Goal: Information Seeking & Learning: Find specific fact

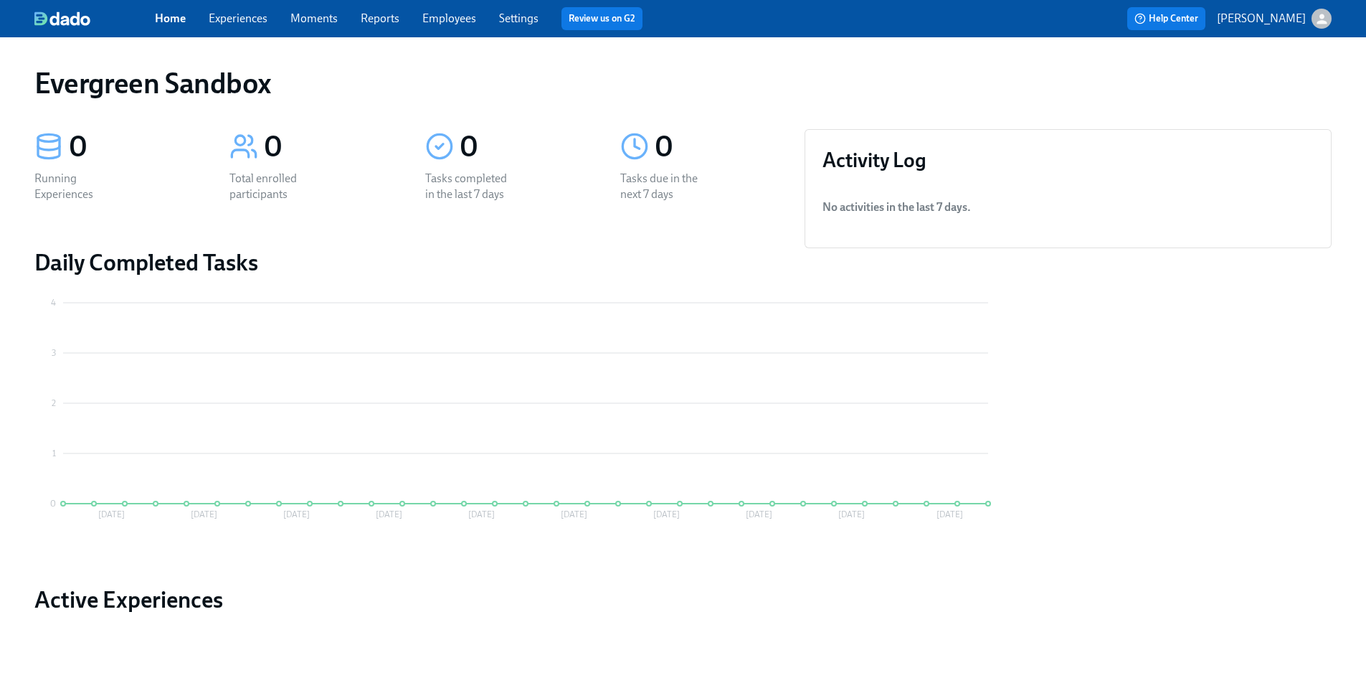
click at [1321, 14] on icon "button" at bounding box center [1321, 19] width 10 height 10
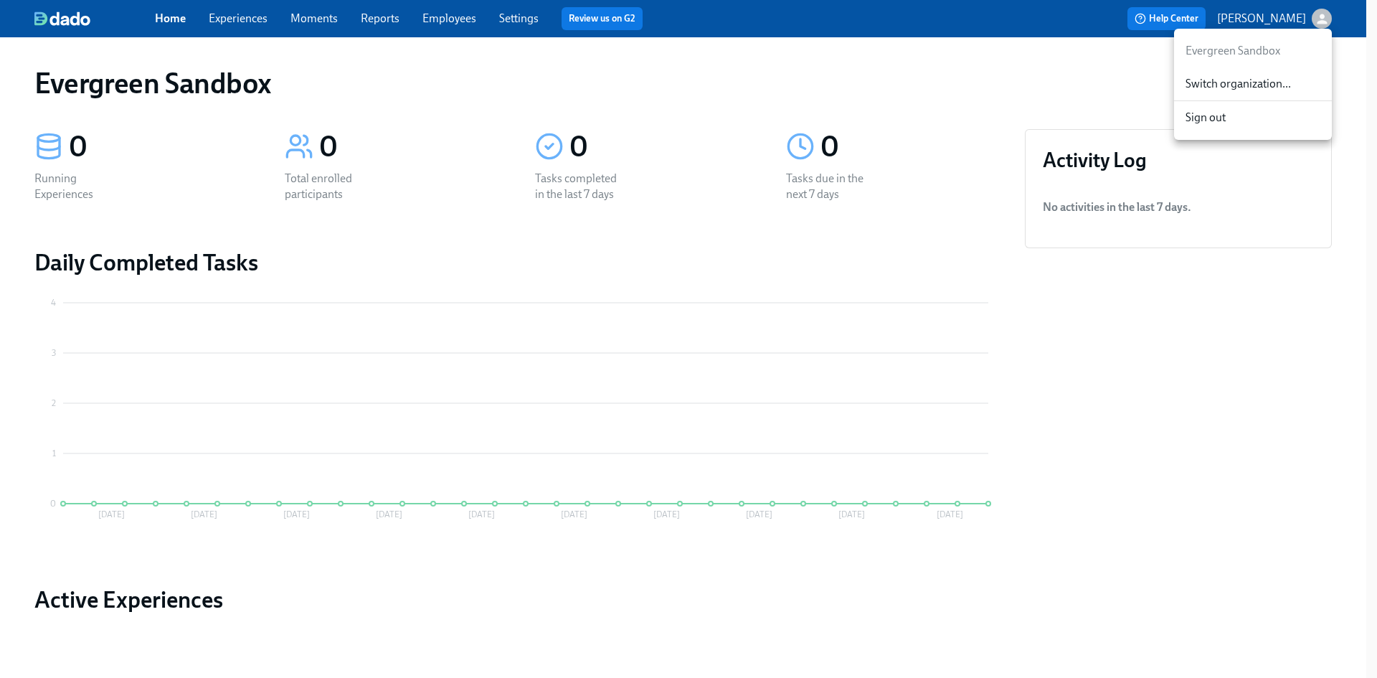
click at [1268, 87] on span "Switch organization..." at bounding box center [1252, 84] width 135 height 16
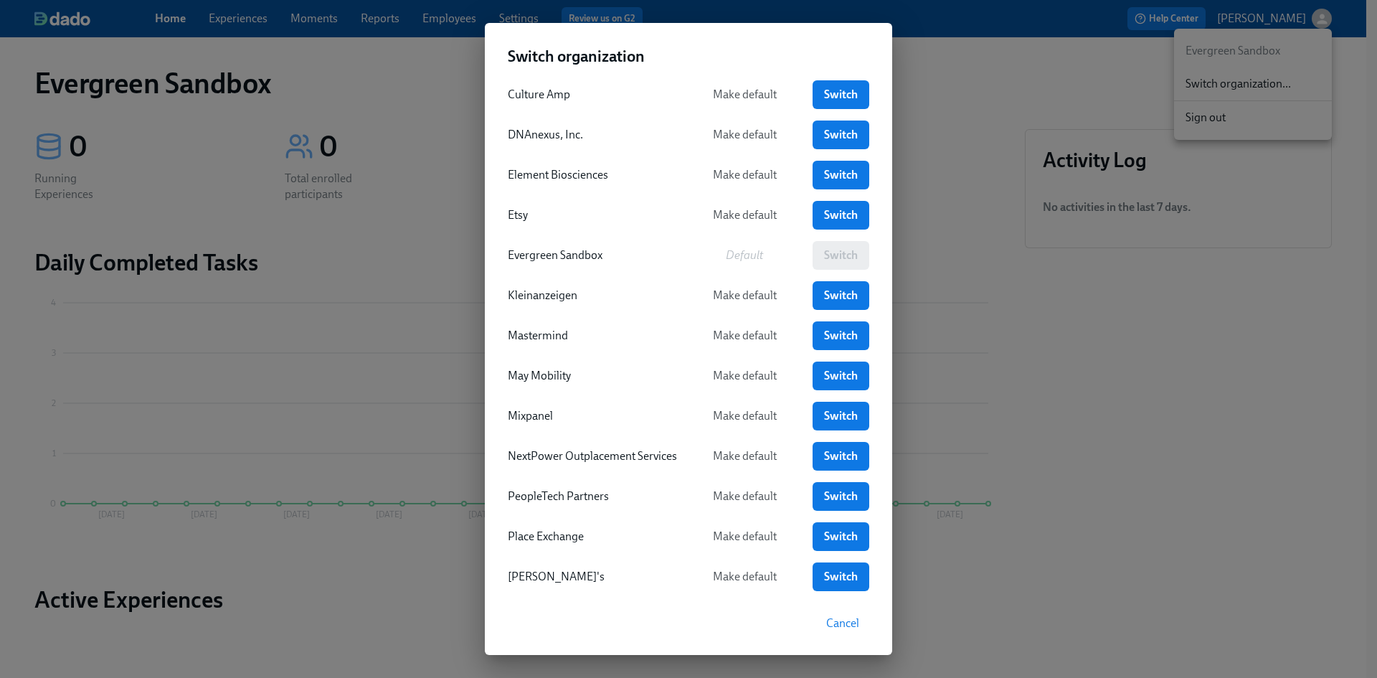
scroll to position [287, 0]
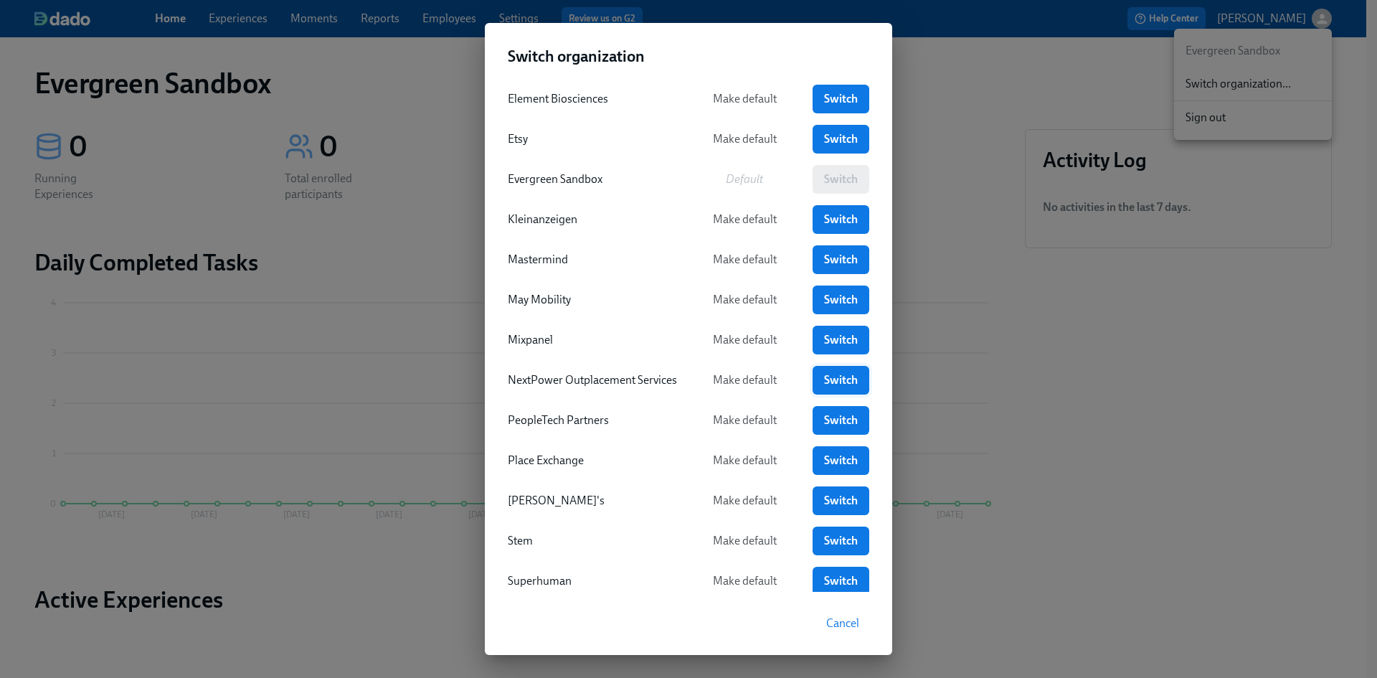
click at [844, 376] on span "Switch" at bounding box center [840, 380] width 37 height 14
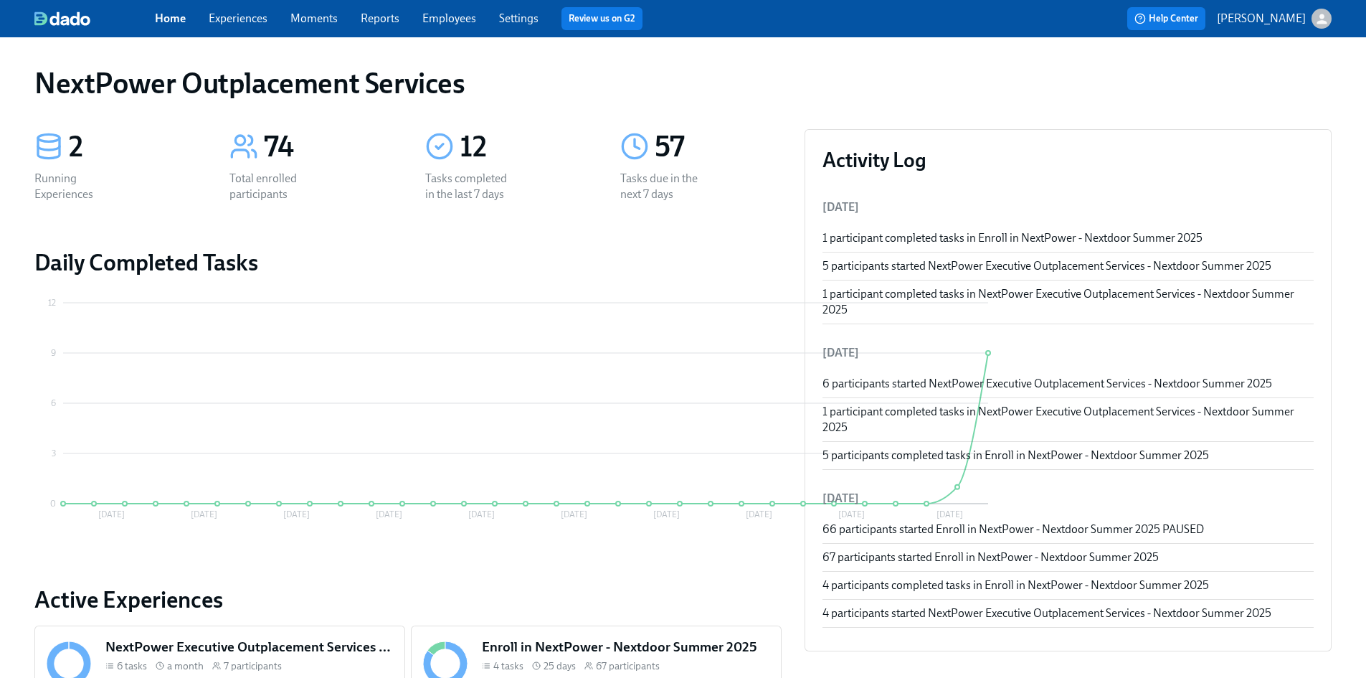
click at [462, 20] on link "Employees" at bounding box center [449, 18] width 54 height 14
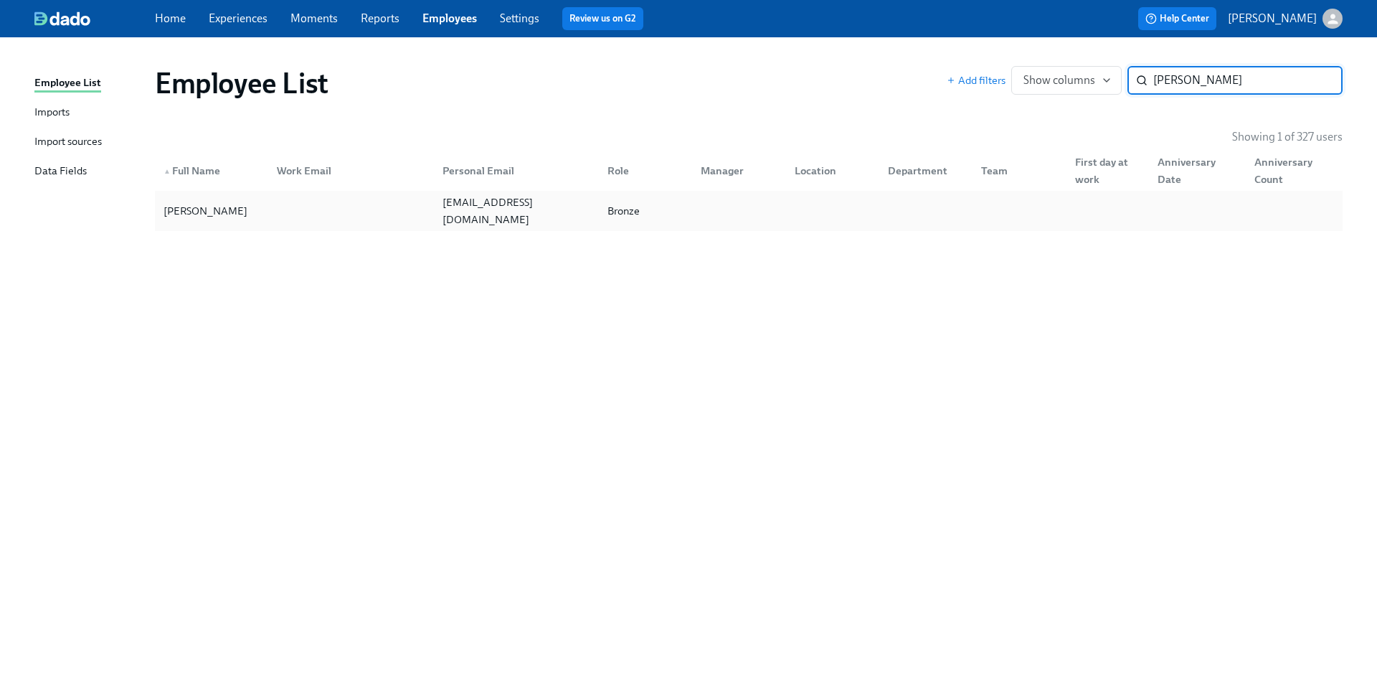
type input "Katerina Ram"
click at [193, 211] on div "Katerina Ram" at bounding box center [205, 210] width 95 height 17
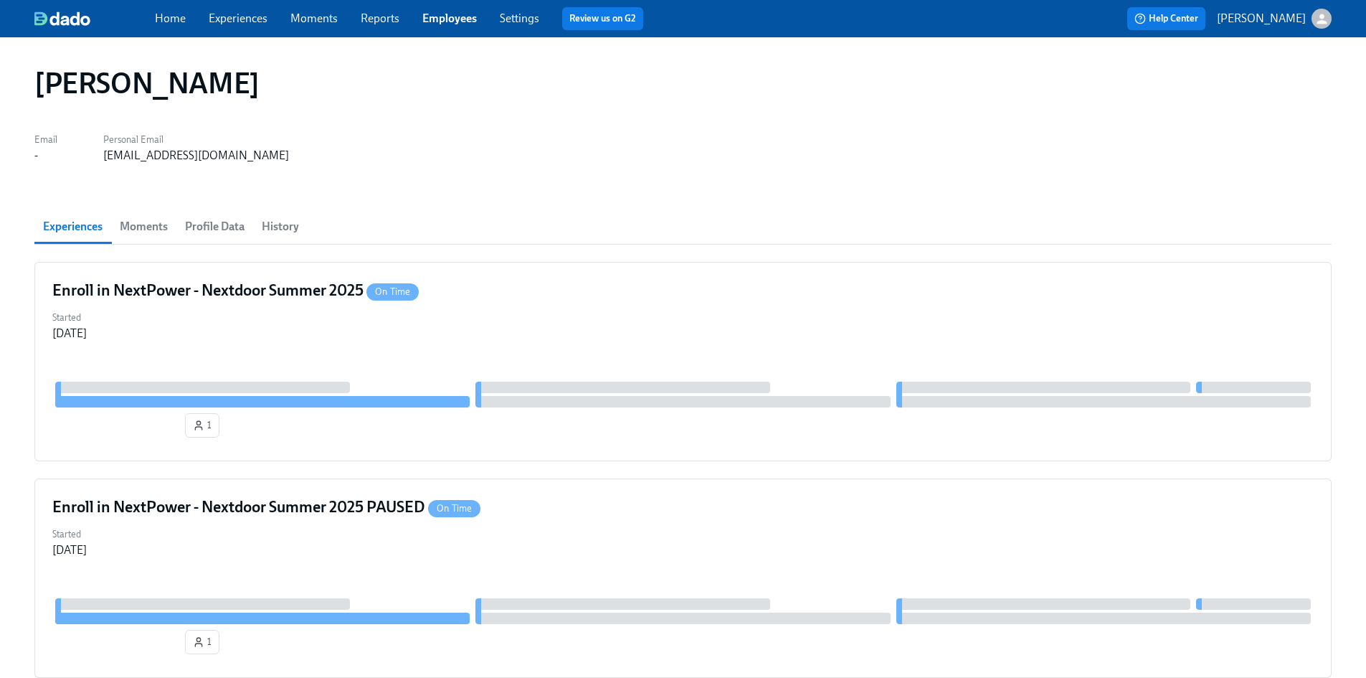
click at [225, 229] on span "Profile Data" at bounding box center [215, 227] width 60 height 20
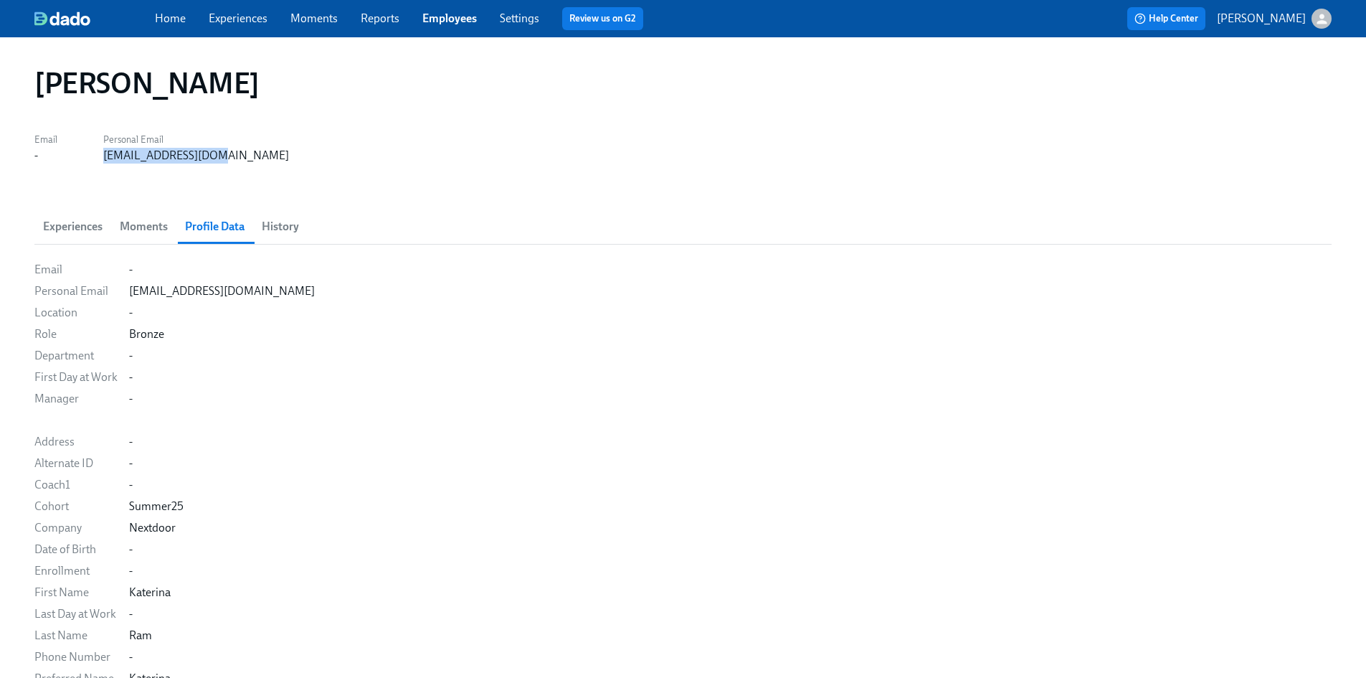
drag, startPoint x: 214, startPoint y: 156, endPoint x: 105, endPoint y: 158, distance: 109.7
click at [105, 158] on div "Email - Personal Email katiewlau@gmail.com" at bounding box center [682, 146] width 1297 height 34
click at [280, 225] on span "History" at bounding box center [280, 227] width 37 height 20
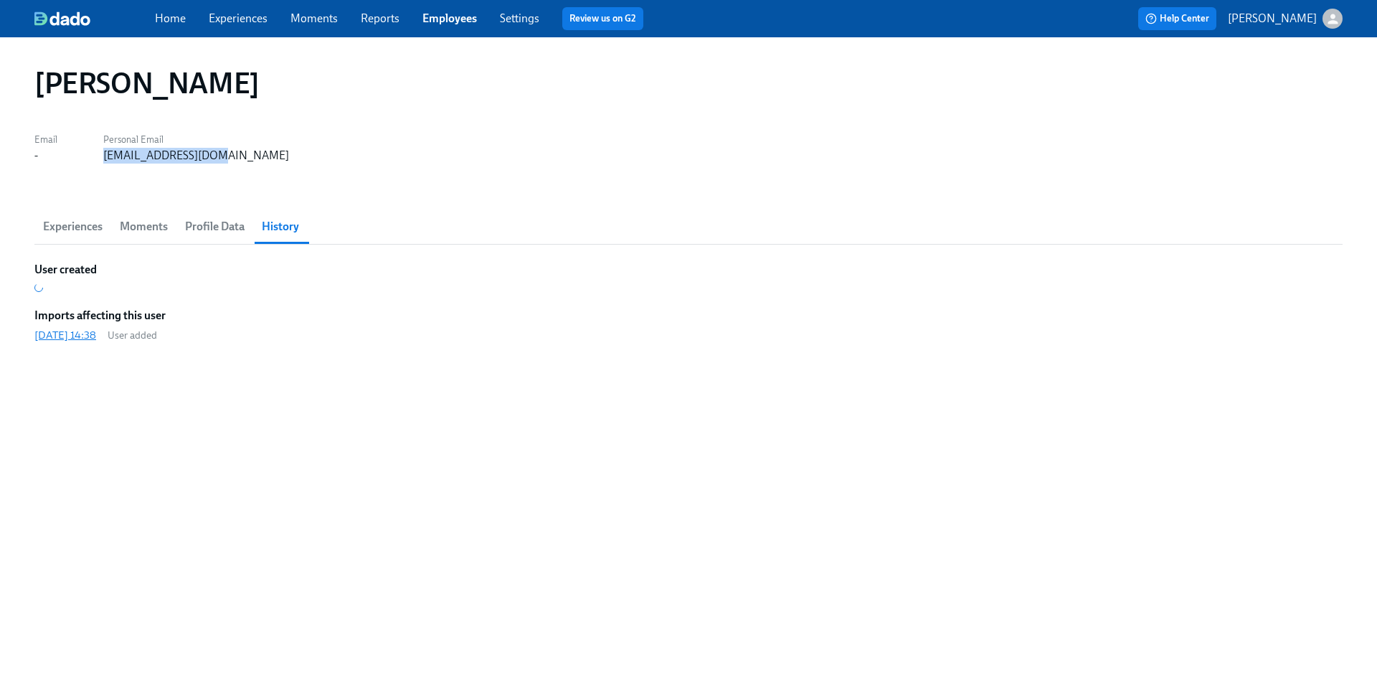
click at [73, 338] on div "2025/08/12 14:38" at bounding box center [65, 335] width 62 height 14
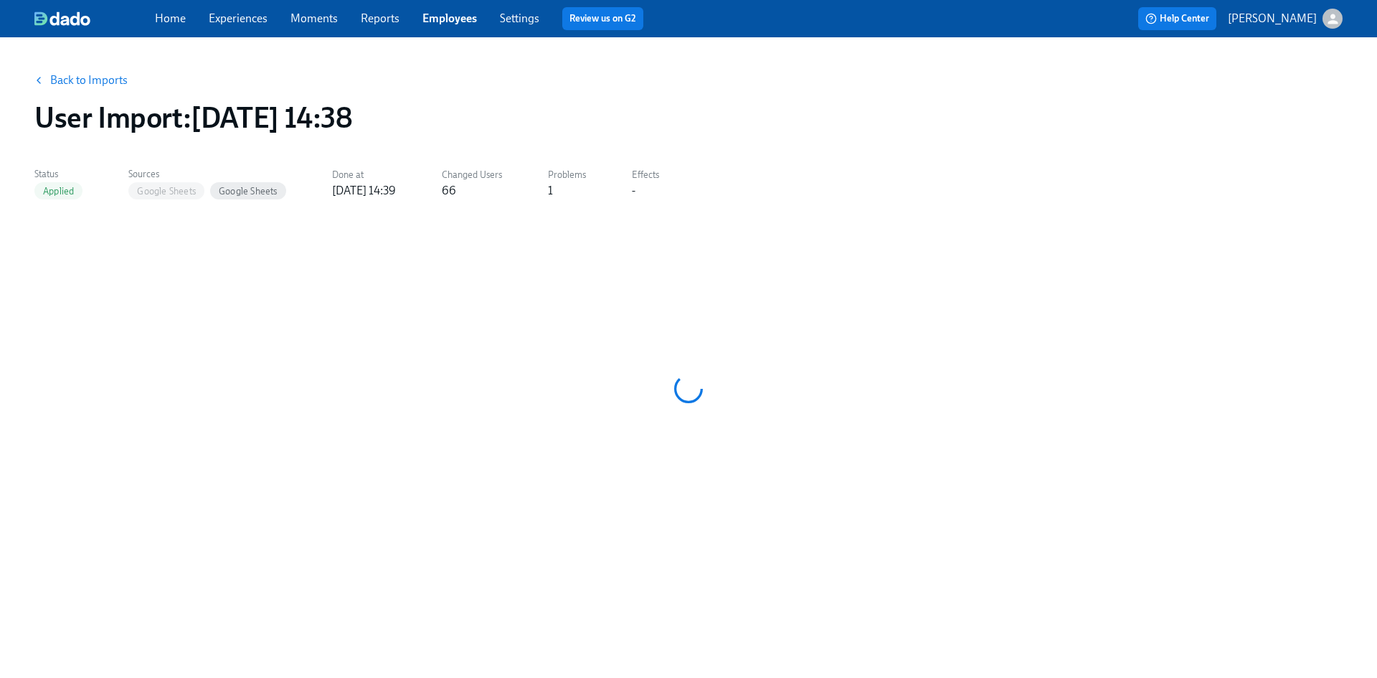
click at [169, 359] on div at bounding box center [688, 388] width 1308 height 287
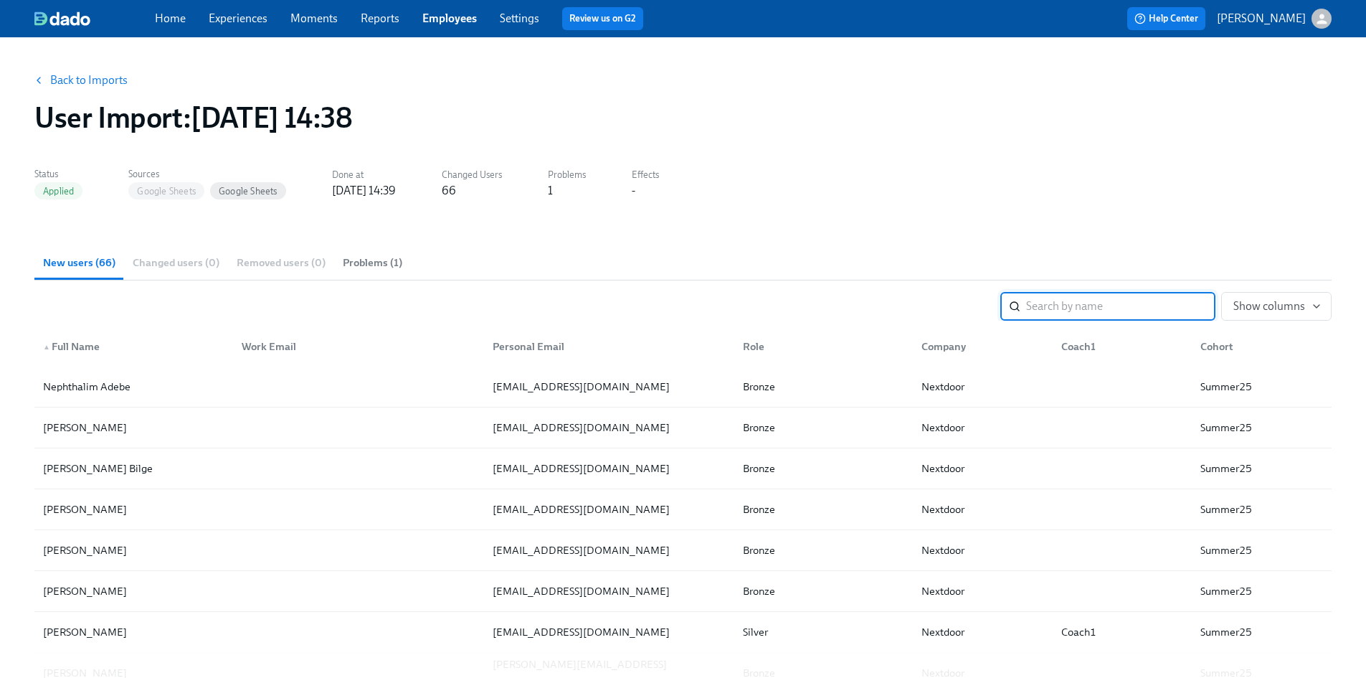
click at [1036, 305] on input "search" at bounding box center [1120, 306] width 189 height 29
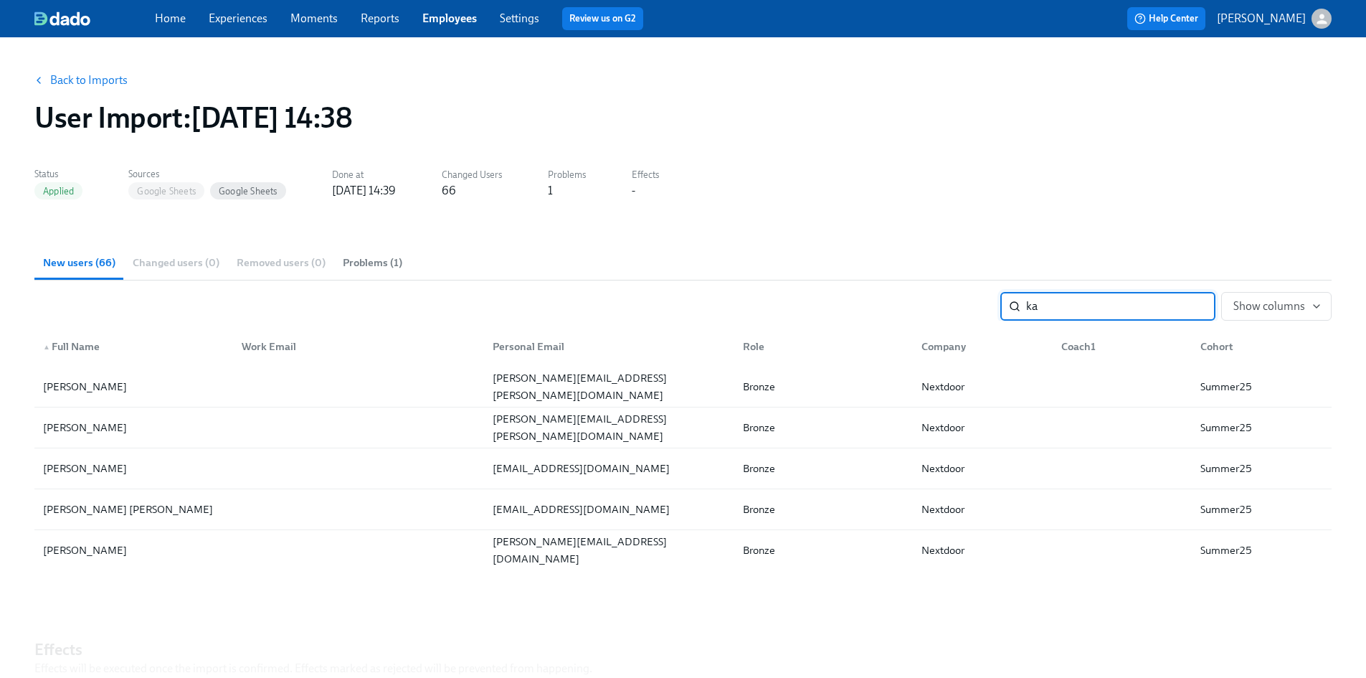
type input "ka"
drag, startPoint x: 617, startPoint y: 385, endPoint x: 493, endPoint y: 390, distance: 124.1
click at [493, 390] on div "kenny.hopper@gmail.com" at bounding box center [609, 386] width 245 height 34
copy div "kenny.hopper@gmail.com"
click at [1321, 19] on icon "button" at bounding box center [1321, 18] width 15 height 15
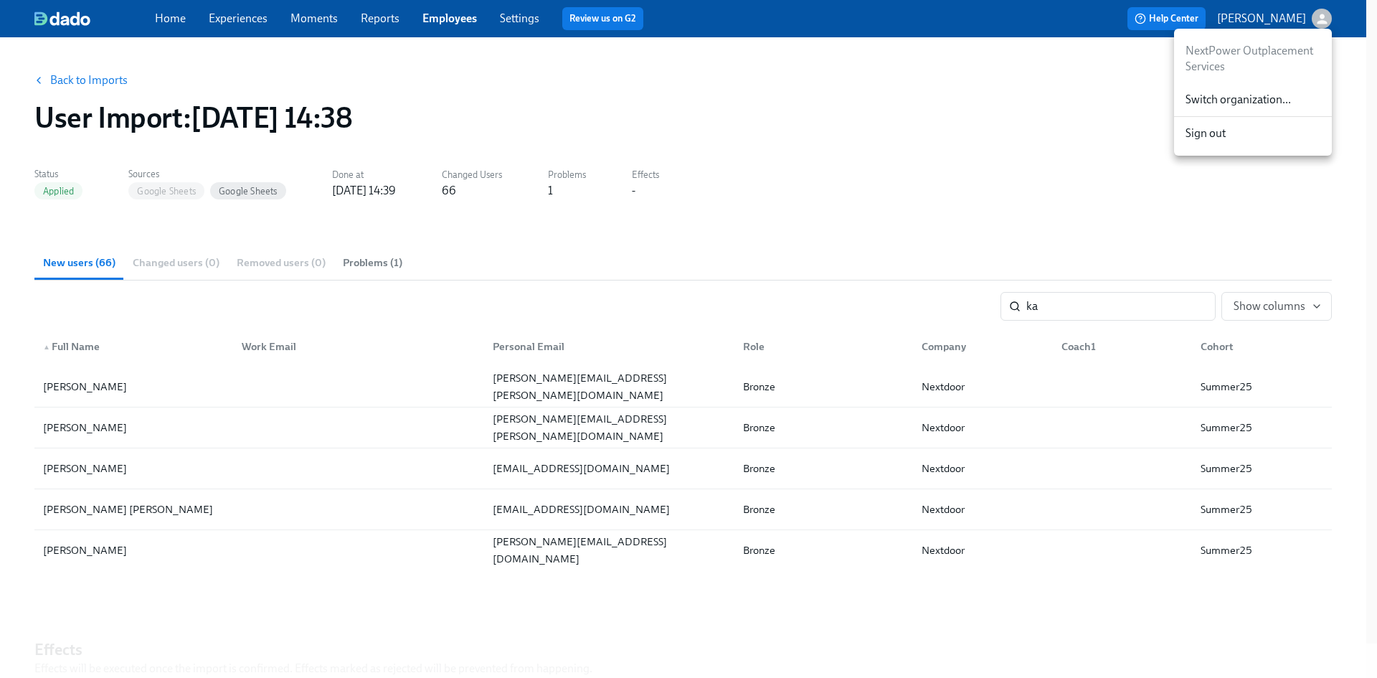
click at [1266, 100] on span "Switch organization..." at bounding box center [1252, 100] width 135 height 16
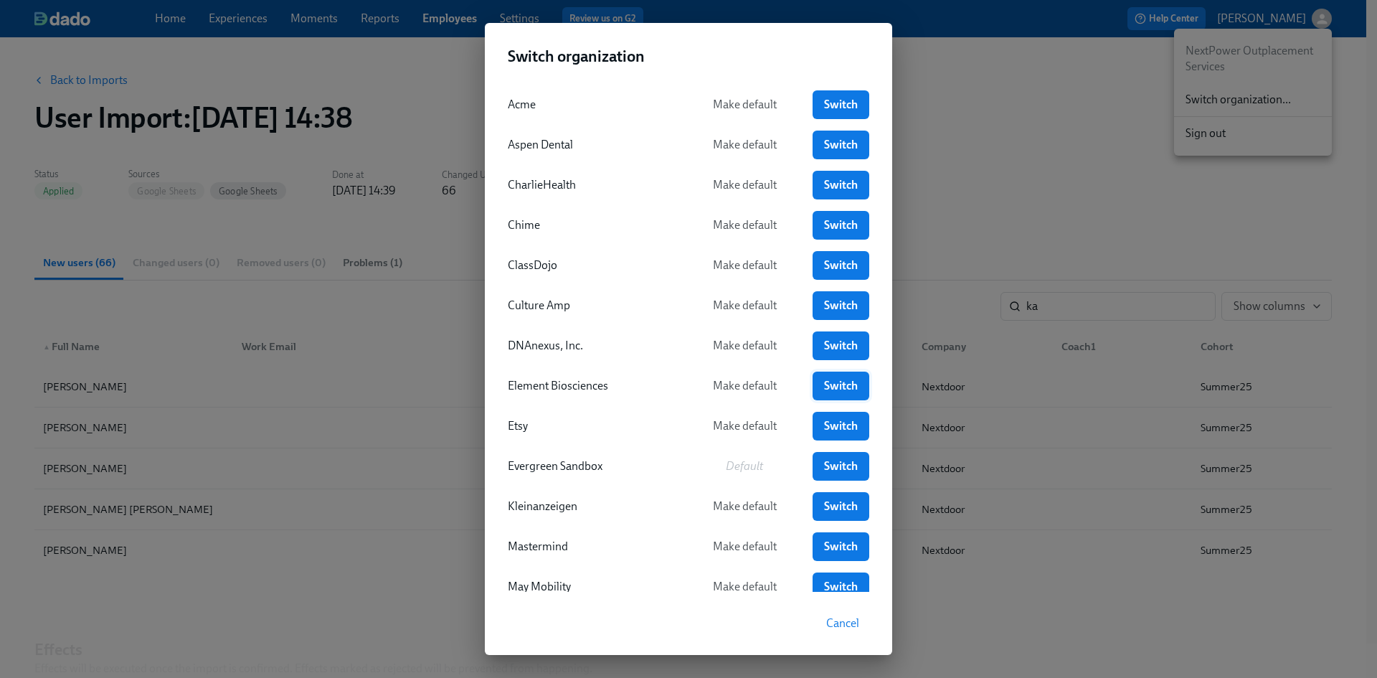
click at [837, 384] on span "Switch" at bounding box center [840, 386] width 37 height 14
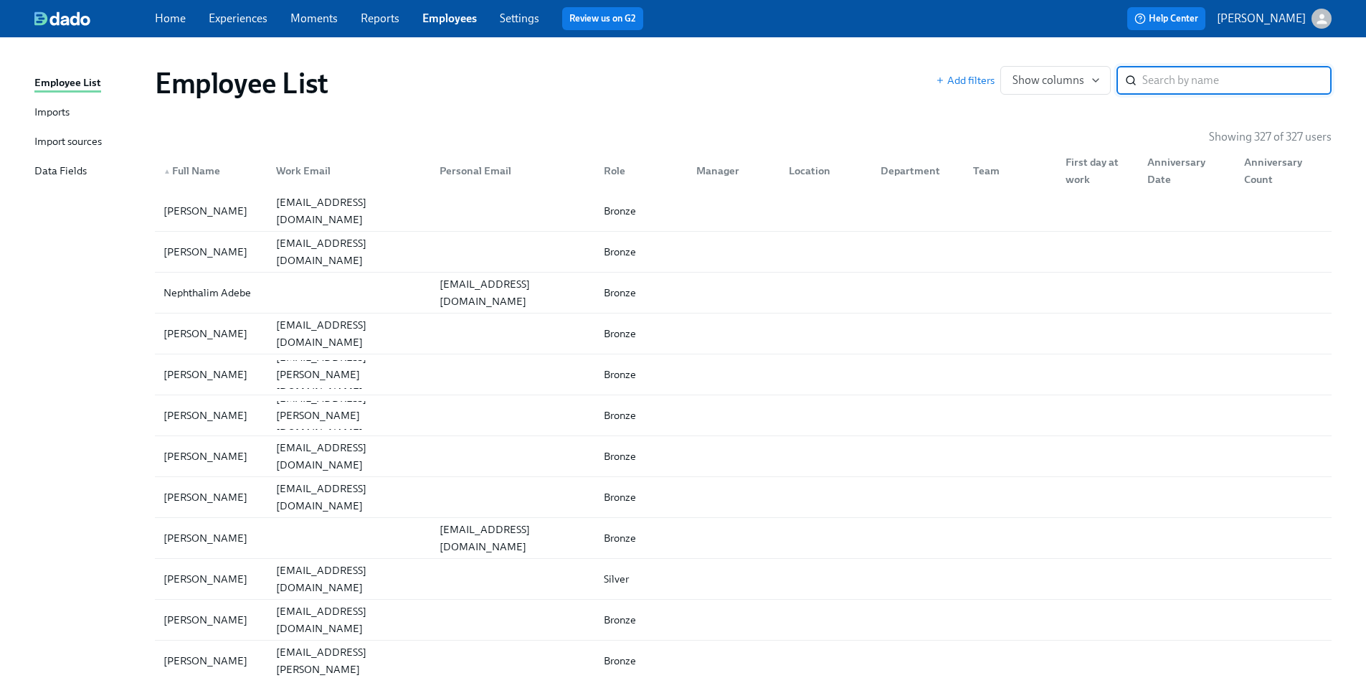
click at [1171, 76] on input "search" at bounding box center [1236, 80] width 189 height 29
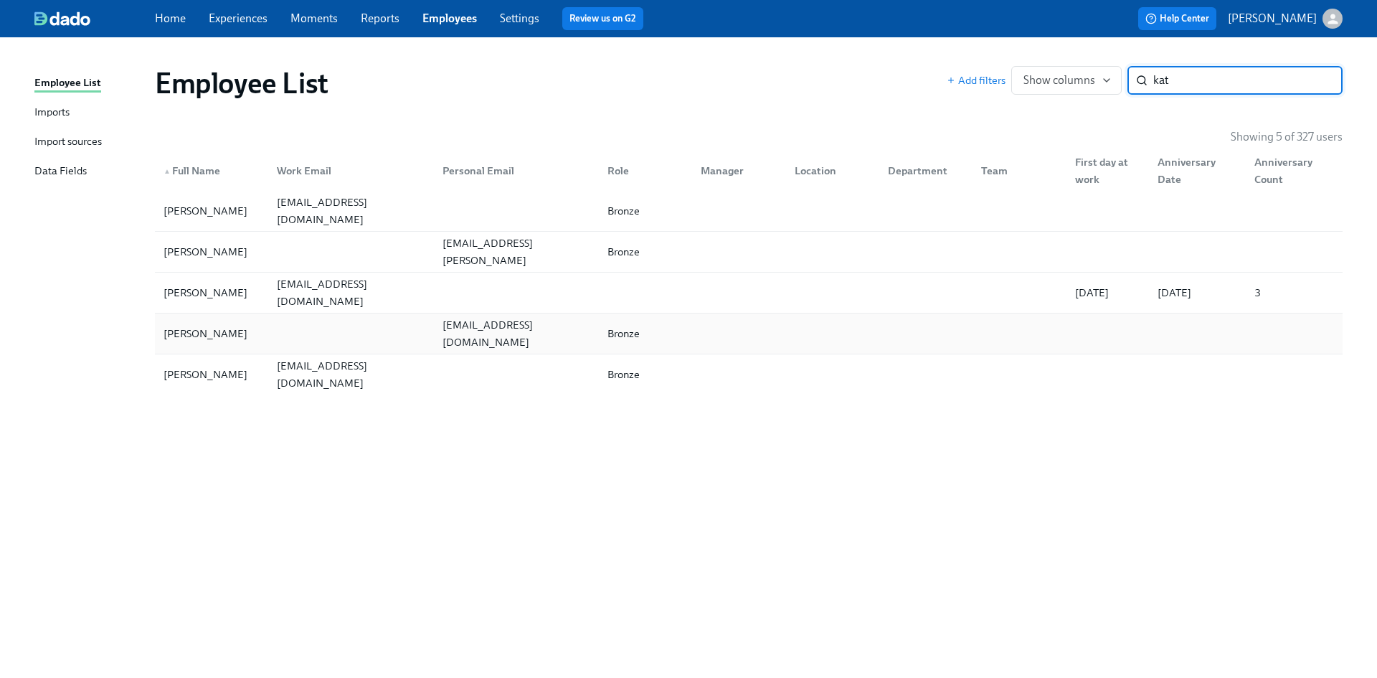
type input "kat"
click at [189, 336] on div "[PERSON_NAME]" at bounding box center [205, 333] width 95 height 17
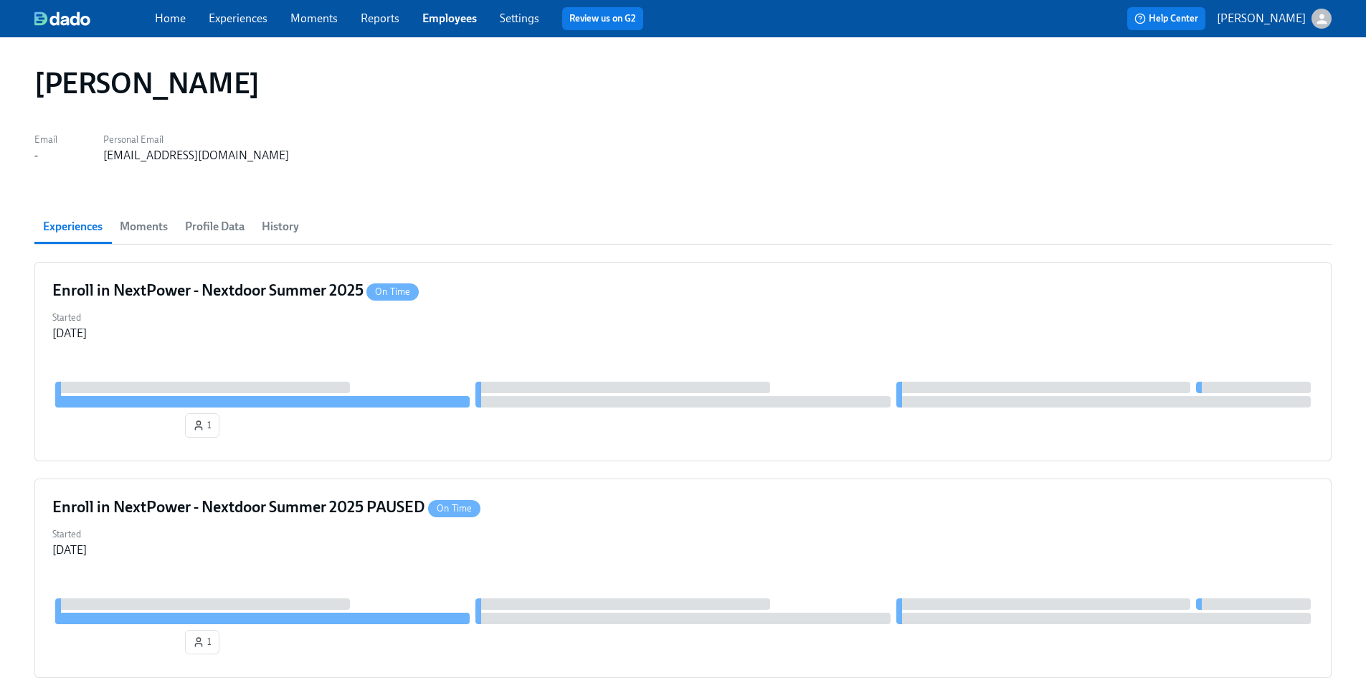
click at [228, 230] on span "Profile Data" at bounding box center [215, 227] width 60 height 20
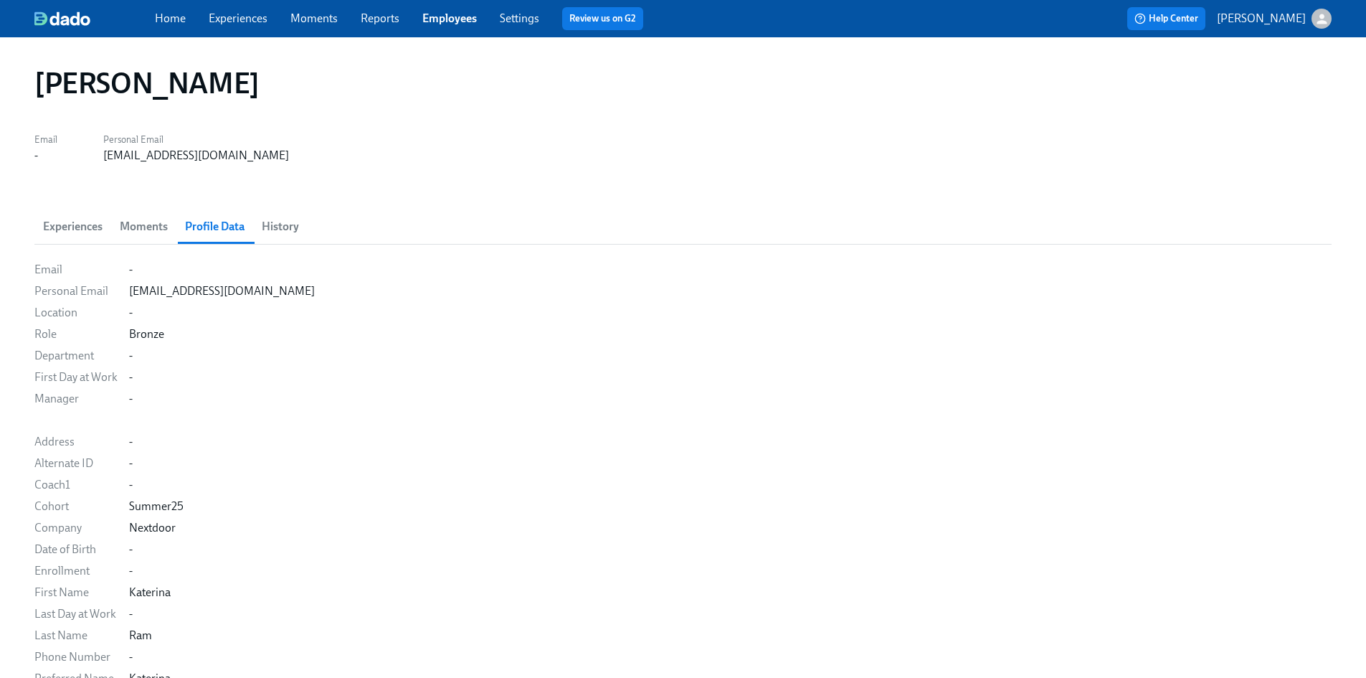
click at [444, 27] on div "Home Experiences Moments Reports Employees Settings Review us on G2" at bounding box center [449, 18] width 589 height 23
drag, startPoint x: 455, startPoint y: 17, endPoint x: 508, endPoint y: 24, distance: 53.5
click at [455, 17] on link "Employees" at bounding box center [449, 18] width 54 height 14
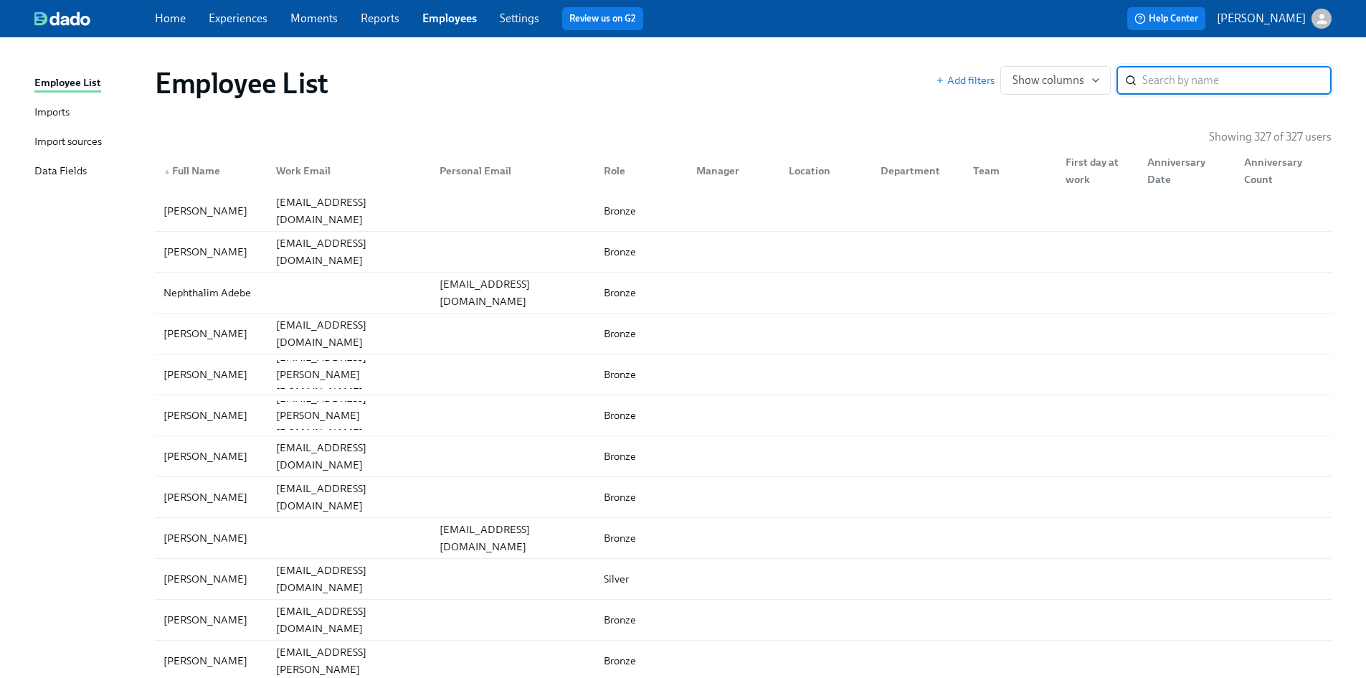
click at [1190, 82] on input "search" at bounding box center [1236, 80] width 189 height 29
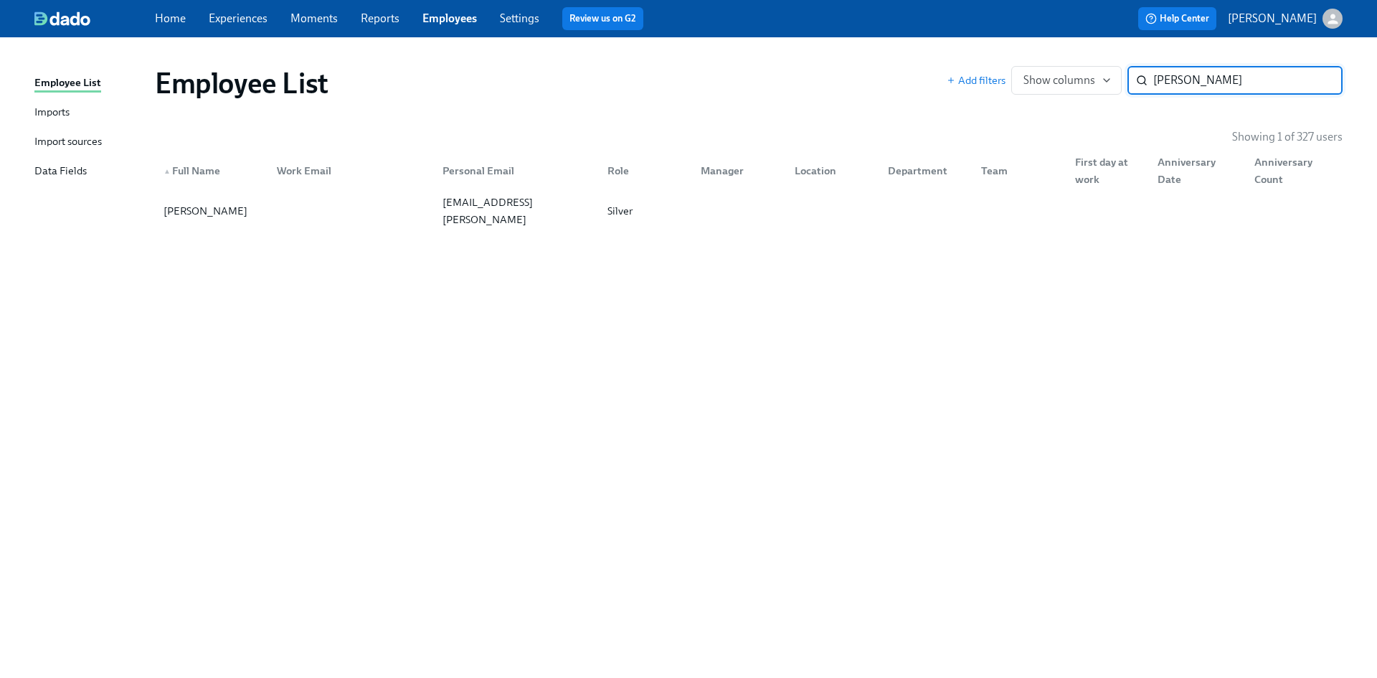
type input "kenny"
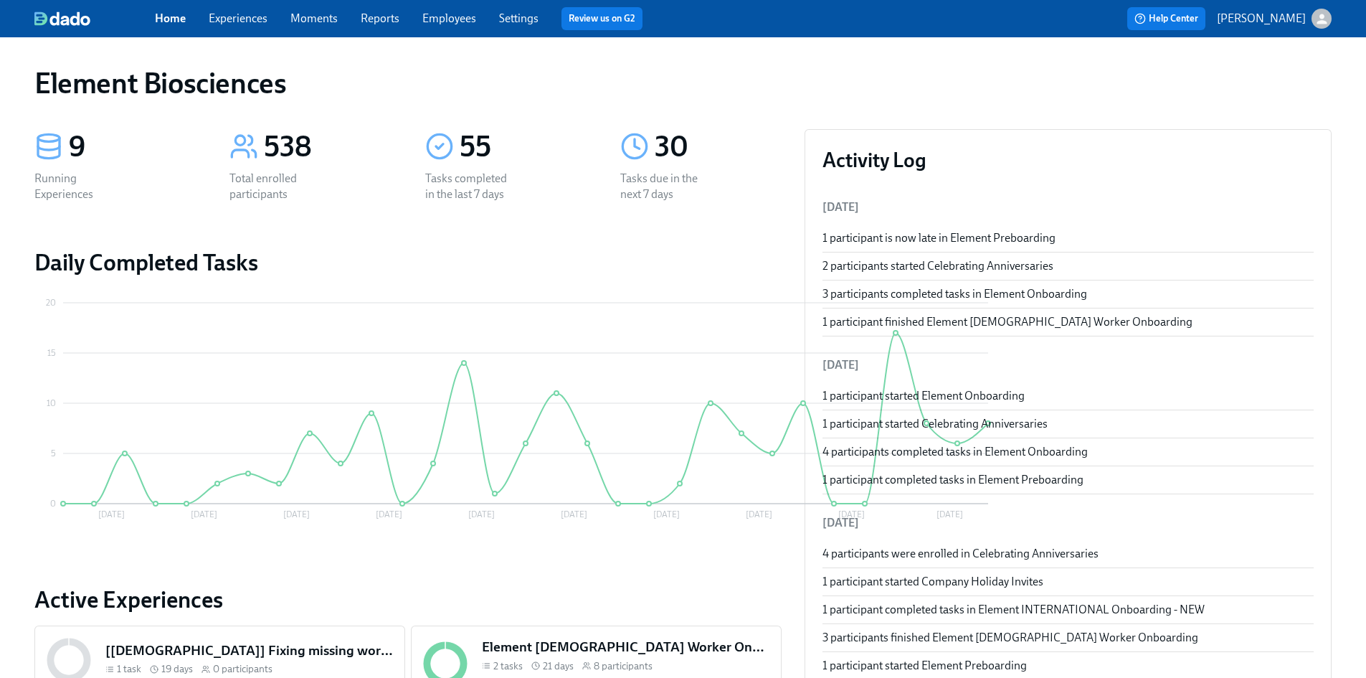
click at [247, 14] on link "Experiences" at bounding box center [238, 18] width 59 height 14
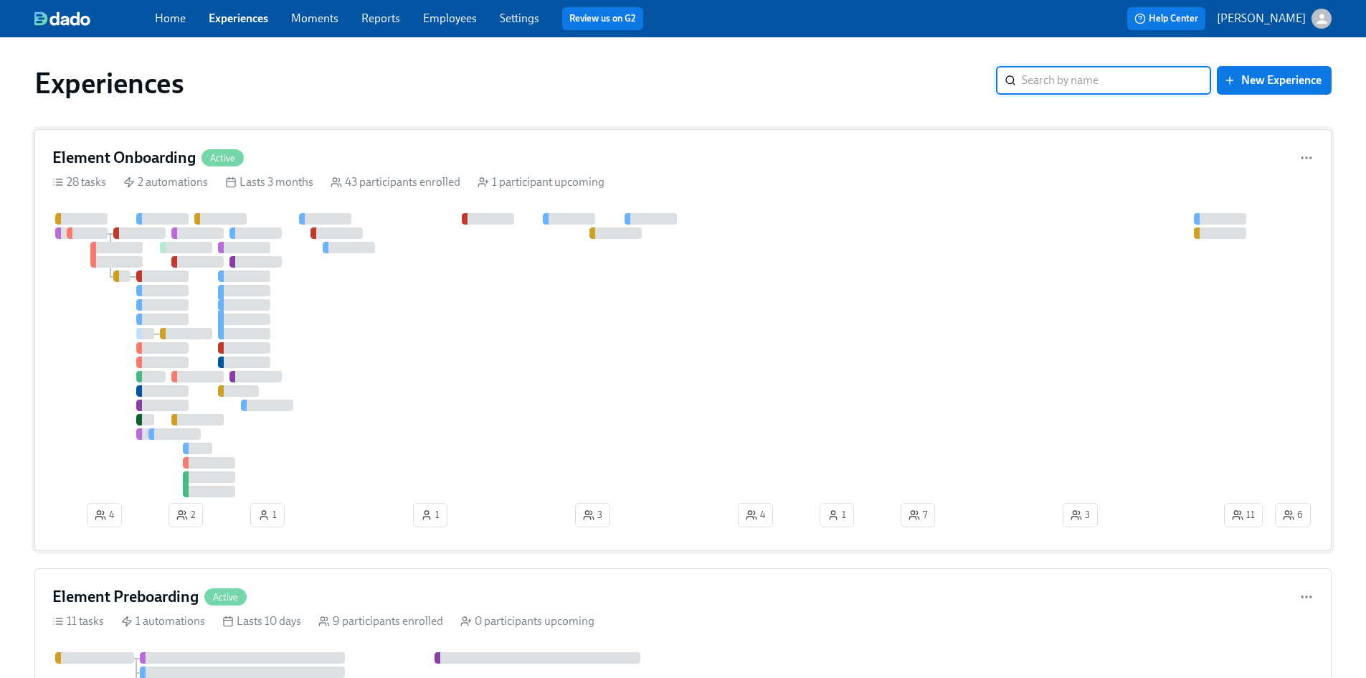
click at [190, 157] on h4 "Element Onboarding" at bounding box center [123, 158] width 143 height 22
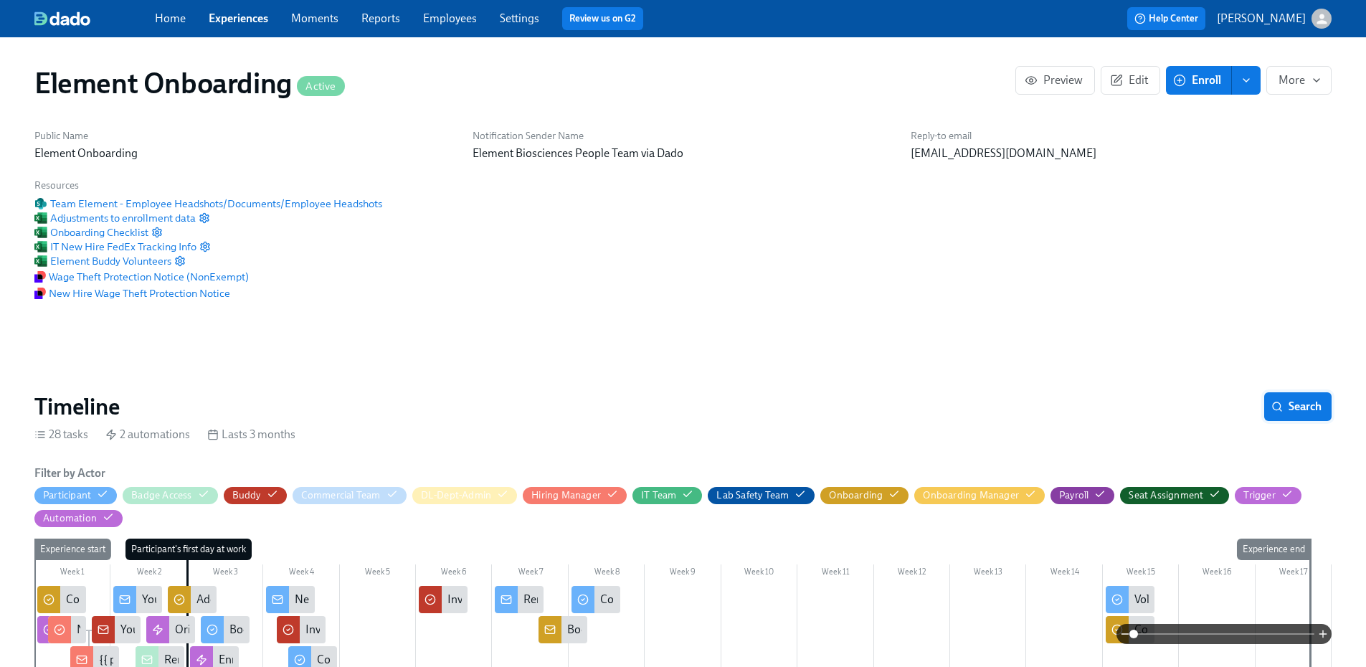
scroll to position [0, 18120]
click at [1316, 417] on button "Search" at bounding box center [1297, 406] width 67 height 29
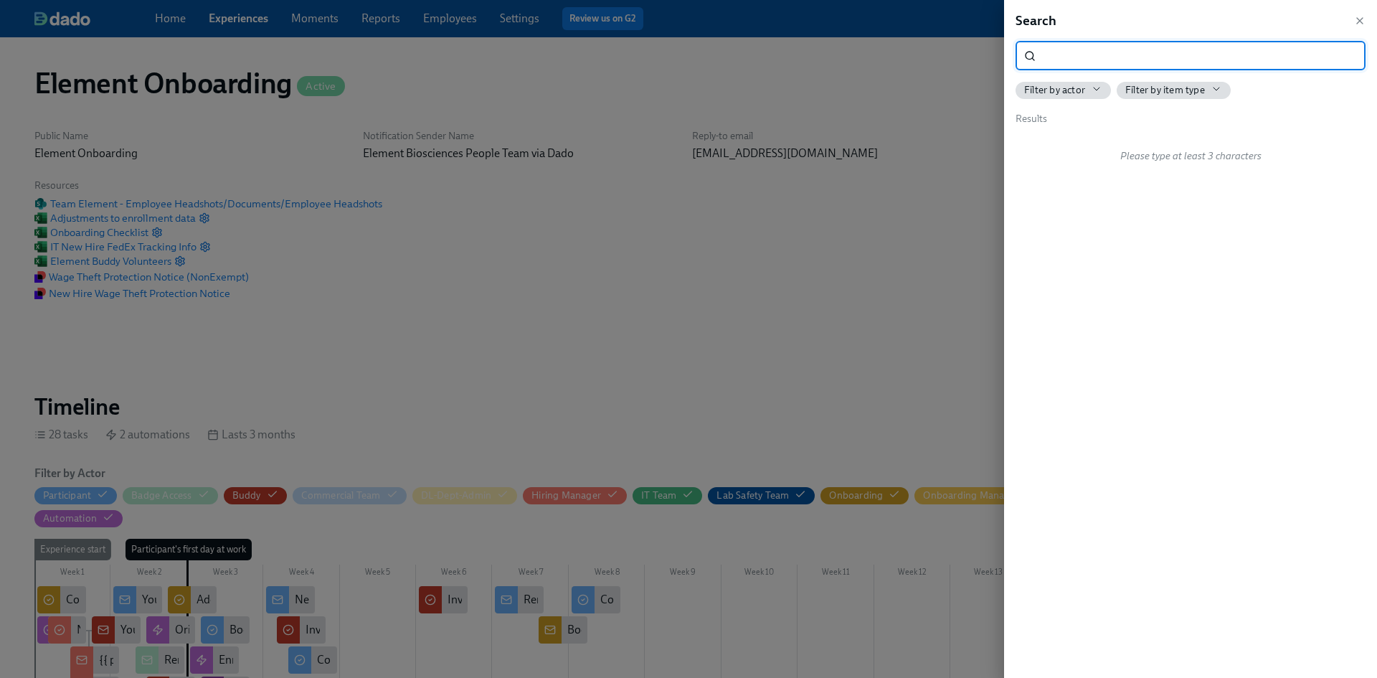
click at [1067, 49] on input "search" at bounding box center [1203, 56] width 324 height 29
drag, startPoint x: 1121, startPoint y: 57, endPoint x: 1007, endPoint y: 54, distance: 114.1
click at [1007, 54] on div "Search is the new ​ Filter by actor Filter by item type Results No matches found" at bounding box center [1190, 339] width 373 height 678
type input "s"
click at [242, 20] on div at bounding box center [688, 339] width 1377 height 678
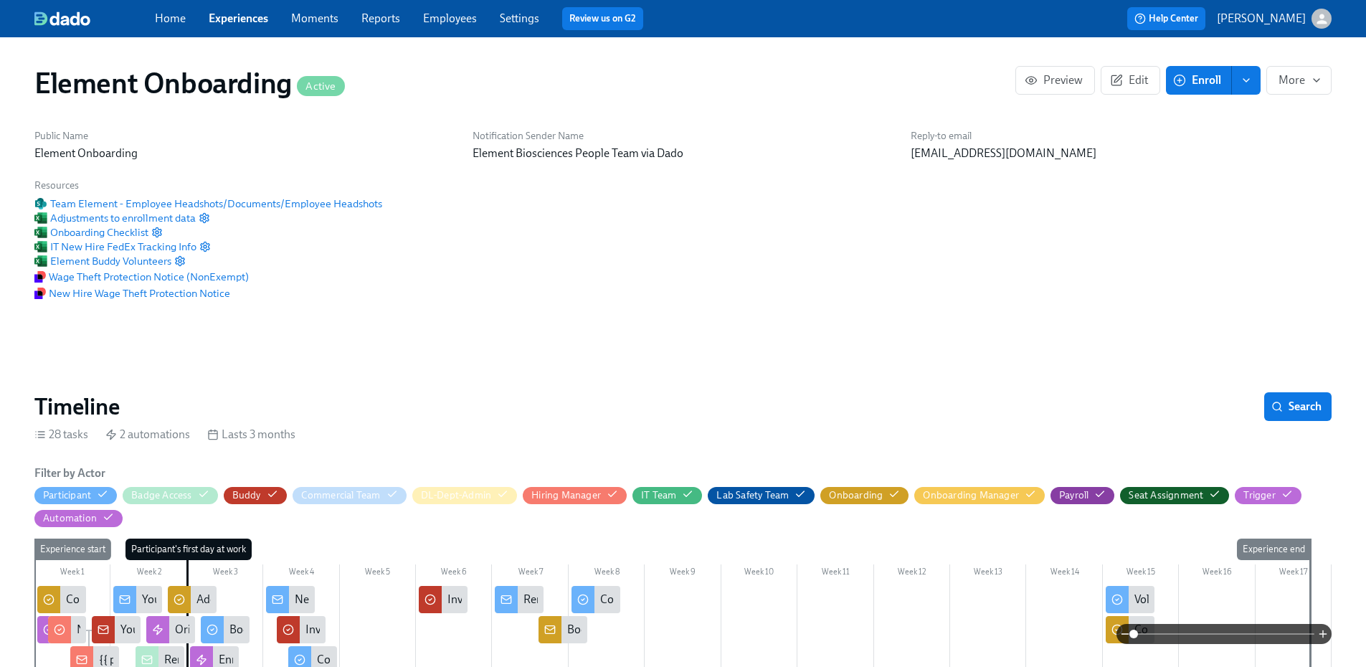
click at [242, 22] on link "Experiences" at bounding box center [239, 18] width 60 height 14
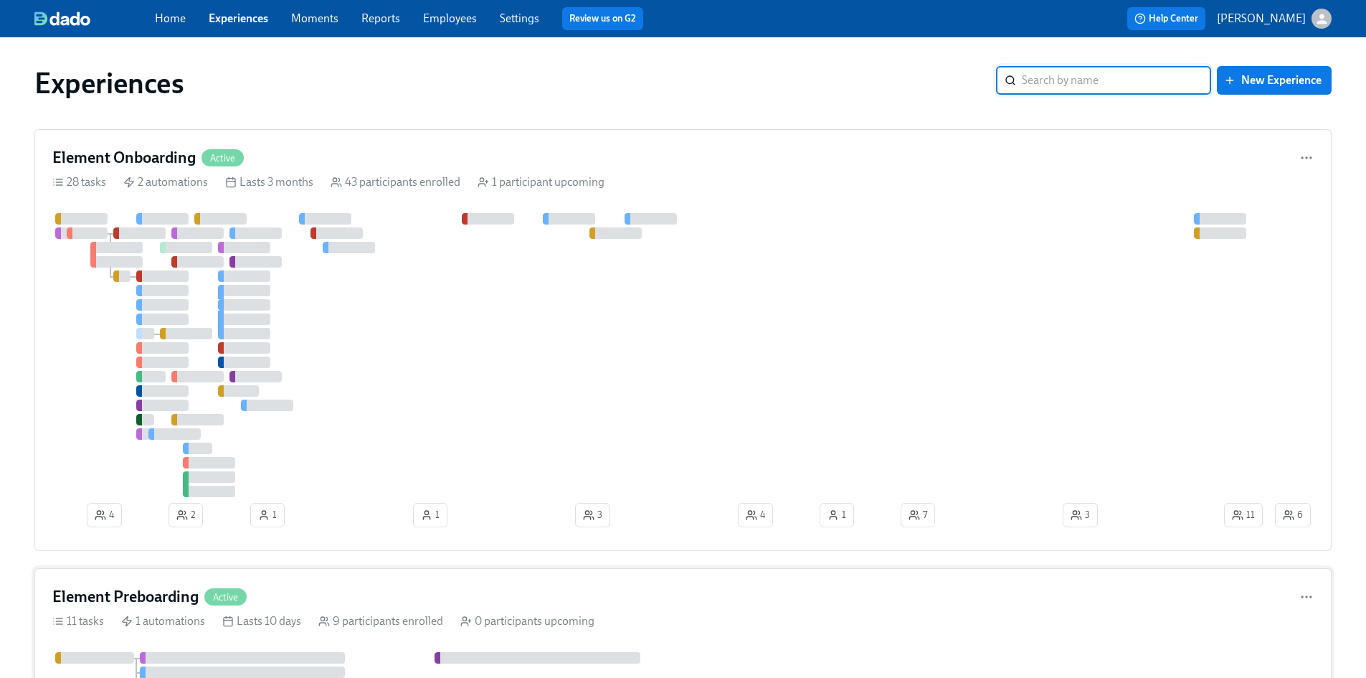
click at [162, 595] on h4 "Element Preboarding" at bounding box center [125, 597] width 146 height 22
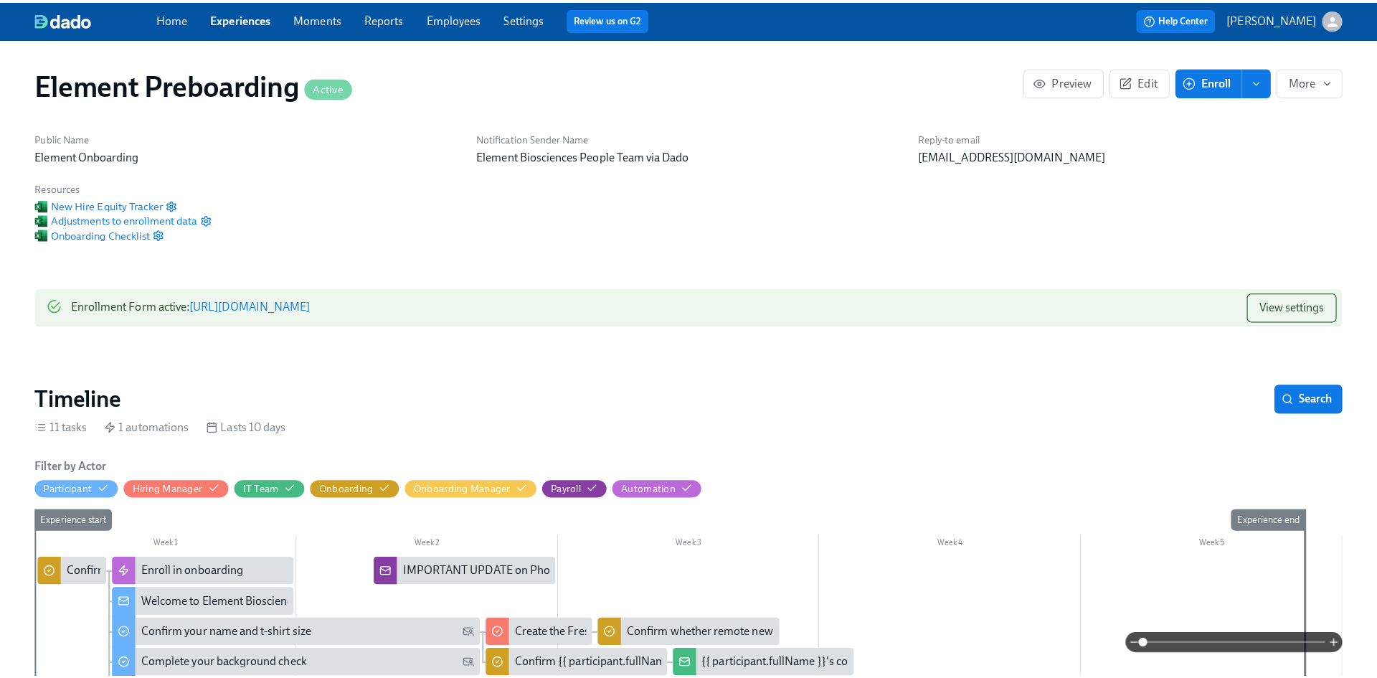
scroll to position [0, 2090]
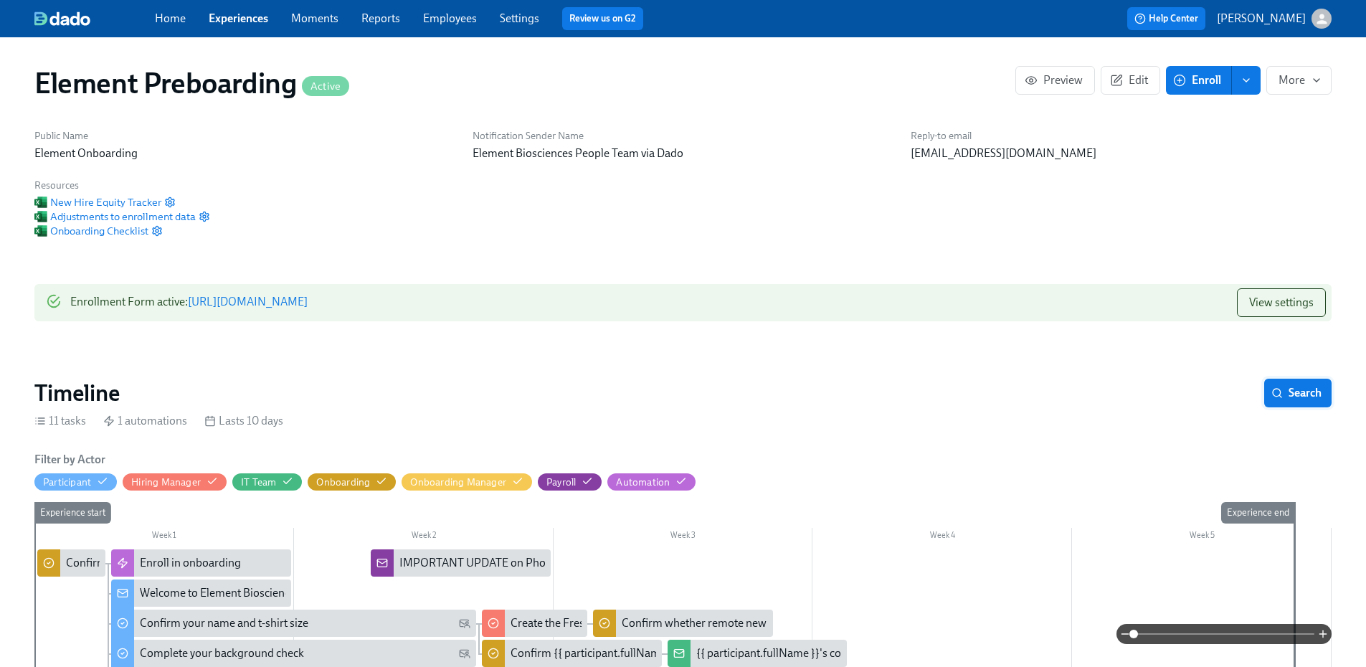
click at [1310, 386] on span "Search" at bounding box center [1297, 393] width 47 height 14
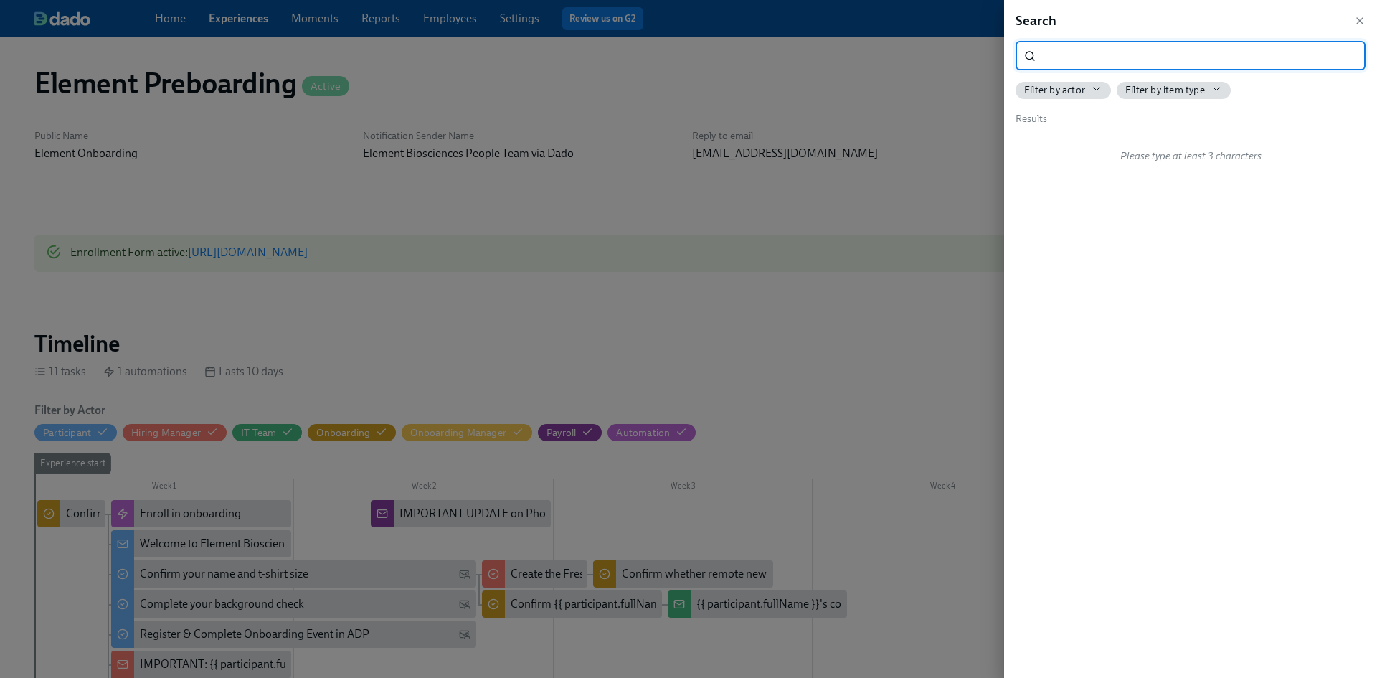
click at [1078, 47] on input "search" at bounding box center [1203, 56] width 324 height 29
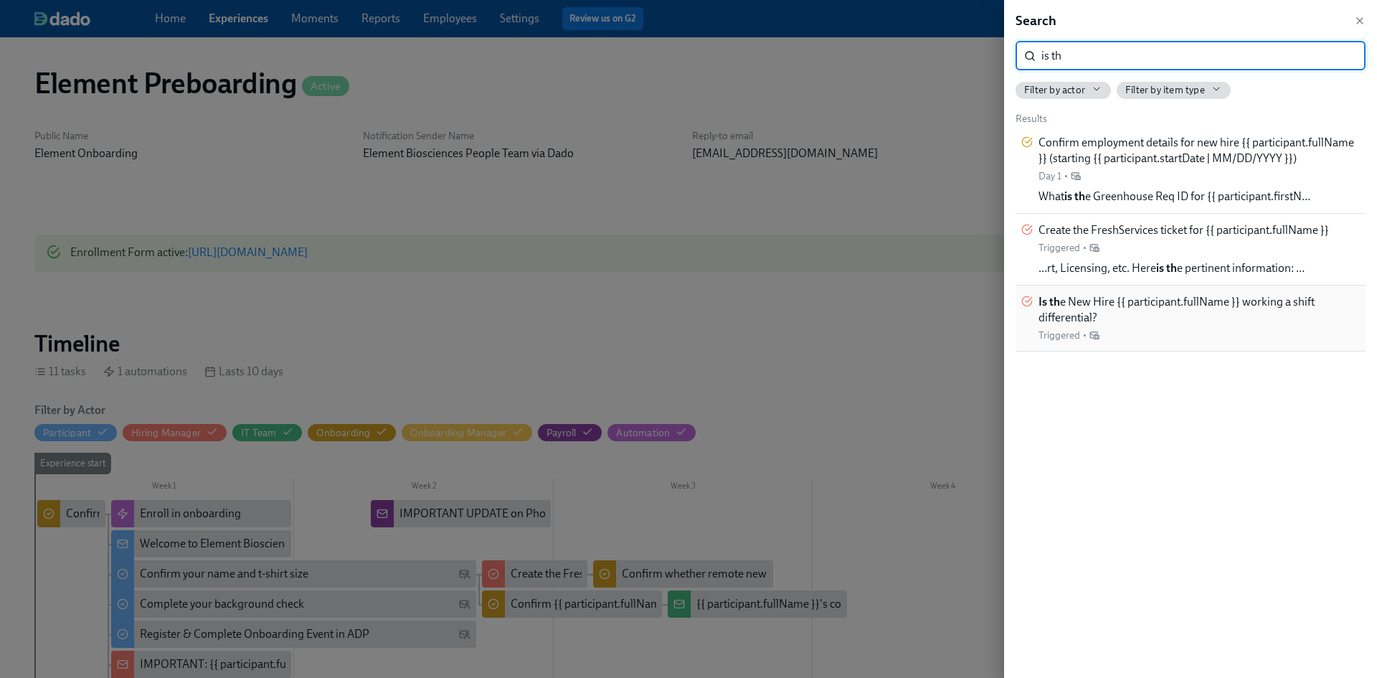
type input "is th"
click at [1081, 301] on span "Is th e New Hire {{ participant.fullName }} working a shift differential?" at bounding box center [1198, 310] width 321 height 32
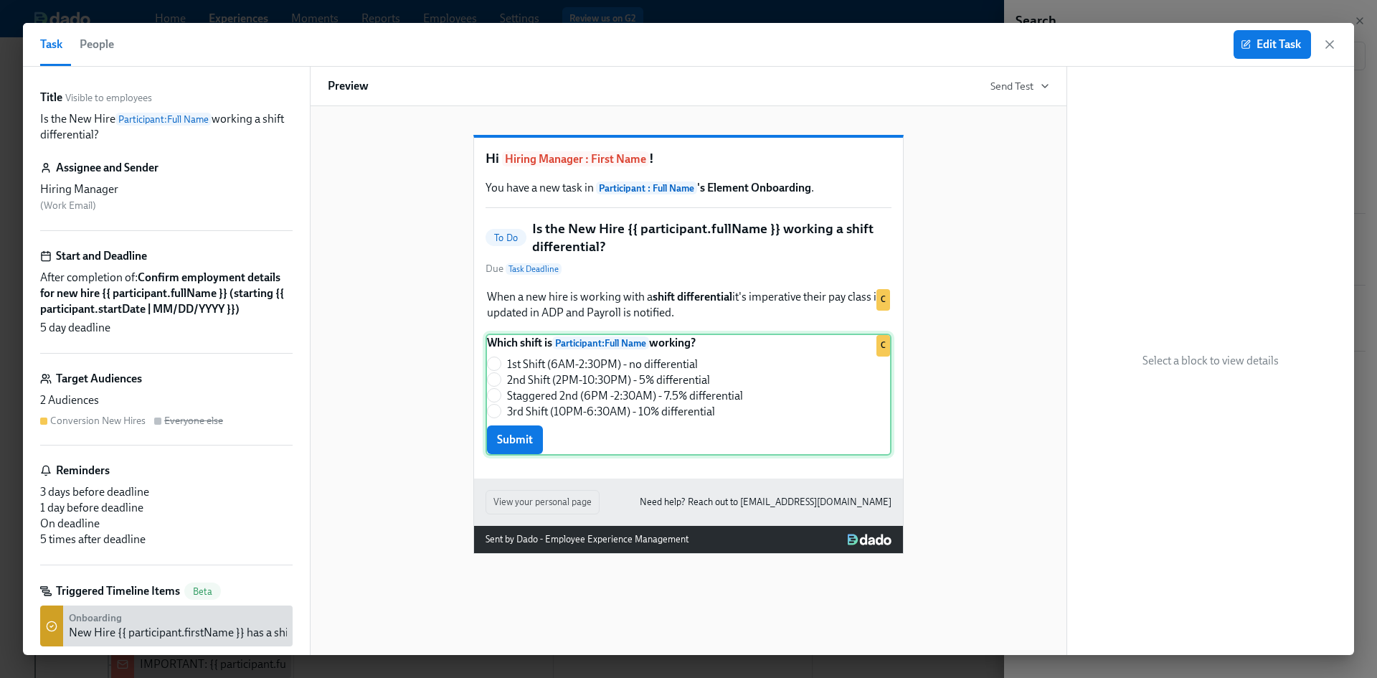
click at [807, 409] on div "Which shift is Participant : Full Name working? 1st Shift (6AM-2:30PM) - no dif…" at bounding box center [688, 394] width 406 height 122
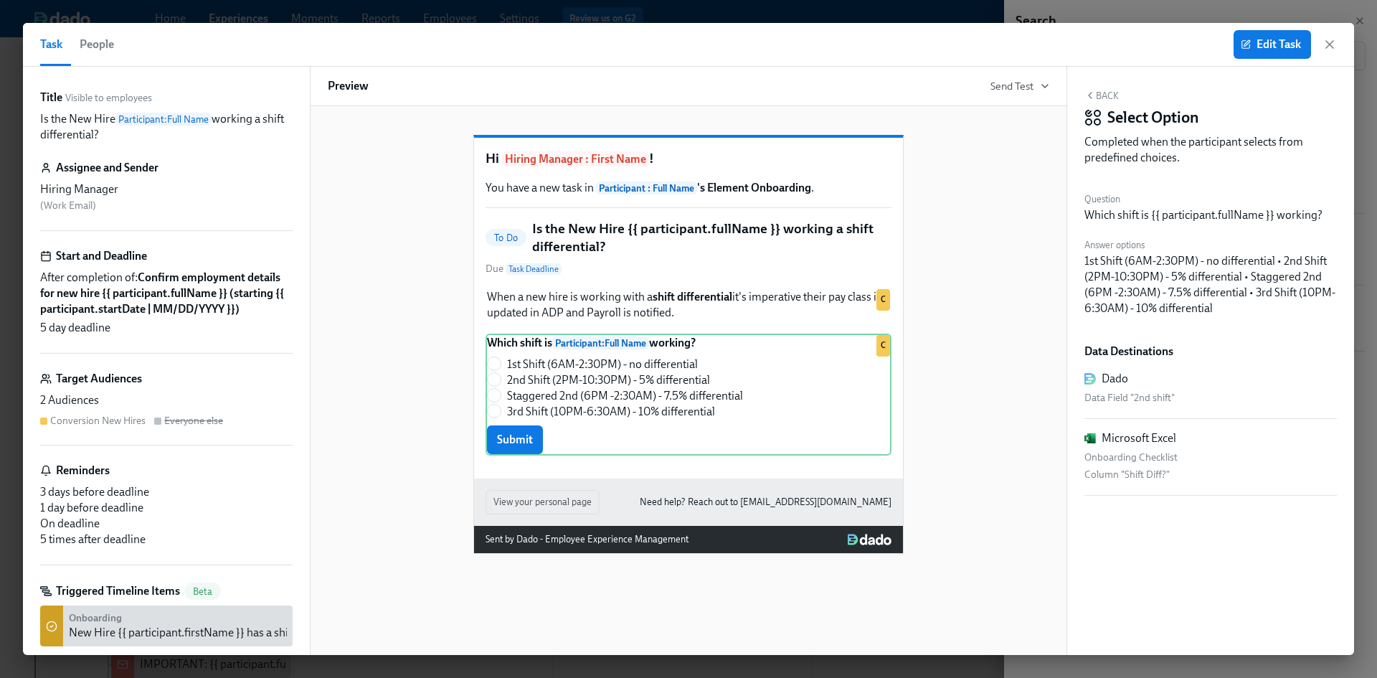
click at [97, 45] on span "People" at bounding box center [97, 44] width 34 height 20
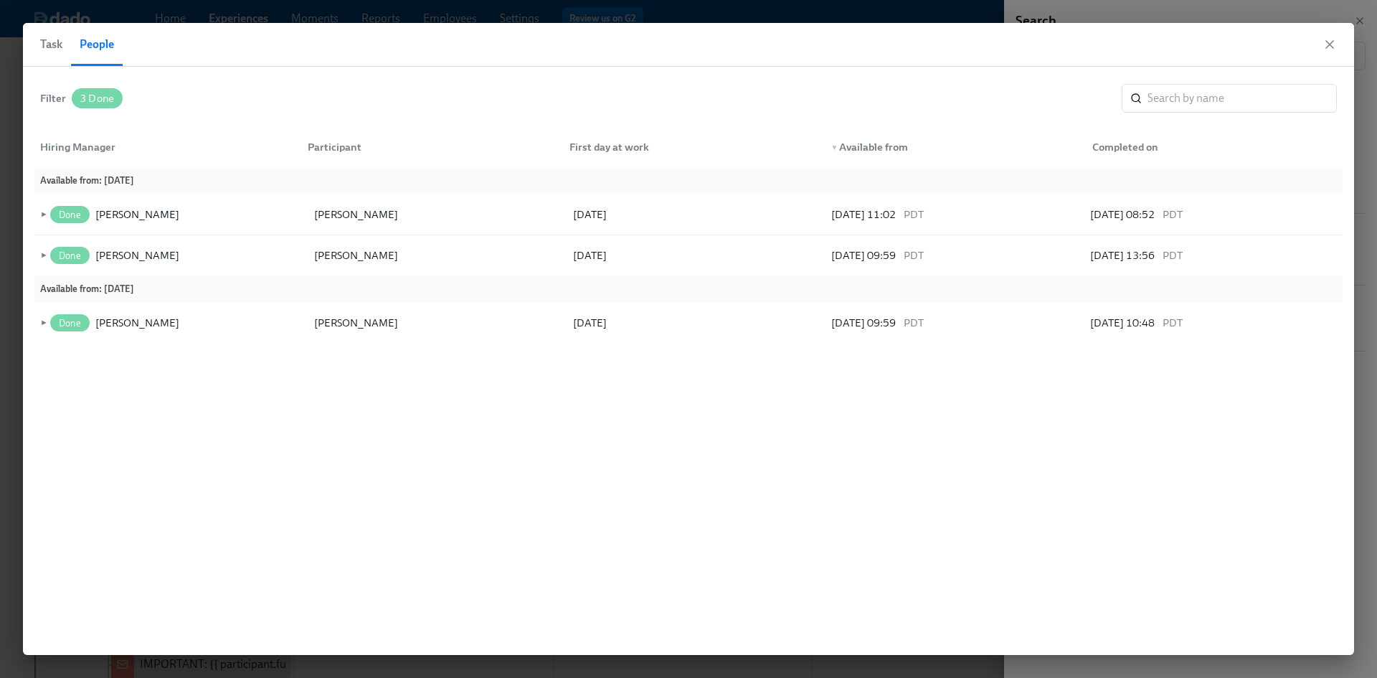
click at [64, 42] on button "Task" at bounding box center [55, 44] width 31 height 43
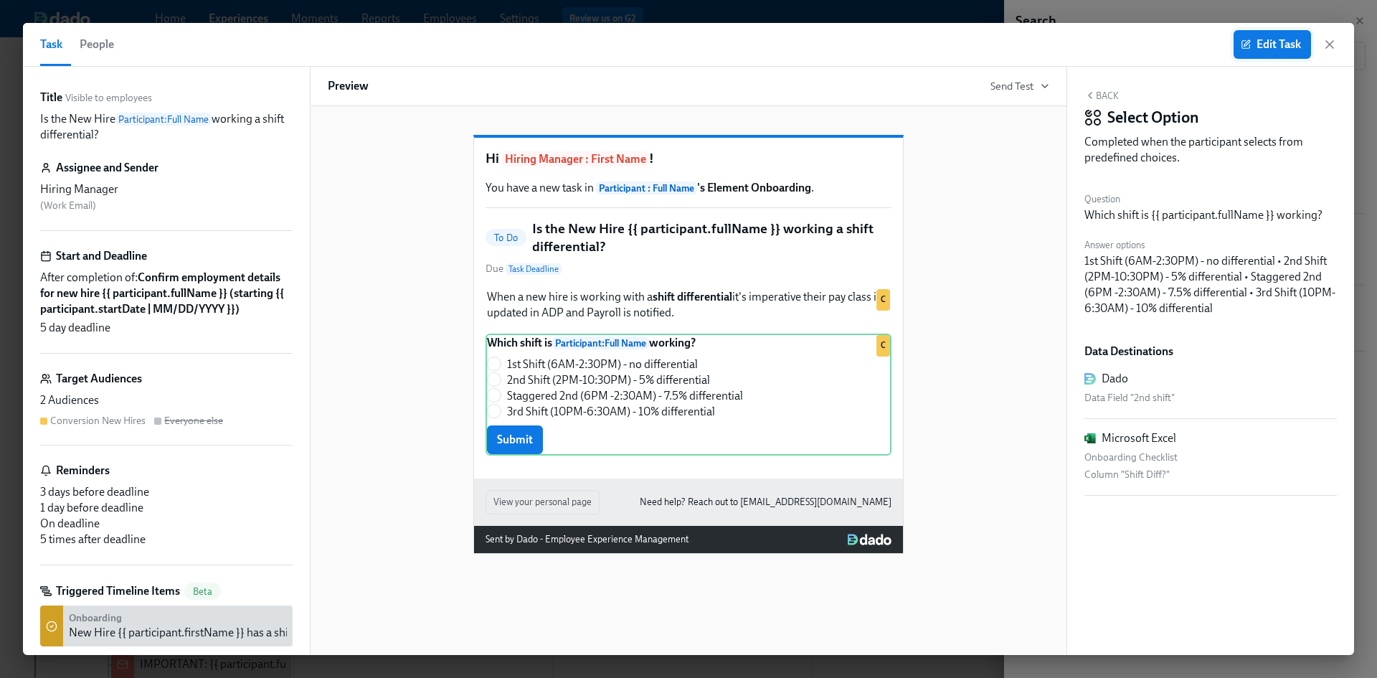
click at [1273, 49] on span "Edit Task" at bounding box center [1271, 44] width 57 height 14
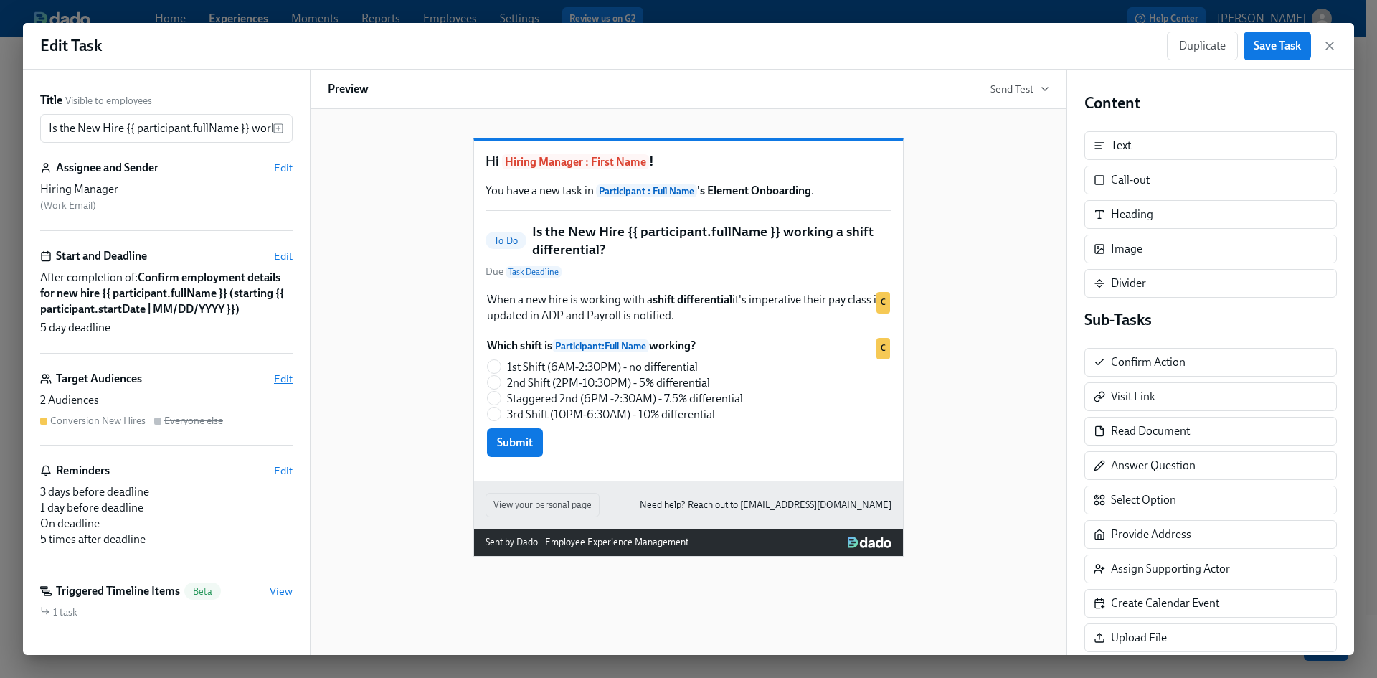
click at [274, 386] on span "Edit" at bounding box center [283, 378] width 19 height 14
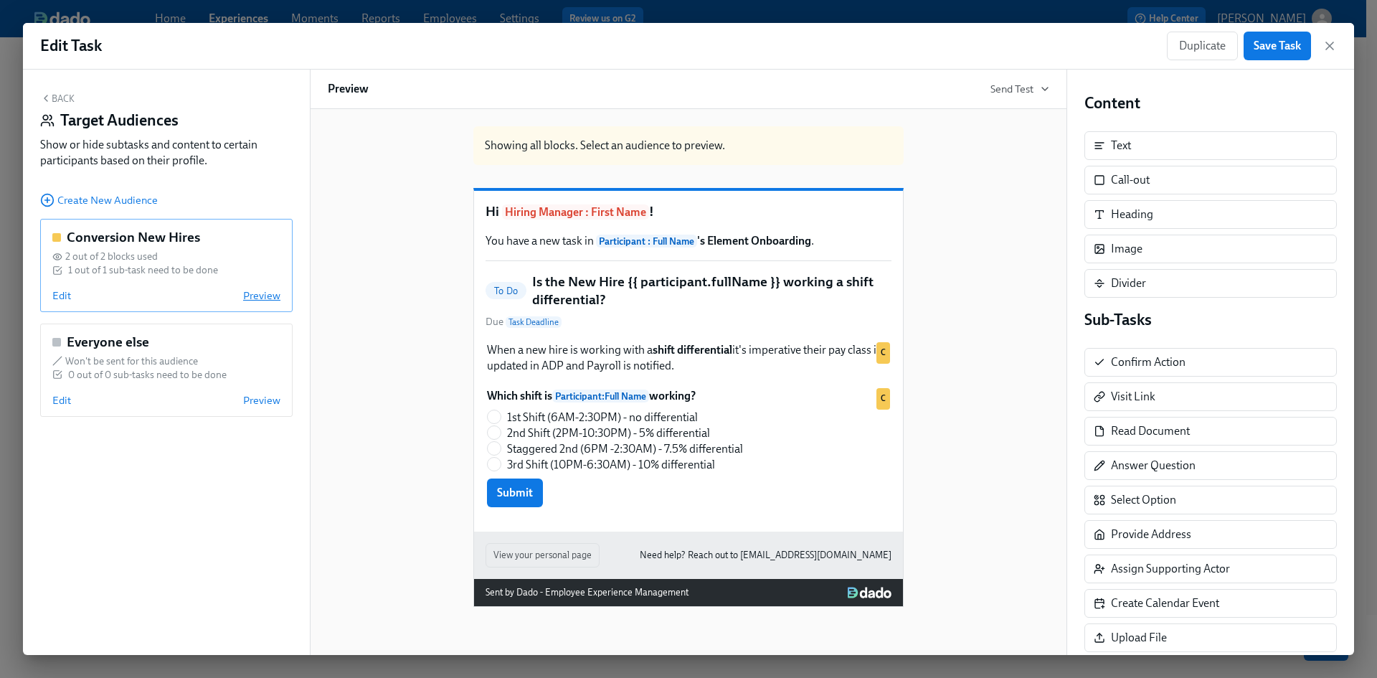
click at [259, 293] on span "Preview" at bounding box center [261, 295] width 37 height 14
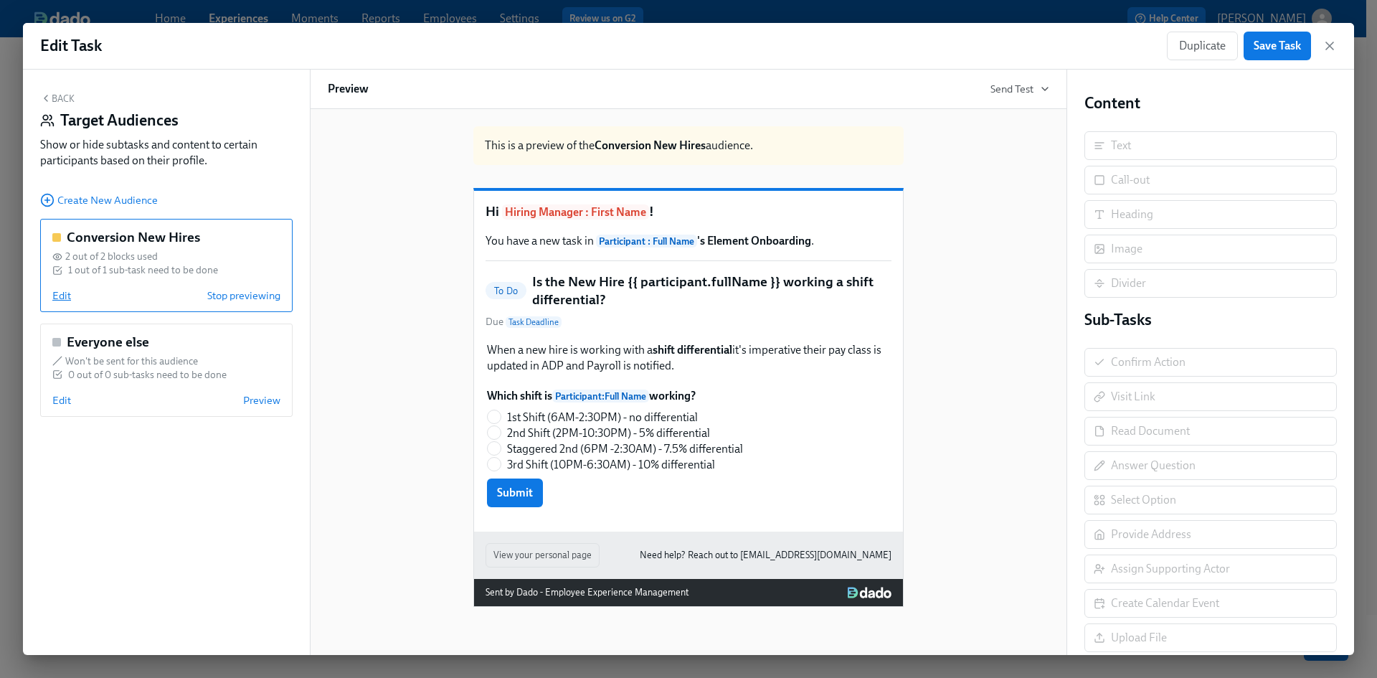
click at [68, 295] on span "Edit" at bounding box center [61, 295] width 19 height 14
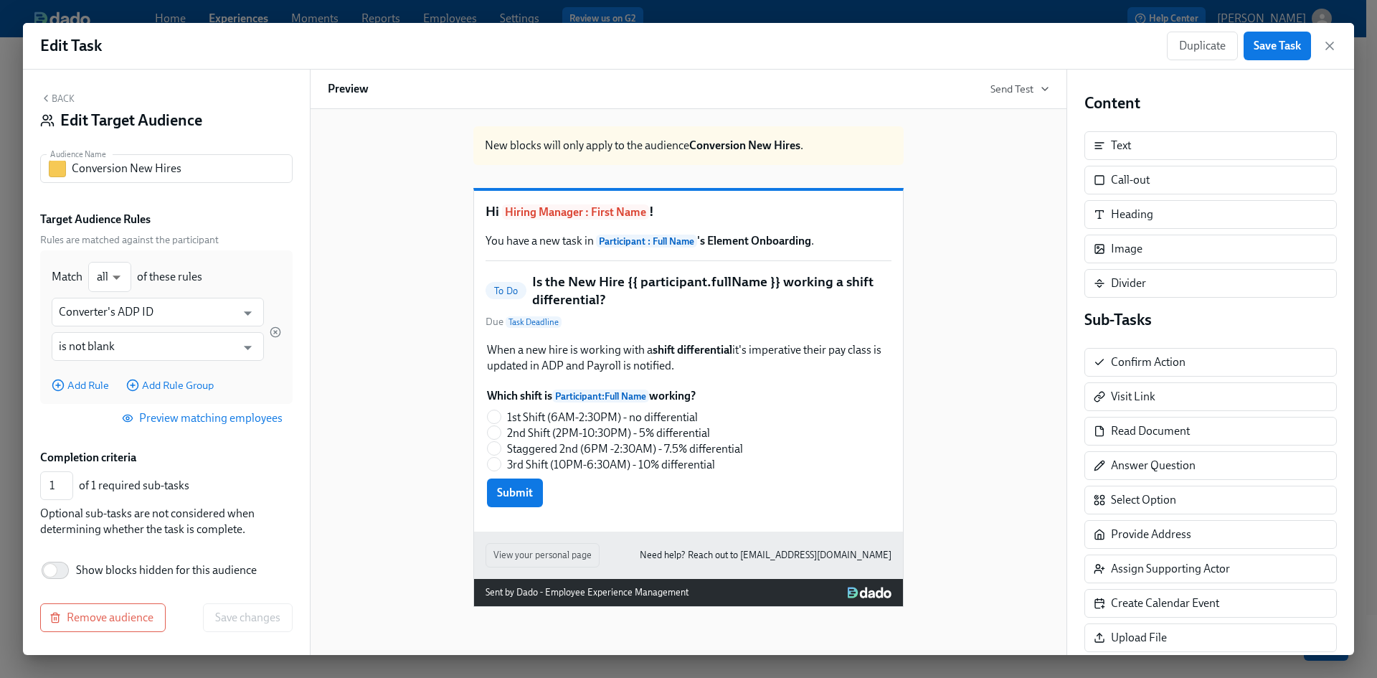
click at [222, 417] on span "Preview matching employees" at bounding box center [204, 418] width 158 height 14
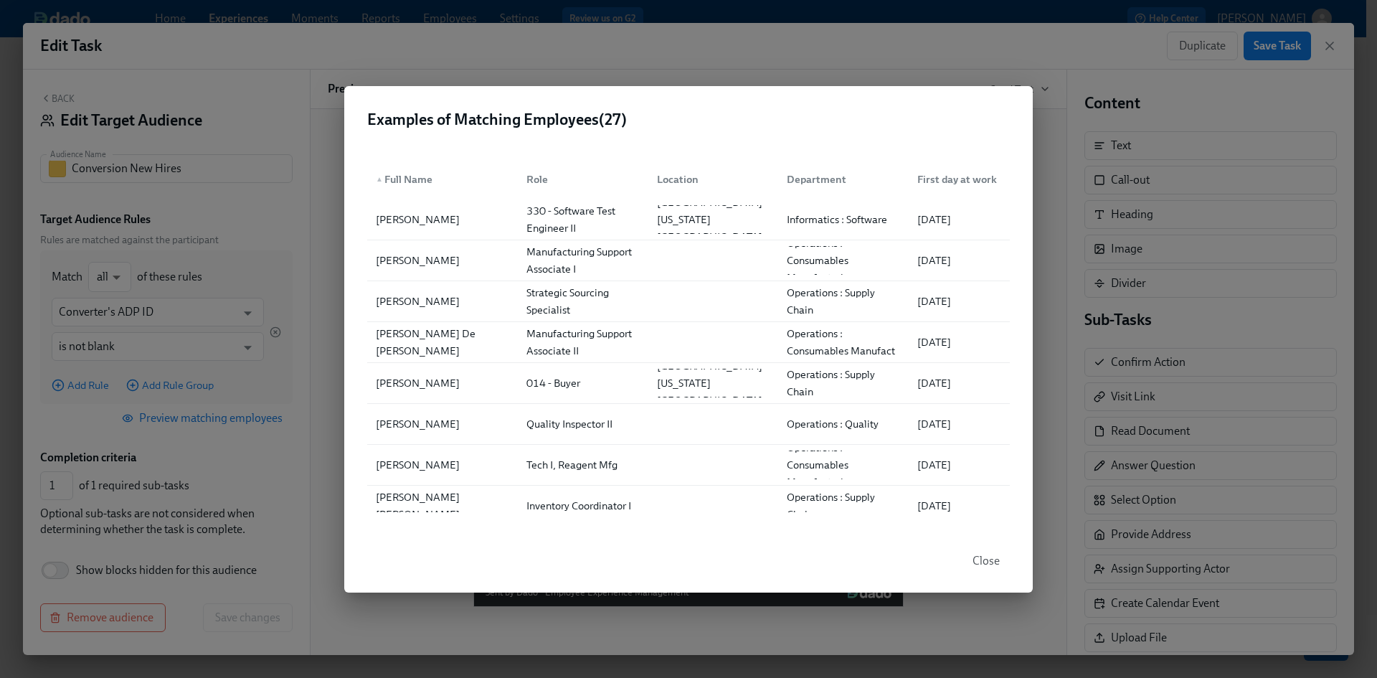
click at [966, 180] on div "First day at work" at bounding box center [956, 179] width 91 height 17
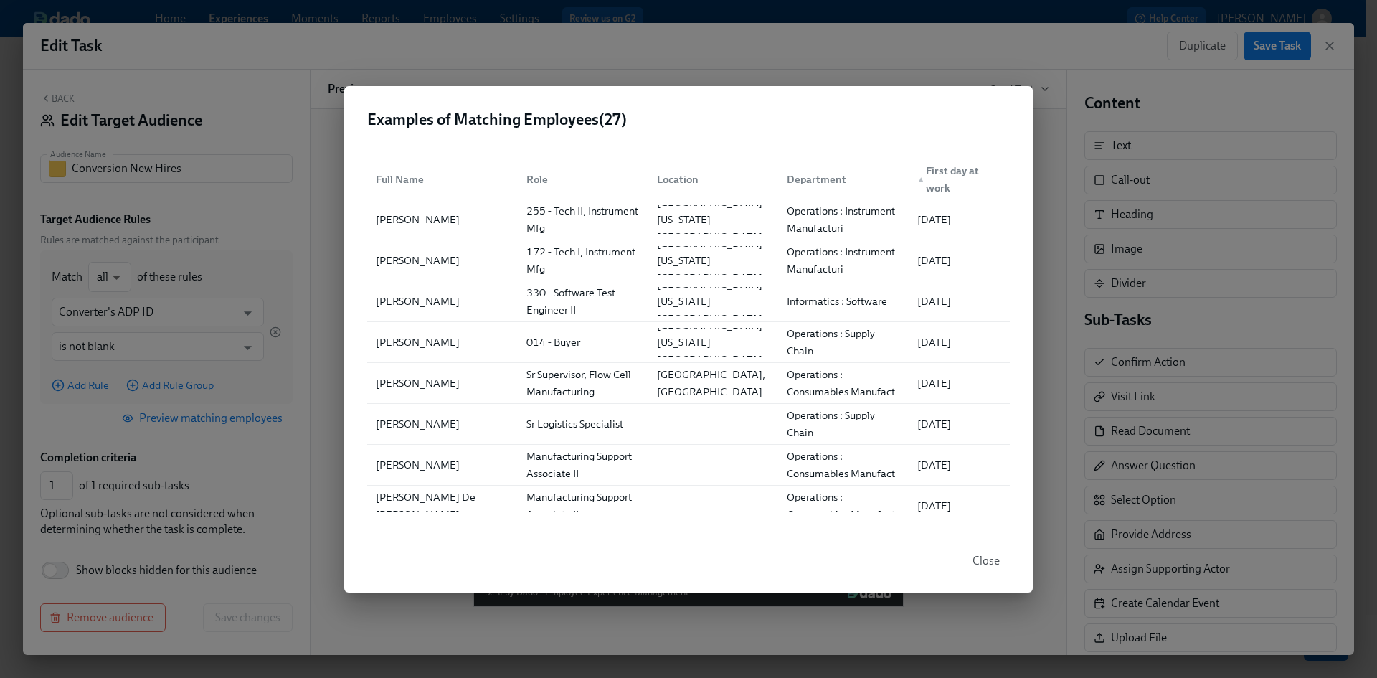
click at [963, 176] on div "▲ First day at work" at bounding box center [958, 179] width 95 height 34
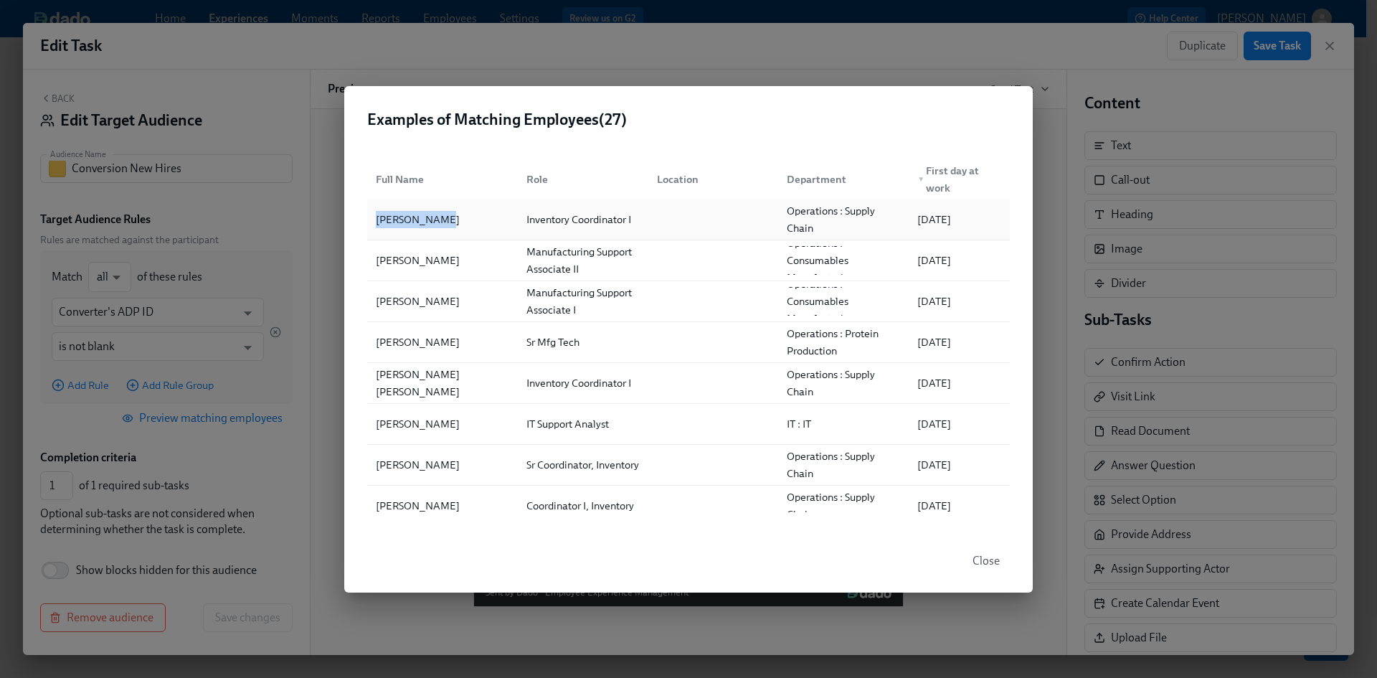
drag, startPoint x: 445, startPoint y: 220, endPoint x: 374, endPoint y: 224, distance: 71.1
click at [374, 224] on div "Danny Moreno" at bounding box center [417, 219] width 95 height 17
copy div "Danny Moreno"
click at [566, 46] on div "Examples of Matching Employees ( 27 ) Full Name Role Location Department ▼ Firs…" at bounding box center [688, 339] width 1377 height 678
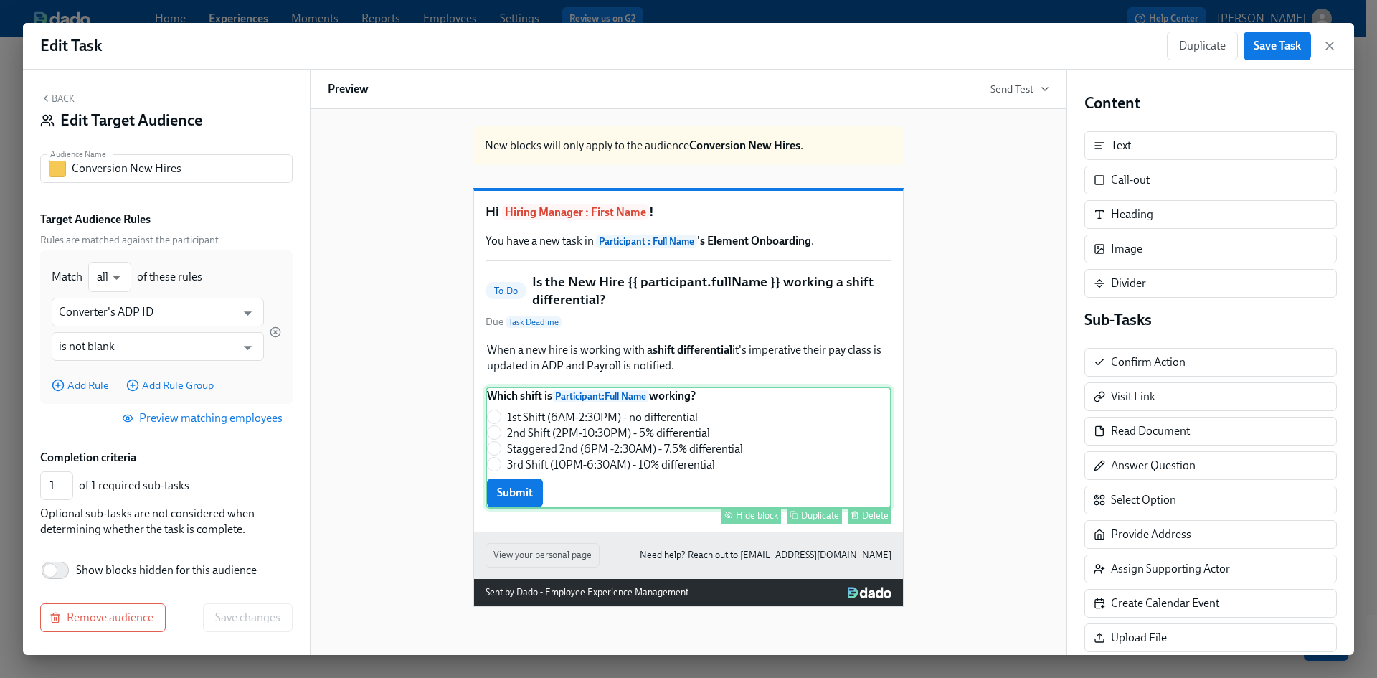
click at [666, 453] on div "Which shift is Participant : Full Name working? 1st Shift (6AM-2:30PM) - no dif…" at bounding box center [688, 447] width 406 height 122
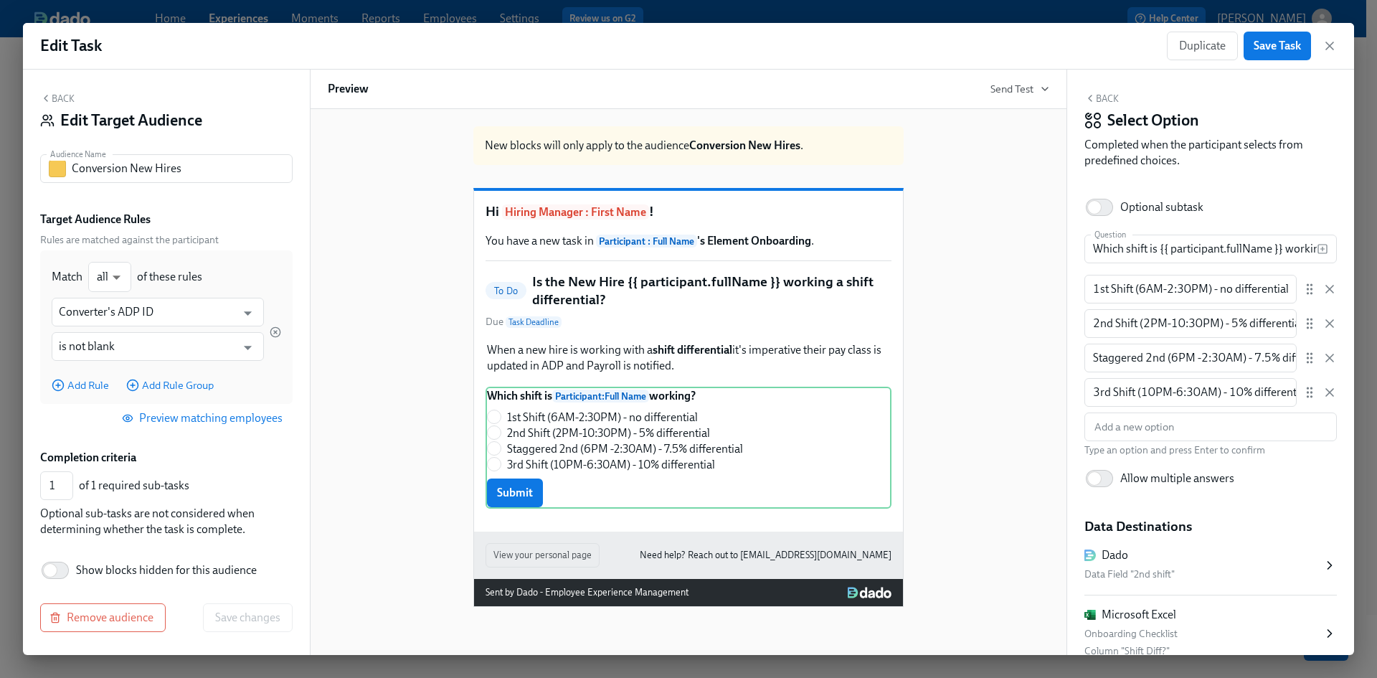
click at [1190, 574] on div "Data Field "2nd shift"" at bounding box center [1203, 574] width 238 height 17
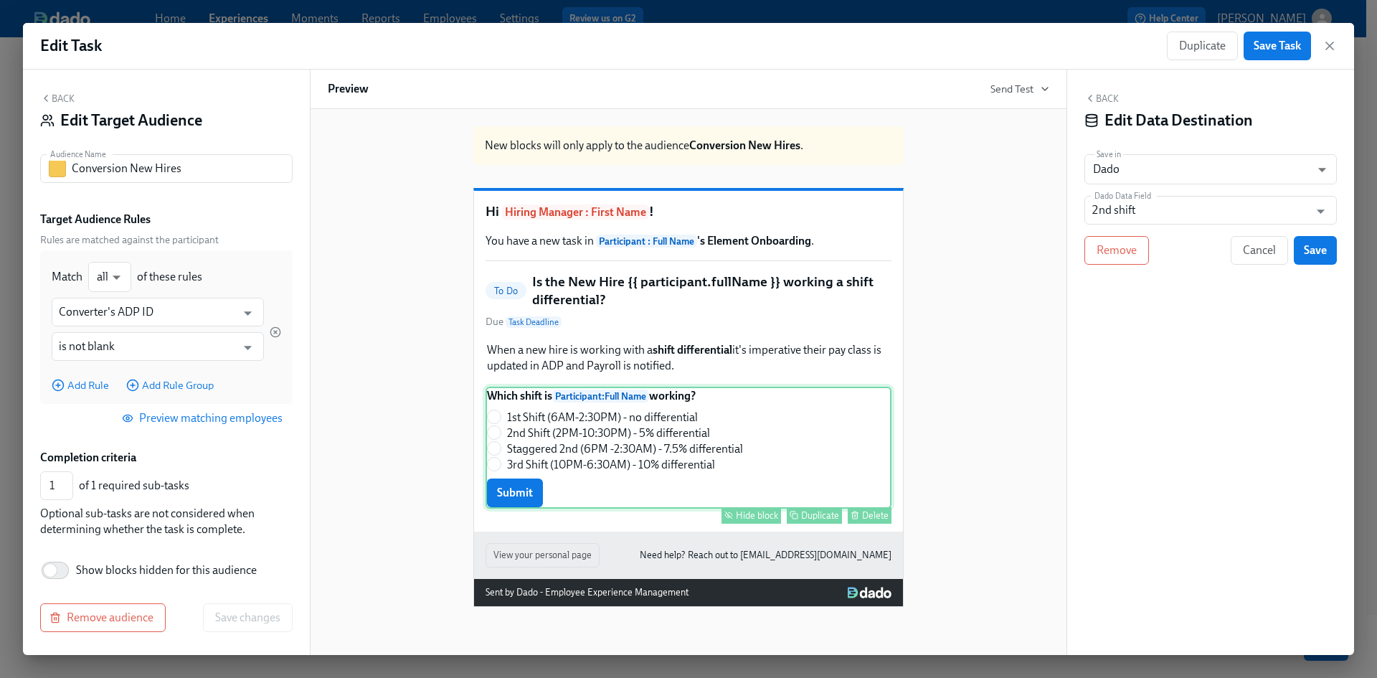
click at [773, 427] on div "Which shift is Participant : Full Name working? 1st Shift (6AM-2:30PM) - no dif…" at bounding box center [688, 447] width 406 height 122
click at [1330, 51] on icon "button" at bounding box center [1329, 46] width 14 height 14
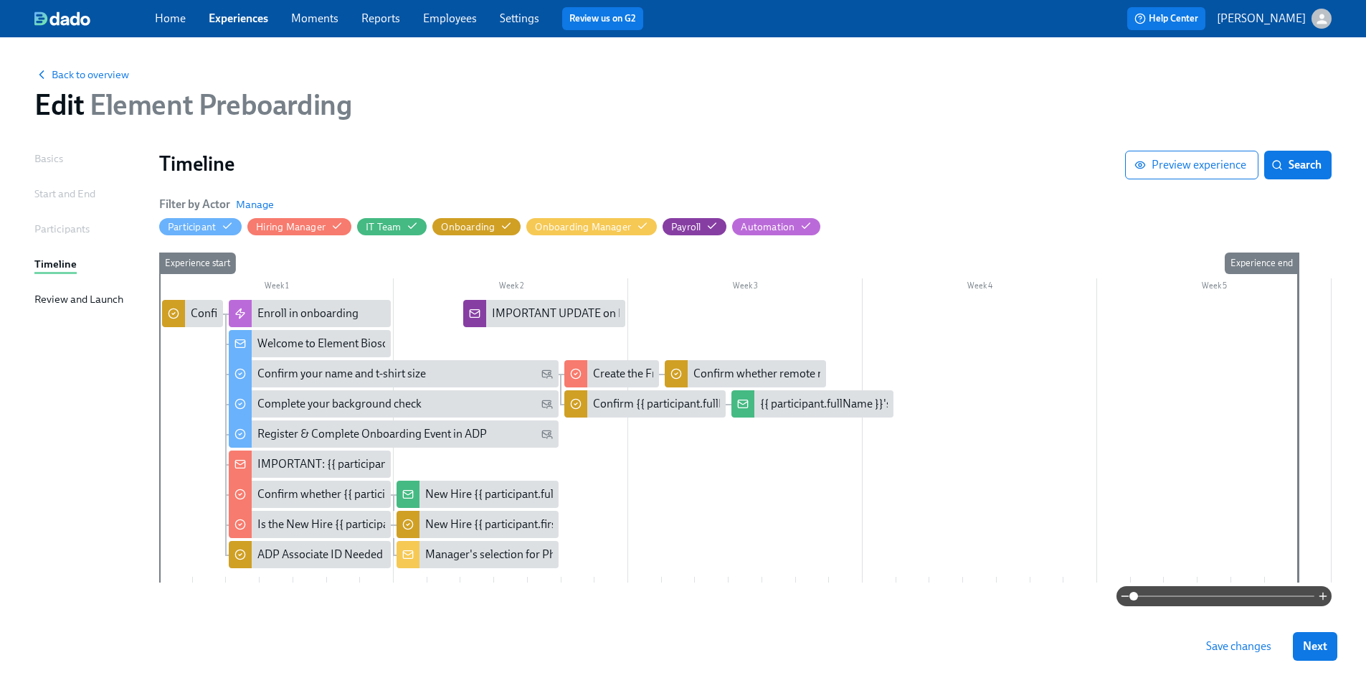
click at [103, 84] on div "Back to overview Edit Element Preboarding" at bounding box center [683, 93] width 1320 height 79
click at [106, 71] on span "Back to overview" at bounding box center [81, 74] width 95 height 14
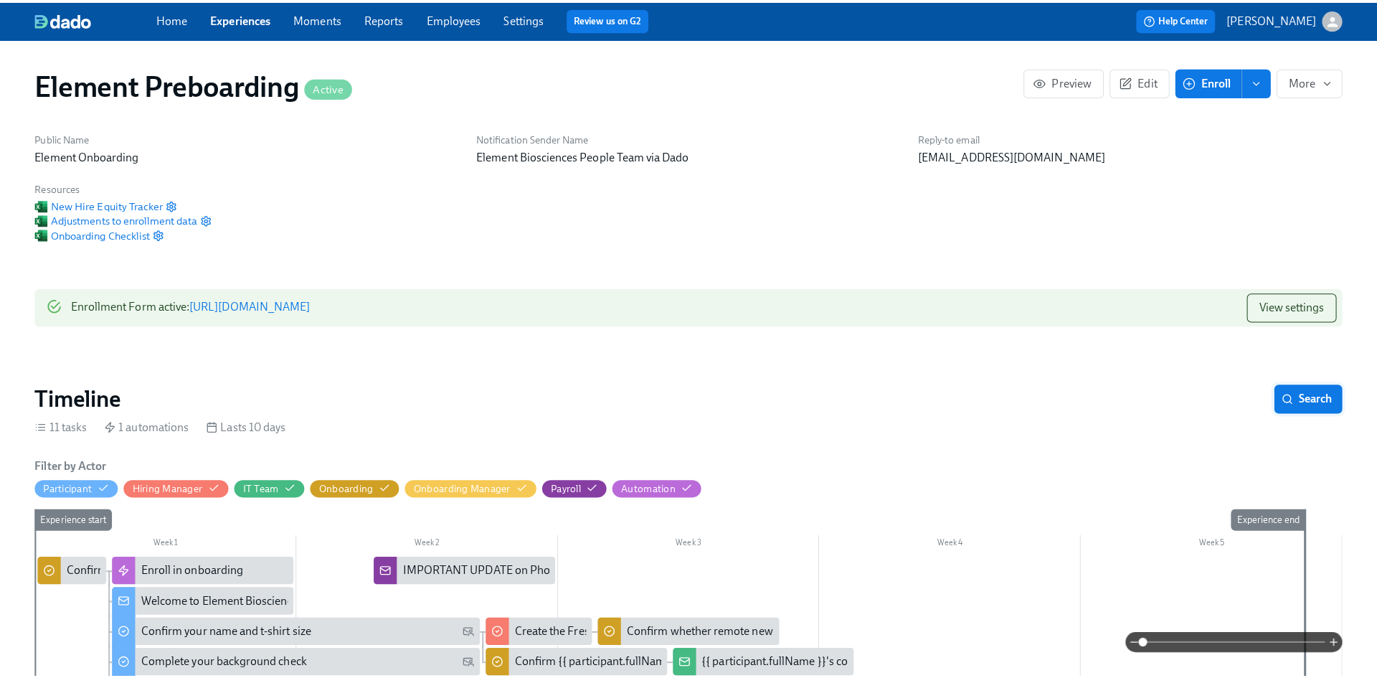
scroll to position [0, 2090]
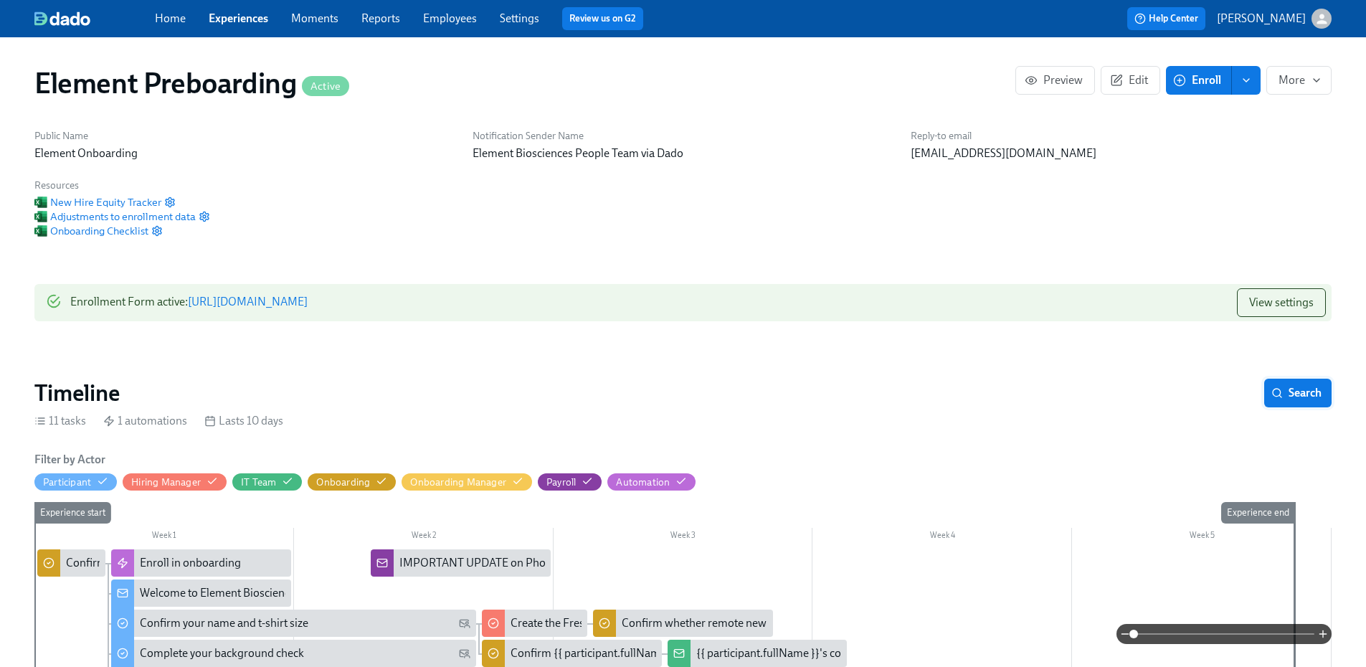
click at [1302, 379] on button "Search" at bounding box center [1297, 393] width 67 height 29
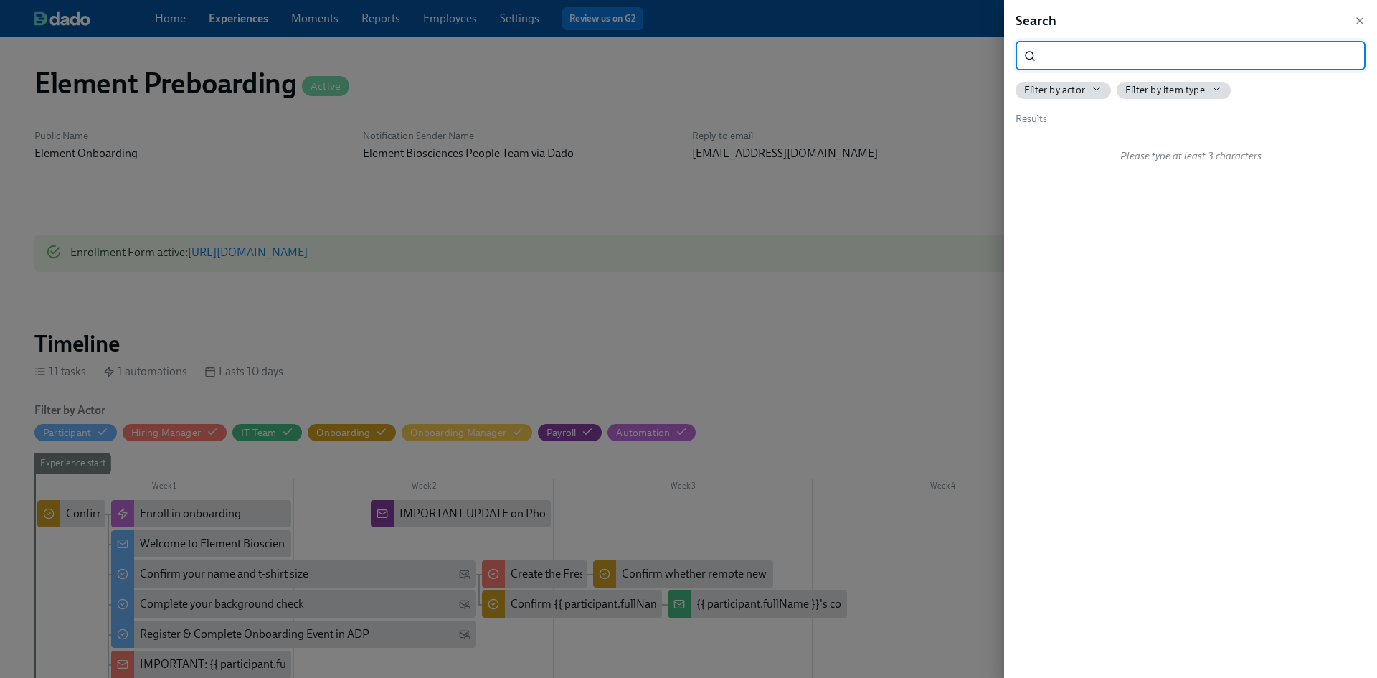
click at [1085, 49] on input "search" at bounding box center [1203, 56] width 324 height 29
drag, startPoint x: 1124, startPoint y: 60, endPoint x: 1005, endPoint y: 58, distance: 119.0
click at [1005, 58] on div "Search is this ​ Filter by actor Filter by item type Results No matches found" at bounding box center [1190, 339] width 373 height 678
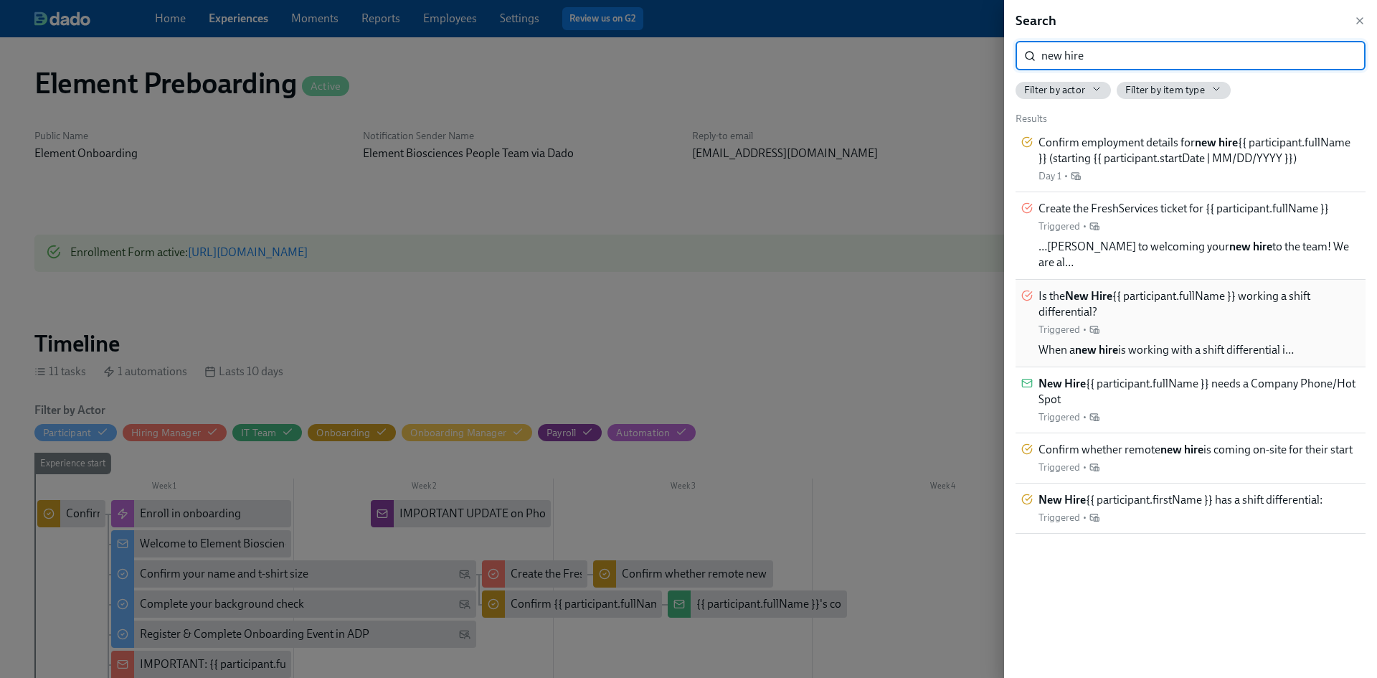
type input "new hire"
click at [1076, 289] on strong "New Hire" at bounding box center [1088, 296] width 47 height 14
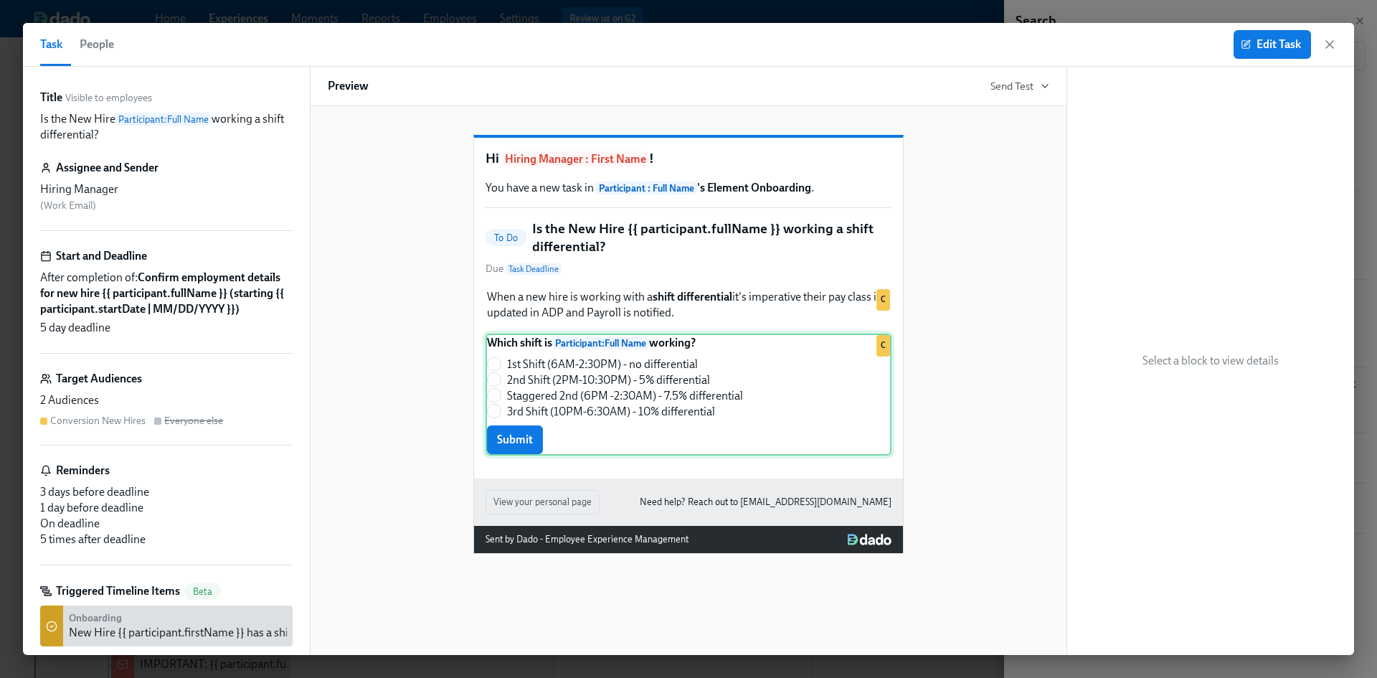
click at [708, 405] on div "Which shift is Participant : Full Name working? 1st Shift (6AM-2:30PM) - no dif…" at bounding box center [688, 394] width 406 height 122
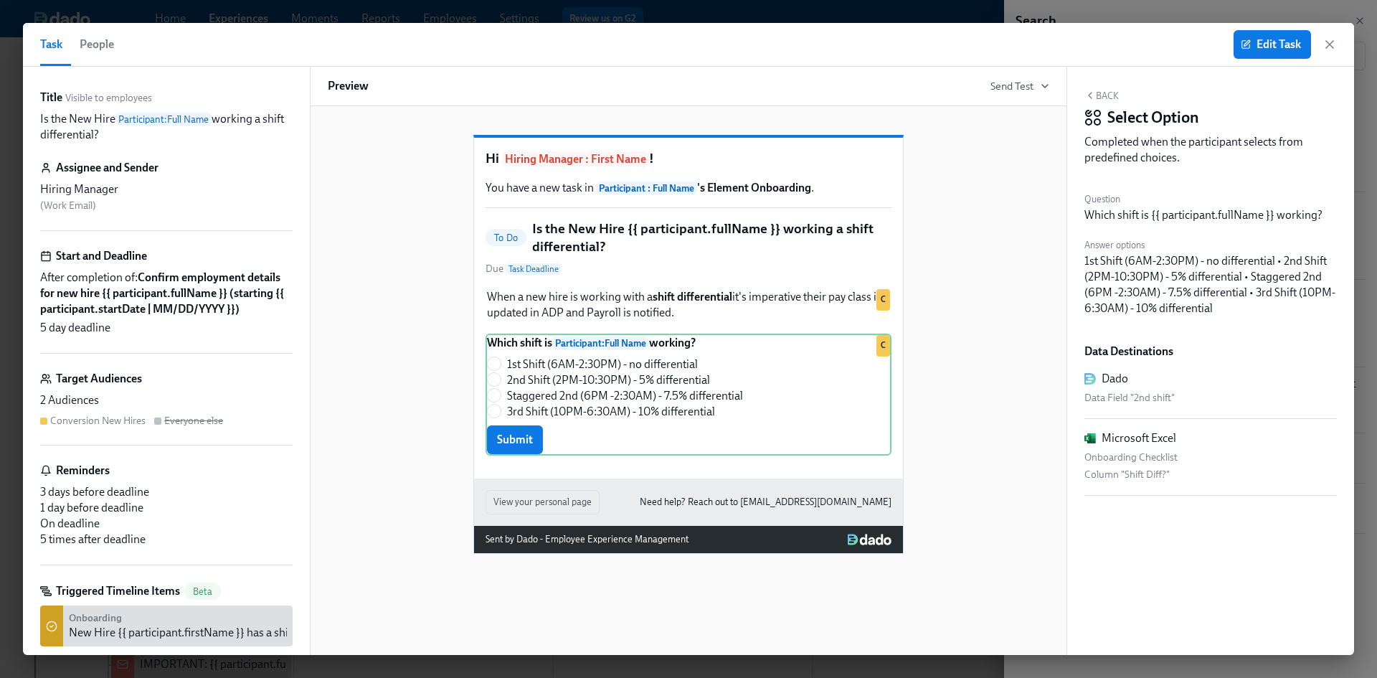
click at [110, 49] on span "People" at bounding box center [97, 44] width 34 height 20
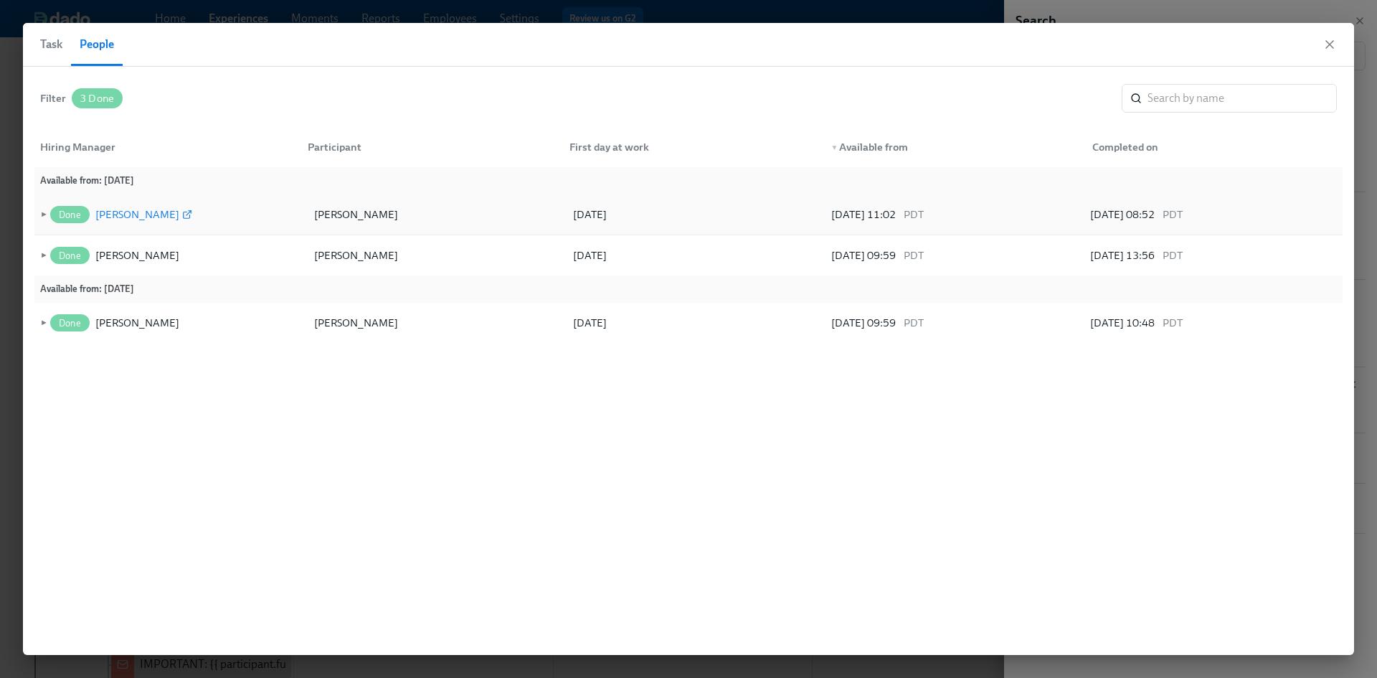
click at [182, 214] on icon at bounding box center [187, 214] width 10 height 10
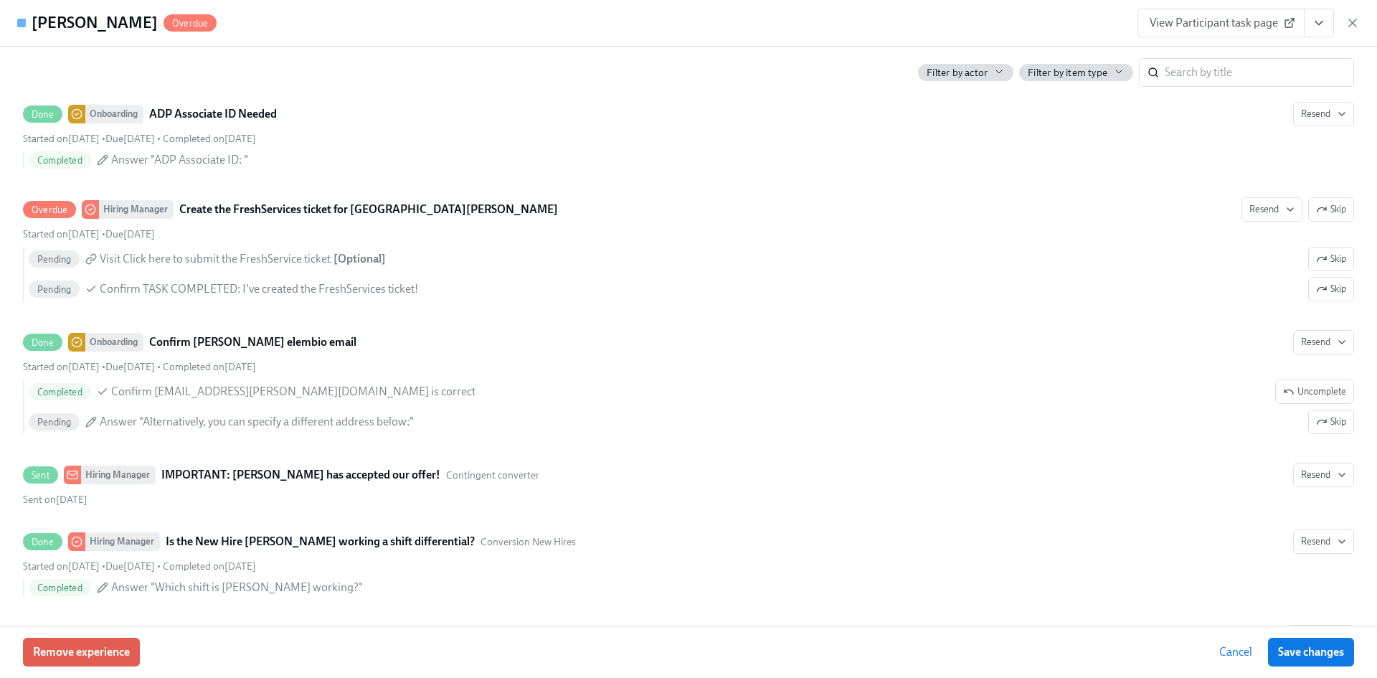
scroll to position [1339, 0]
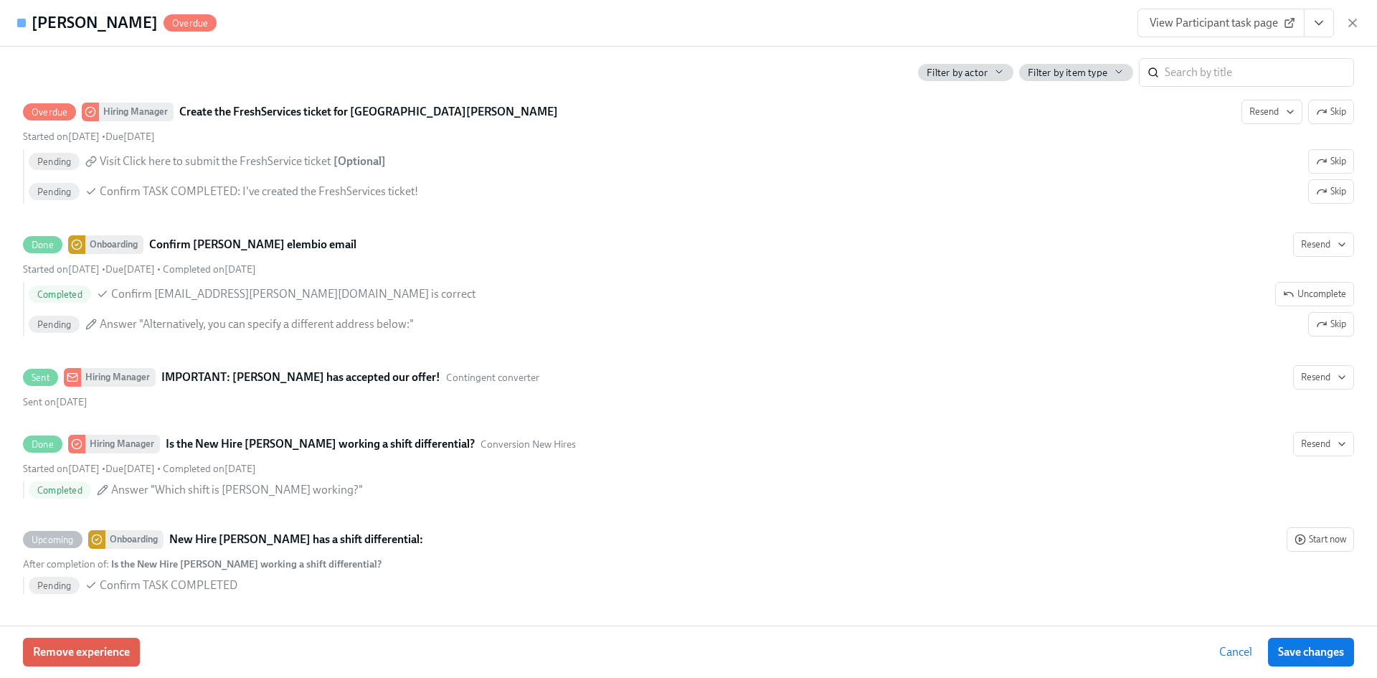
click at [1324, 22] on icon "View task page" at bounding box center [1318, 23] width 14 height 14
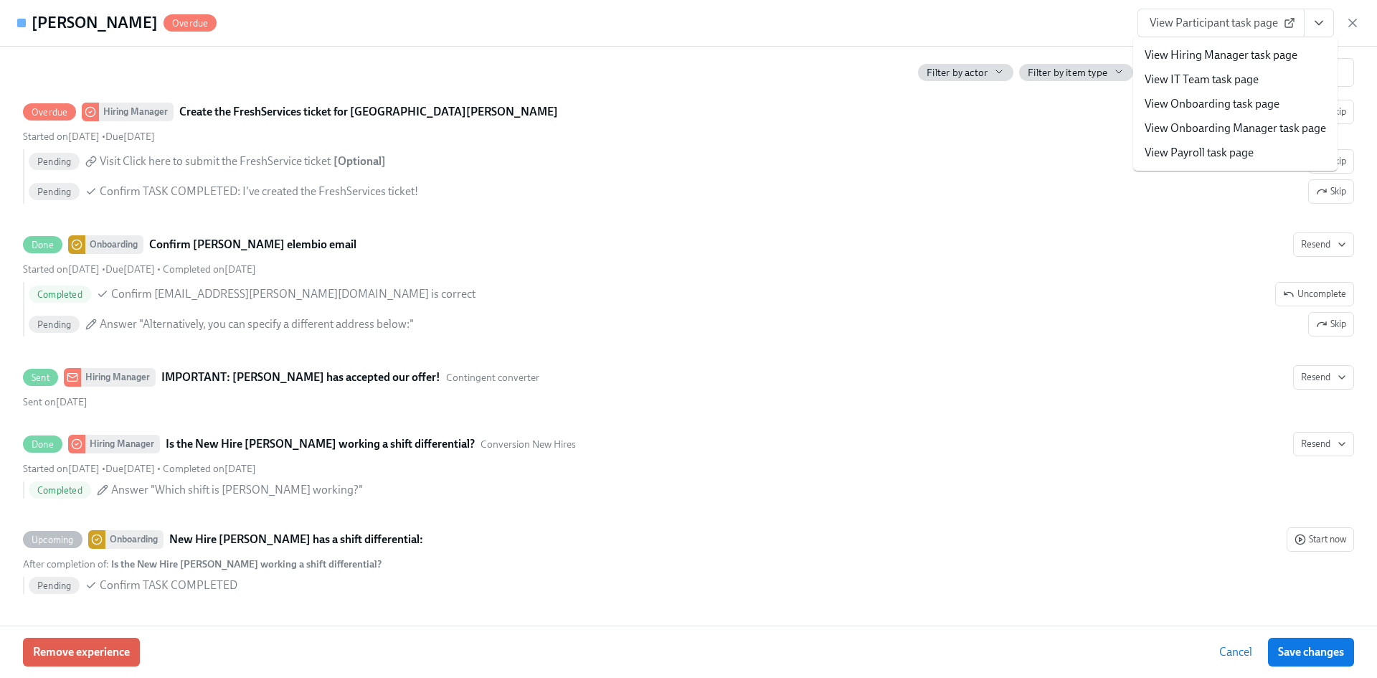
click at [1233, 49] on link "View Hiring Manager task page" at bounding box center [1220, 55] width 153 height 16
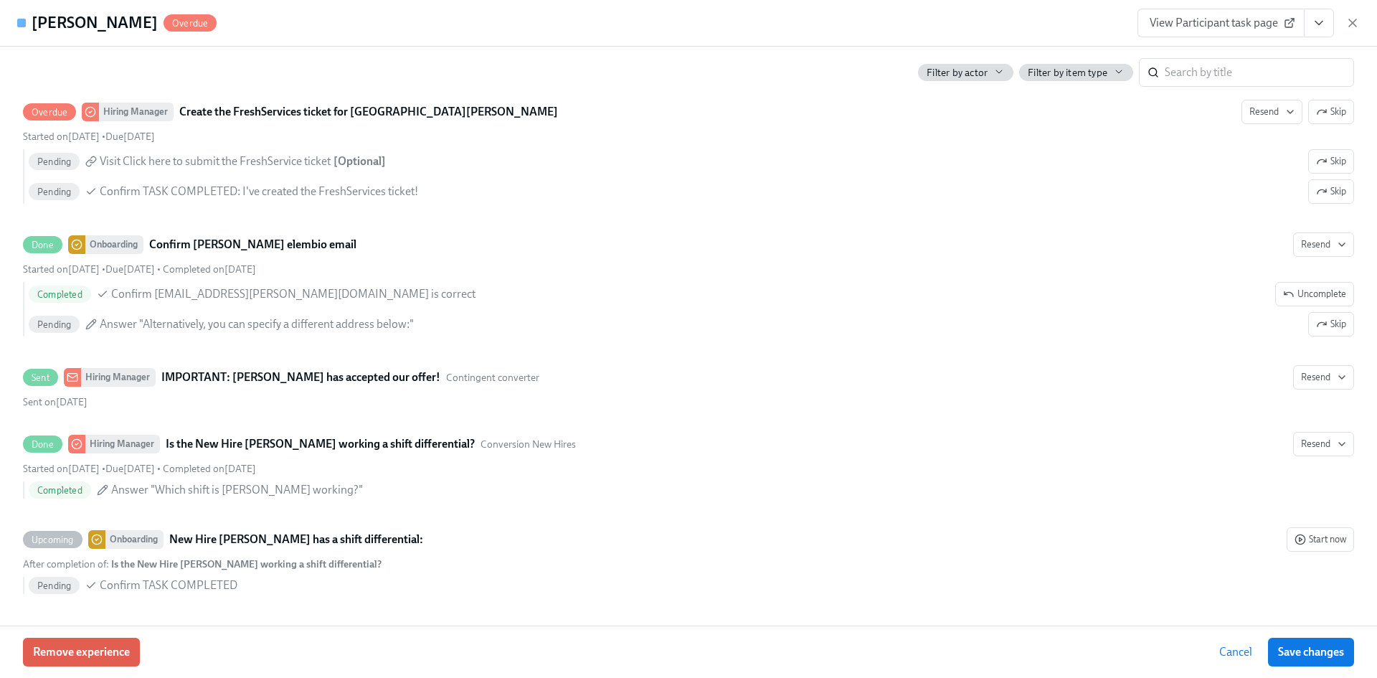
click at [1252, 34] on link "View Participant task page" at bounding box center [1220, 23] width 167 height 29
click at [1317, 17] on icon "View task page" at bounding box center [1318, 23] width 14 height 14
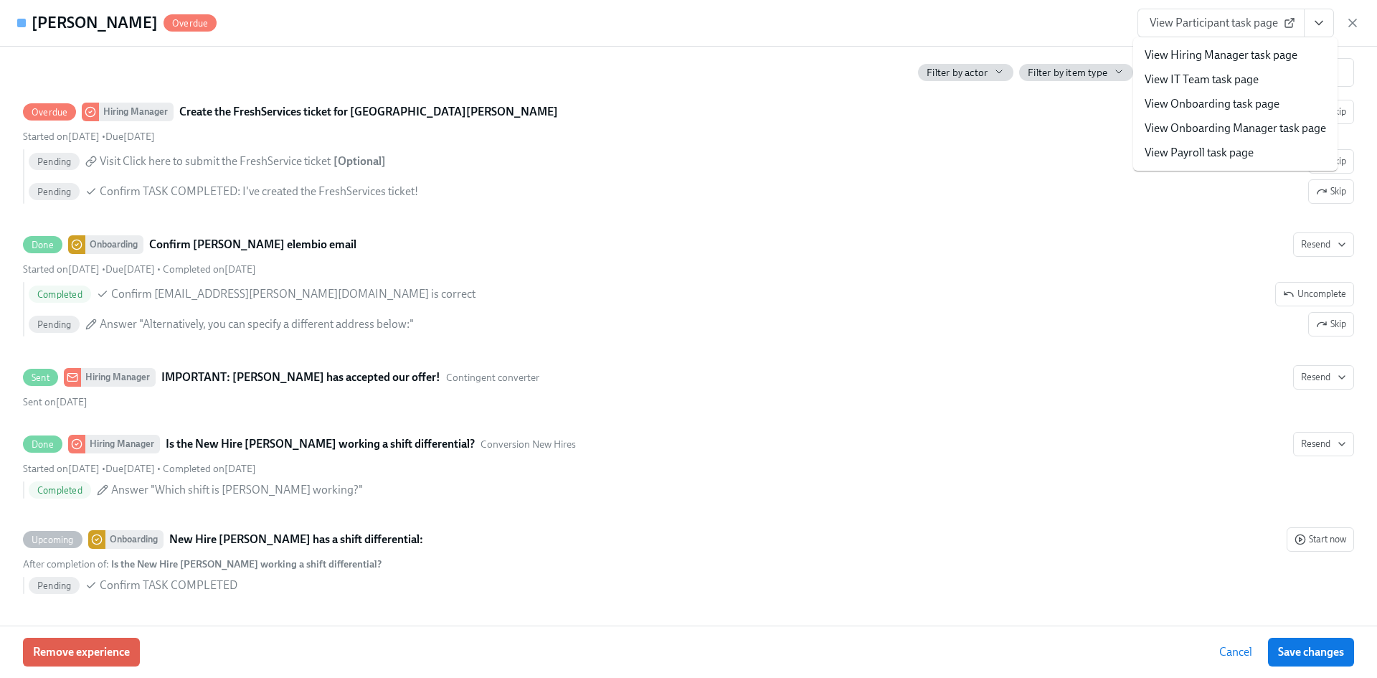
click at [1228, 125] on link "View Onboarding Manager task page" at bounding box center [1234, 128] width 181 height 16
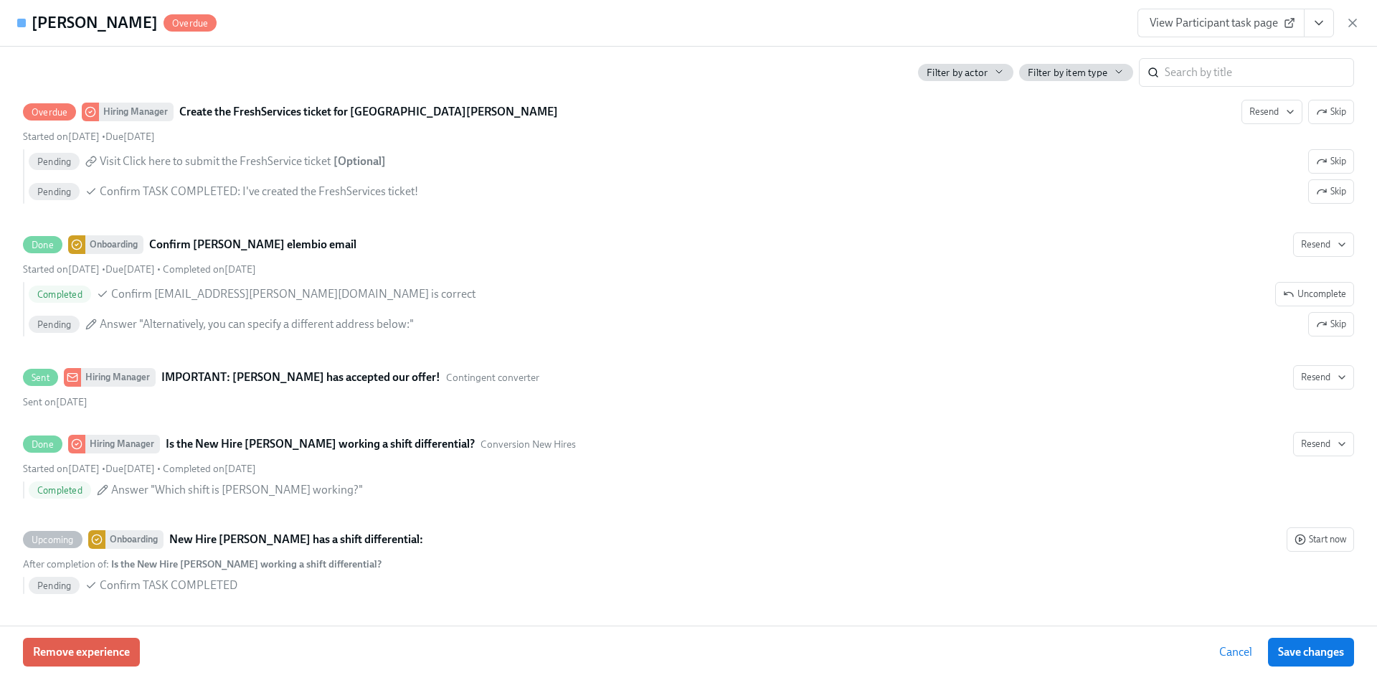
click at [1322, 20] on icon "View task page" at bounding box center [1318, 23] width 14 height 14
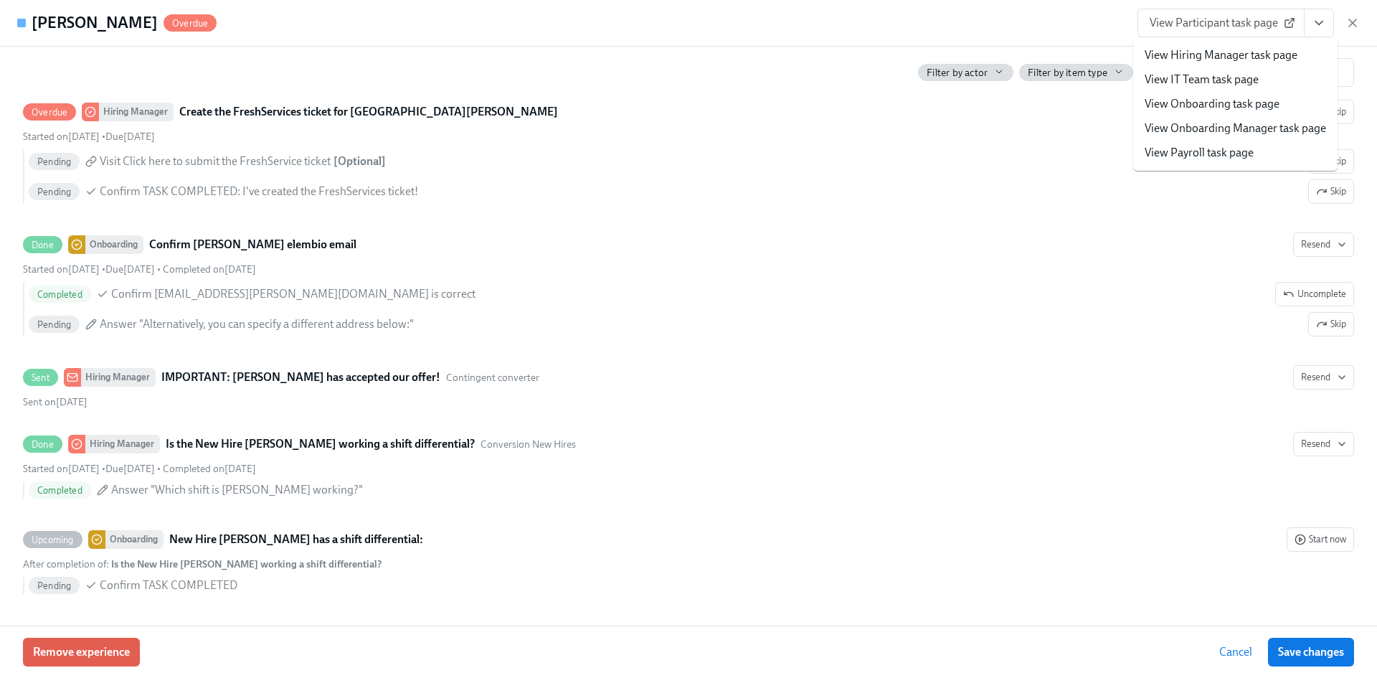
click at [1256, 105] on link "View Onboarding task page" at bounding box center [1211, 104] width 135 height 16
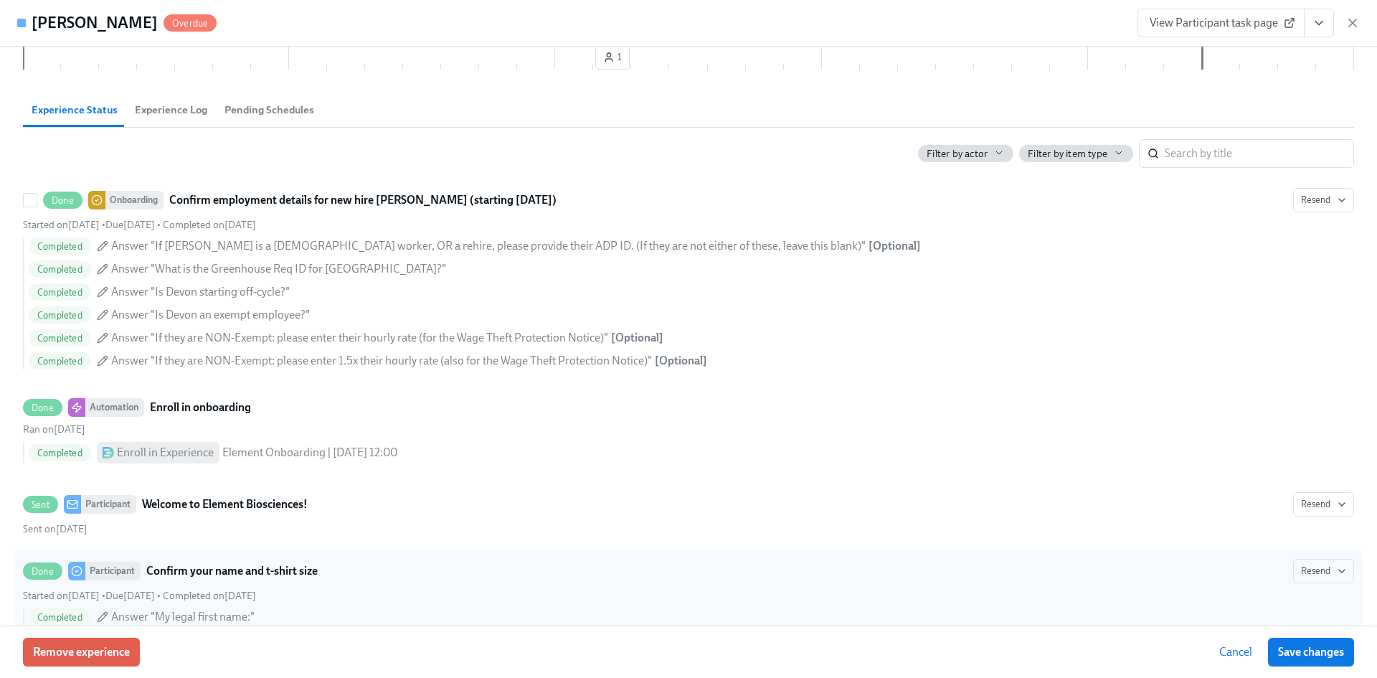
scroll to position [0, 0]
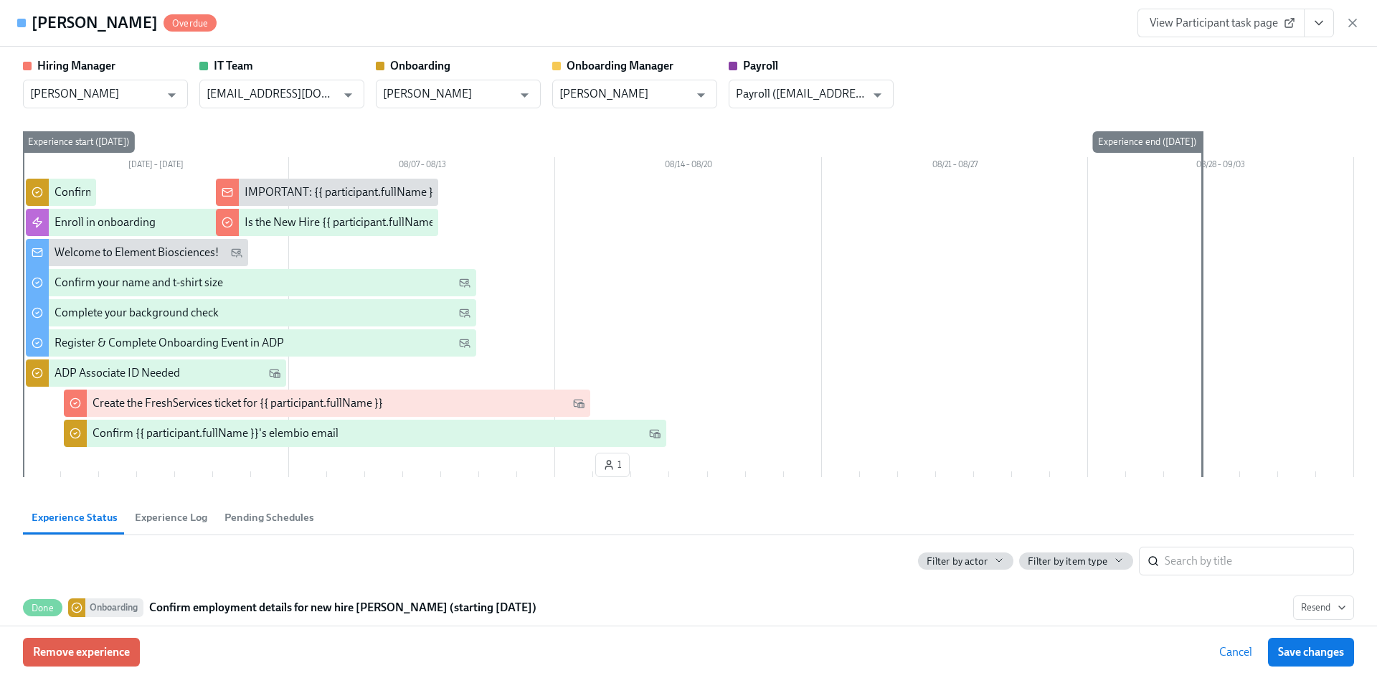
click at [285, 516] on span "Pending Schedules" at bounding box center [269, 517] width 90 height 16
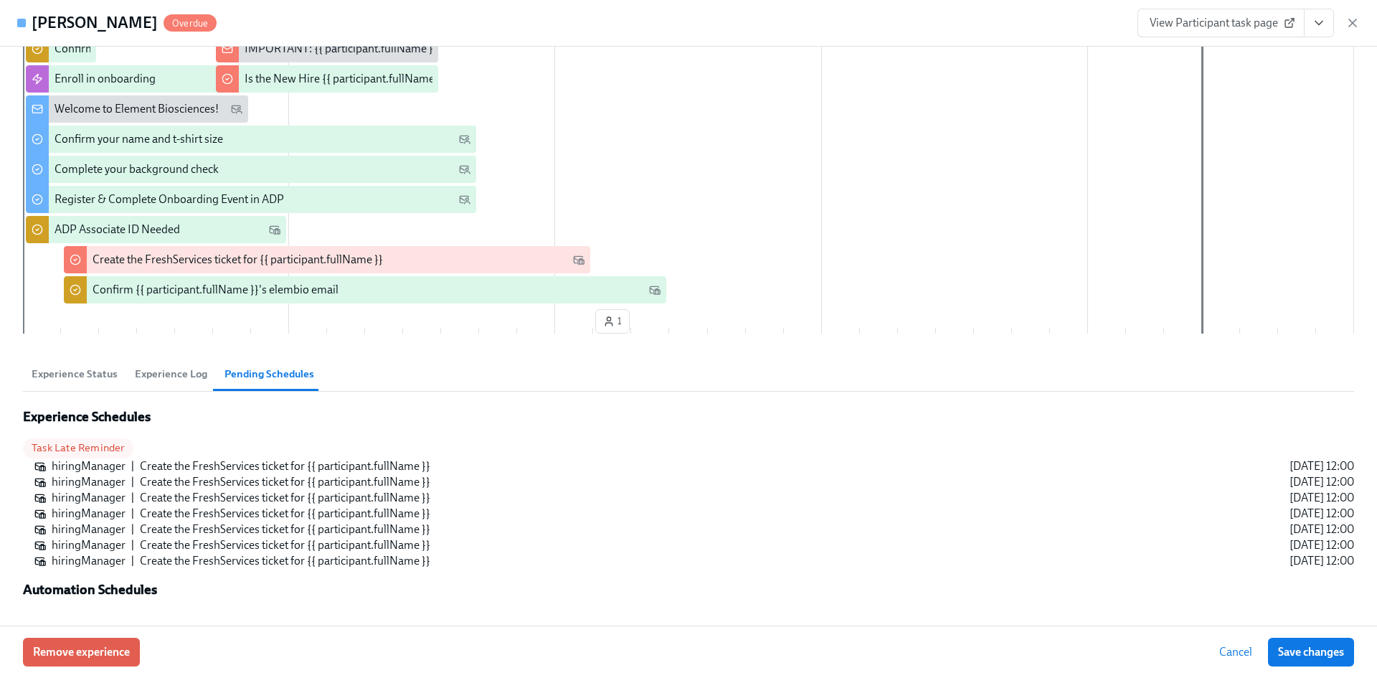
scroll to position [146, 0]
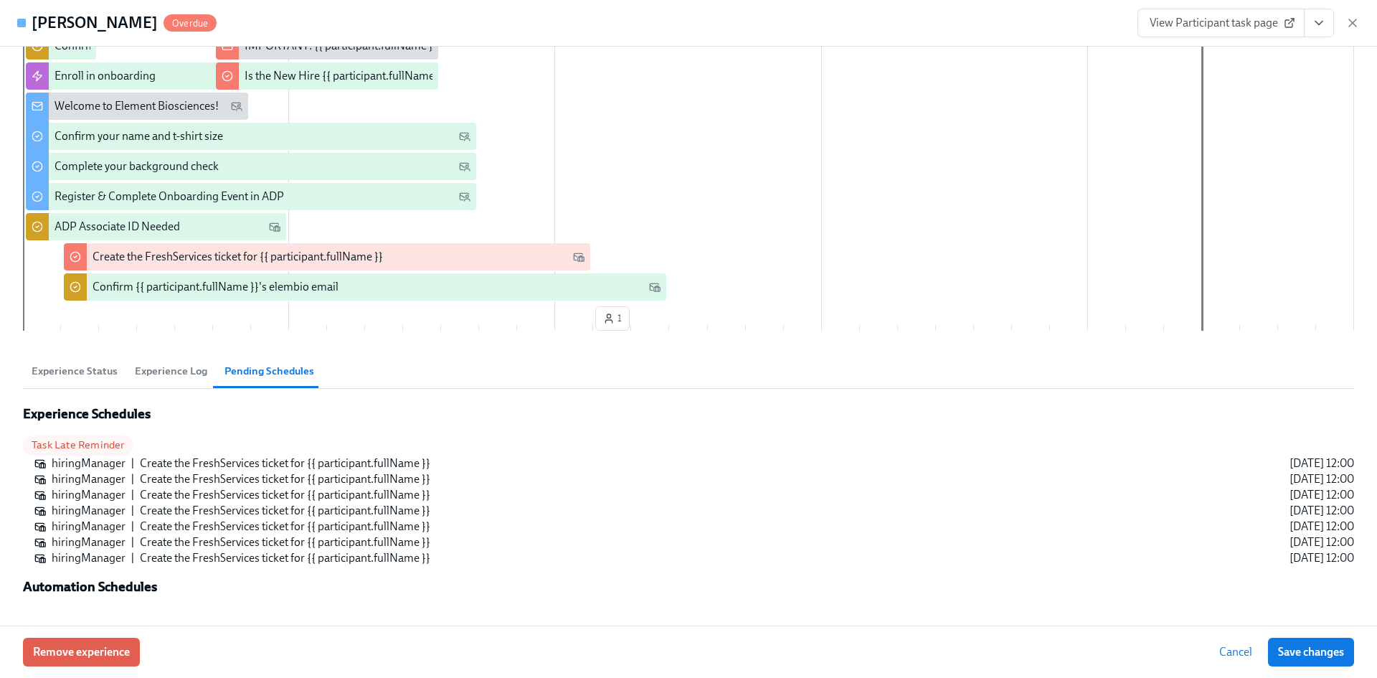
click at [195, 380] on button "Experience Log" at bounding box center [171, 370] width 90 height 34
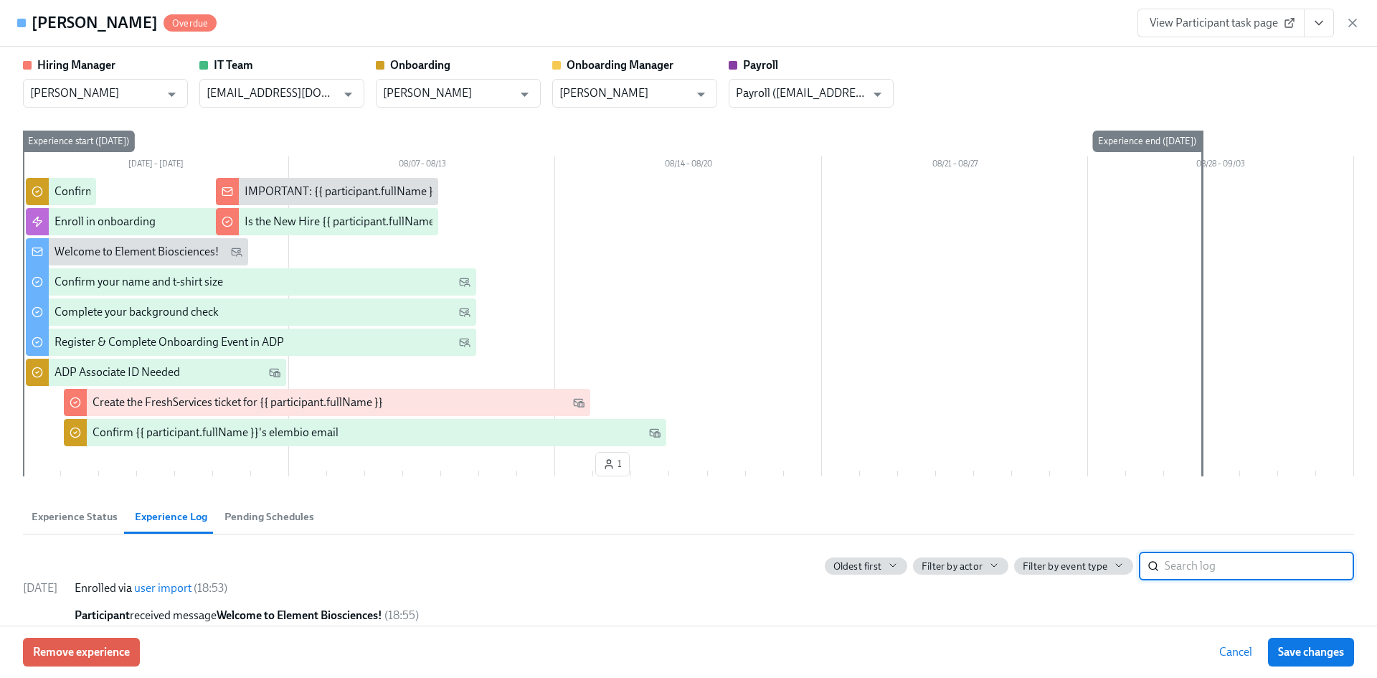
scroll to position [0, 0]
click at [1352, 20] on icon "button" at bounding box center [1352, 23] width 14 height 14
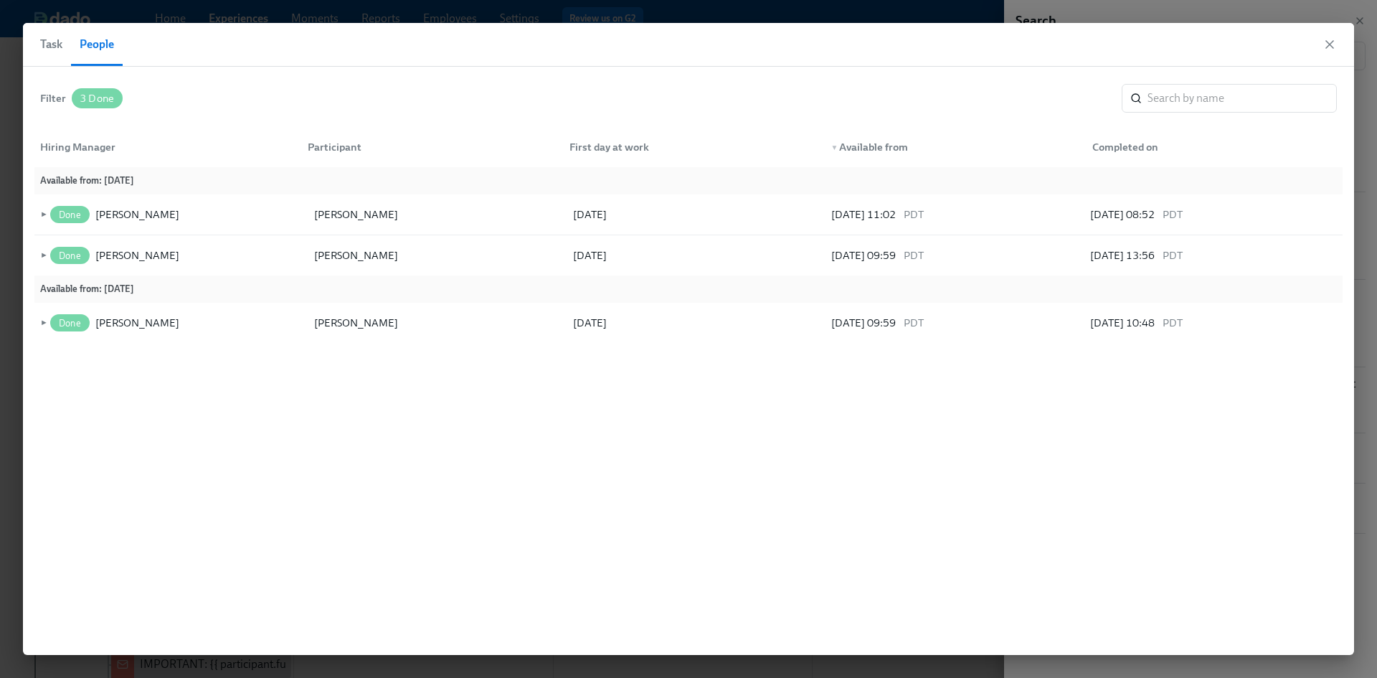
click at [54, 48] on span "Task" at bounding box center [51, 44] width 22 height 20
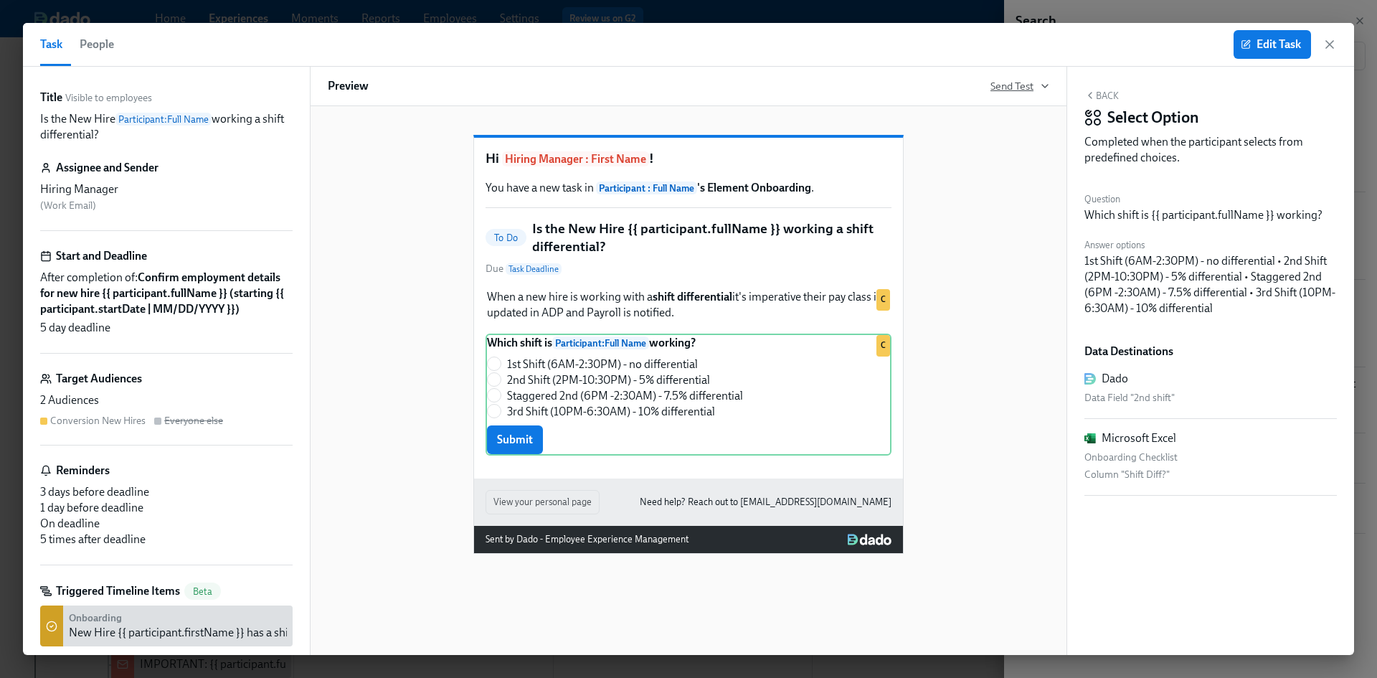
click at [1043, 83] on icon "button" at bounding box center [1044, 85] width 11 height 11
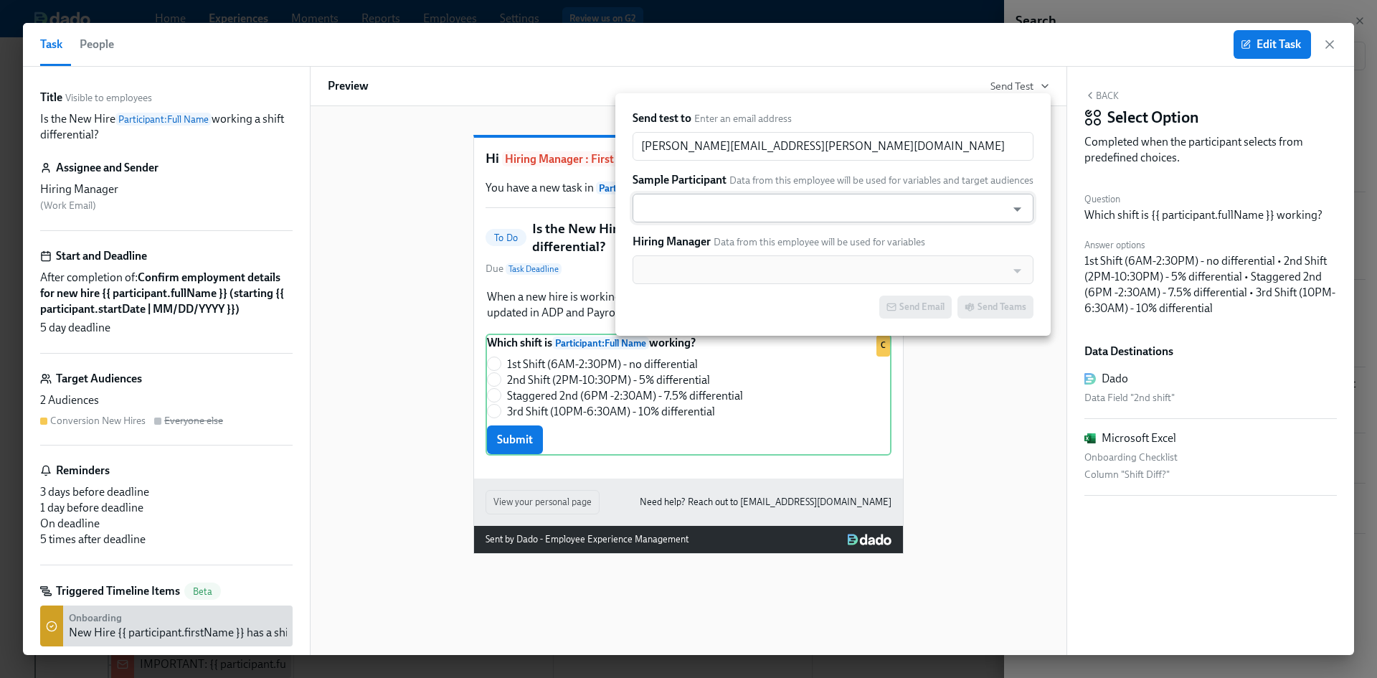
click at [792, 197] on input "text" at bounding box center [819, 208] width 359 height 29
click at [345, 194] on div at bounding box center [688, 339] width 1377 height 678
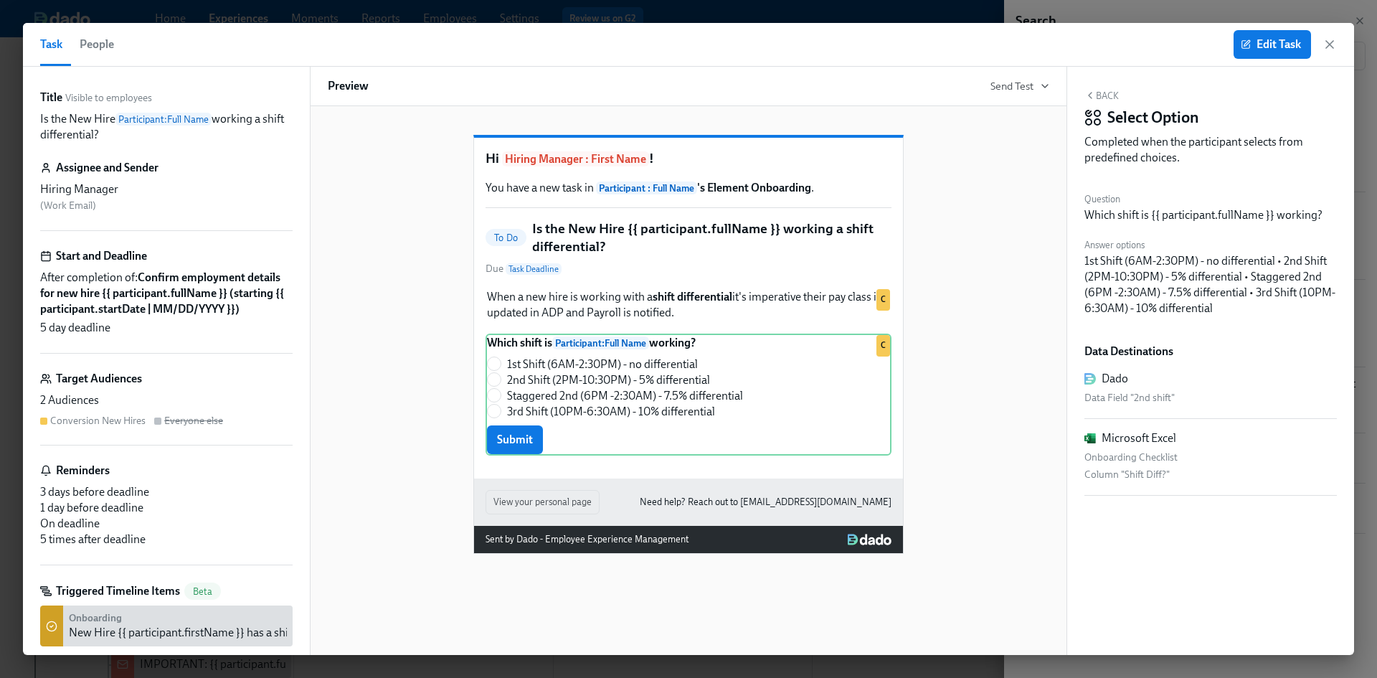
scroll to position [47, 0]
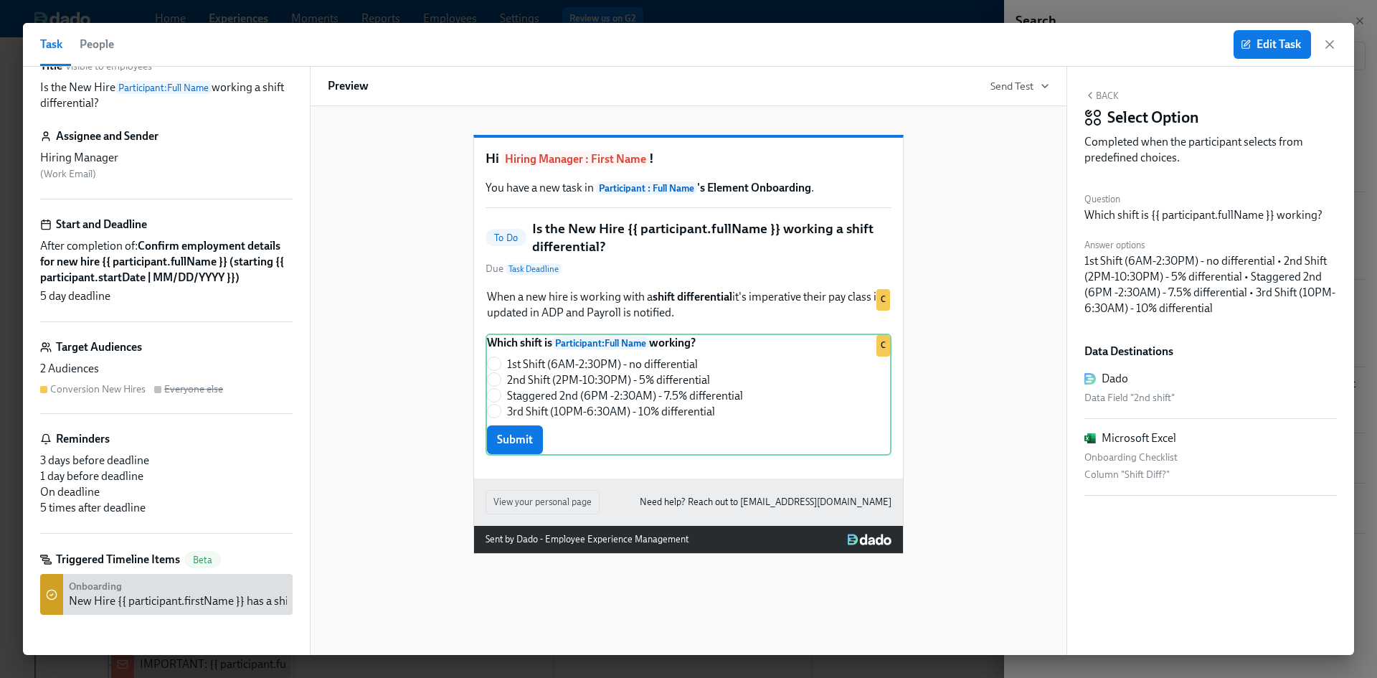
click at [194, 600] on div "New Hire {{ participant.firstName }} has a shift differential:" at bounding box center [211, 601] width 285 height 16
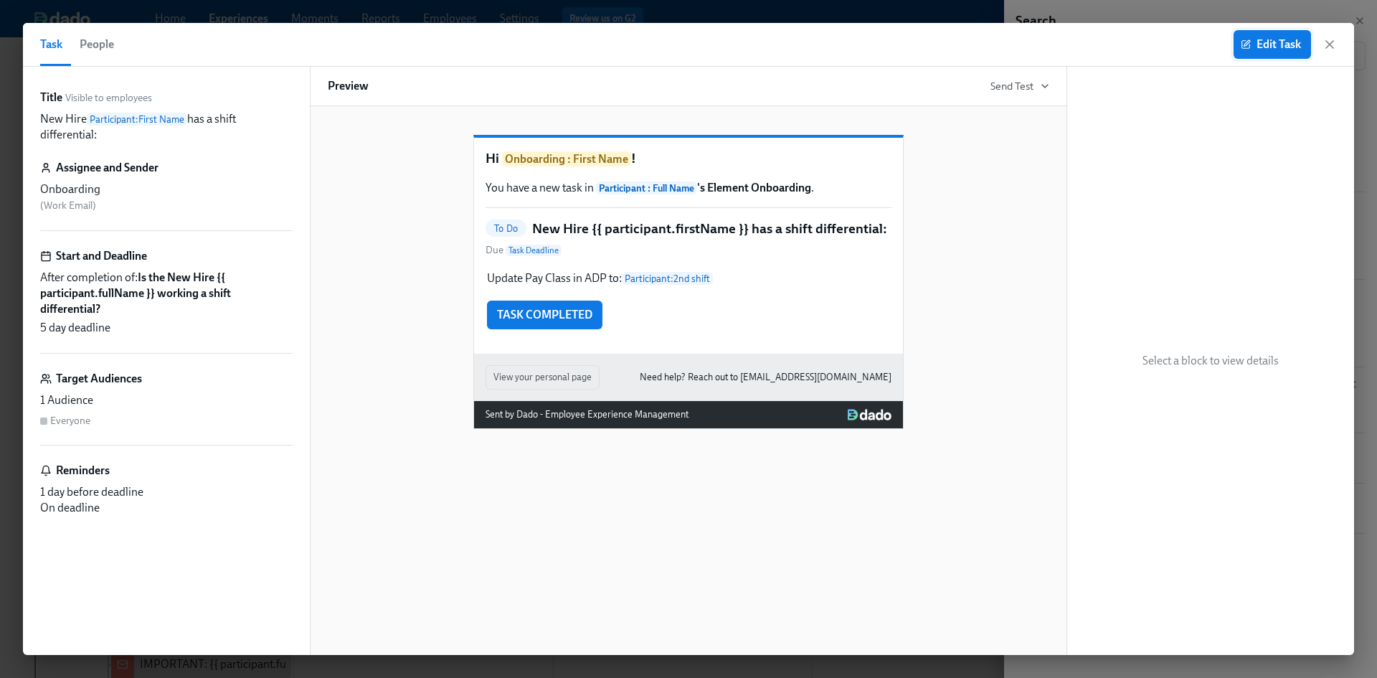
click at [1248, 42] on icon "button" at bounding box center [1247, 43] width 6 height 6
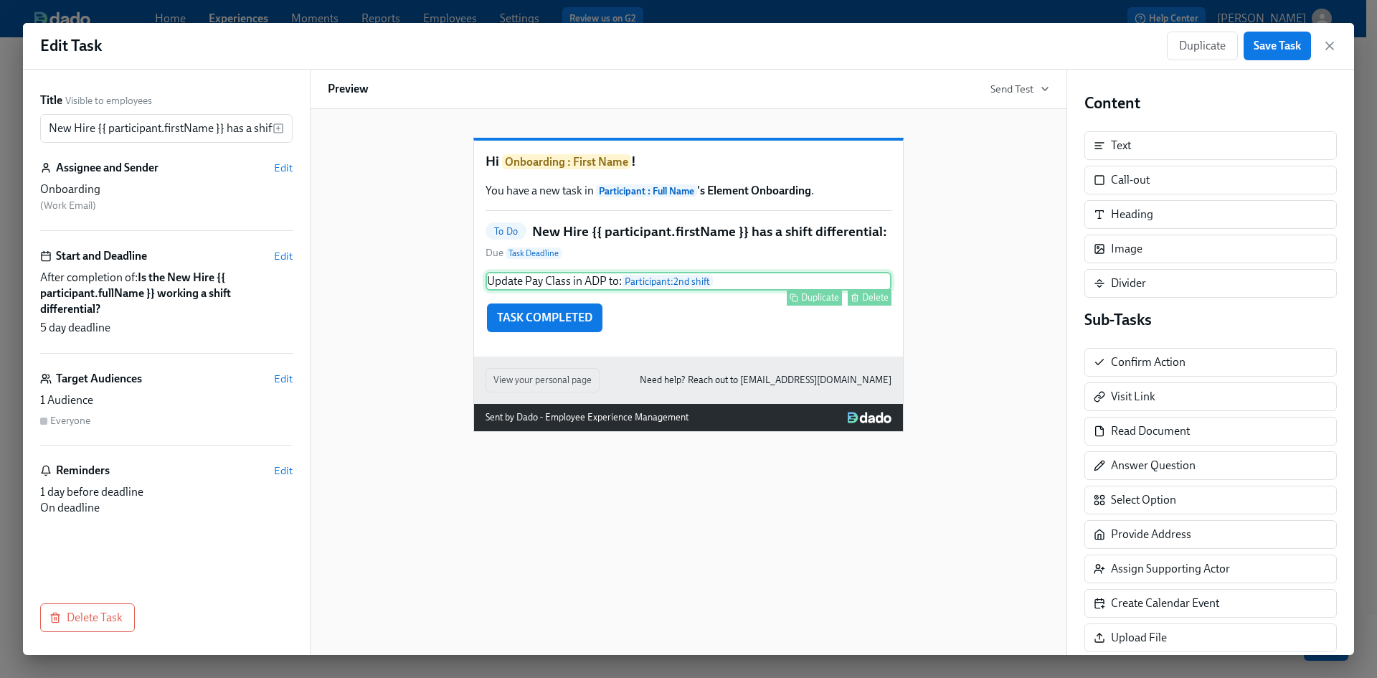
click at [680, 290] on div "Update Pay Class in ADP to: Participant : 2nd shift Duplicate Delete" at bounding box center [688, 281] width 406 height 19
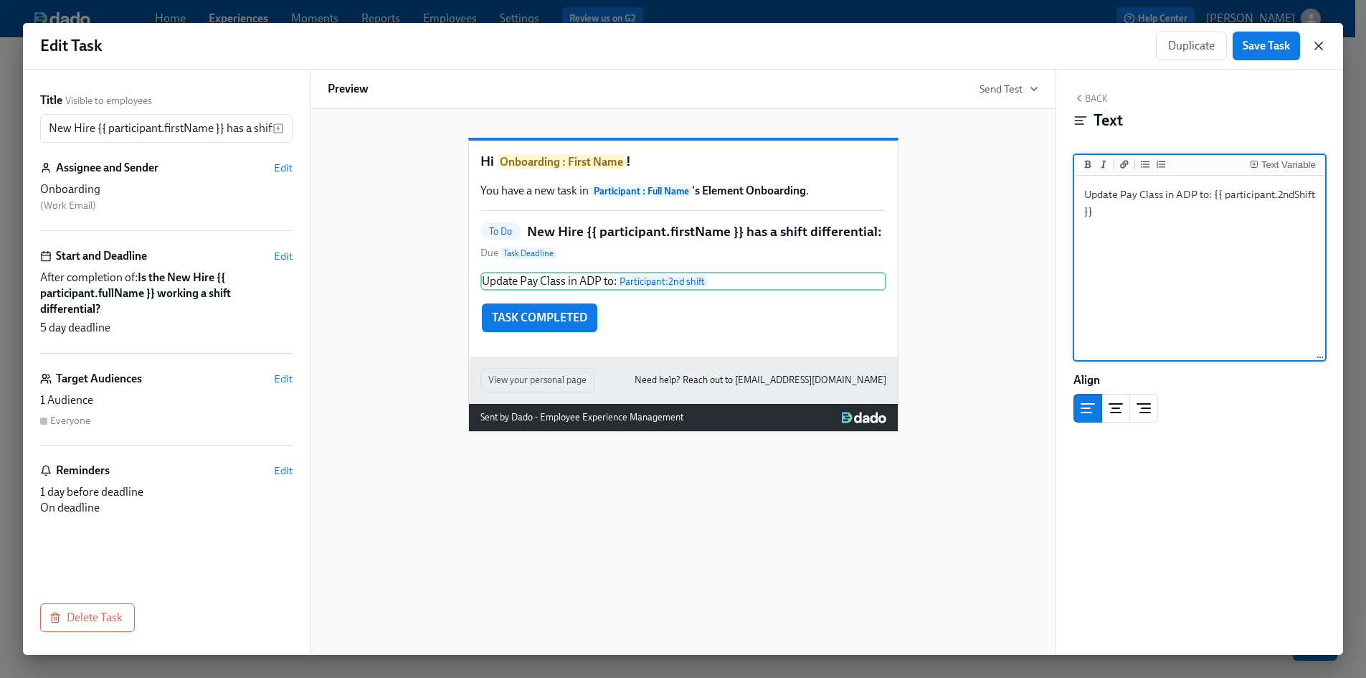
click at [1316, 49] on icon "button" at bounding box center [1318, 46] width 14 height 14
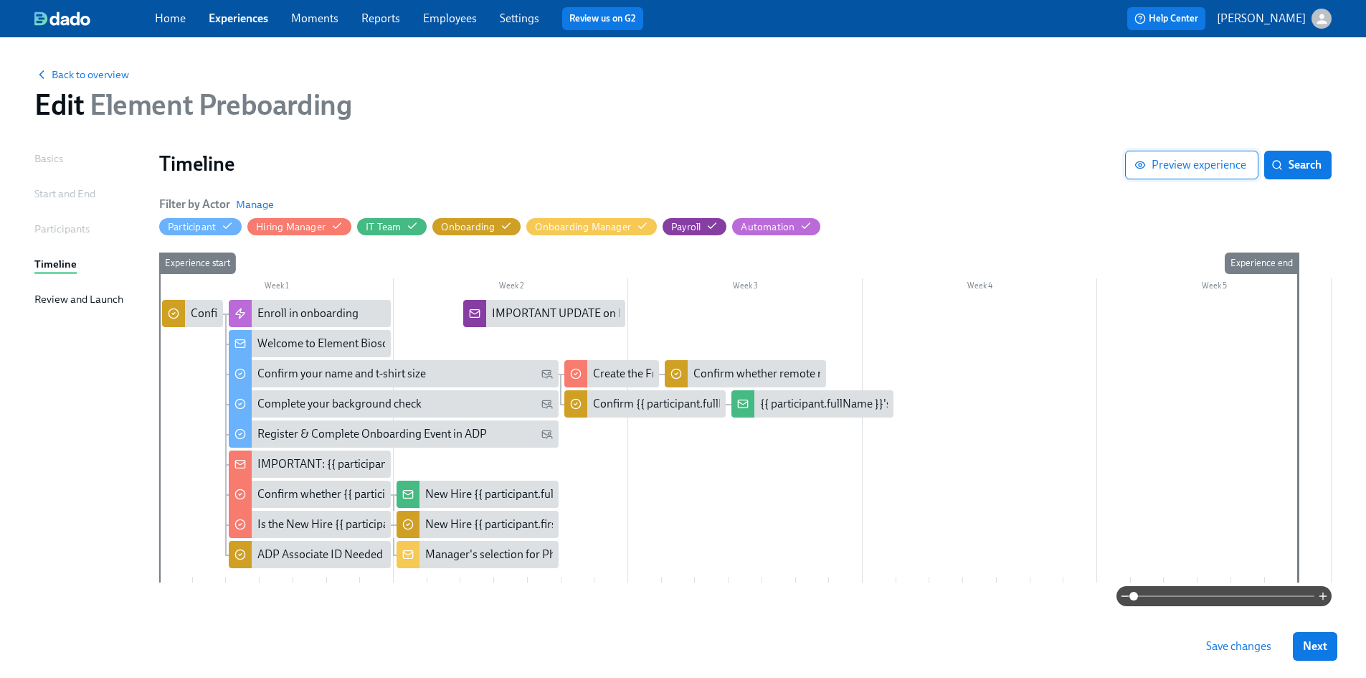
click at [1177, 162] on span "Preview experience" at bounding box center [1191, 165] width 109 height 14
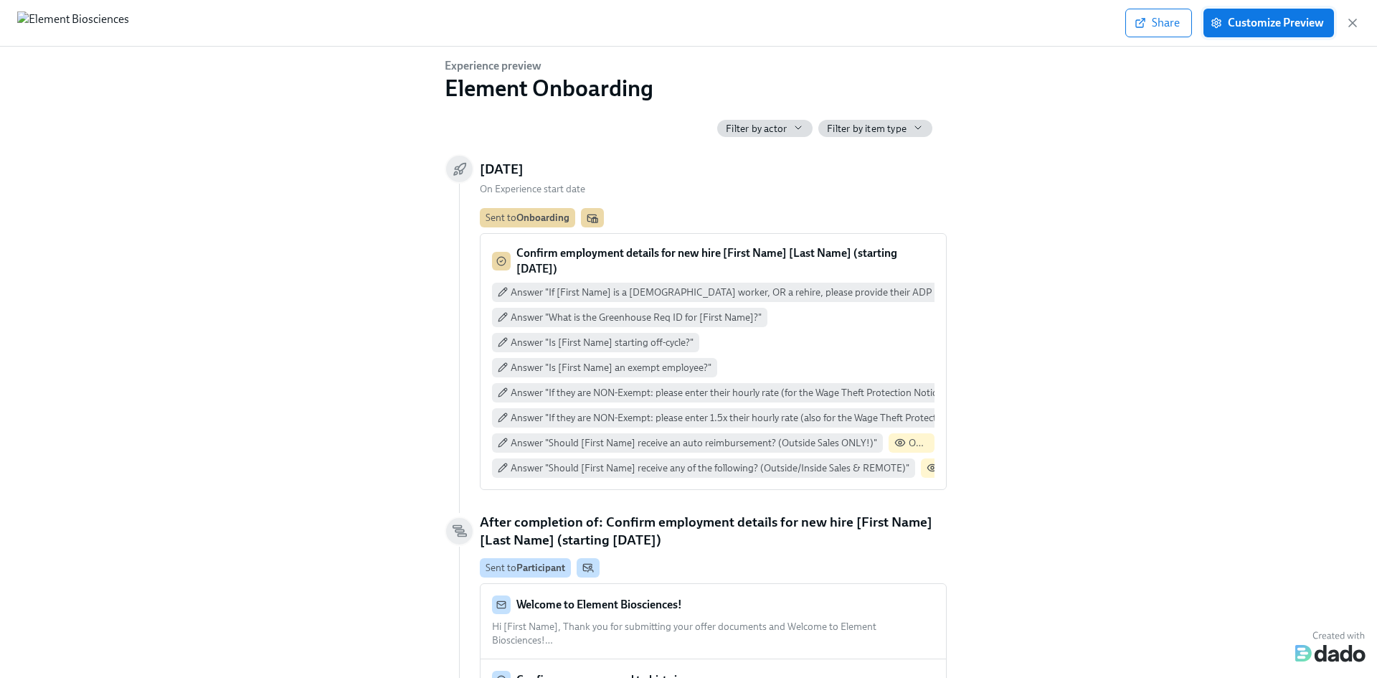
click at [1281, 20] on span "Customize Preview" at bounding box center [1268, 23] width 110 height 14
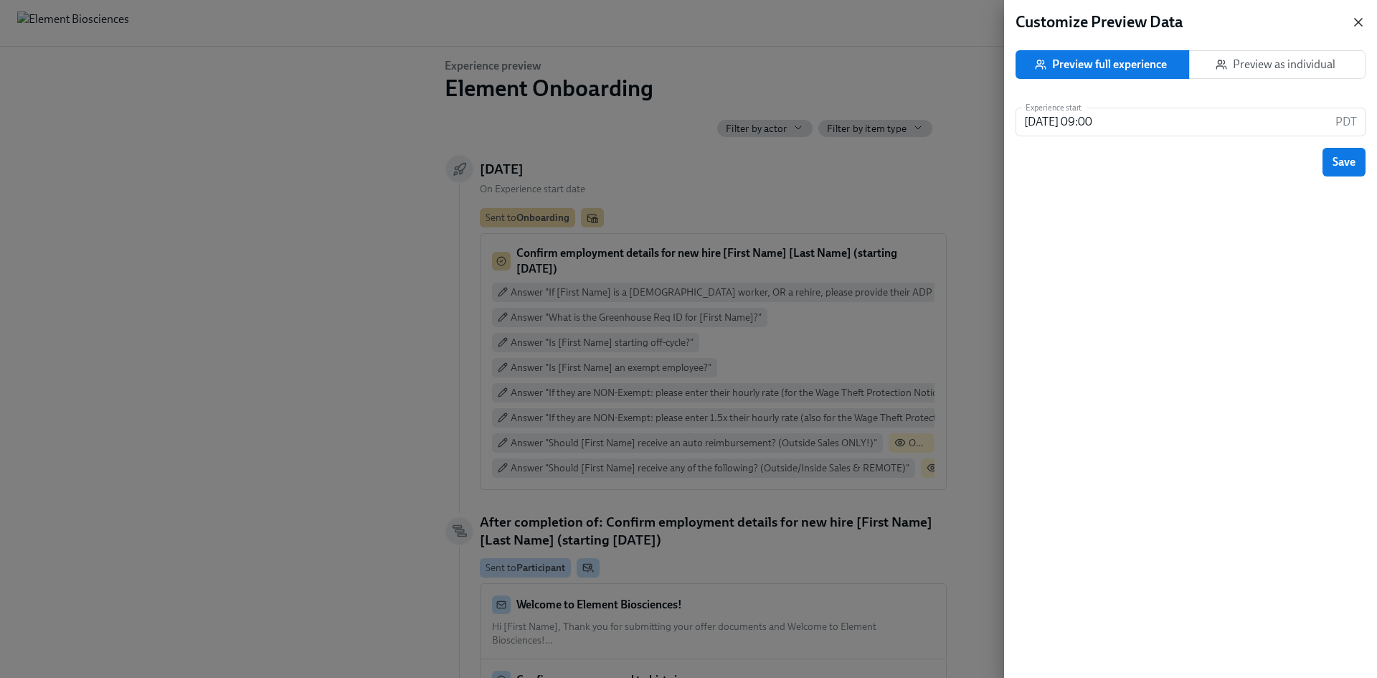
click at [1357, 26] on icon "button" at bounding box center [1358, 22] width 14 height 14
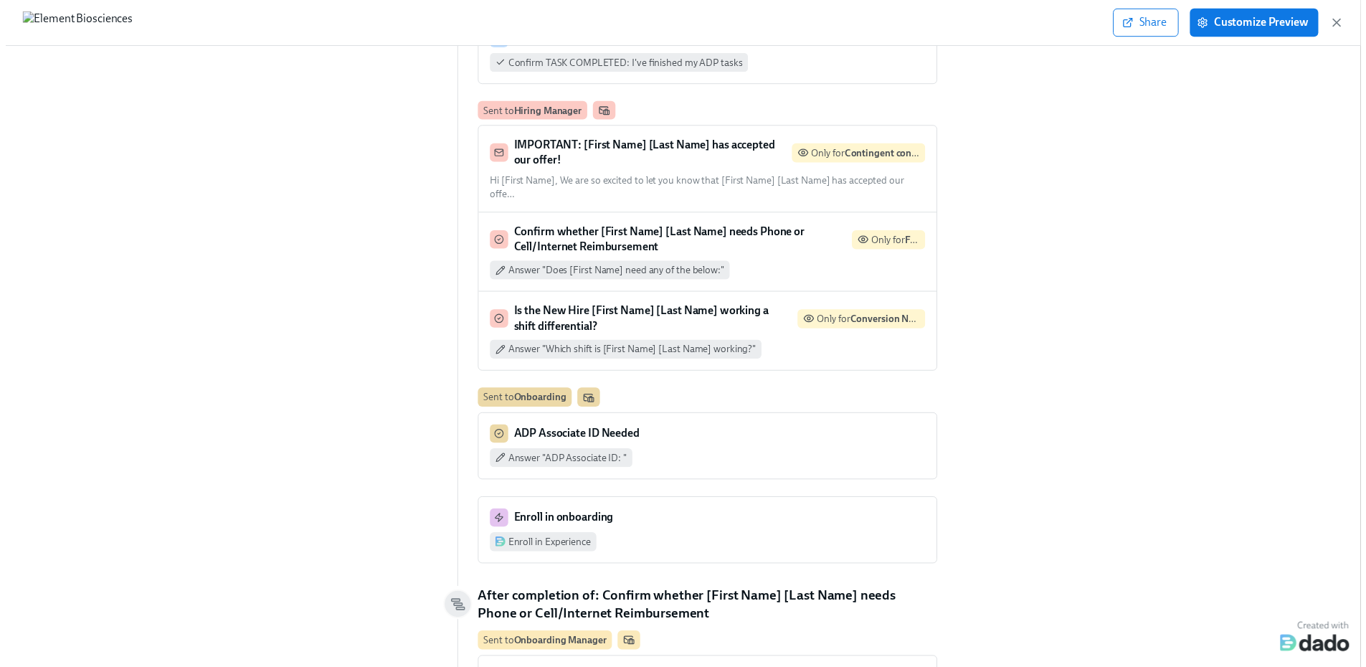
scroll to position [884, 0]
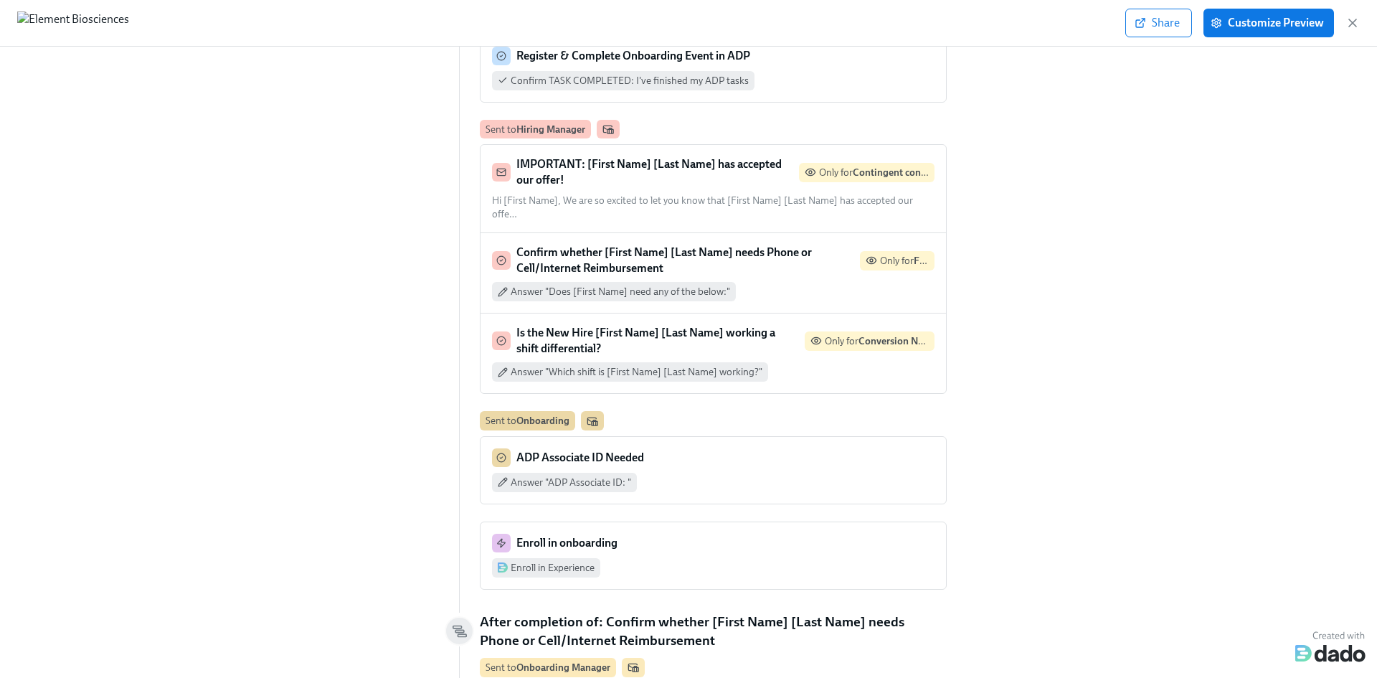
click at [696, 326] on strong "Is the New Hire [First Name] [Last Name] working a shift differential?" at bounding box center [645, 340] width 259 height 29
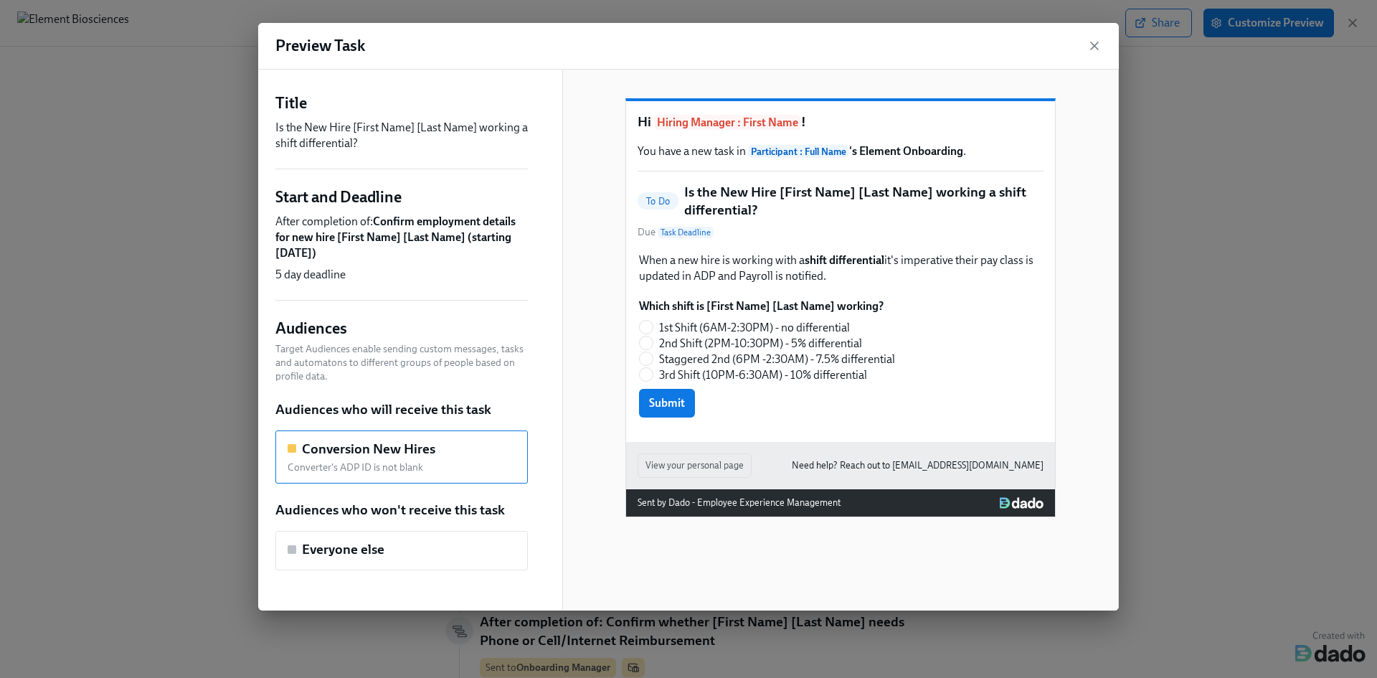
click at [644, 357] on div "Which shift is [First Name] [Last Name] working? 1st Shift (6AM-2:30PM) - no di…" at bounding box center [840, 358] width 406 height 122
click at [1090, 44] on icon "button" at bounding box center [1094, 46] width 14 height 14
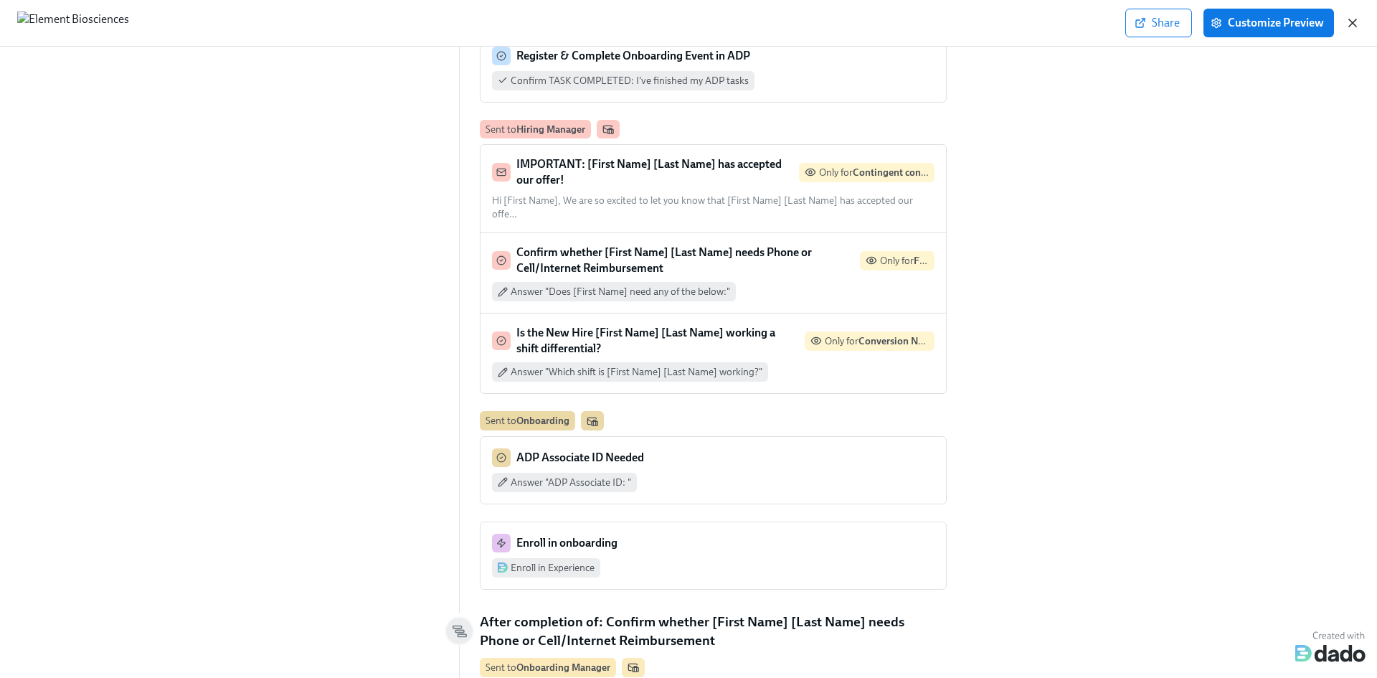
click at [1346, 17] on icon "button" at bounding box center [1352, 23] width 14 height 14
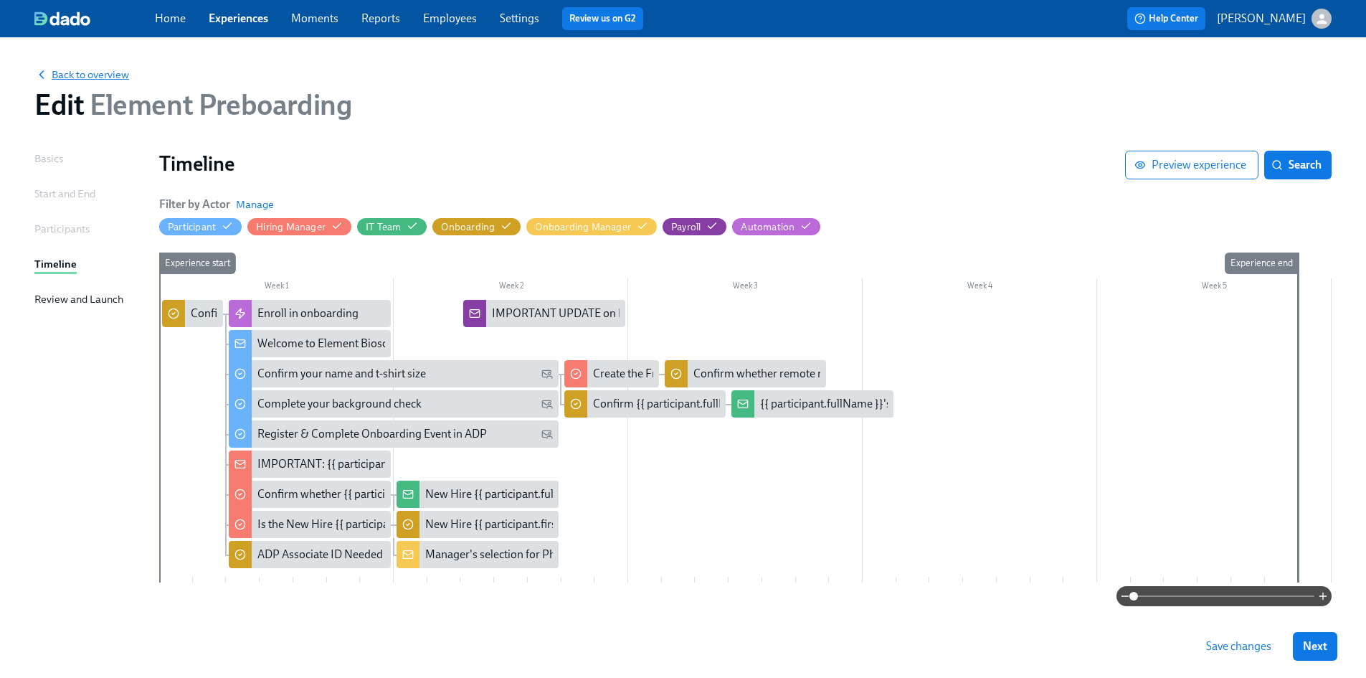
click at [93, 75] on span "Back to overview" at bounding box center [81, 74] width 95 height 14
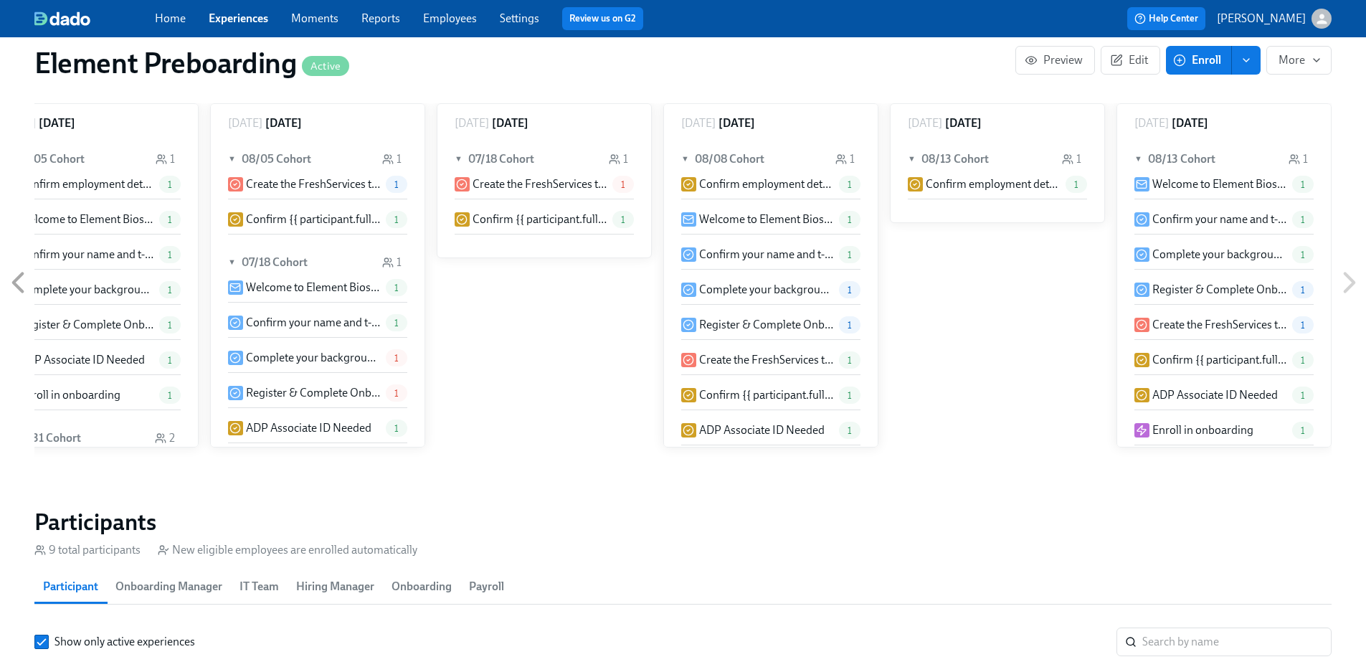
scroll to position [1076, 0]
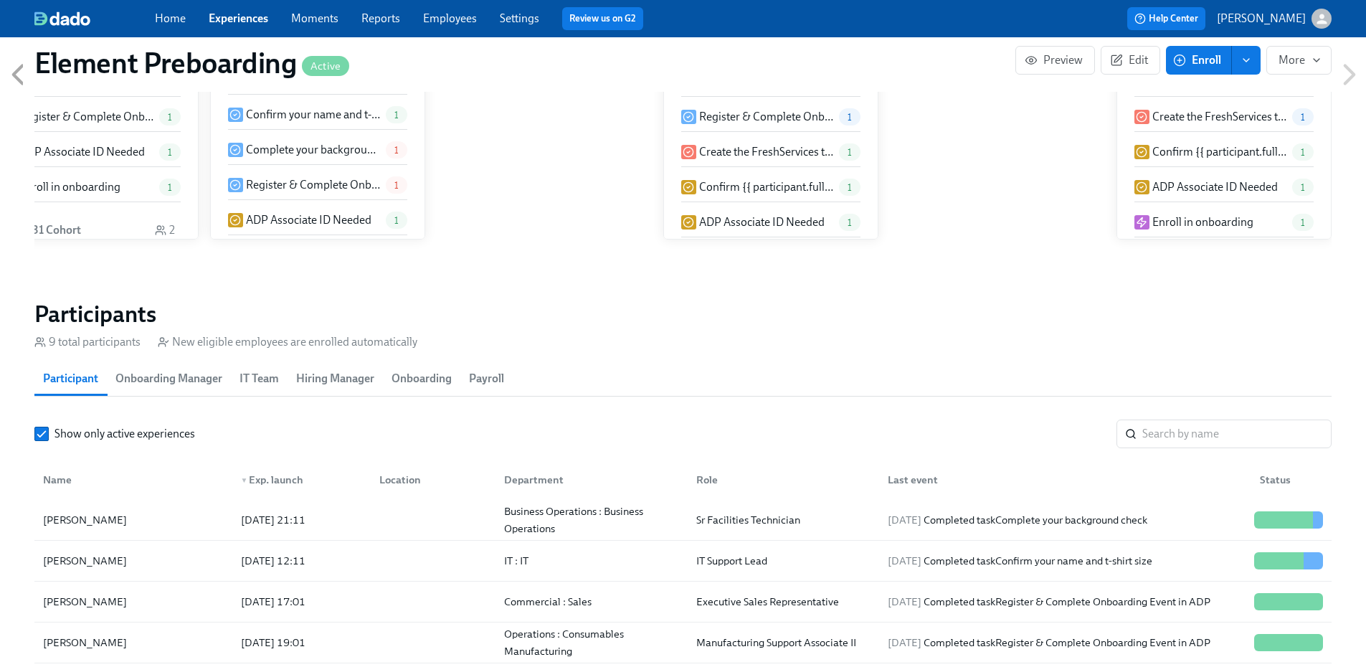
click at [279, 471] on div "▼ Exp. launch" at bounding box center [272, 479] width 75 height 17
click at [280, 471] on div "▲ Exp. launch" at bounding box center [272, 479] width 75 height 17
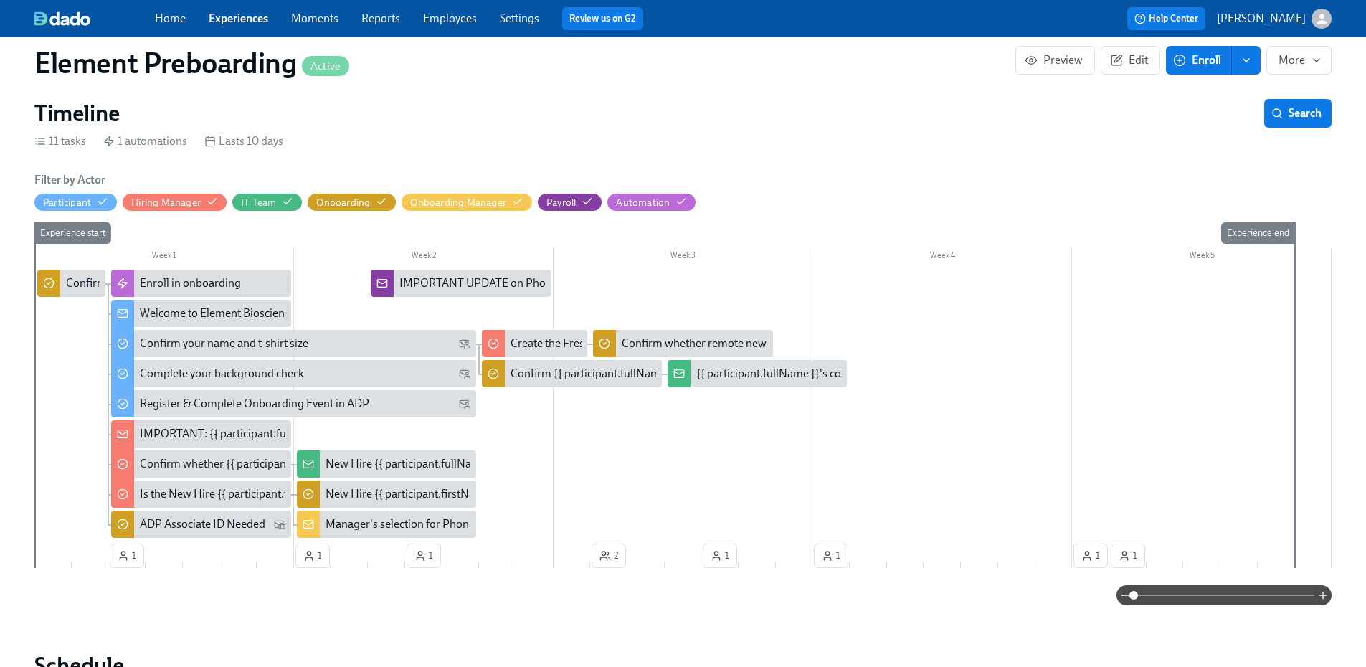
scroll to position [287, 0]
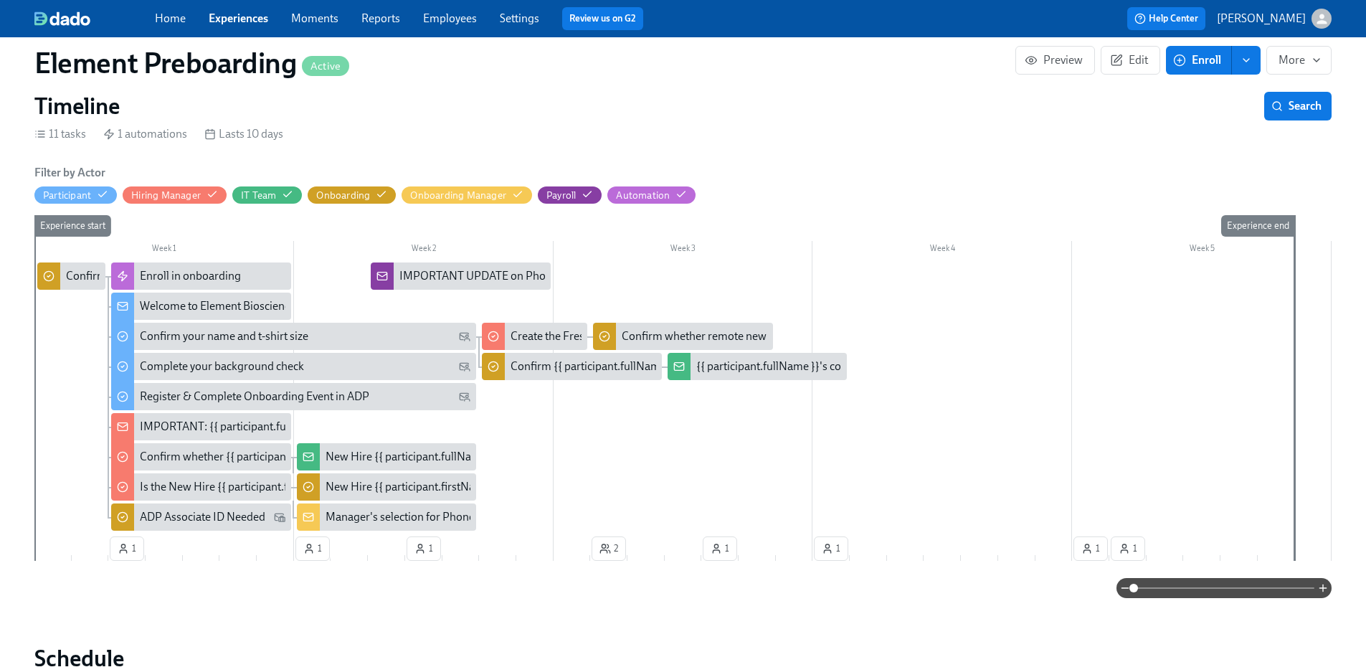
click at [460, 268] on div "IMPORTANT UPDATE on Phone/Hot Spot/Reimbursement for {{ participant.fullName }}…" at bounding box center [716, 276] width 634 height 16
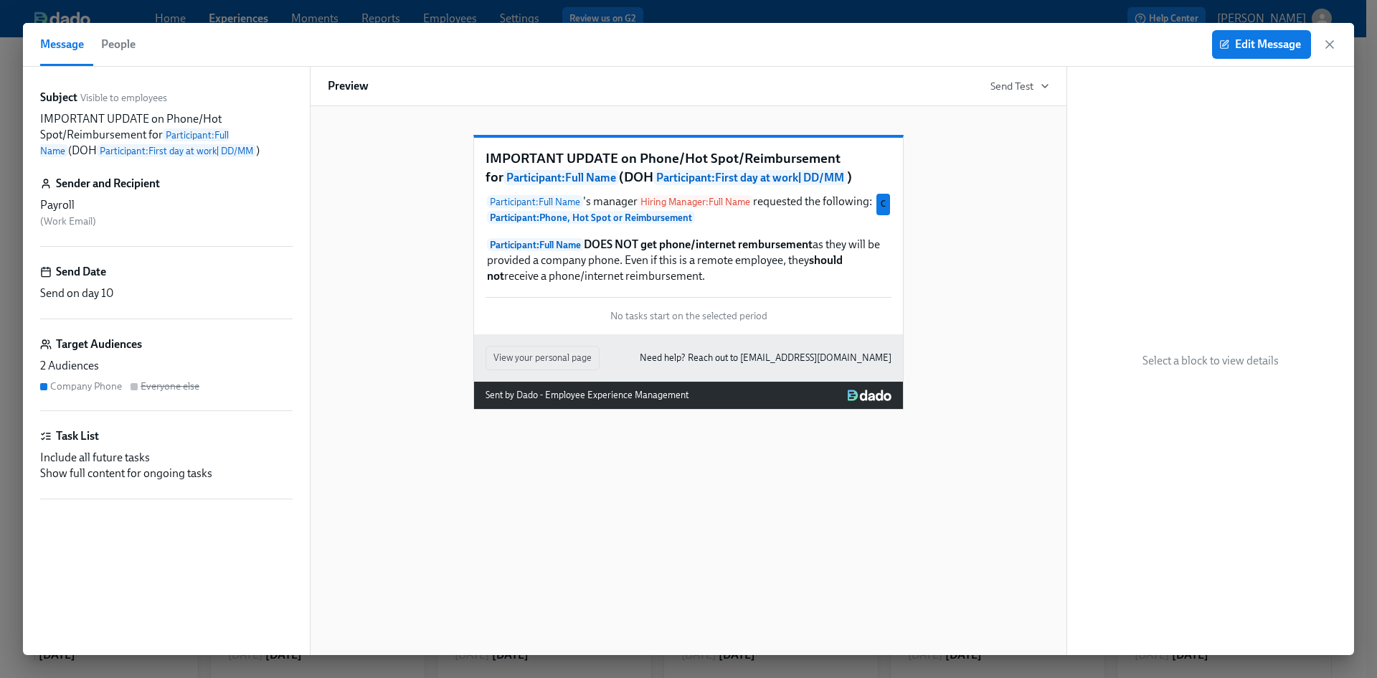
click at [1339, 43] on div "Message People Edit Message" at bounding box center [688, 45] width 1331 height 44
click at [1332, 46] on icon "button" at bounding box center [1329, 44] width 14 height 14
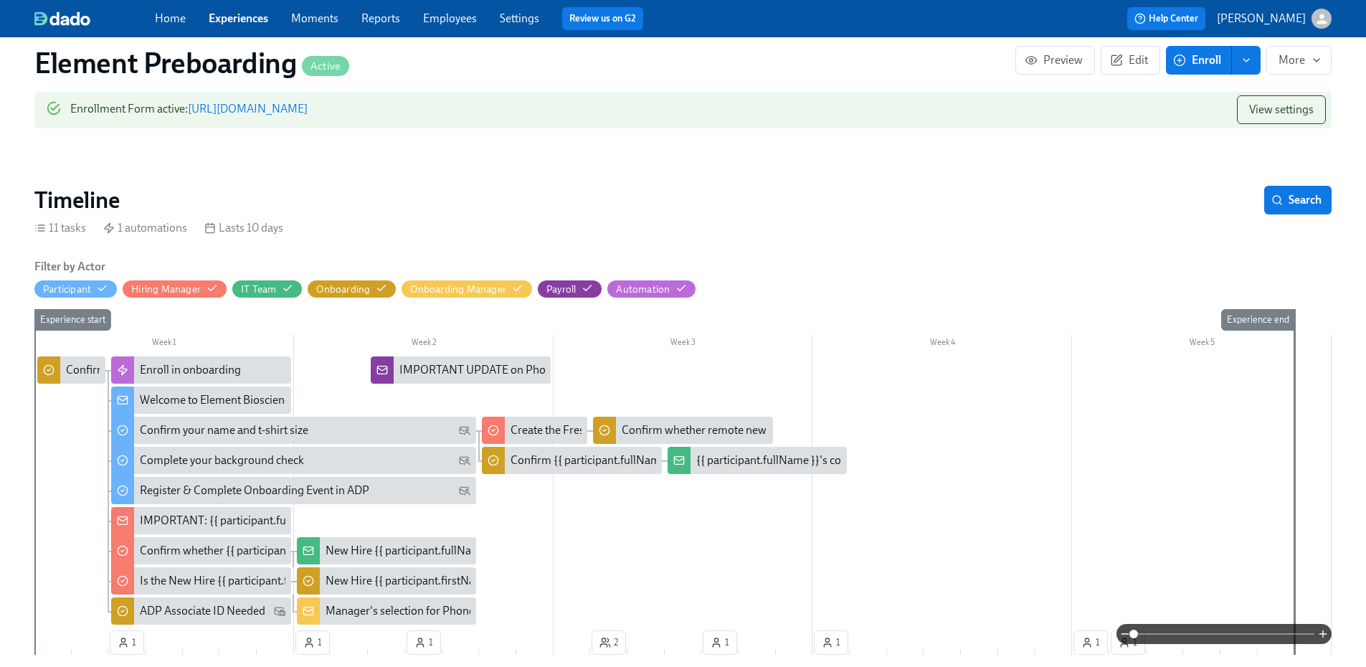
scroll to position [72, 0]
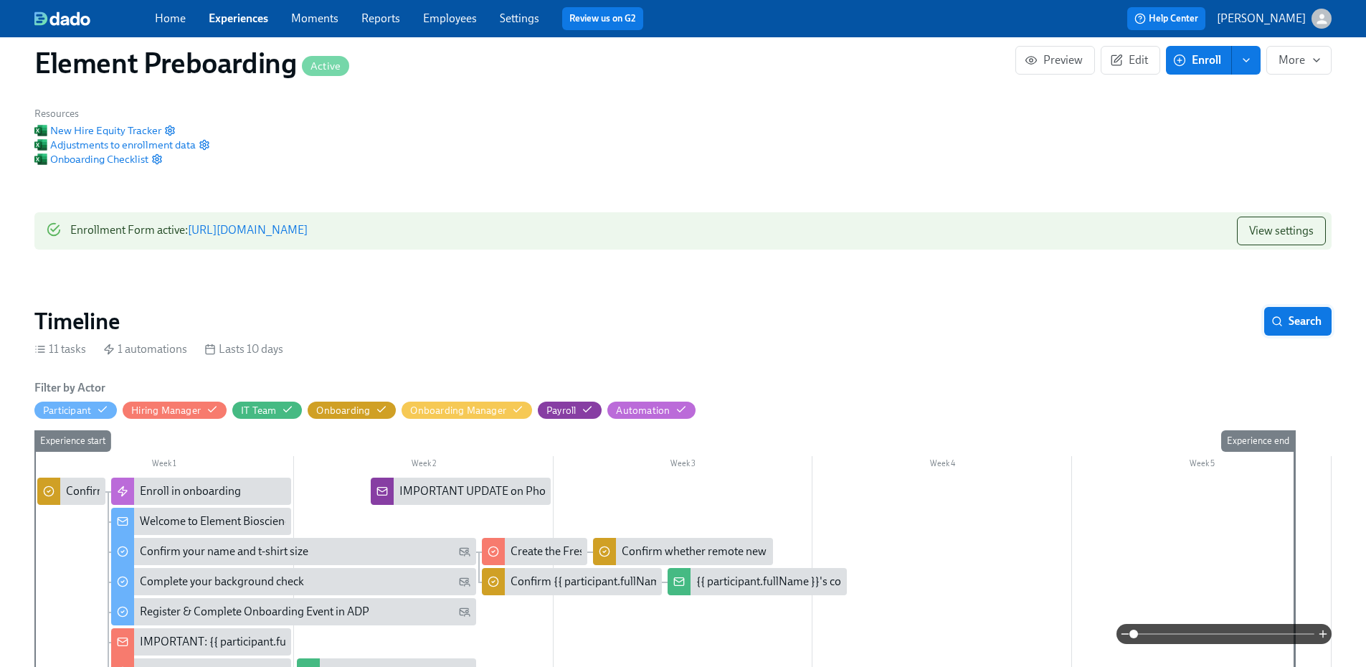
click at [1294, 314] on span "Search" at bounding box center [1297, 321] width 47 height 14
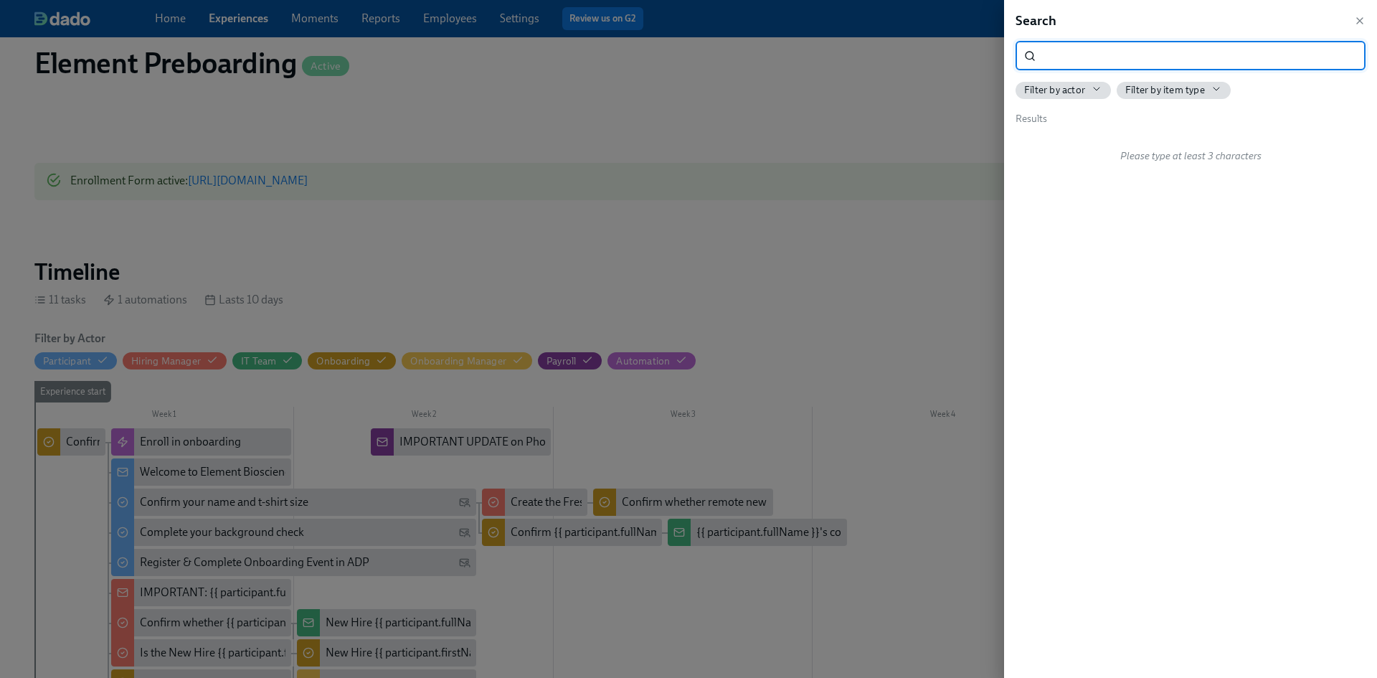
click at [1109, 60] on input "search" at bounding box center [1203, 56] width 324 height 29
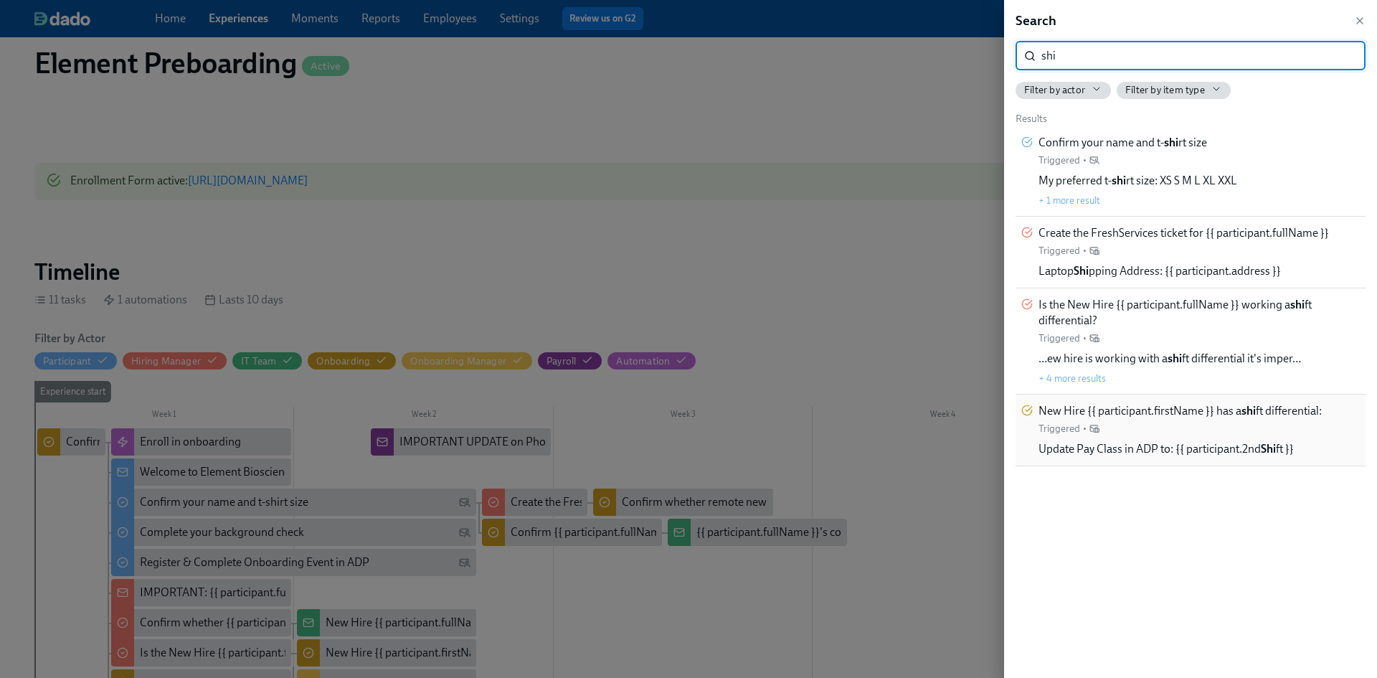
type input "shi"
click at [1245, 413] on strong "shi" at bounding box center [1248, 411] width 14 height 14
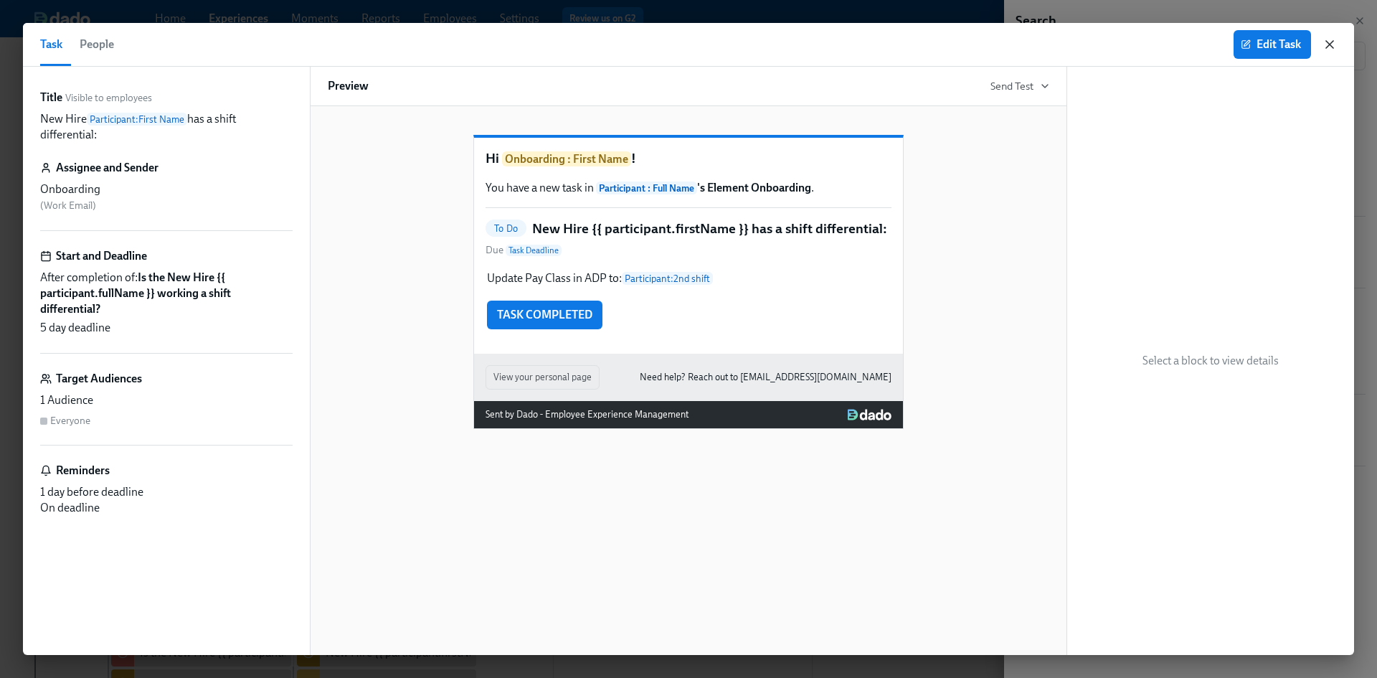
click at [1328, 46] on icon "button" at bounding box center [1329, 44] width 7 height 7
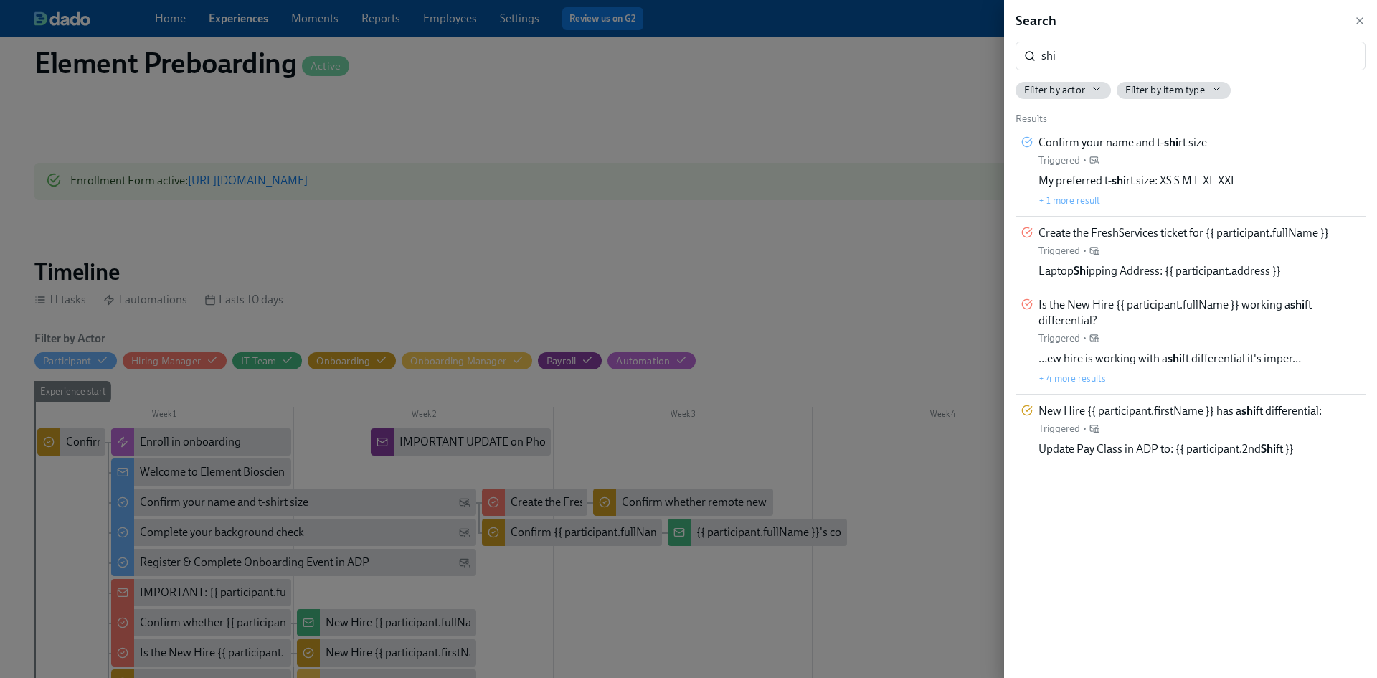
click at [249, 24] on div at bounding box center [688, 339] width 1377 height 678
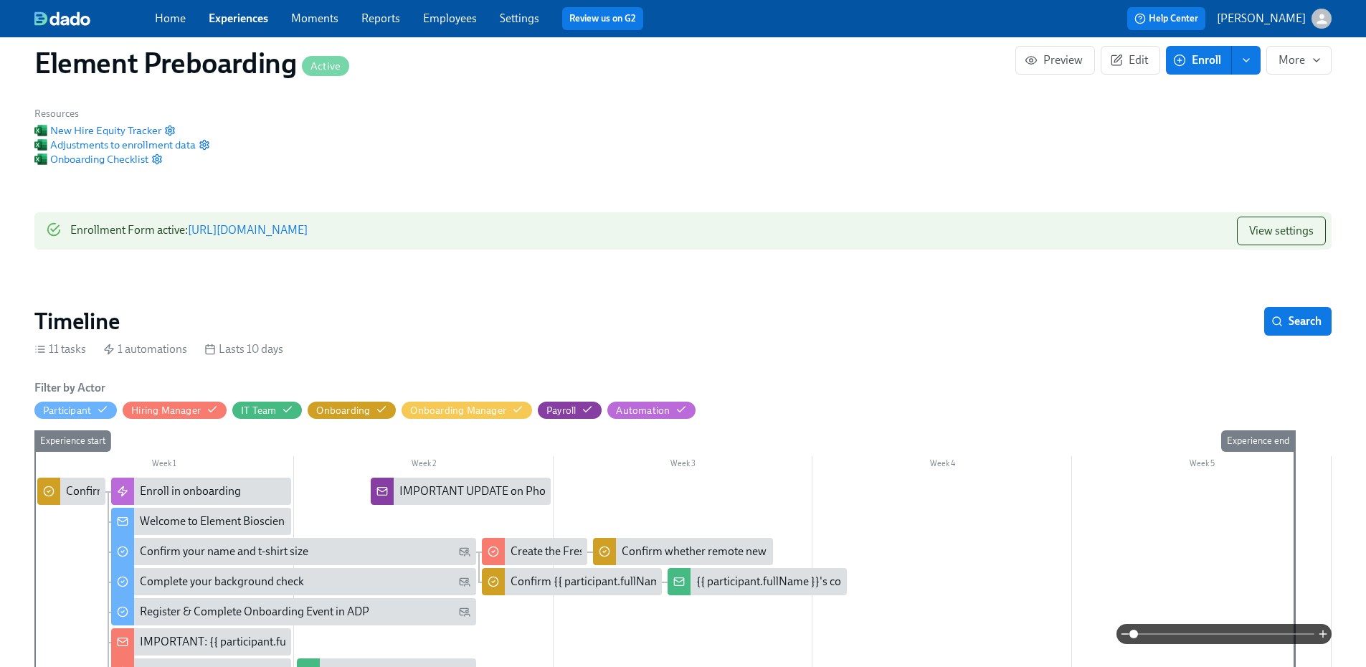
click at [249, 22] on link "Experiences" at bounding box center [239, 18] width 60 height 14
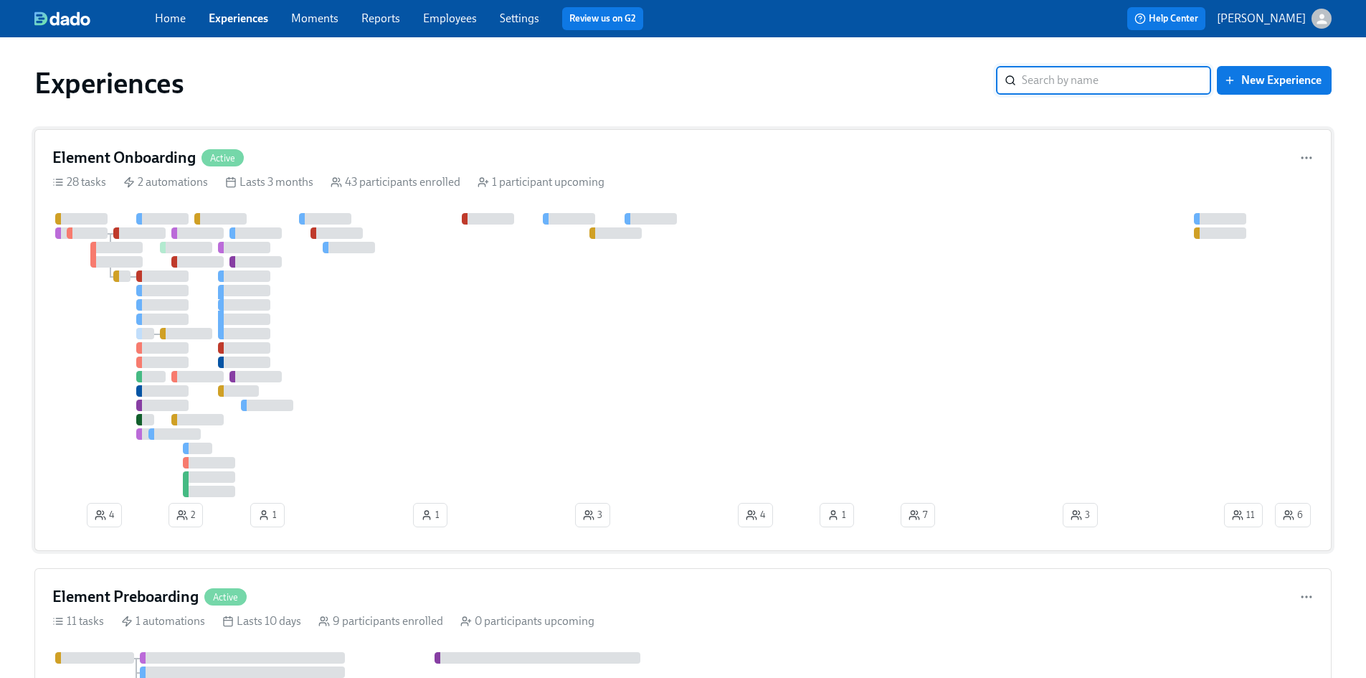
click at [118, 152] on h4 "Element Onboarding" at bounding box center [123, 158] width 143 height 22
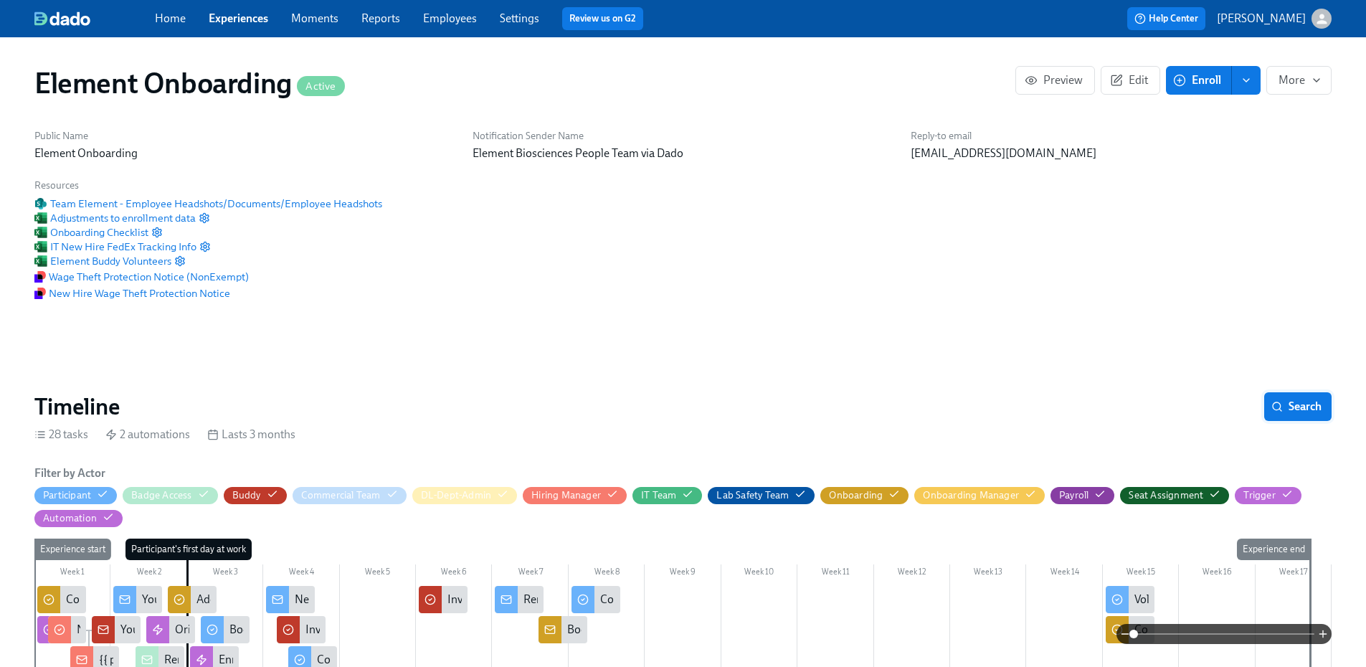
click at [1308, 410] on span "Search" at bounding box center [1297, 406] width 47 height 14
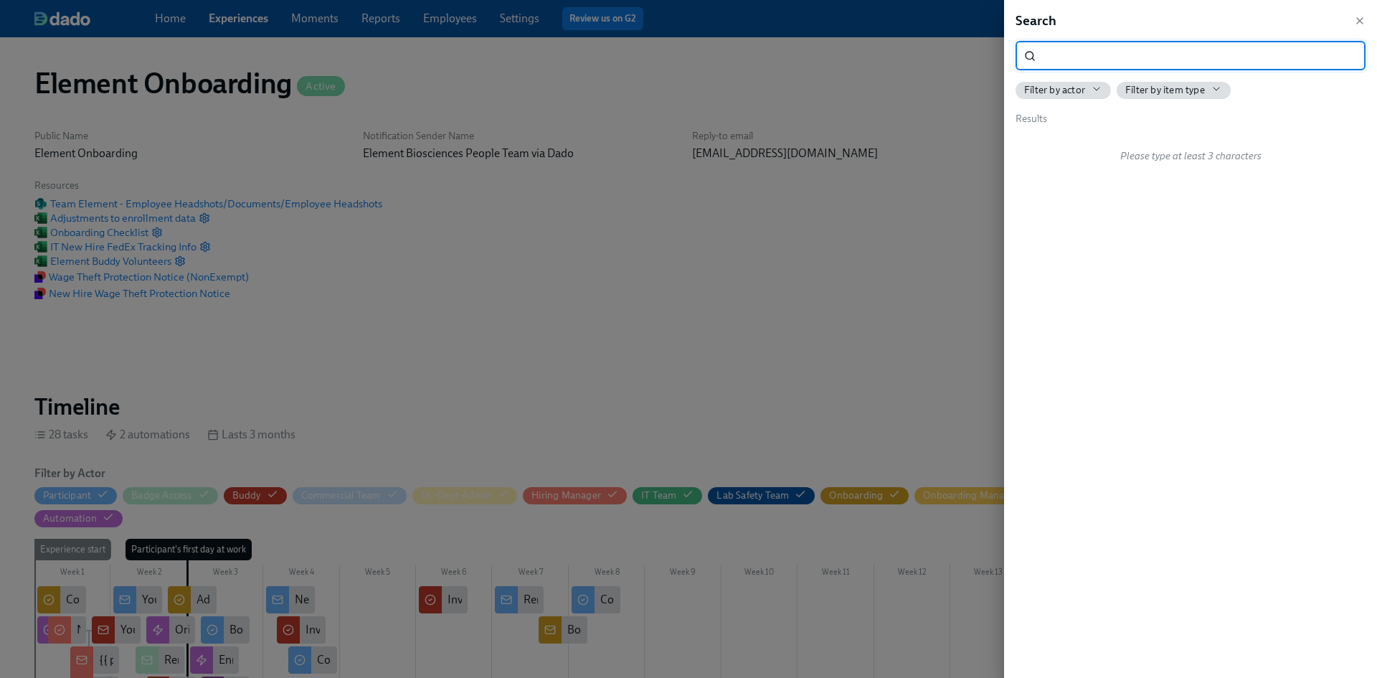
scroll to position [0, 18120]
type input "s"
click at [1067, 61] on input "search" at bounding box center [1203, 56] width 324 height 29
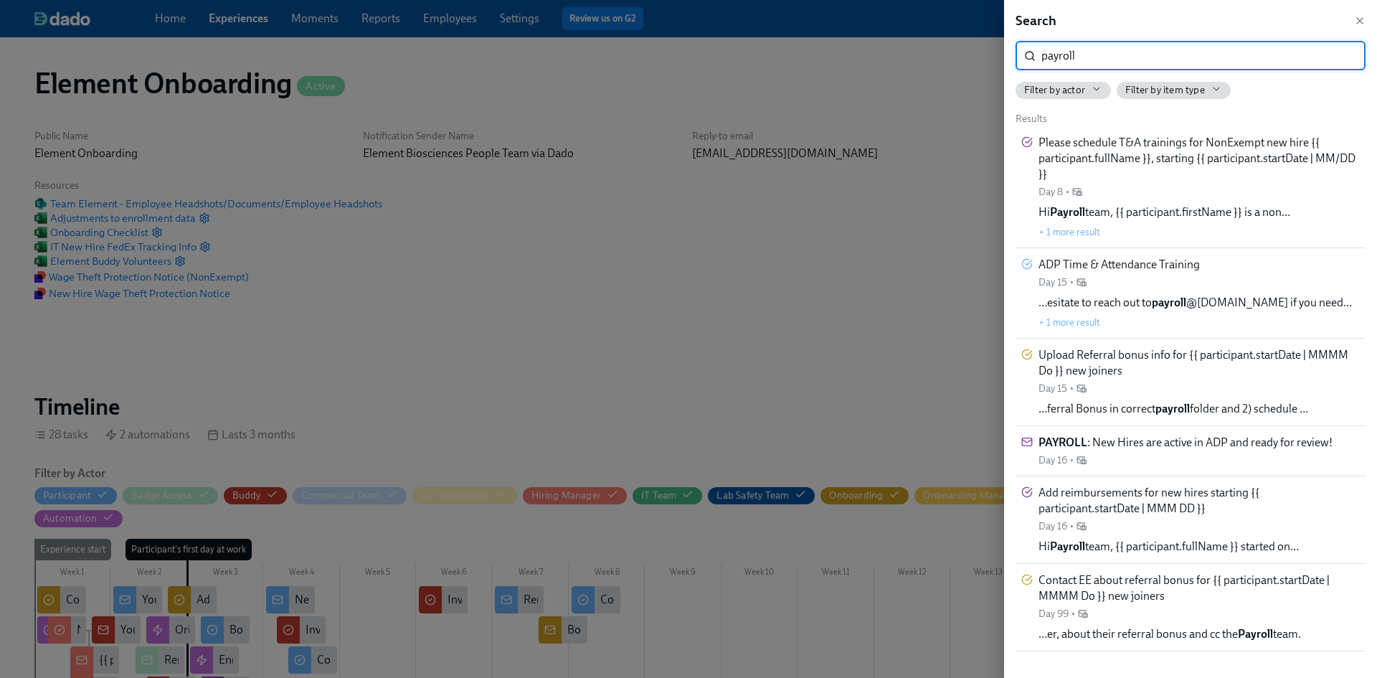
type input "payroll"
click at [1242, 447] on span "PAYROLL : New Hires are active in ADP and ready for review!" at bounding box center [1185, 443] width 294 height 16
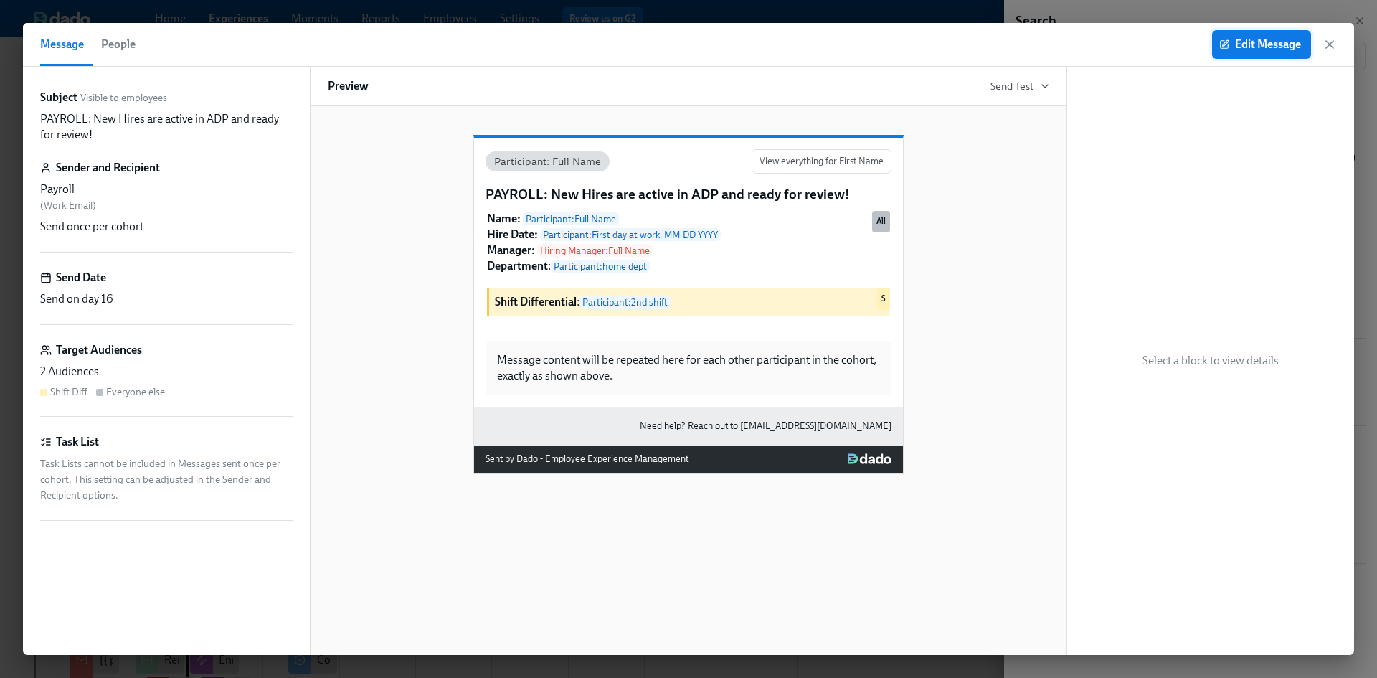
click at [1238, 52] on button "Edit Message" at bounding box center [1261, 44] width 99 height 29
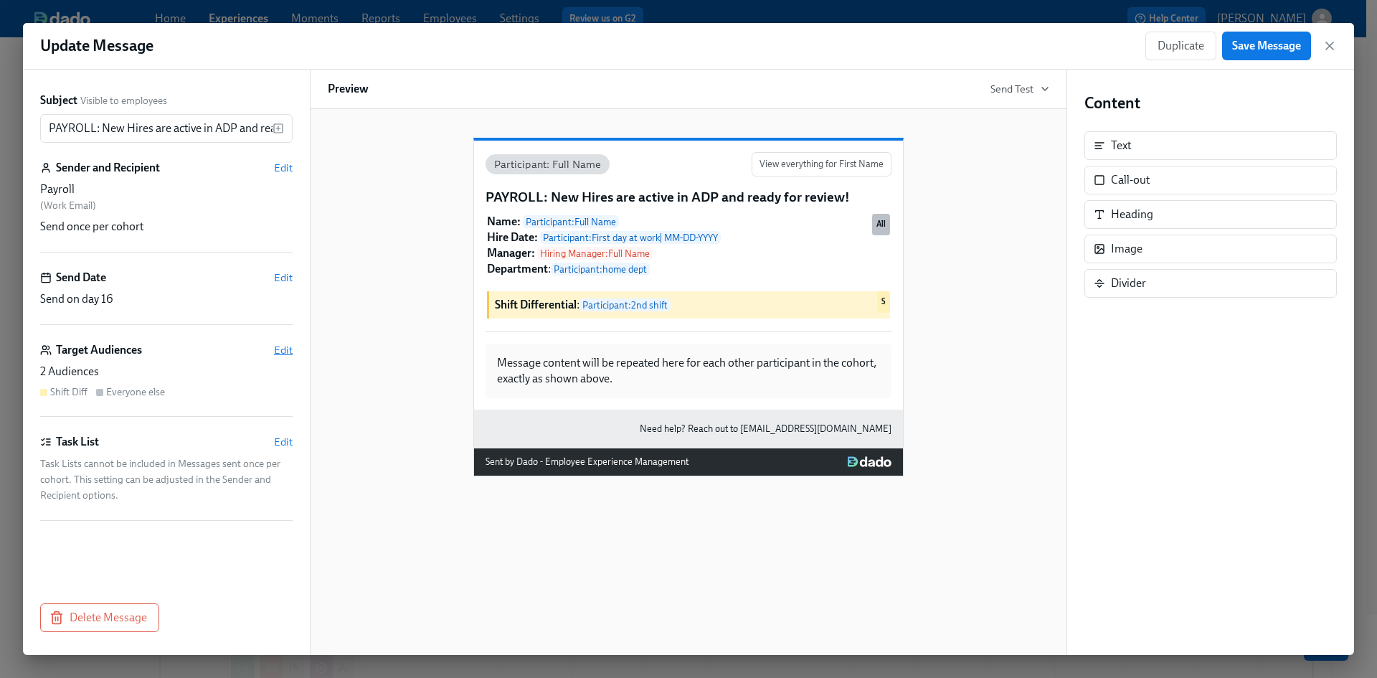
click at [285, 353] on span "Edit" at bounding box center [283, 350] width 19 height 14
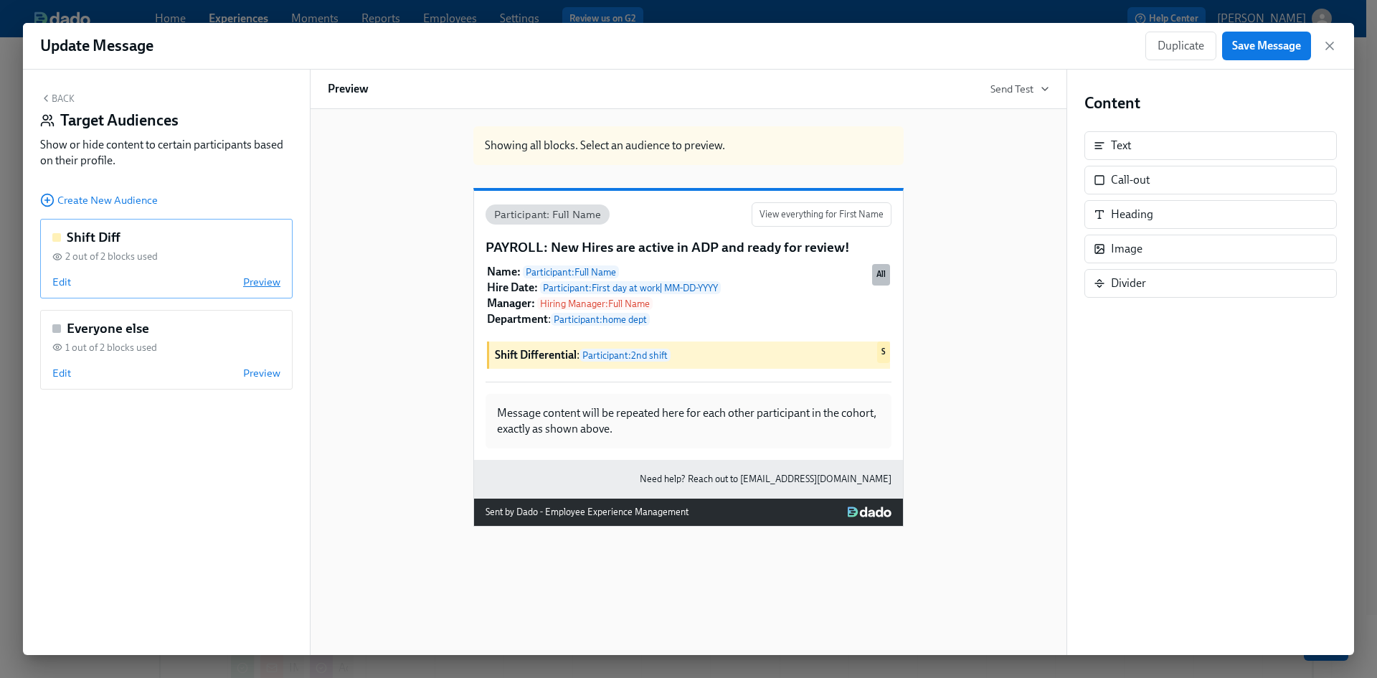
click at [257, 281] on span "Preview" at bounding box center [261, 282] width 37 height 14
click at [257, 282] on span "Stop previewing" at bounding box center [243, 282] width 73 height 14
click at [268, 373] on span "Preview" at bounding box center [261, 373] width 37 height 14
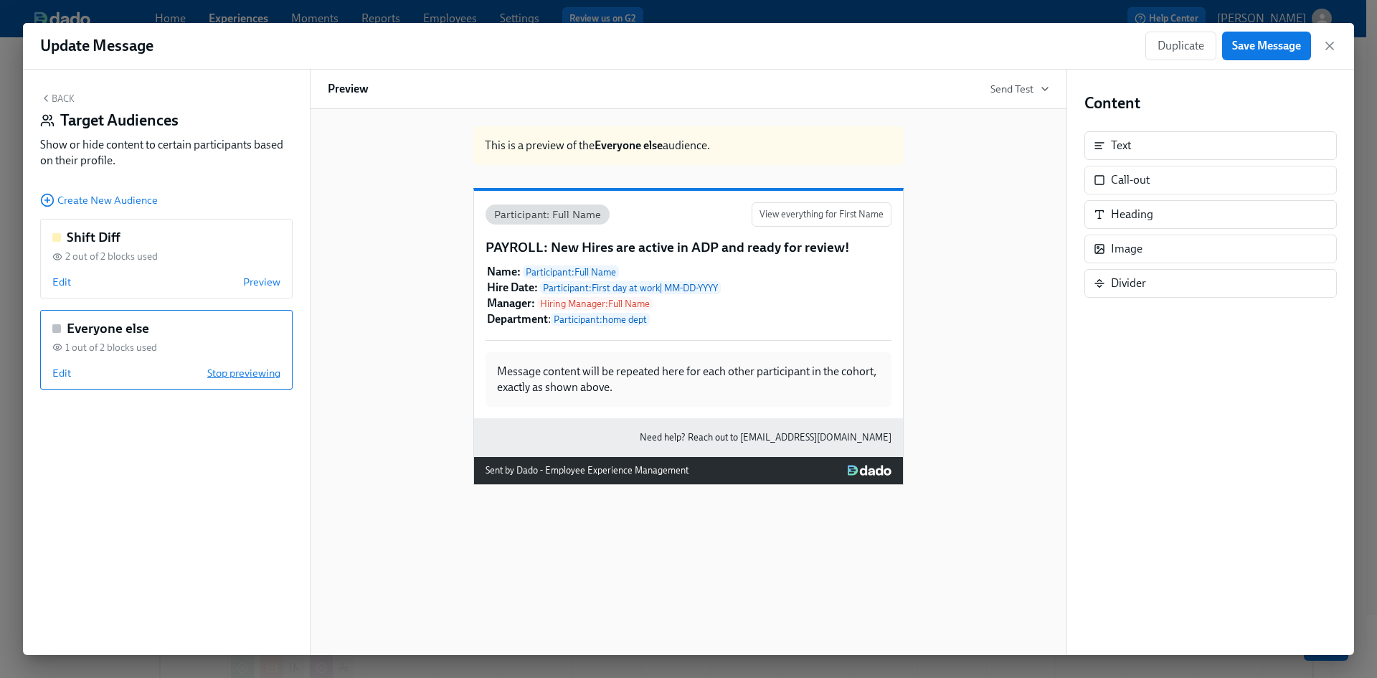
click at [268, 373] on span "Stop previewing" at bounding box center [243, 373] width 73 height 14
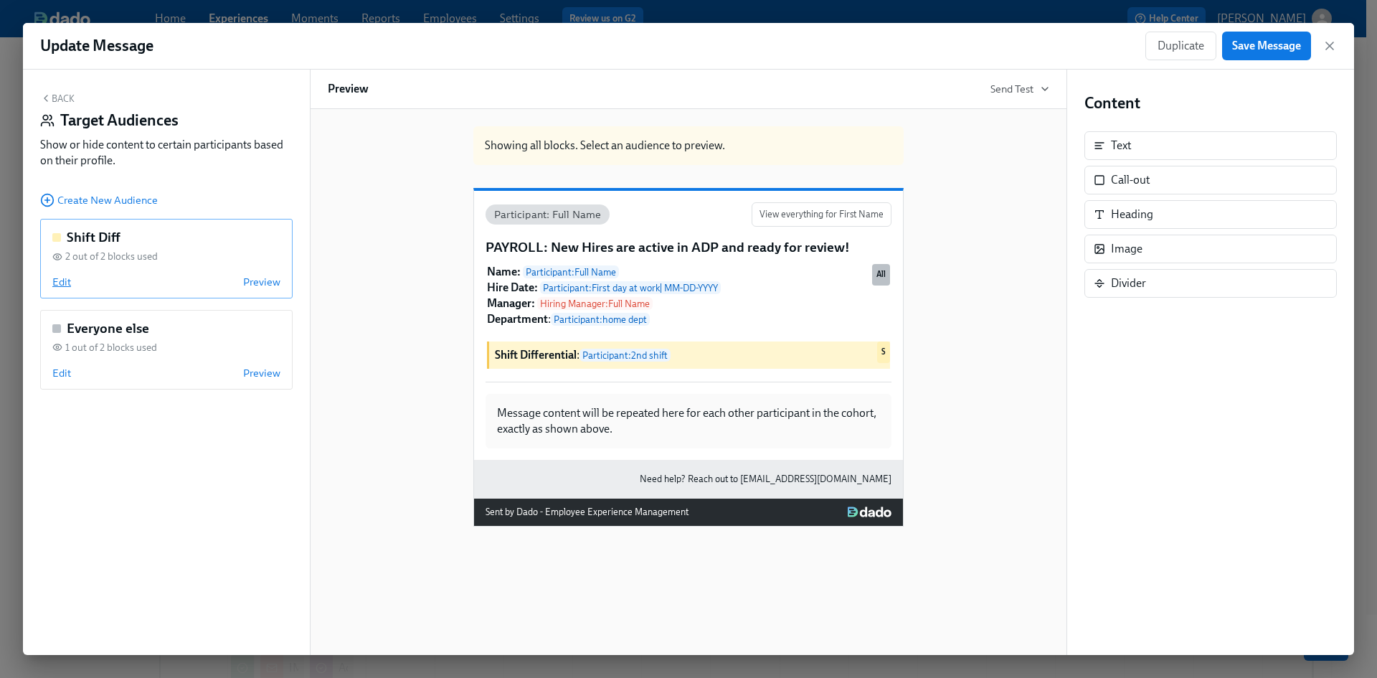
click at [68, 279] on span "Edit" at bounding box center [61, 282] width 19 height 14
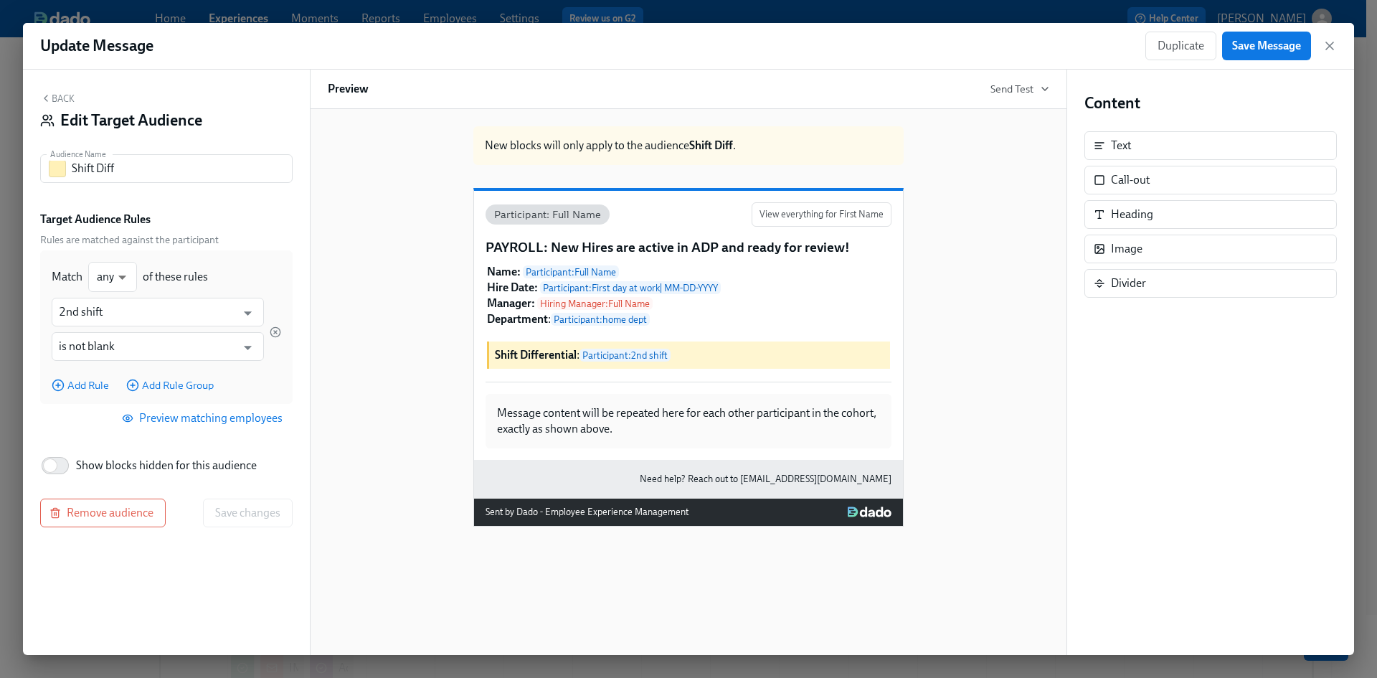
click at [208, 419] on span "Preview matching employees" at bounding box center [204, 418] width 158 height 14
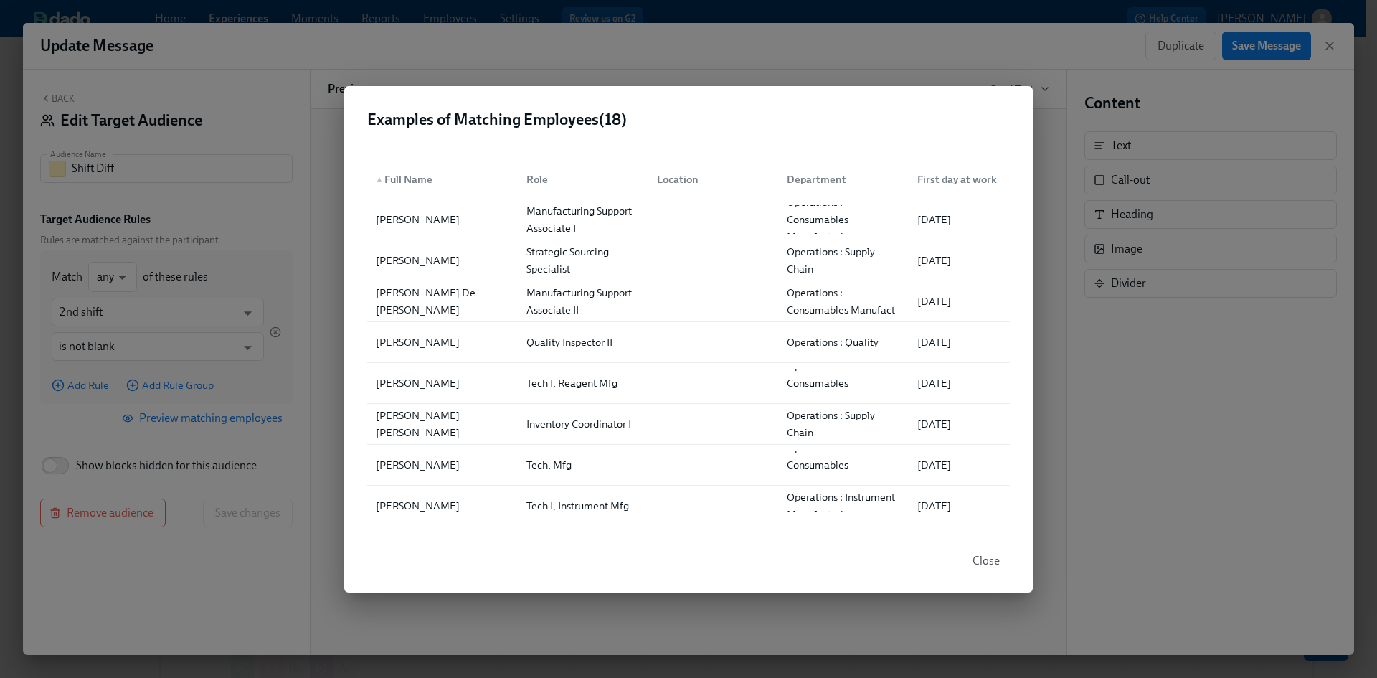
click at [986, 561] on span "Close" at bounding box center [985, 561] width 27 height 14
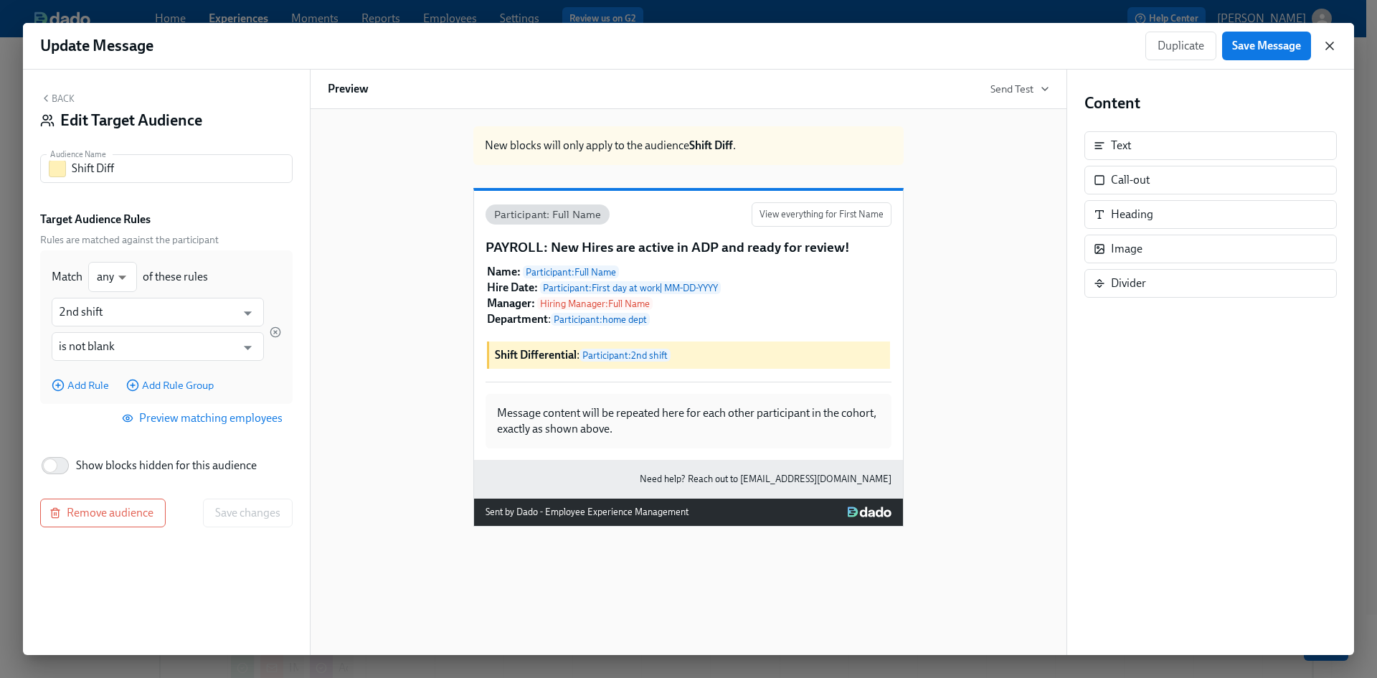
click at [1333, 44] on icon "button" at bounding box center [1329, 46] width 14 height 14
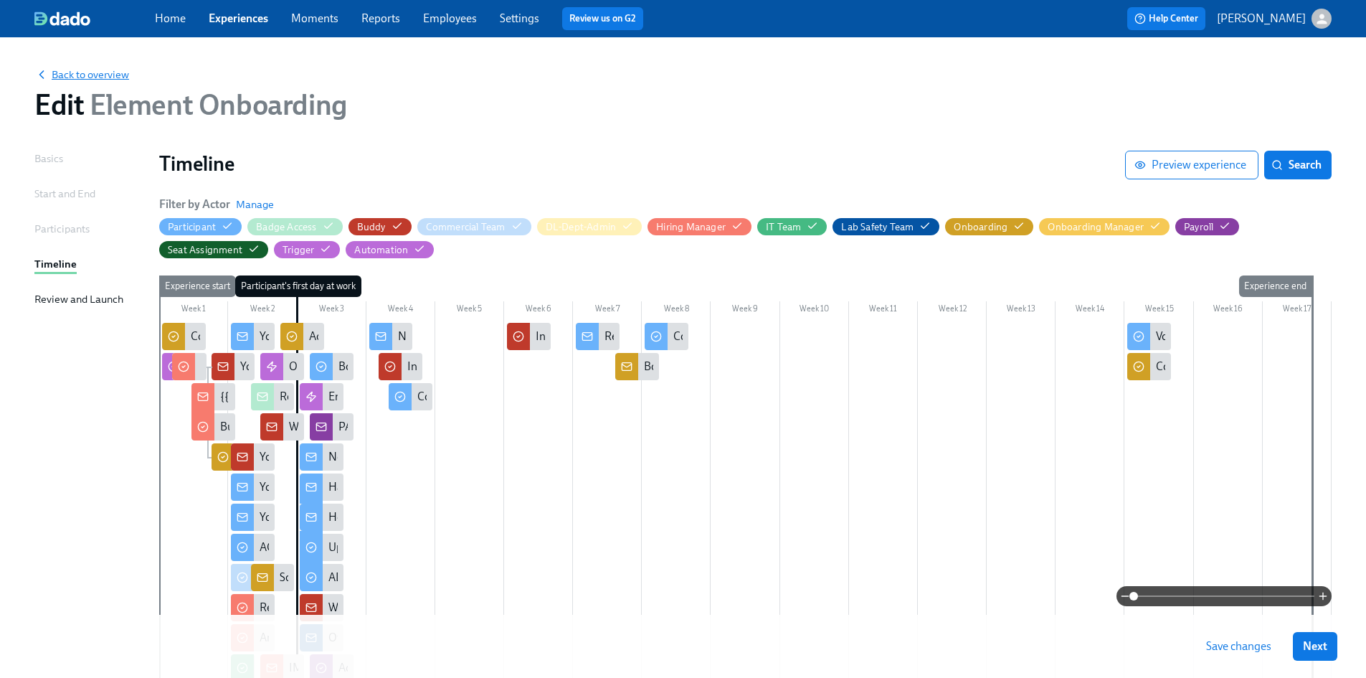
click at [113, 78] on span "Back to overview" at bounding box center [81, 74] width 95 height 14
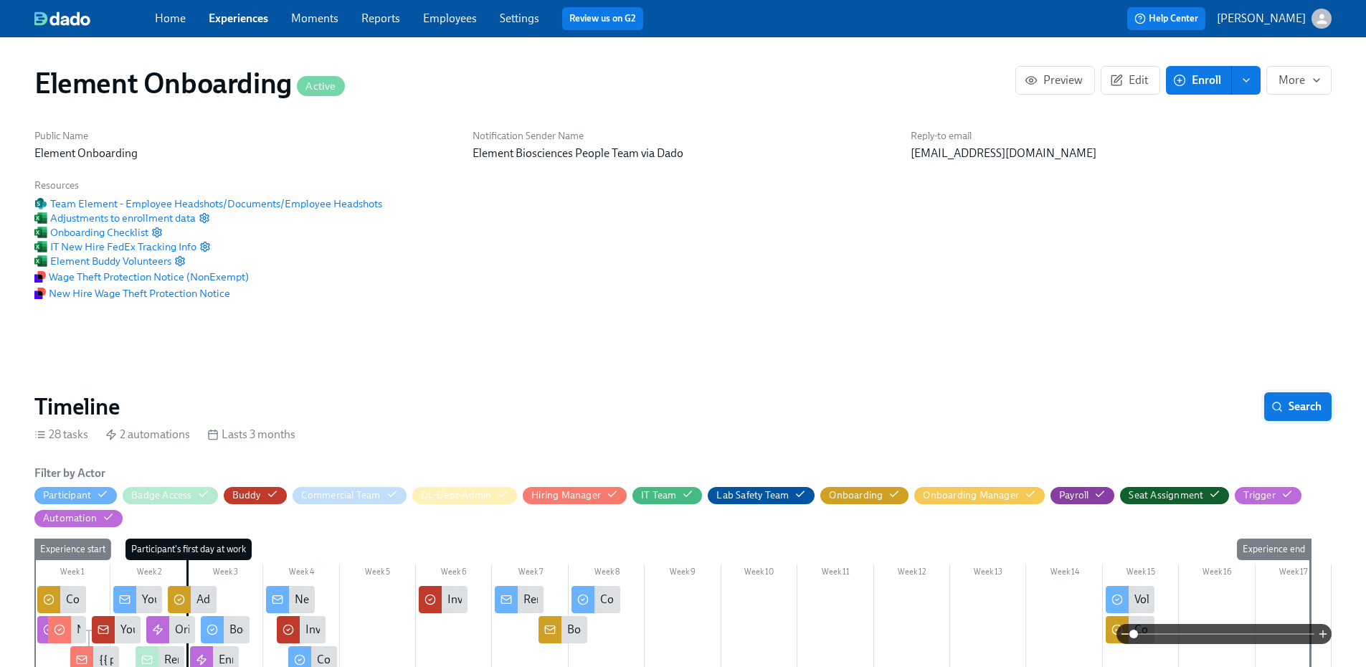
click at [1303, 404] on span "Search" at bounding box center [1297, 406] width 47 height 14
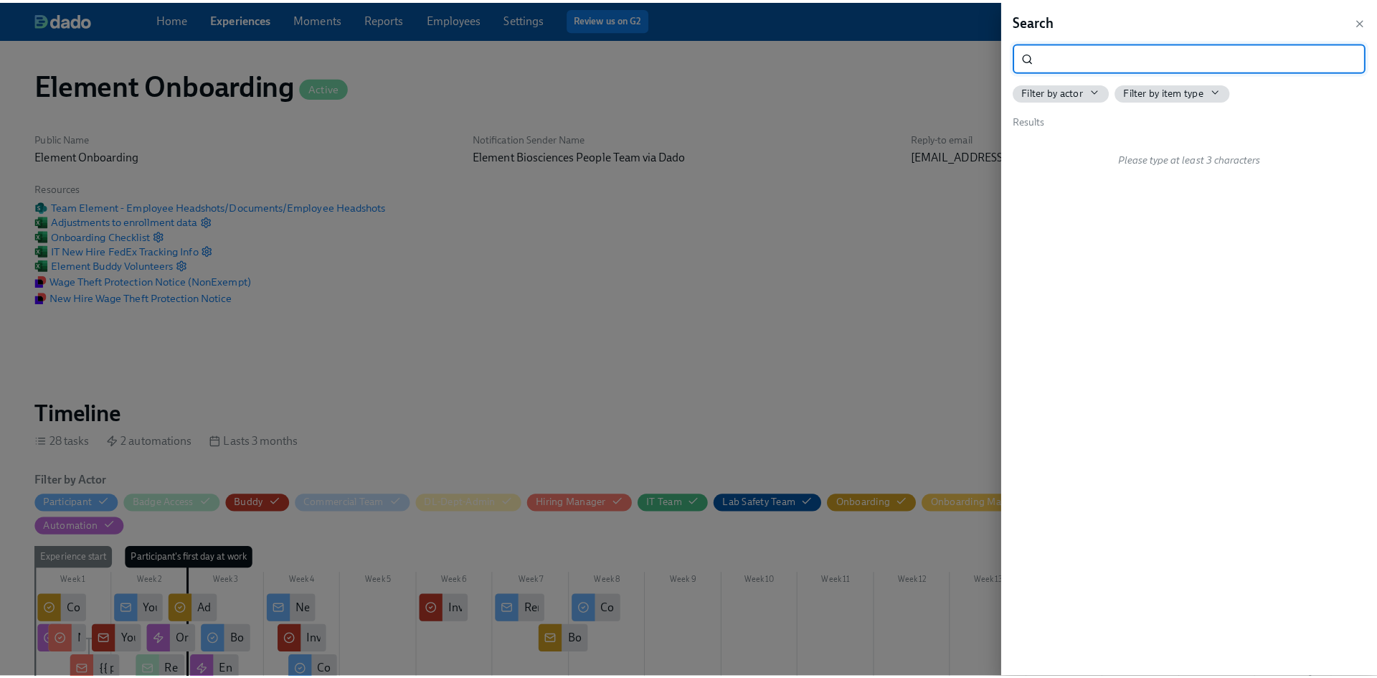
scroll to position [0, 18120]
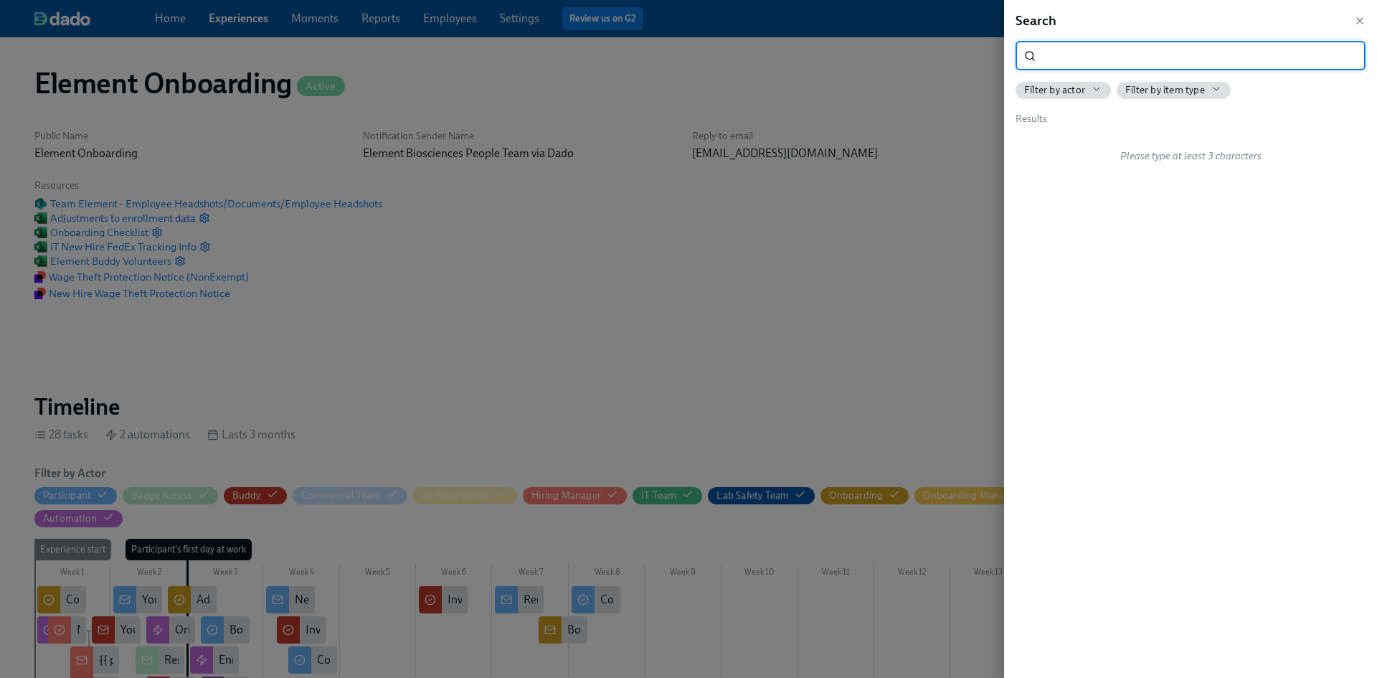
click at [1092, 54] on input "search" at bounding box center [1203, 56] width 324 height 29
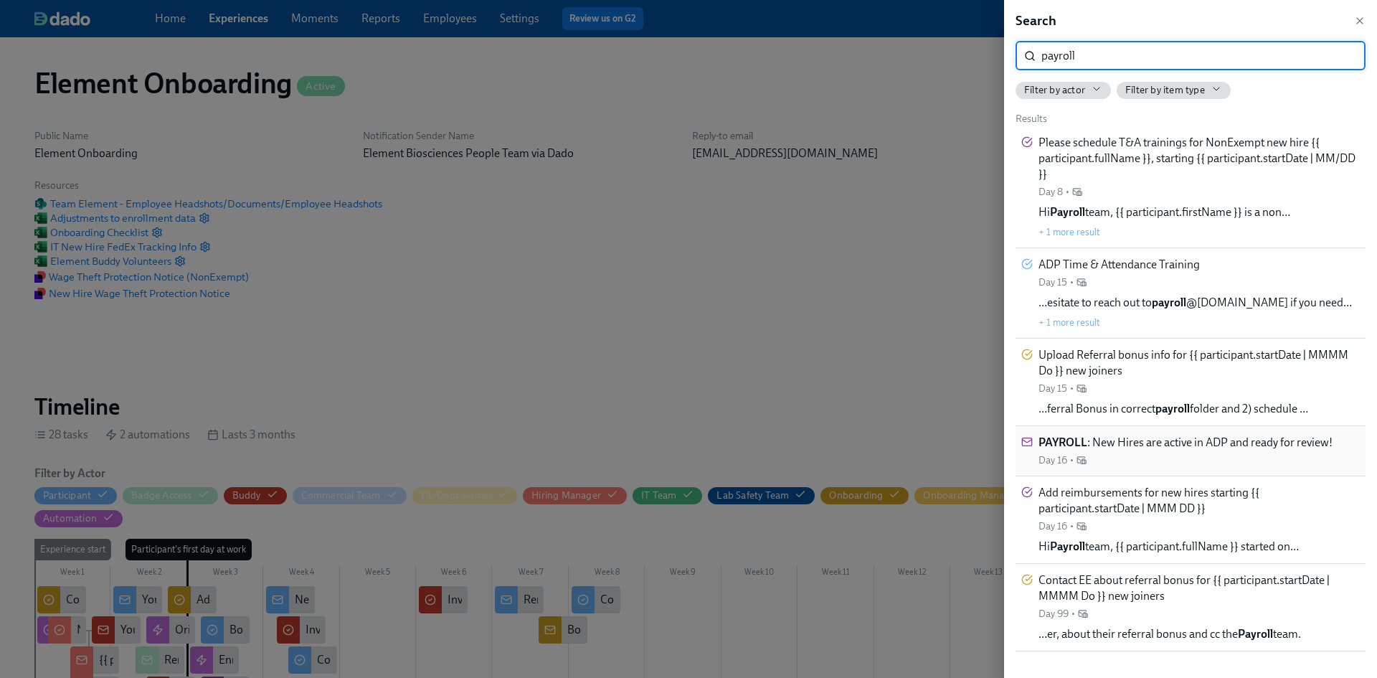
type input "payroll"
click at [1212, 442] on span "PAYROLL : New Hires are active in ADP and ready for review!" at bounding box center [1185, 443] width 294 height 16
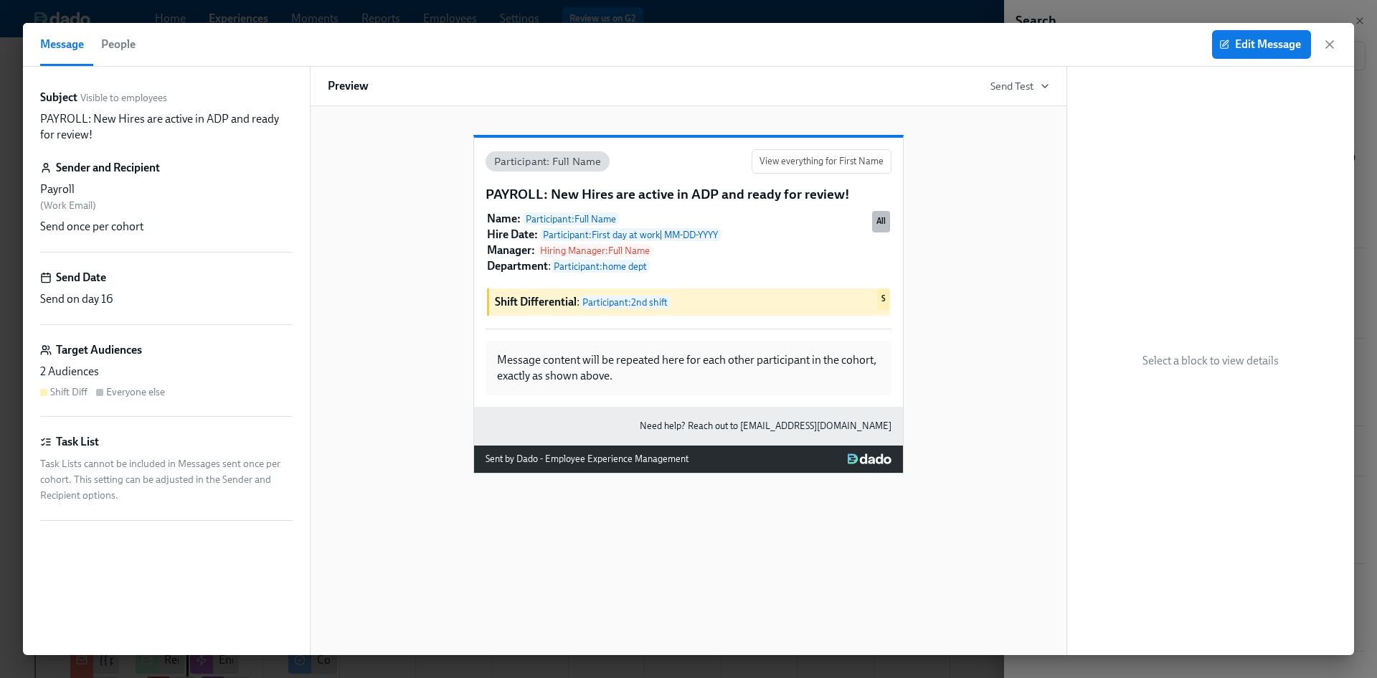
click at [127, 43] on span "People" at bounding box center [118, 44] width 34 height 20
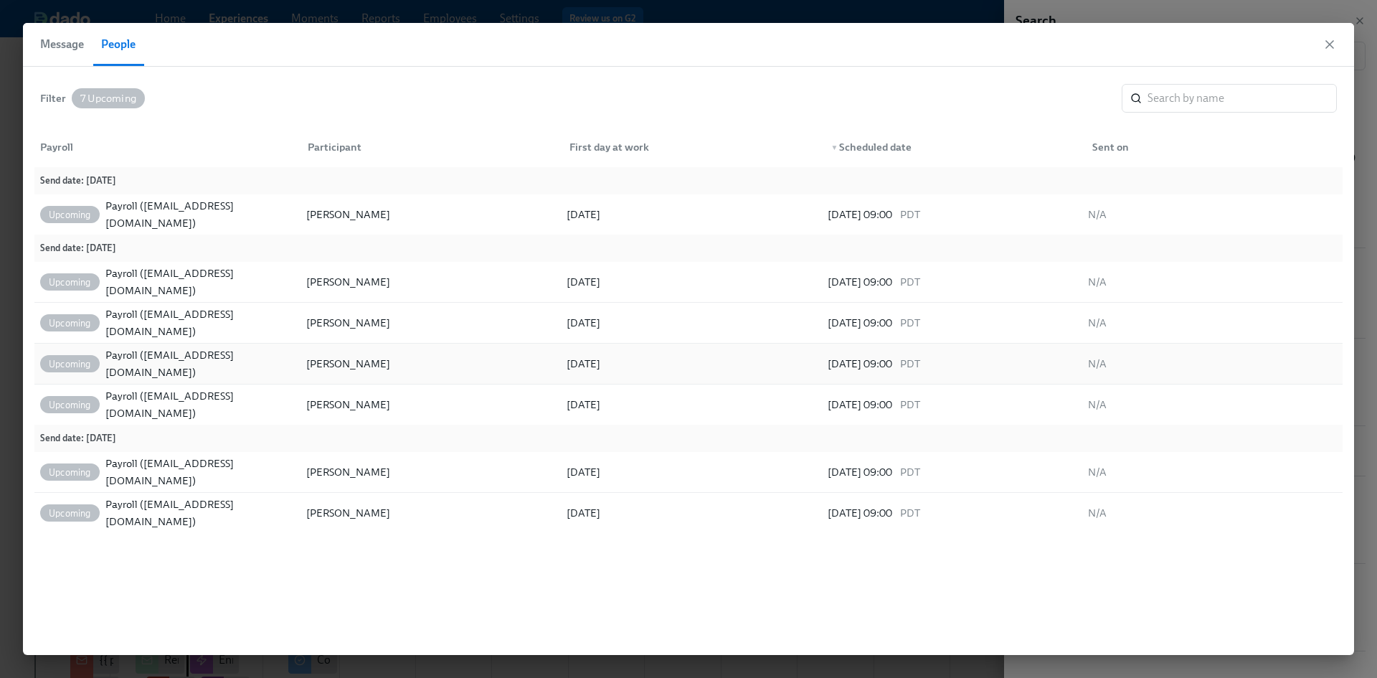
click at [389, 367] on div "Danny Moreno" at bounding box center [428, 363] width 260 height 29
drag, startPoint x: 374, startPoint y: 364, endPoint x: 305, endPoint y: 361, distance: 68.2
click at [305, 361] on div "Danny Moreno" at bounding box center [348, 363] width 90 height 17
click at [66, 44] on span "Message" at bounding box center [62, 44] width 44 height 20
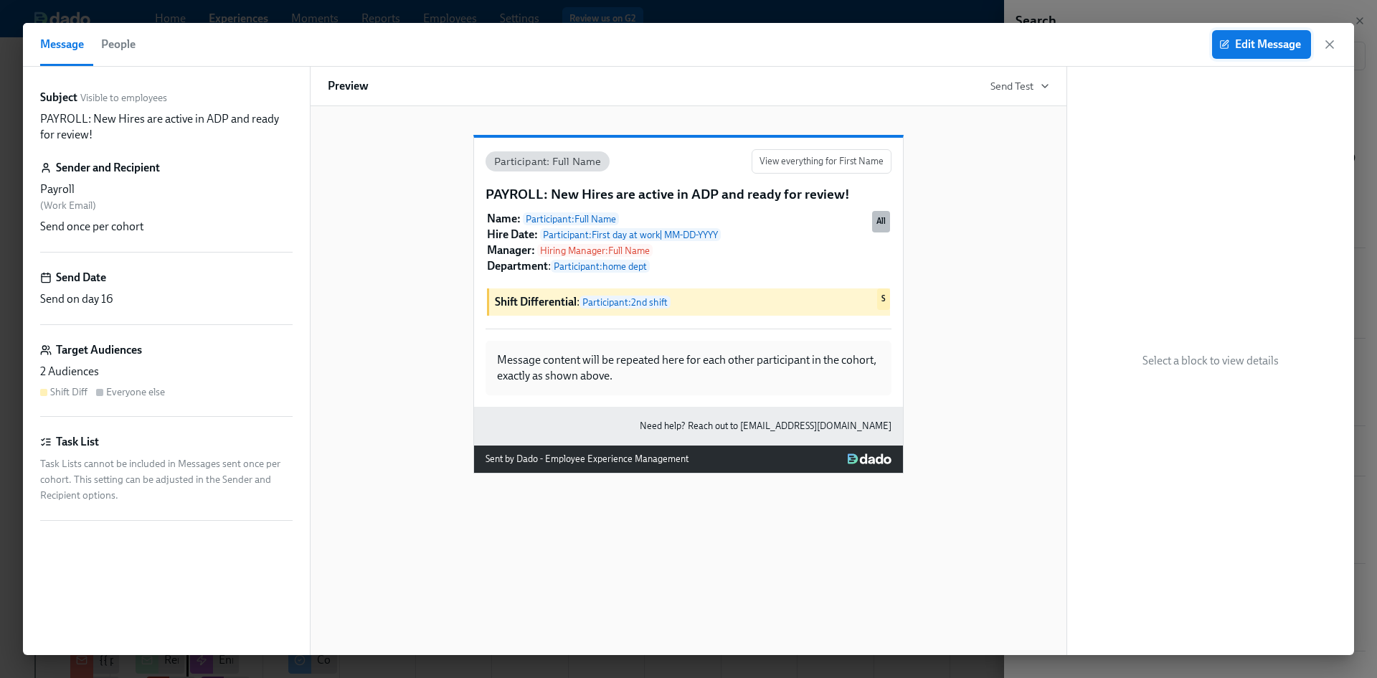
click at [1275, 41] on span "Edit Message" at bounding box center [1261, 44] width 79 height 14
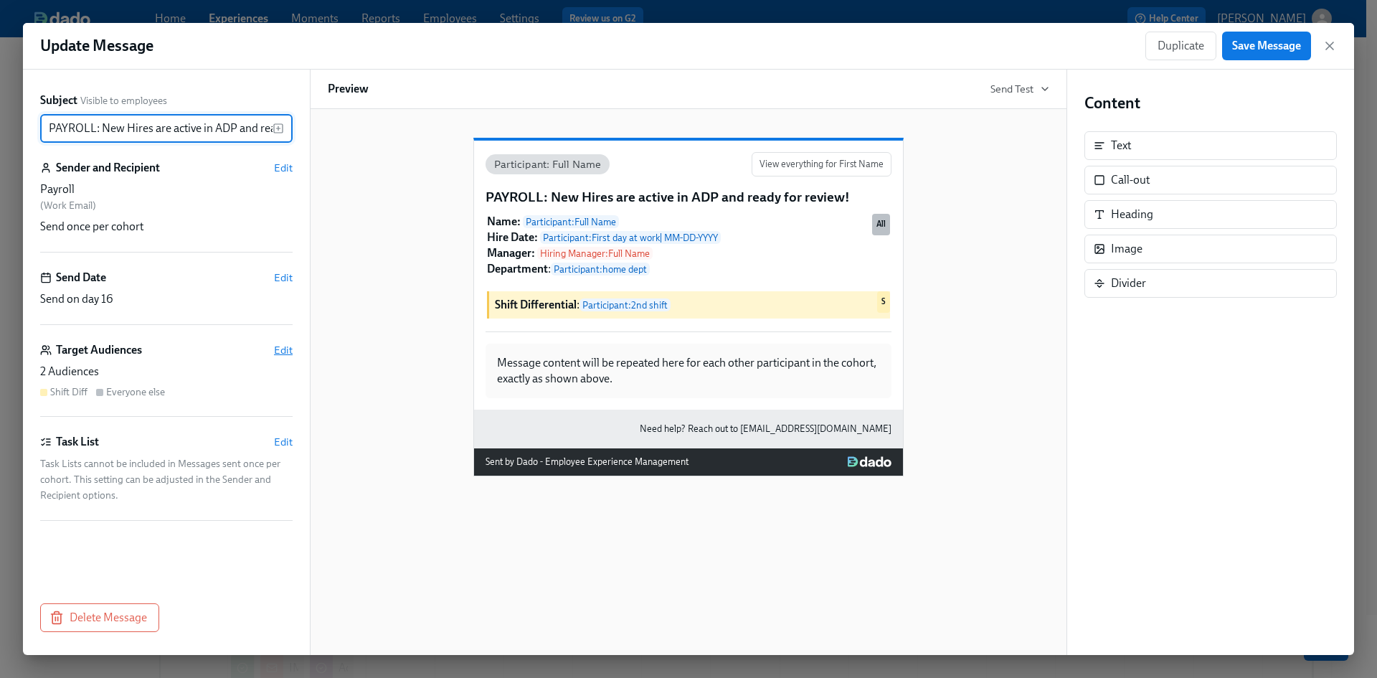
click at [292, 352] on span "Edit" at bounding box center [283, 350] width 19 height 14
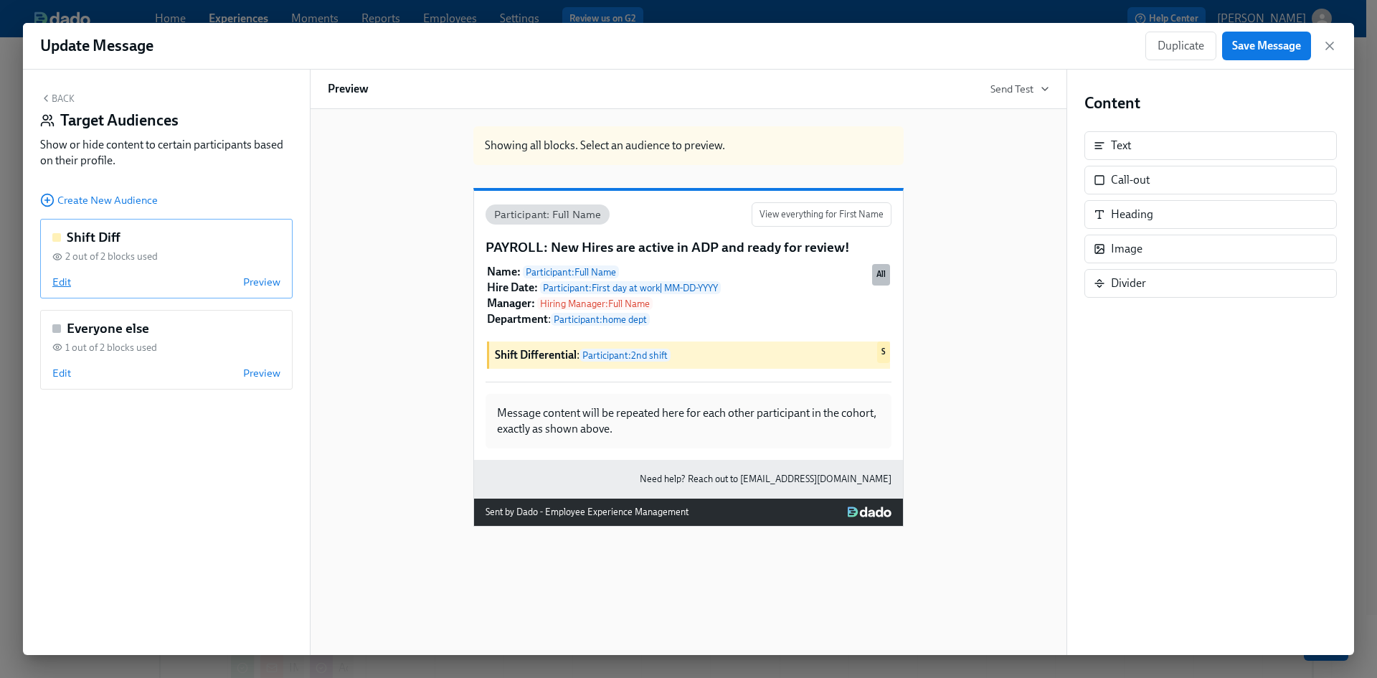
click at [66, 281] on span "Edit" at bounding box center [61, 282] width 19 height 14
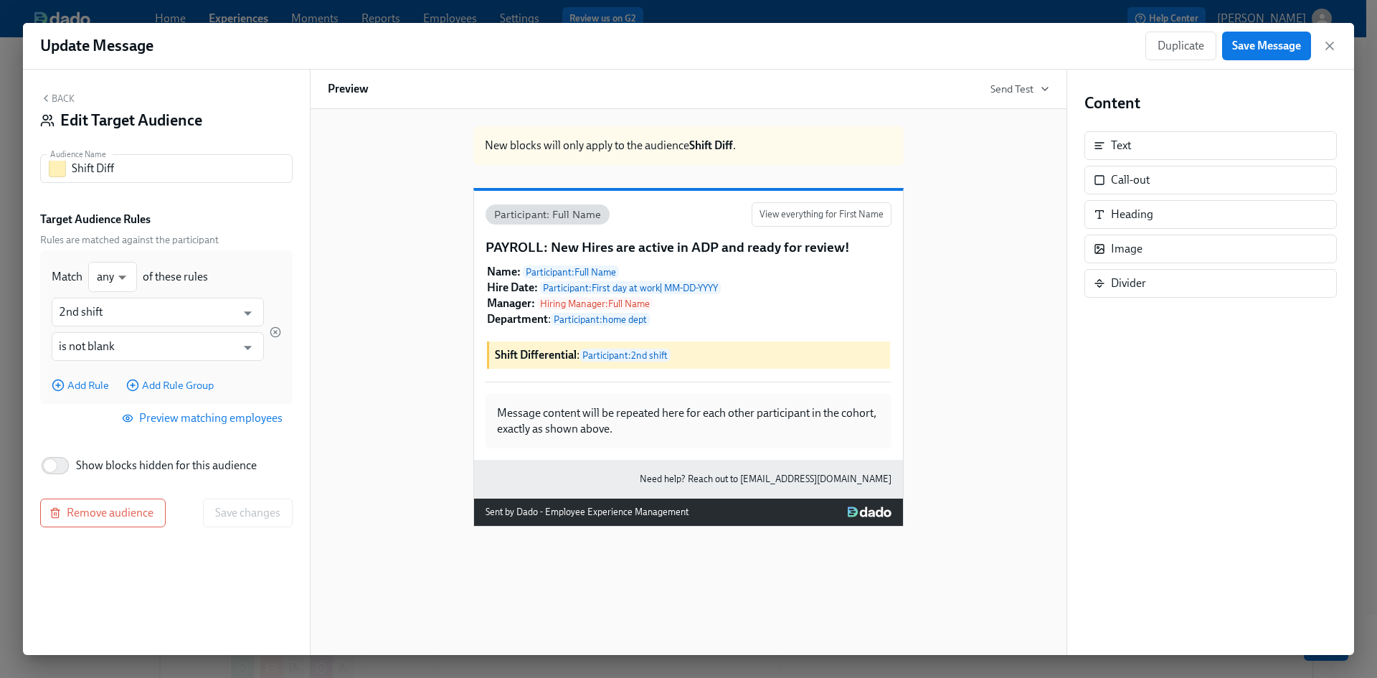
click at [204, 427] on button "Preview matching employees" at bounding box center [204, 418] width 178 height 29
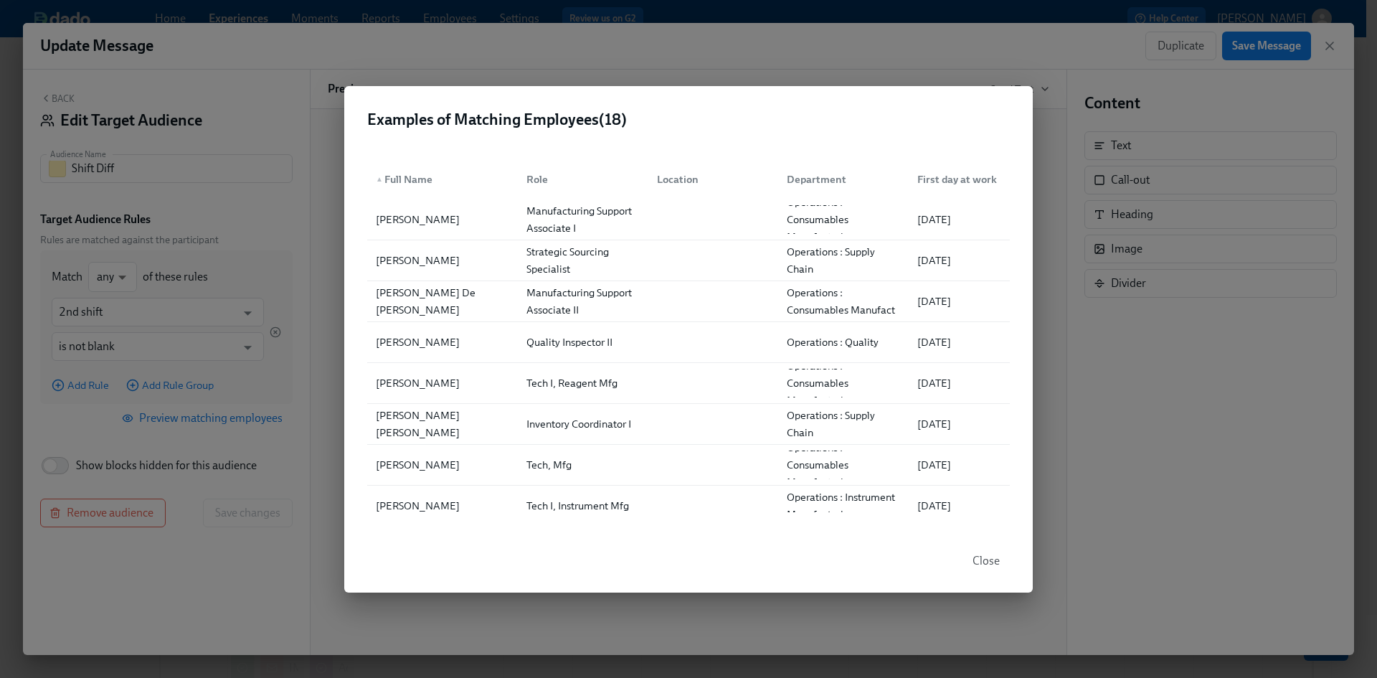
click at [1330, 47] on div "Examples of Matching Employees ( 18 ) ▲ Full Name Role Location Department Firs…" at bounding box center [688, 339] width 1377 height 678
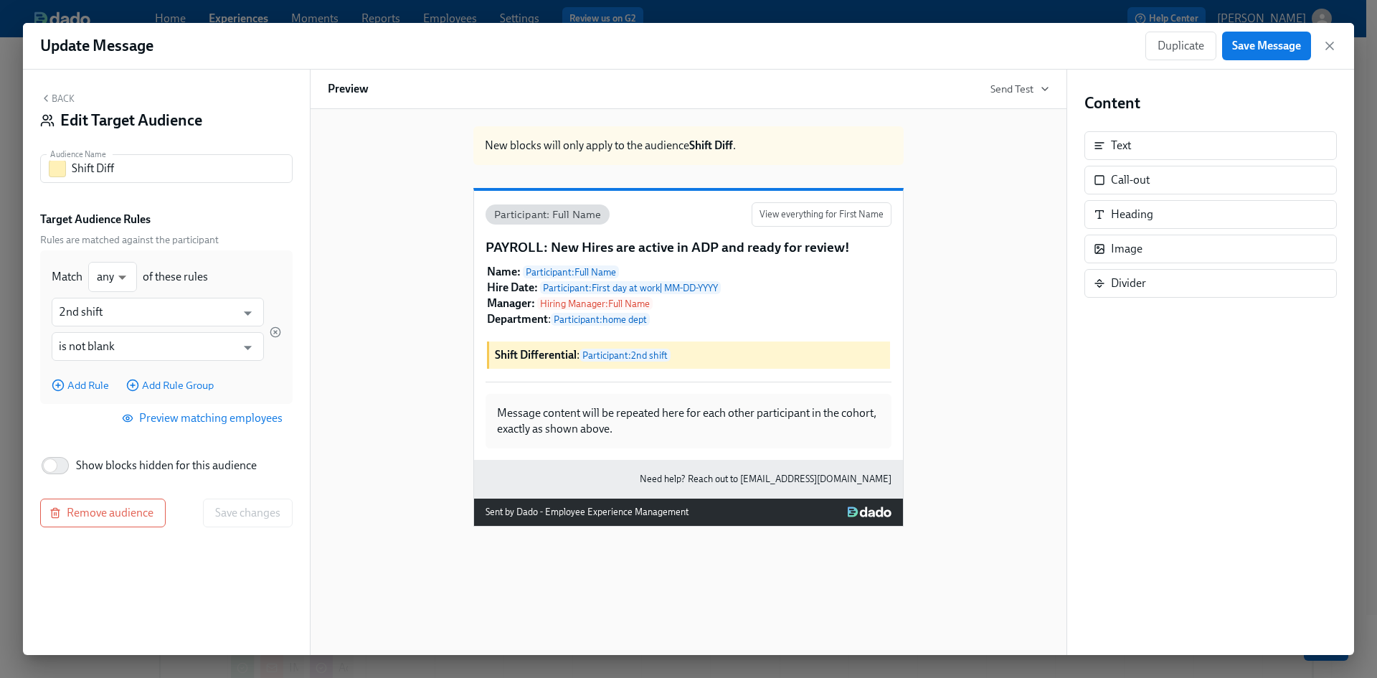
click at [1337, 46] on div "Update Message Duplicate Save Message" at bounding box center [688, 46] width 1331 height 47
click at [1321, 45] on div "Duplicate Save Message" at bounding box center [1240, 46] width 191 height 29
click at [1331, 42] on icon "button" at bounding box center [1329, 46] width 14 height 14
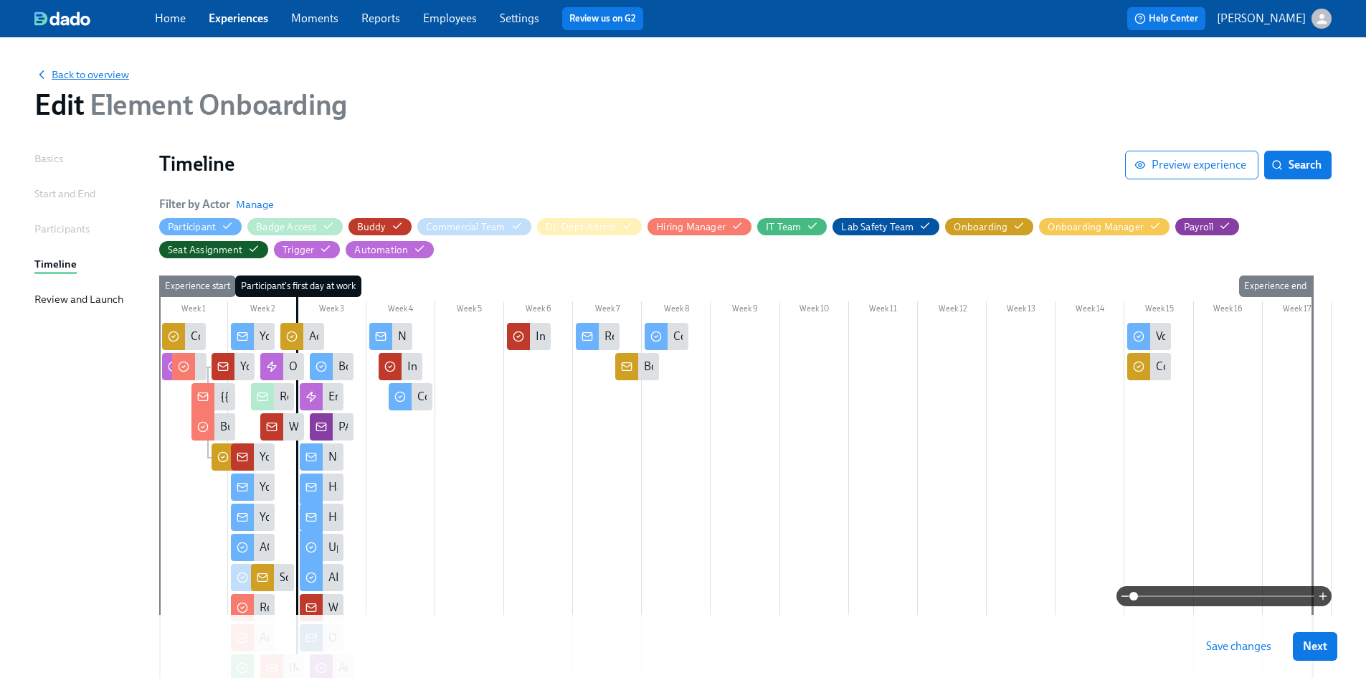
click at [118, 77] on span "Back to overview" at bounding box center [81, 74] width 95 height 14
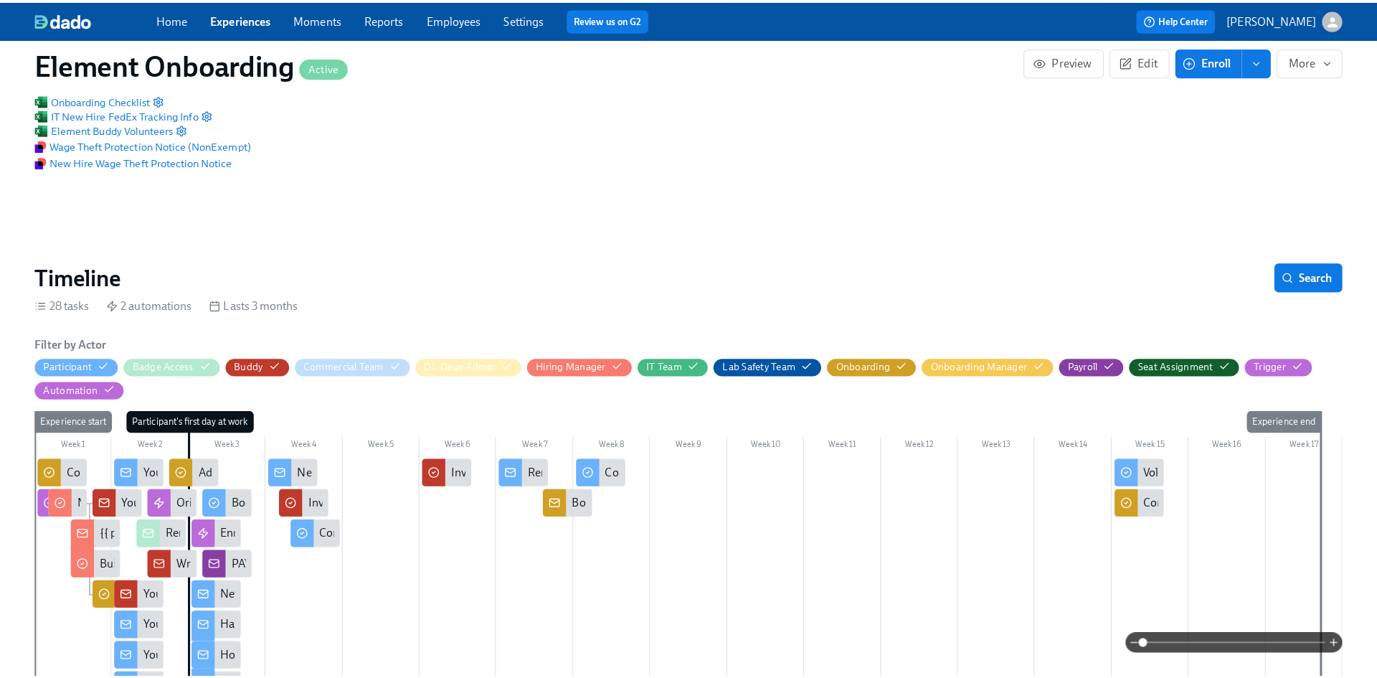
scroll to position [143, 0]
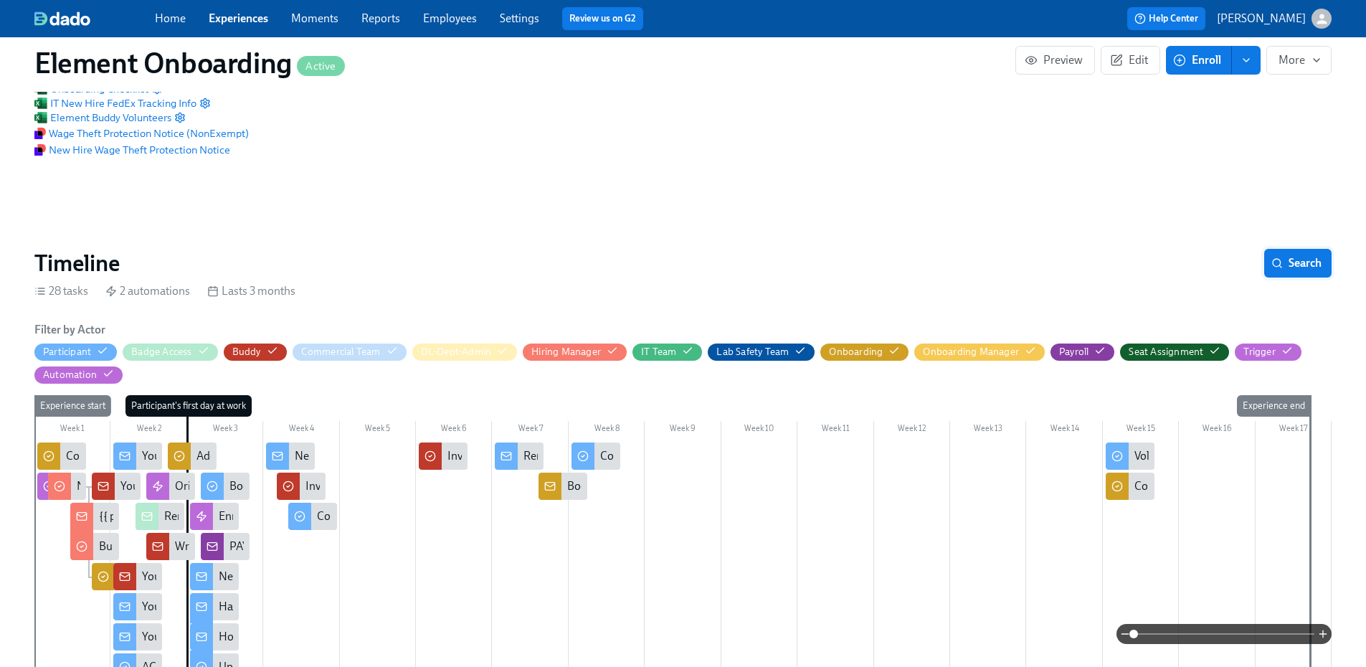
click at [1286, 262] on span "Search" at bounding box center [1297, 263] width 47 height 14
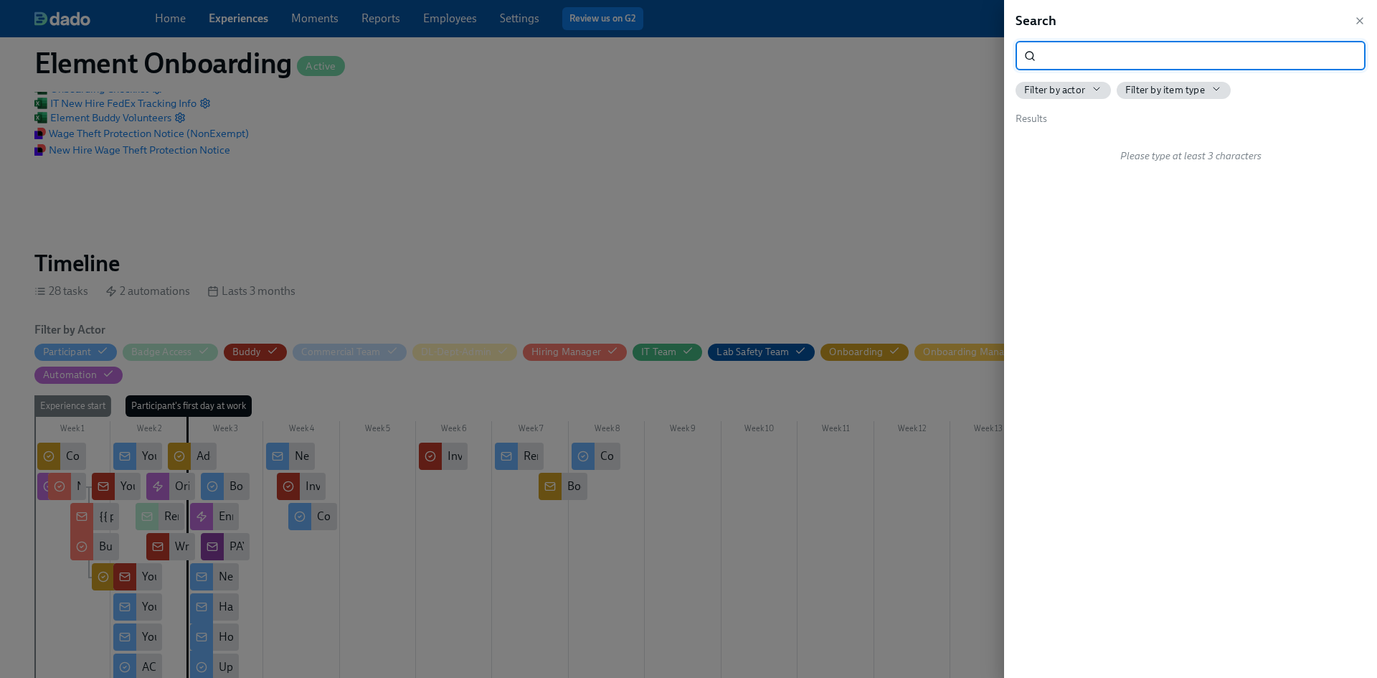
click at [1086, 57] on input "search" at bounding box center [1203, 56] width 324 height 29
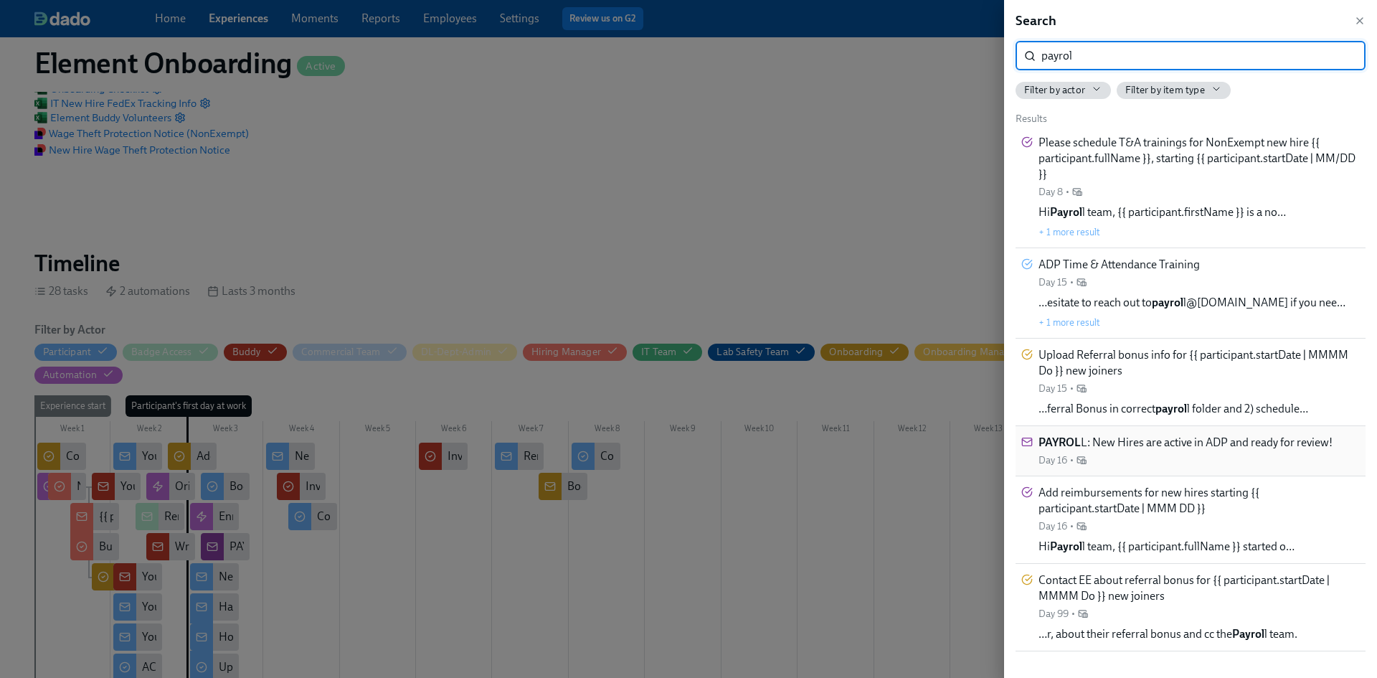
type input "payrol"
click at [1195, 446] on span "PAYROL L: New Hires are active in ADP and ready for review!" at bounding box center [1185, 443] width 294 height 16
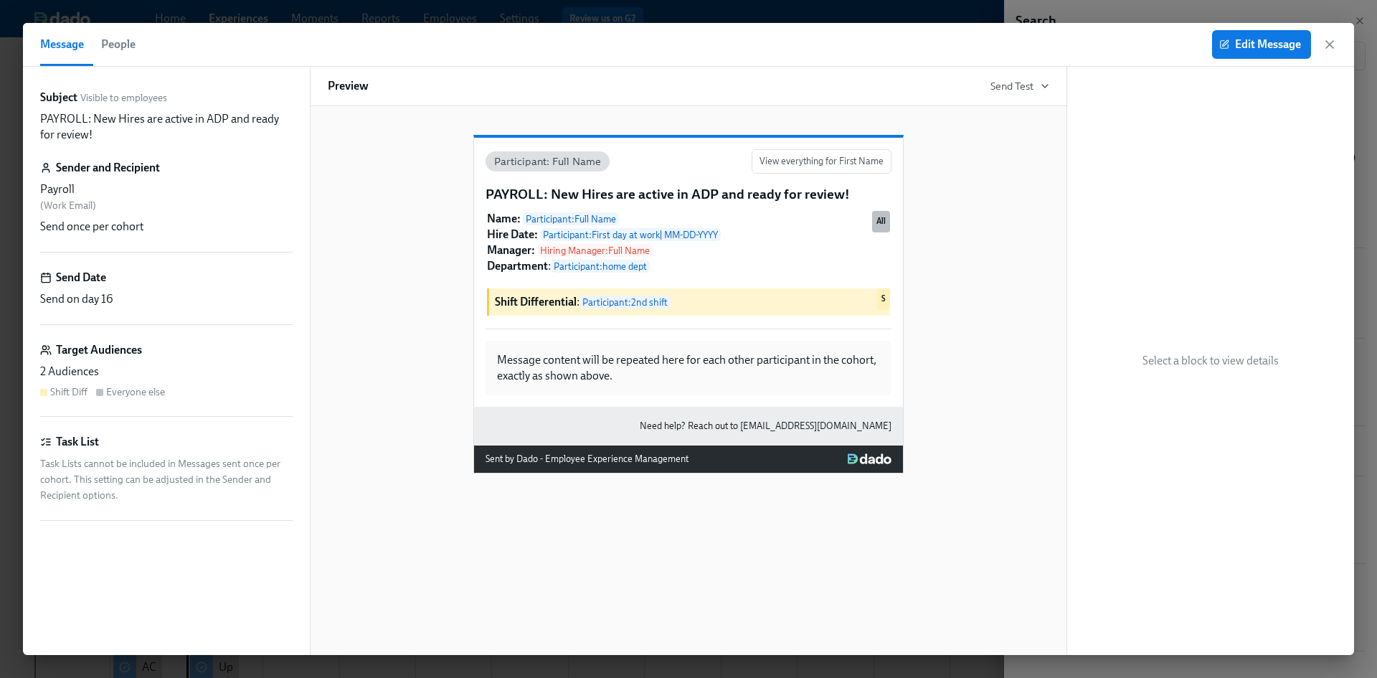
click at [125, 45] on span "People" at bounding box center [118, 44] width 34 height 20
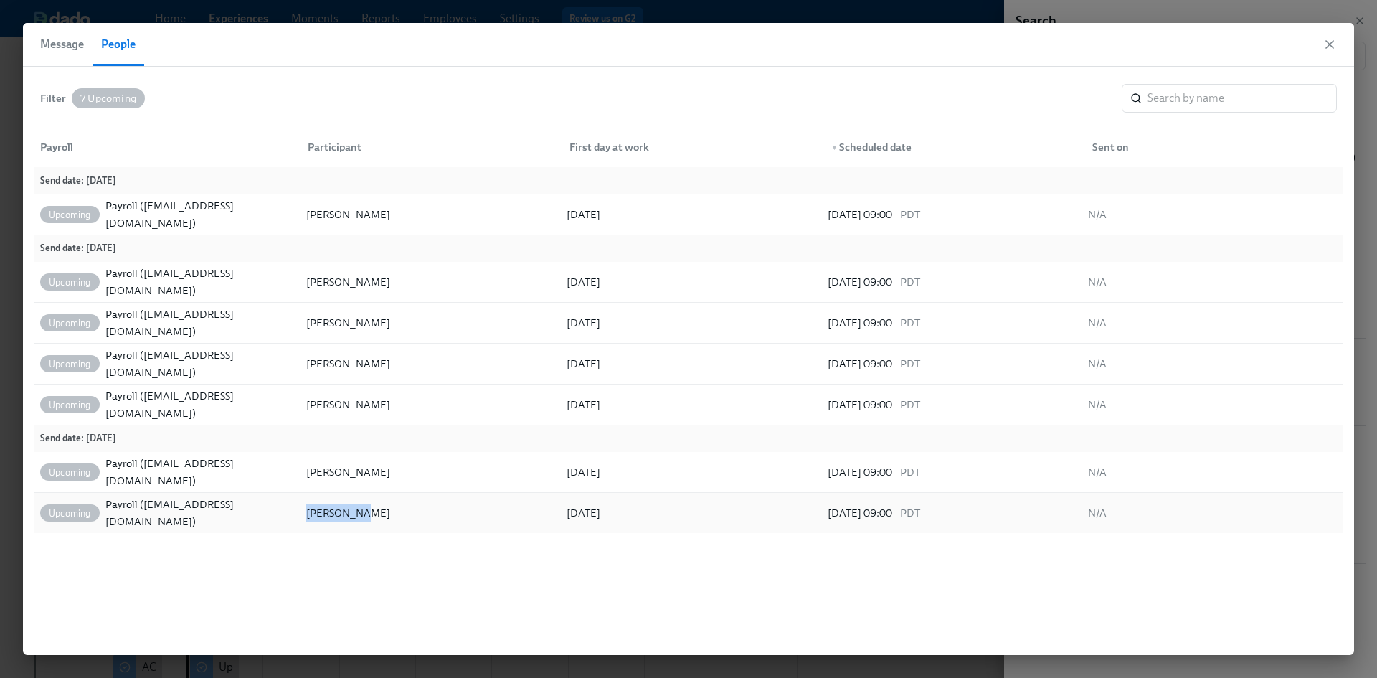
drag, startPoint x: 359, startPoint y: 512, endPoint x: 300, endPoint y: 516, distance: 59.7
click at [300, 516] on div "Eric Hnath" at bounding box center [428, 512] width 260 height 29
copy div "Eric Hnath"
click at [1333, 49] on icon "button" at bounding box center [1329, 44] width 14 height 14
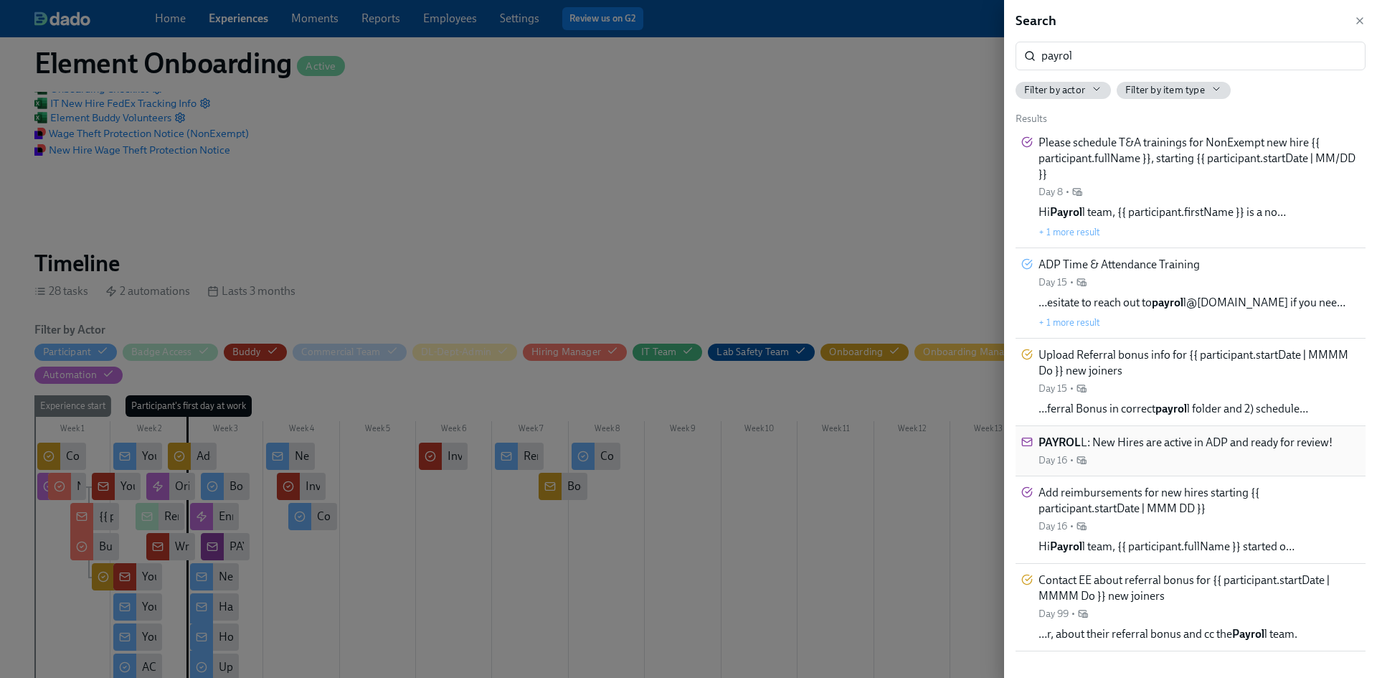
click at [1204, 447] on span "PAYROL L: New Hires are active in ADP and ready for review!" at bounding box center [1185, 443] width 294 height 16
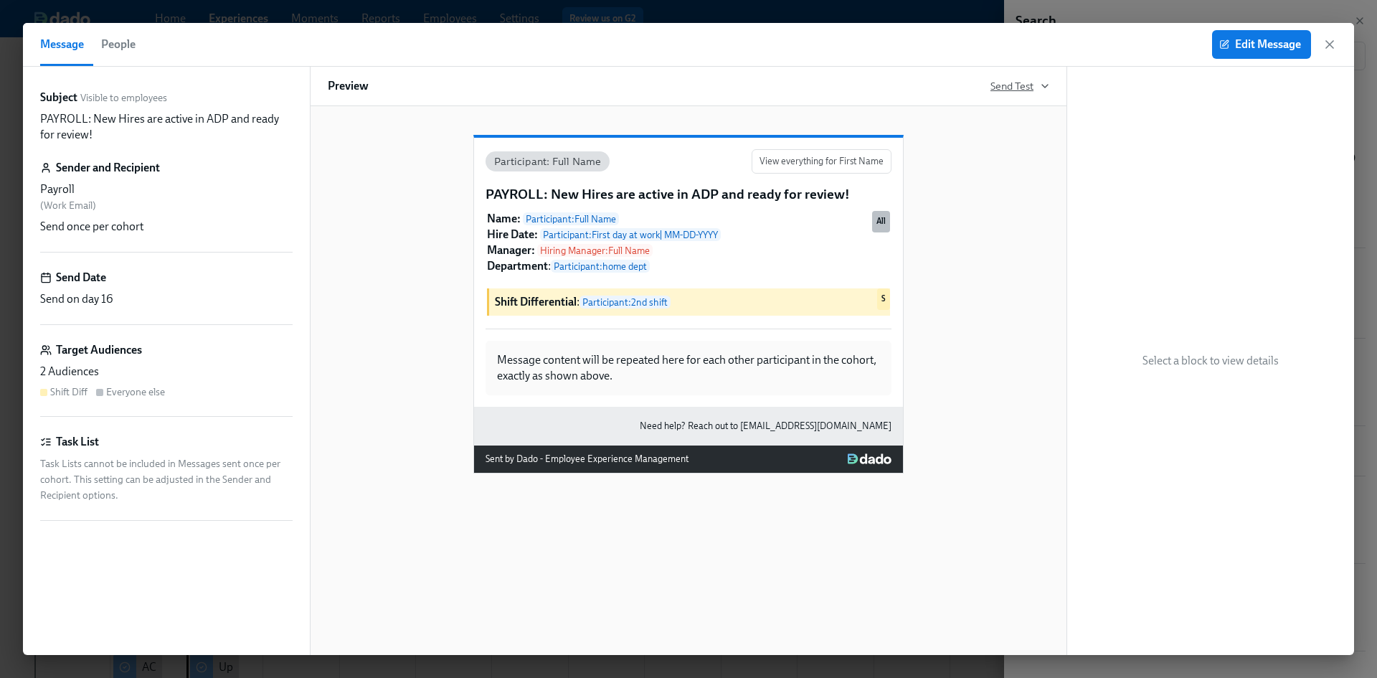
click at [1043, 85] on icon "button" at bounding box center [1044, 85] width 11 height 11
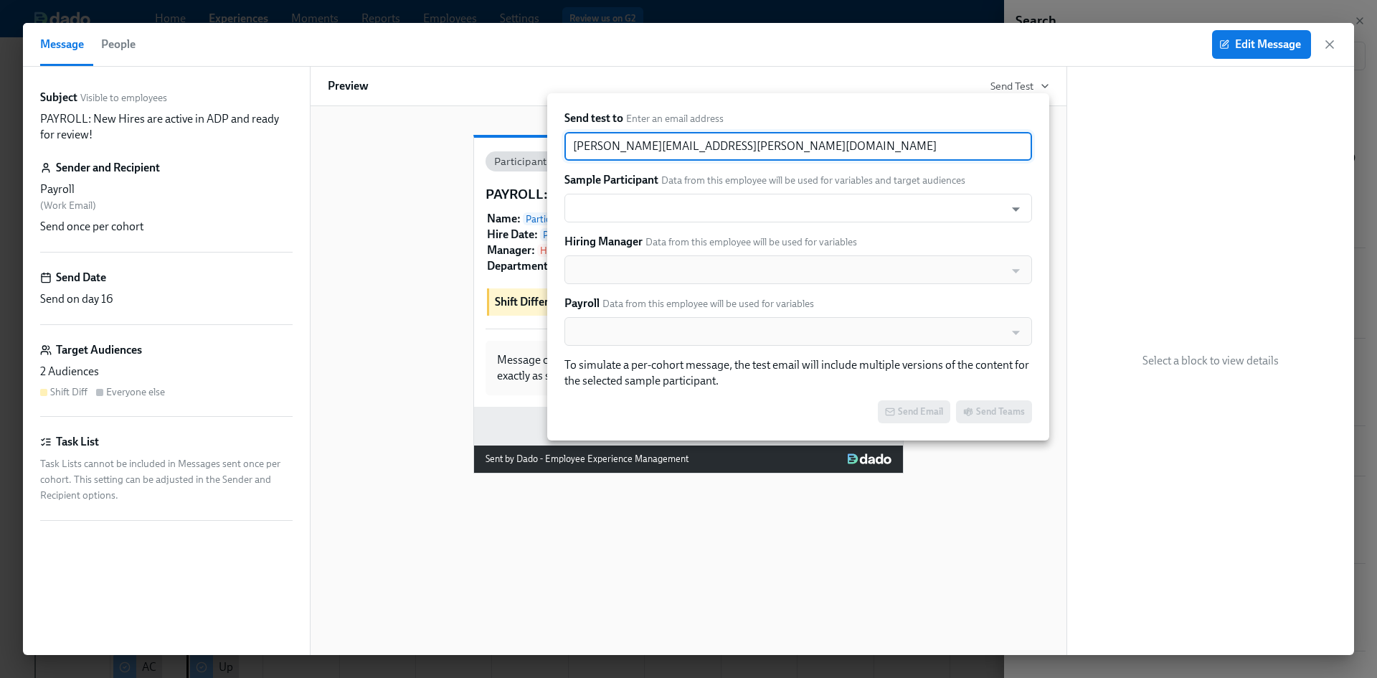
click at [735, 150] on input "denise.woda.ext@dadohr.com" at bounding box center [797, 146] width 467 height 29
click at [655, 209] on input "text" at bounding box center [784, 208] width 426 height 29
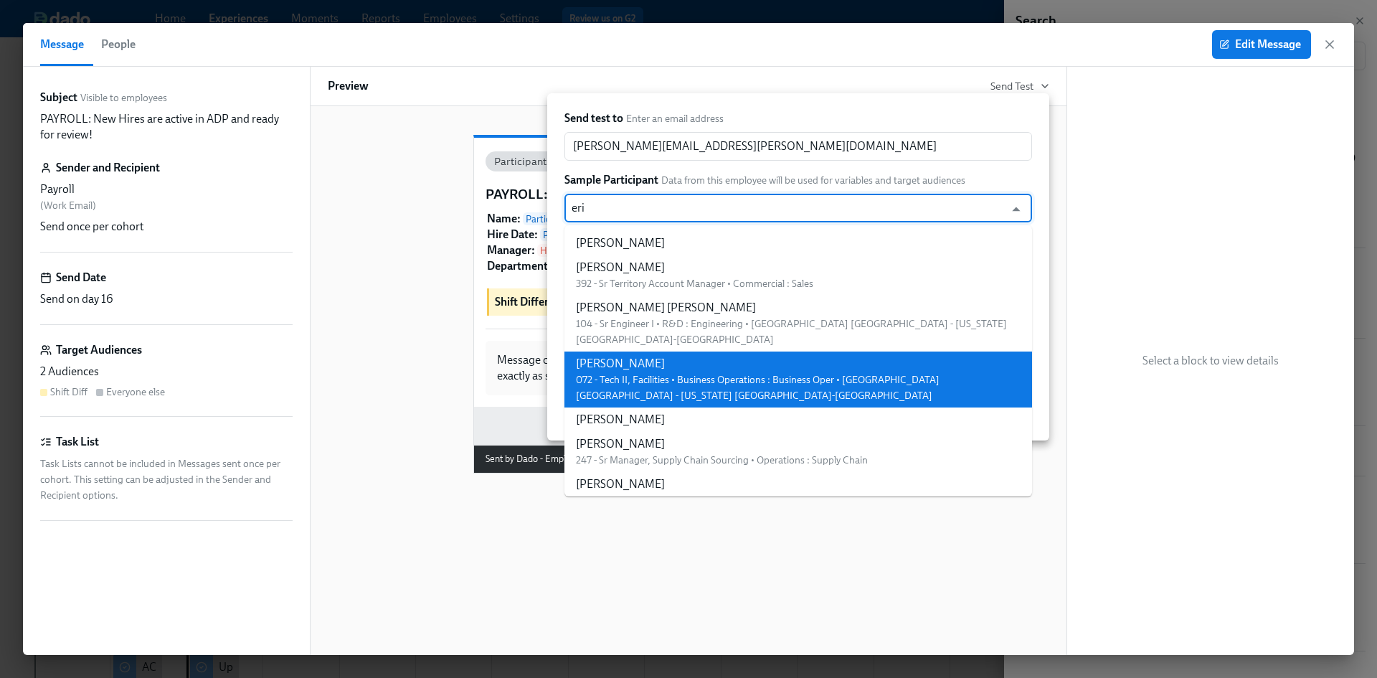
type input "eri"
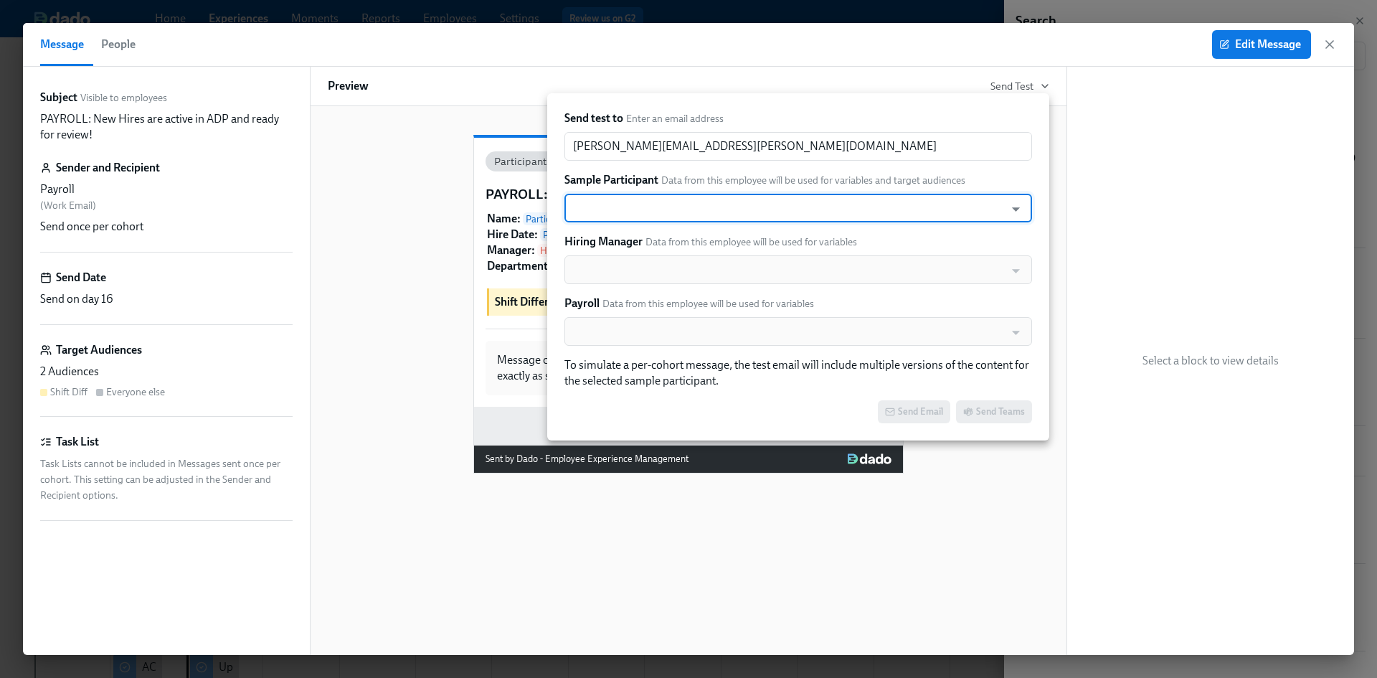
click at [614, 211] on input "text" at bounding box center [784, 208] width 426 height 29
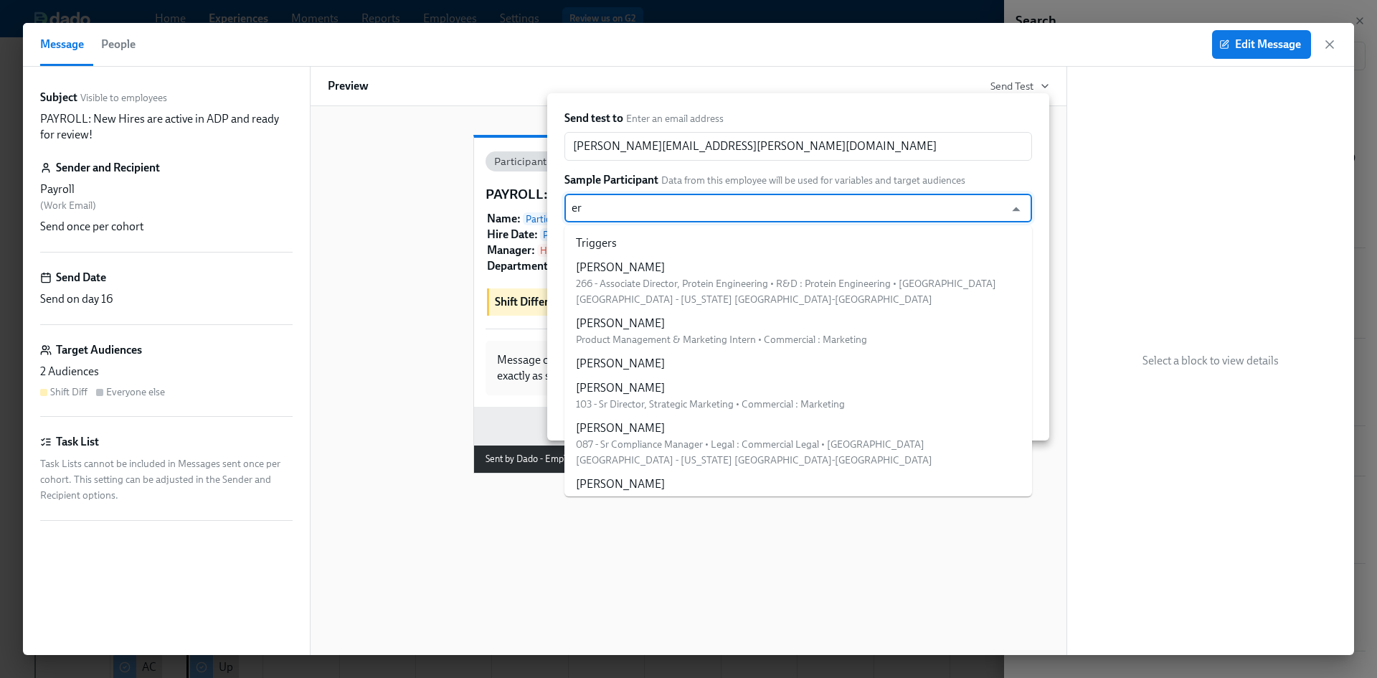
type input "eri"
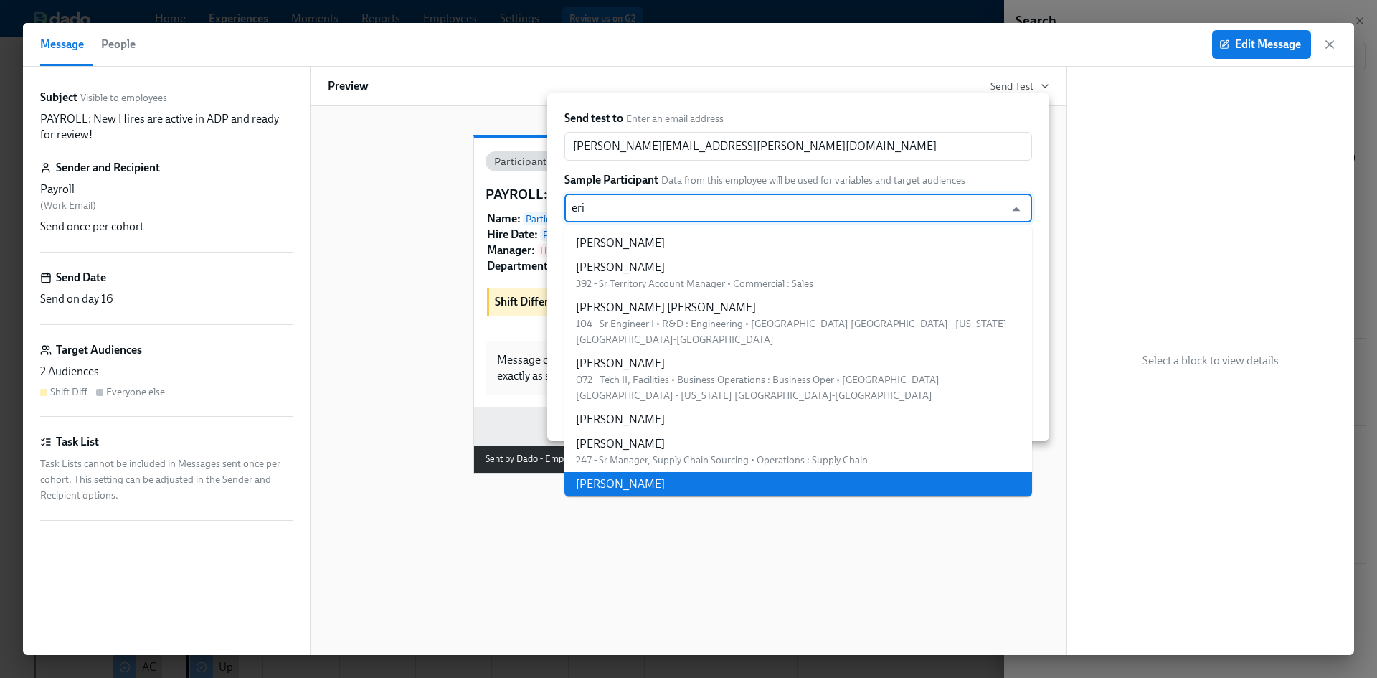
click at [636, 476] on div "Eric Hnath" at bounding box center [686, 484] width 220 height 16
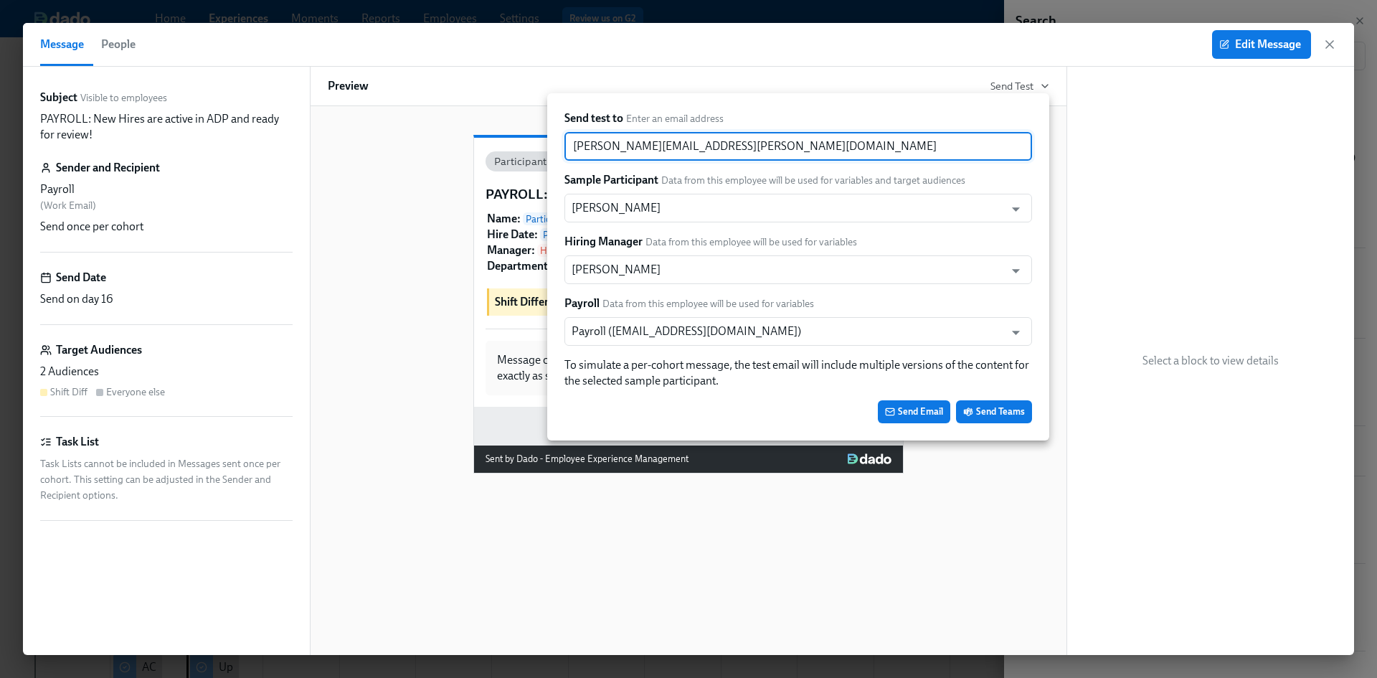
drag, startPoint x: 735, startPoint y: 145, endPoint x: 521, endPoint y: 145, distance: 213.7
click at [521, 145] on div "Send test to Enter an email address denise.woda.ext@dadohr.com ​ Sample Partici…" at bounding box center [688, 339] width 1377 height 678
type input "denise@evergreensupport.co"
click at [901, 411] on span "Send Email" at bounding box center [914, 411] width 58 height 14
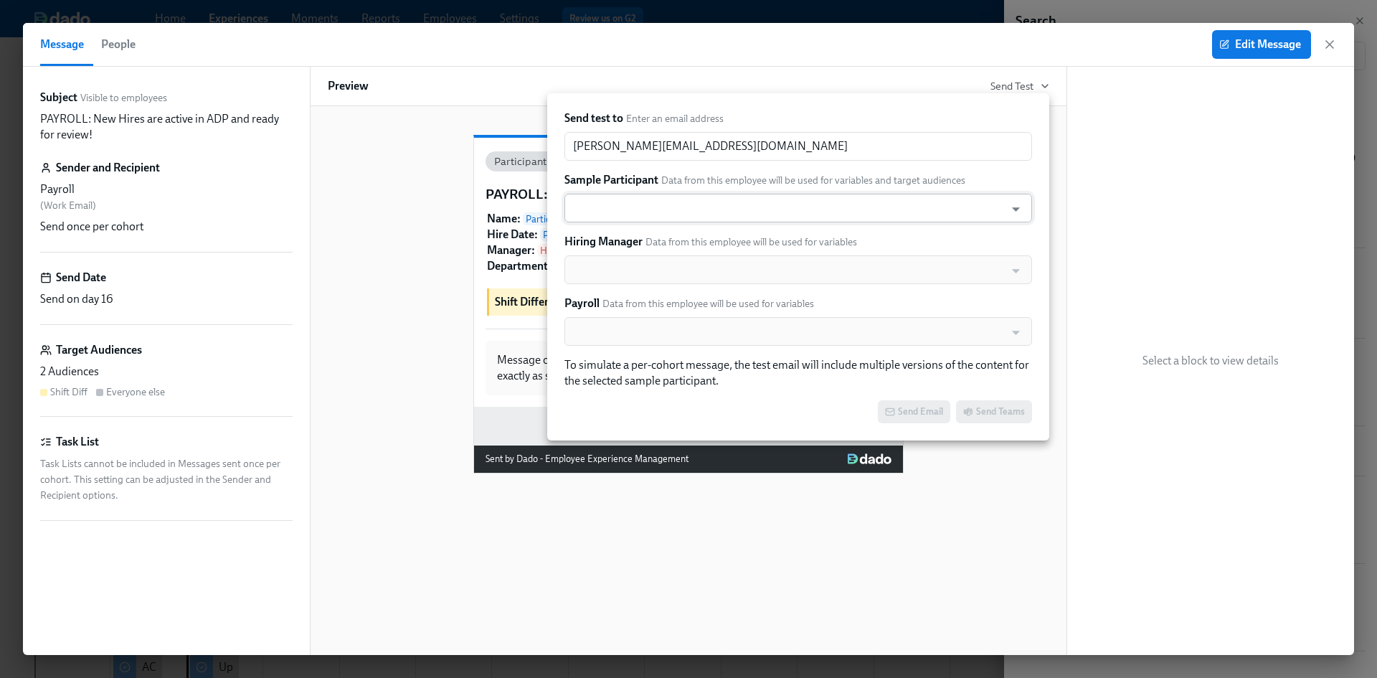
click at [803, 205] on input "text" at bounding box center [784, 208] width 426 height 29
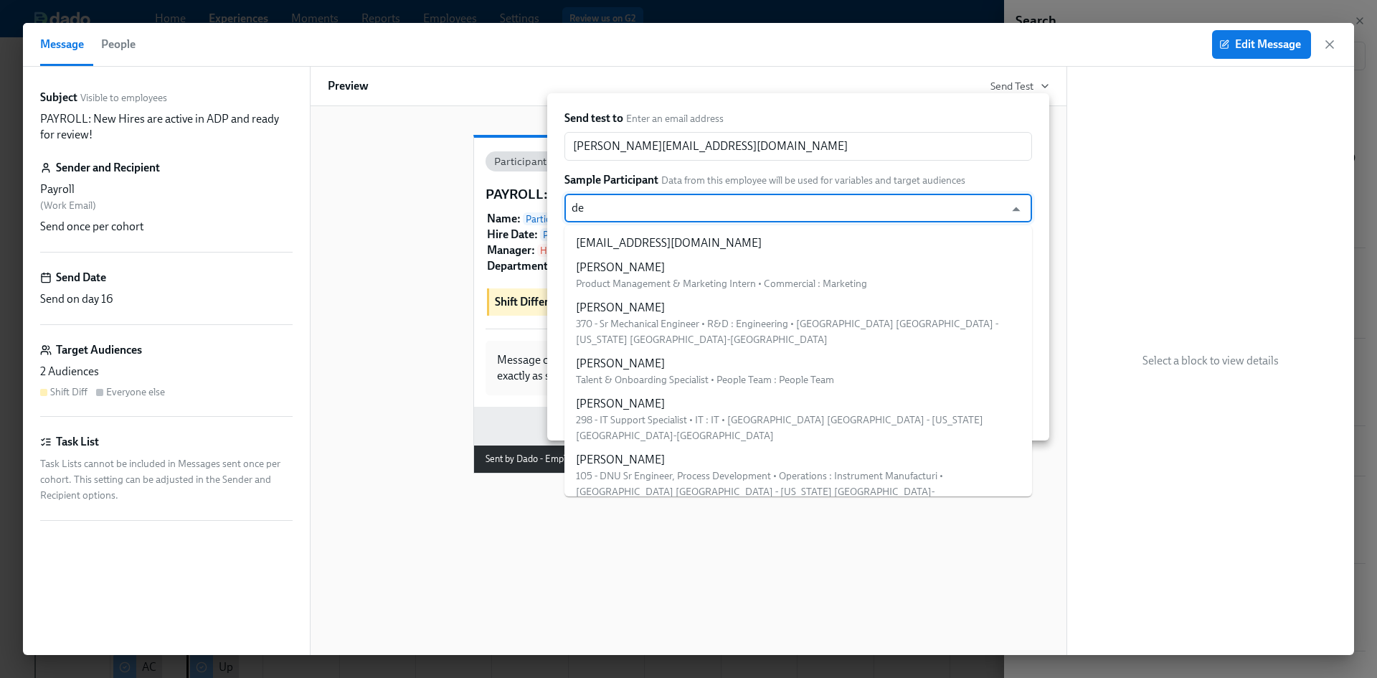
type input "dev"
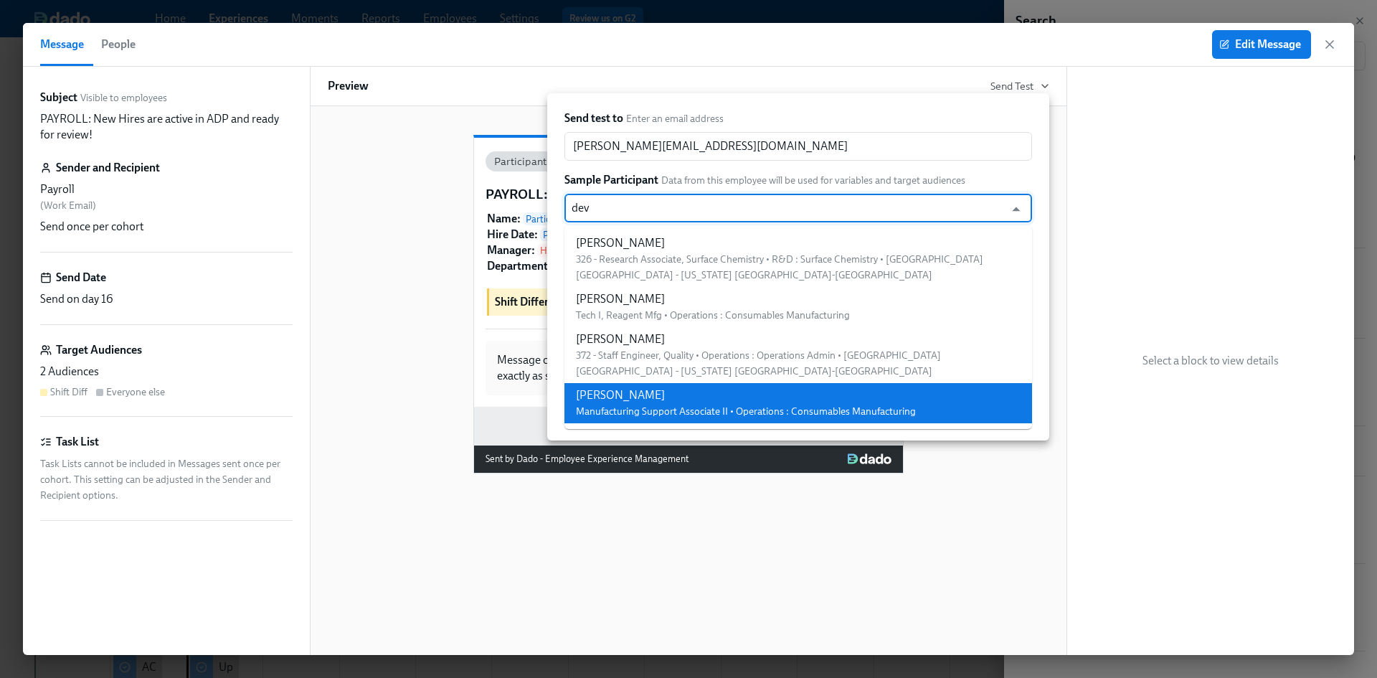
click at [594, 399] on div "Devon Lee" at bounding box center [746, 395] width 340 height 16
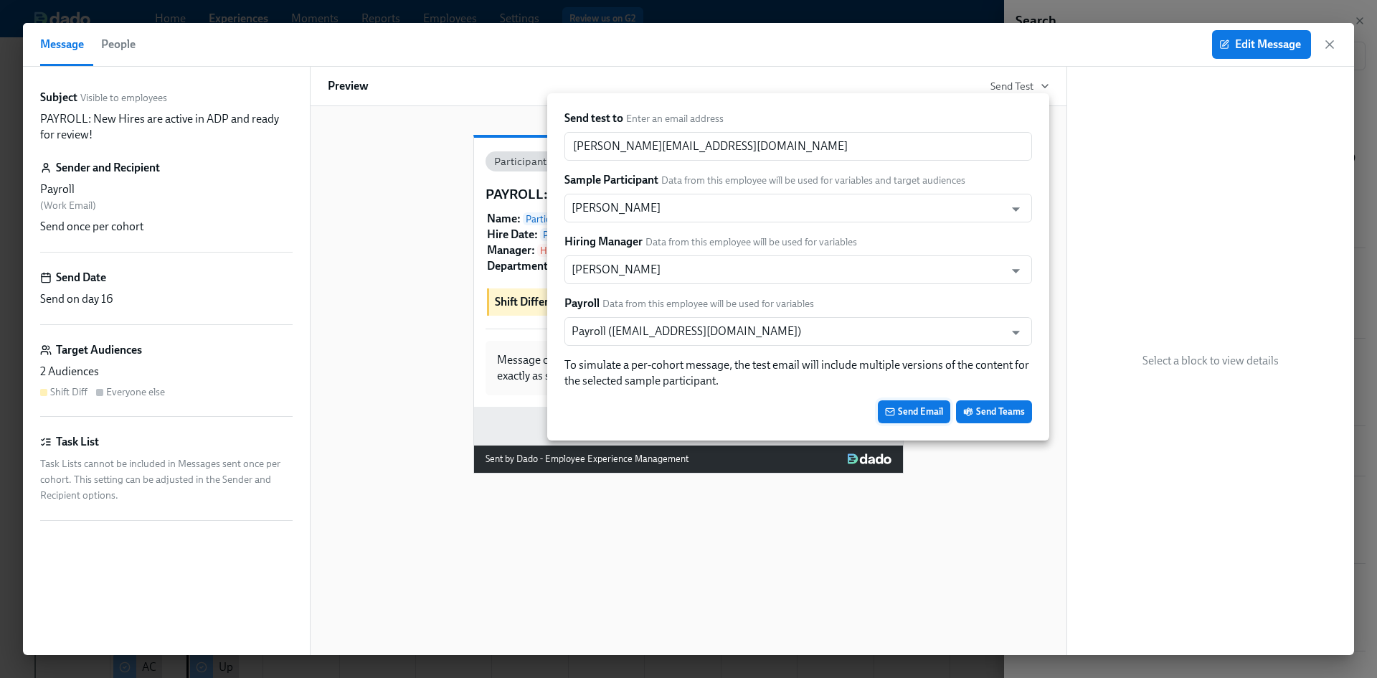
click at [906, 417] on span "Send Email" at bounding box center [914, 411] width 58 height 14
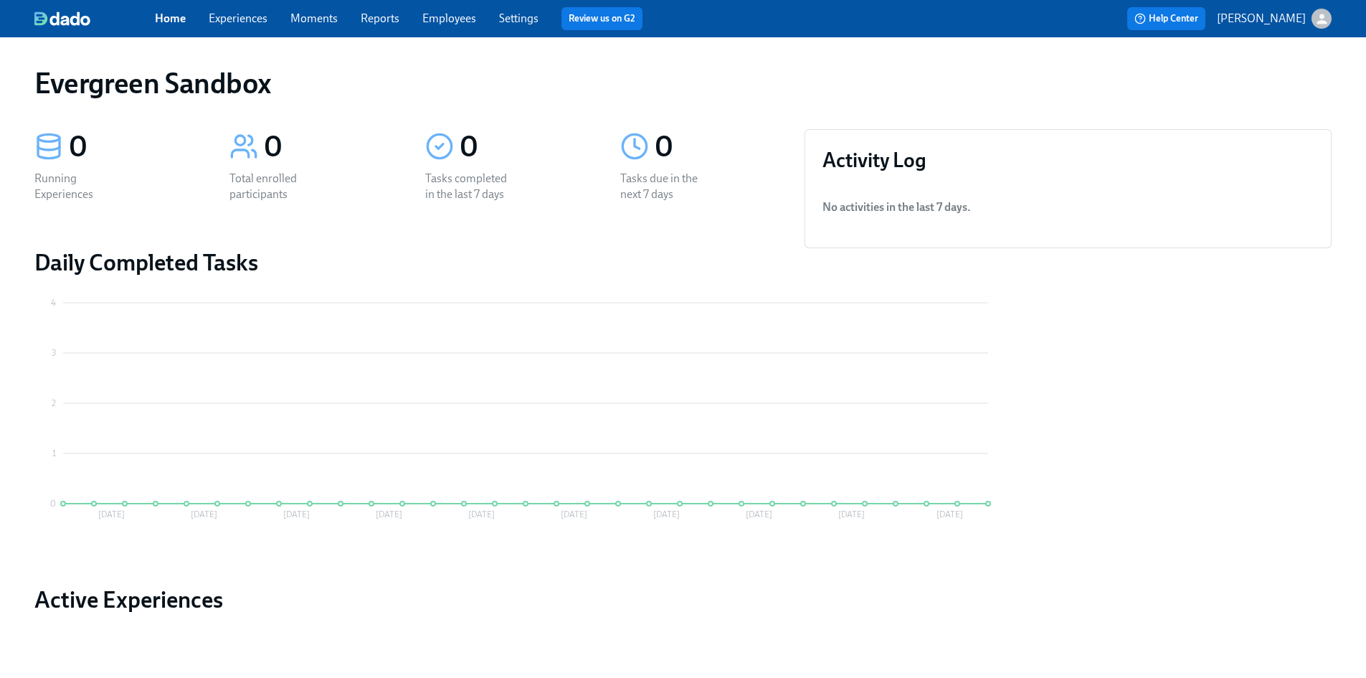
click at [1317, 18] on icon "button" at bounding box center [1321, 18] width 15 height 15
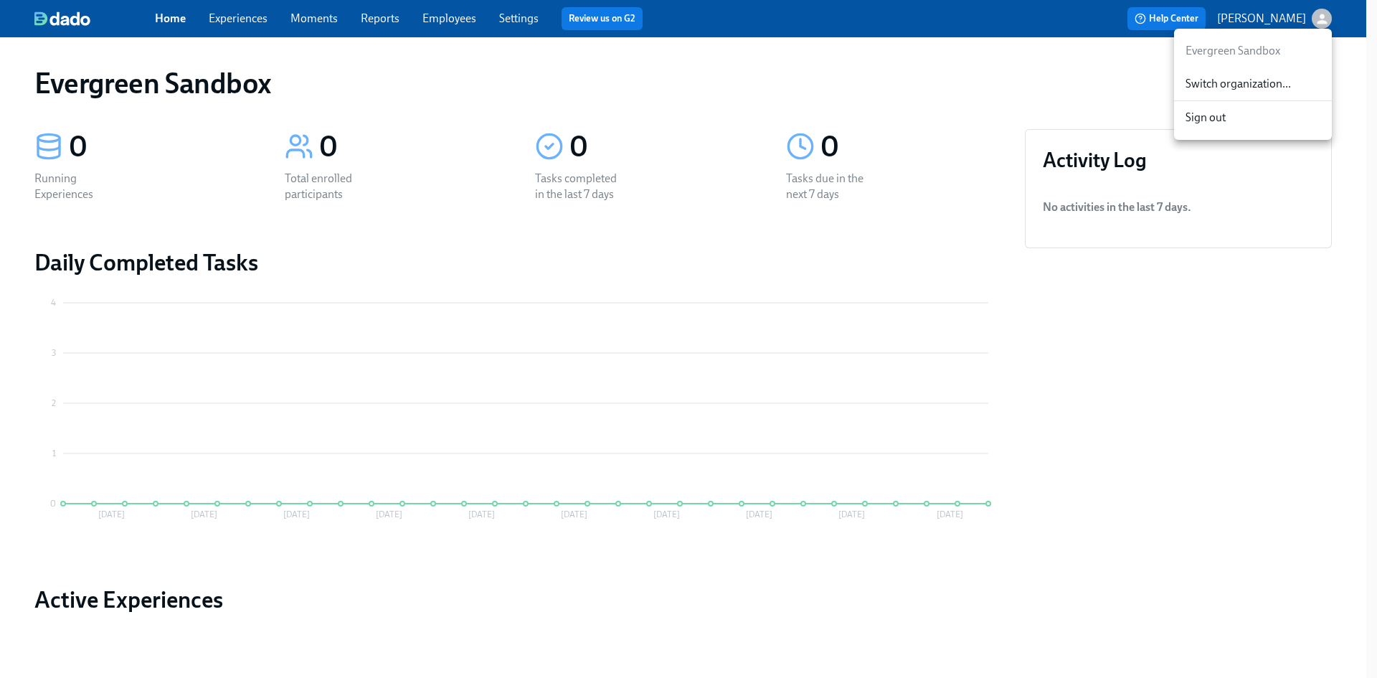
click at [1284, 82] on span "Switch organization..." at bounding box center [1252, 84] width 135 height 16
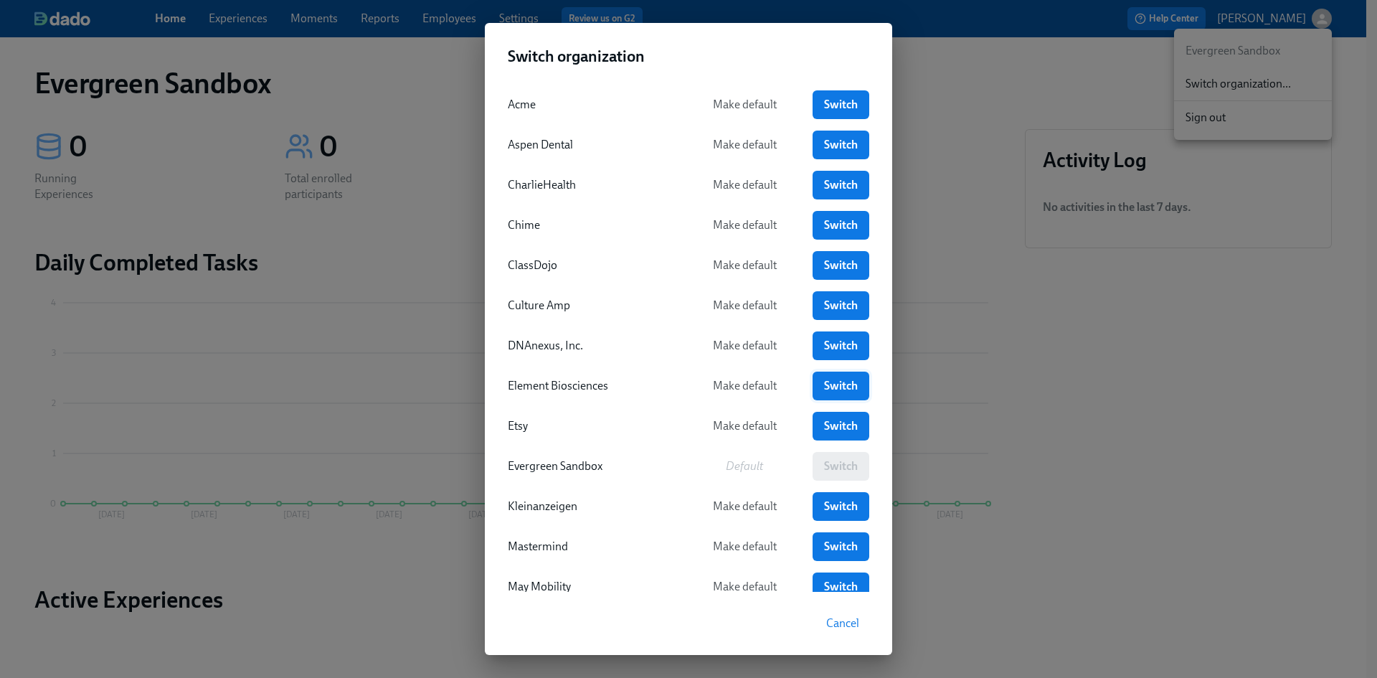
click at [841, 386] on span "Switch" at bounding box center [840, 386] width 37 height 14
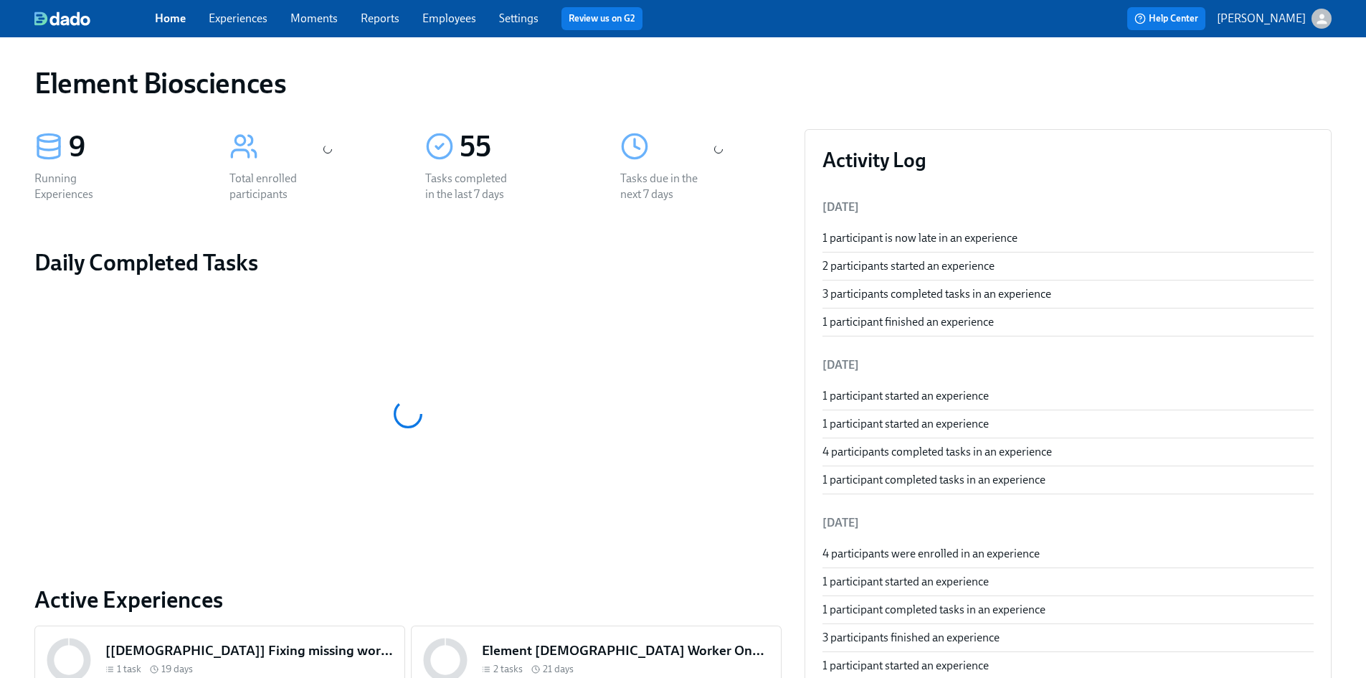
click at [457, 19] on link "Employees" at bounding box center [449, 18] width 54 height 14
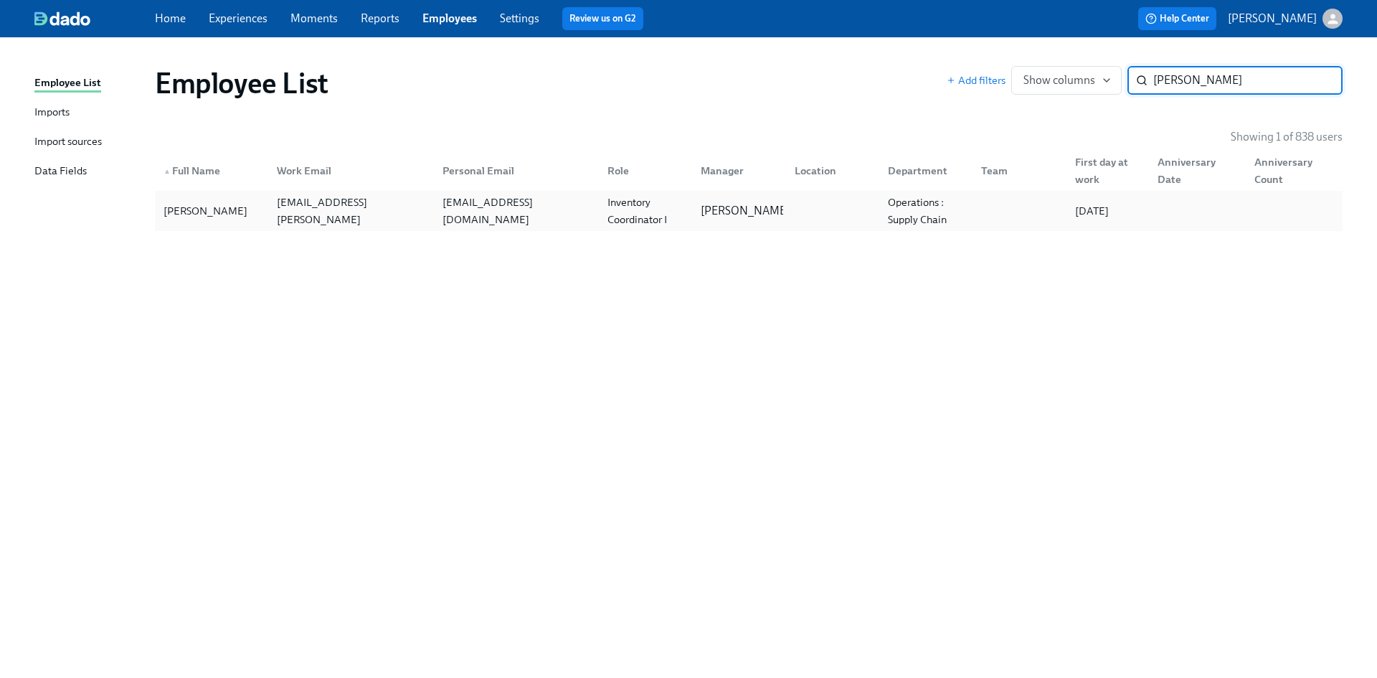
type input "Danny Moreno"
click at [175, 216] on div "Danny Moreno" at bounding box center [205, 210] width 95 height 17
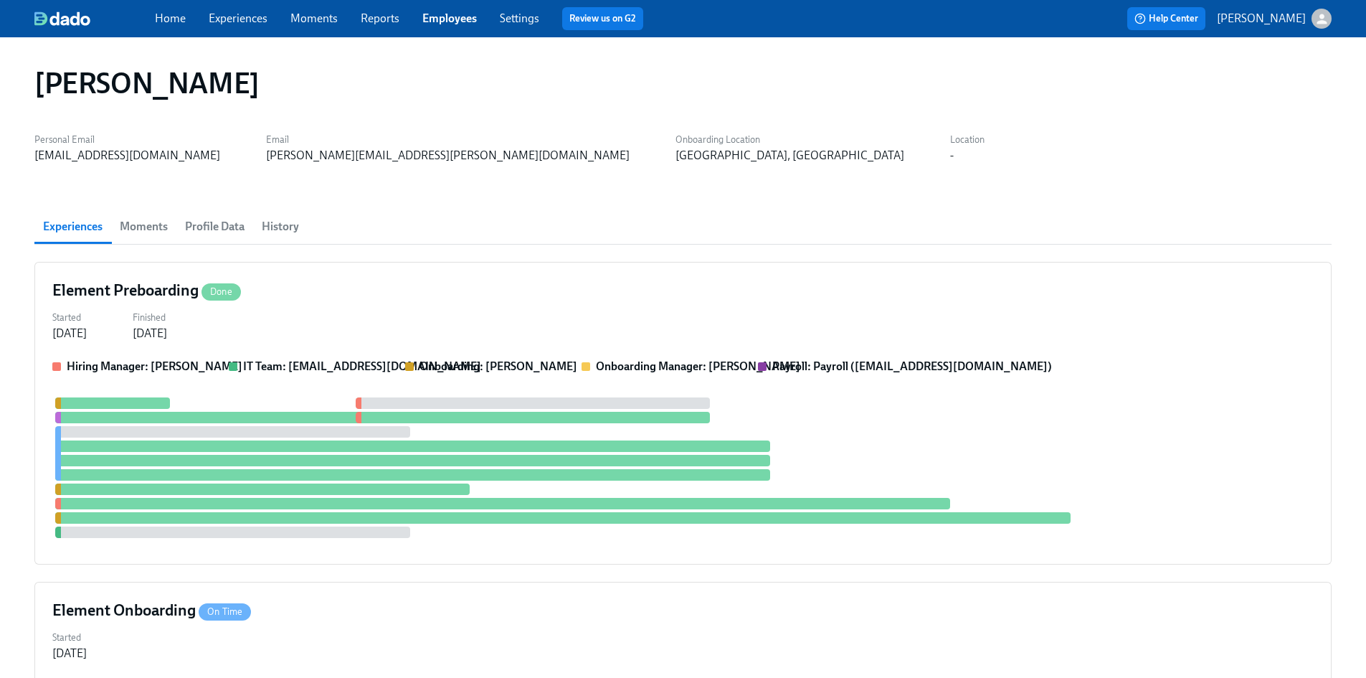
click at [201, 222] on span "Profile Data" at bounding box center [215, 227] width 60 height 20
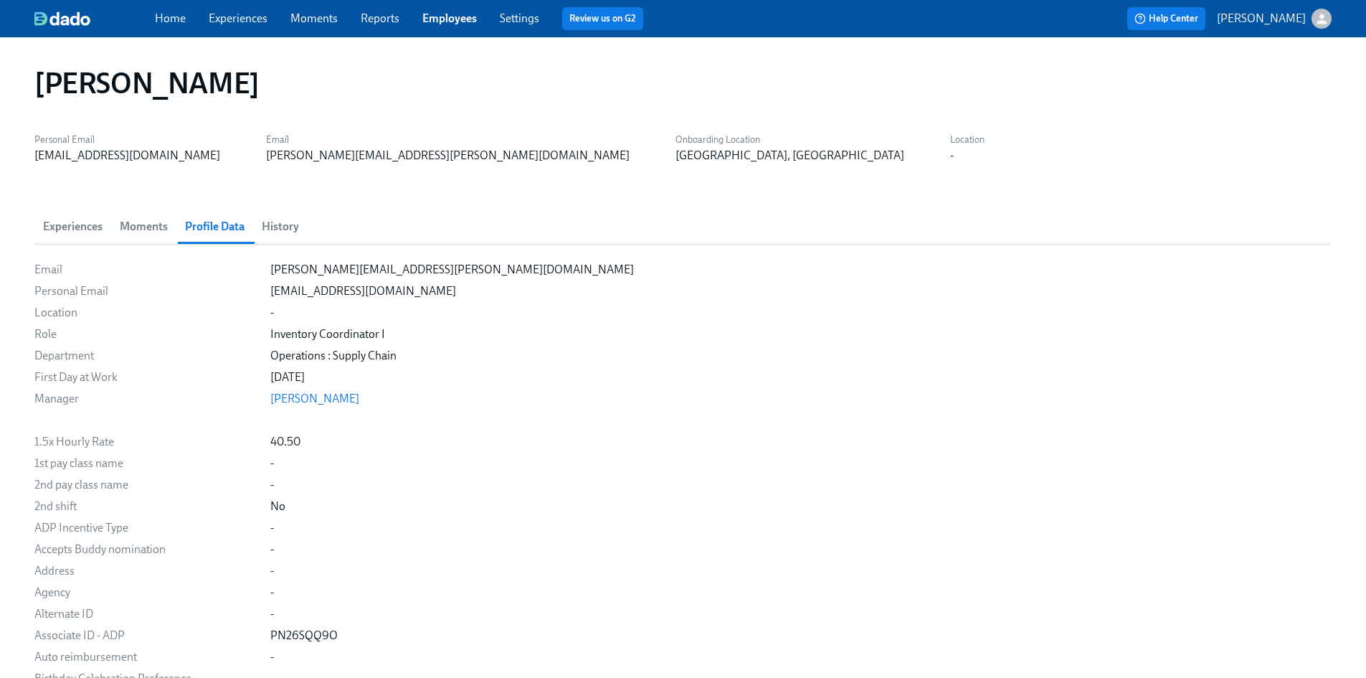
click at [439, 22] on link "Employees" at bounding box center [449, 18] width 54 height 14
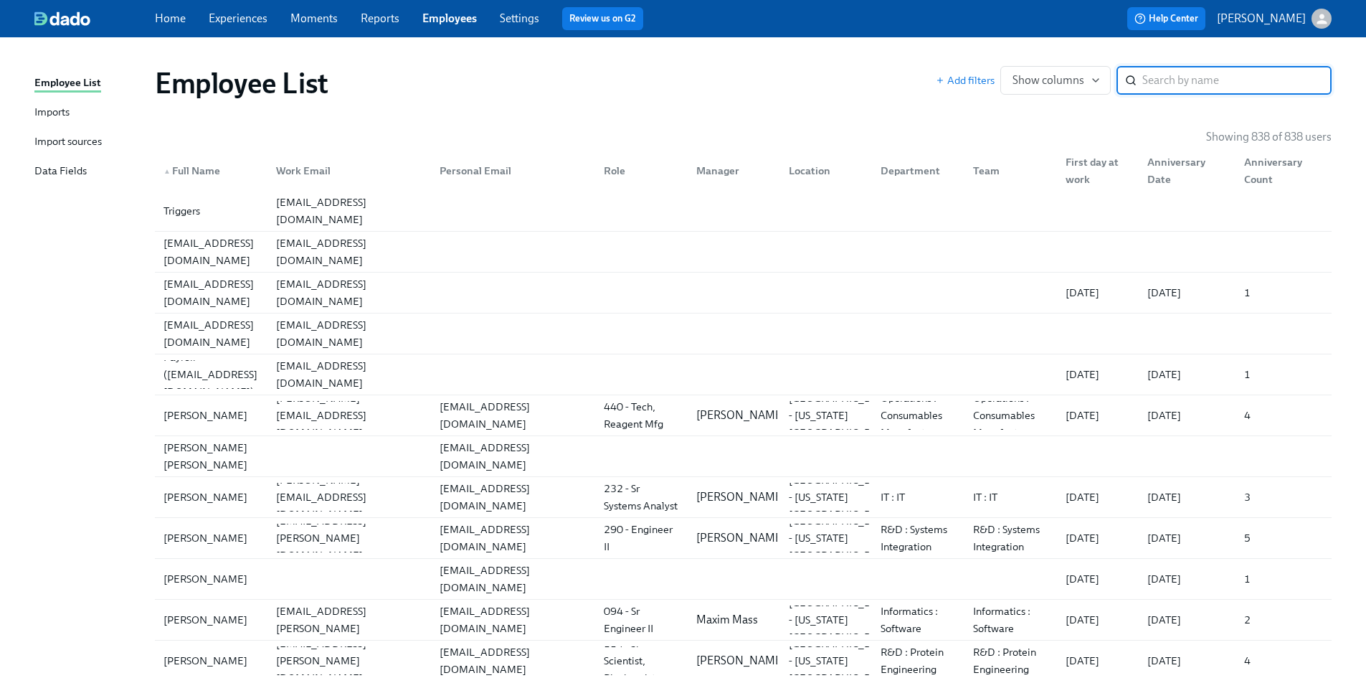
click at [52, 182] on div "Employee List Imports Import sources Data Fields" at bounding box center [94, 134] width 120 height 118
click at [56, 177] on div "Data Fields" at bounding box center [60, 172] width 52 height 18
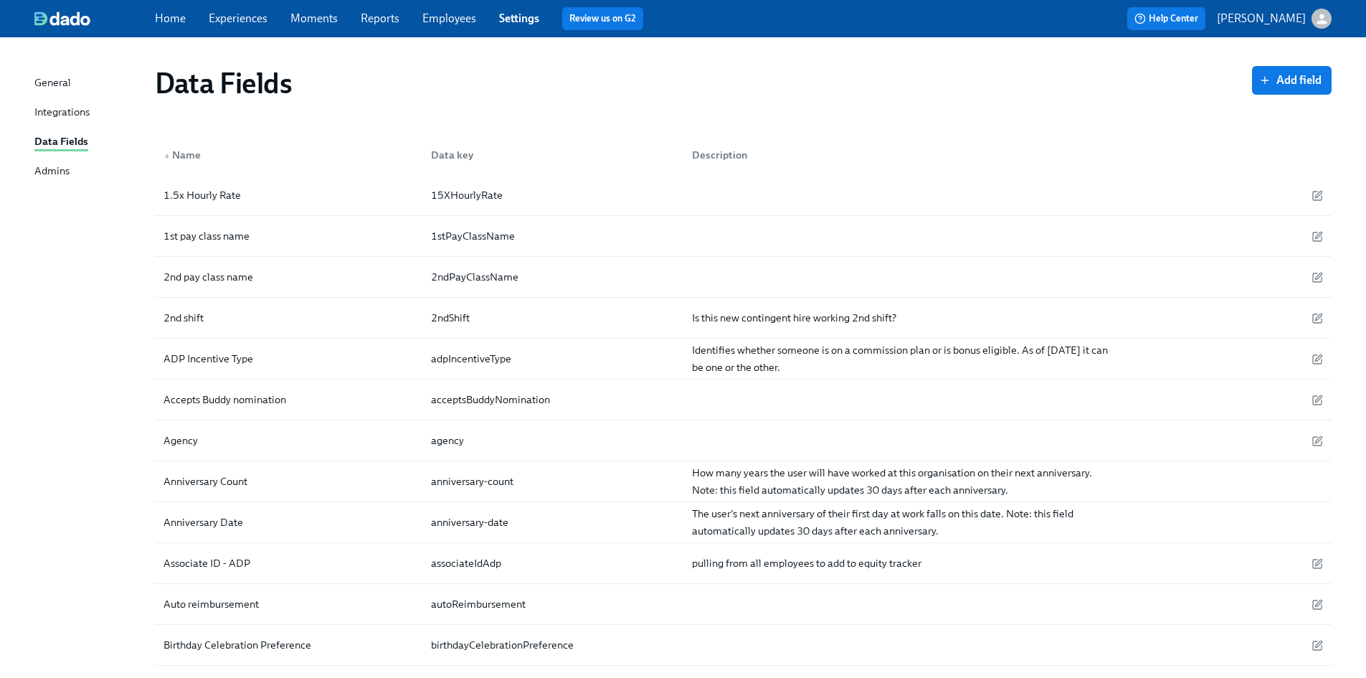
click at [461, 19] on link "Employees" at bounding box center [449, 18] width 54 height 14
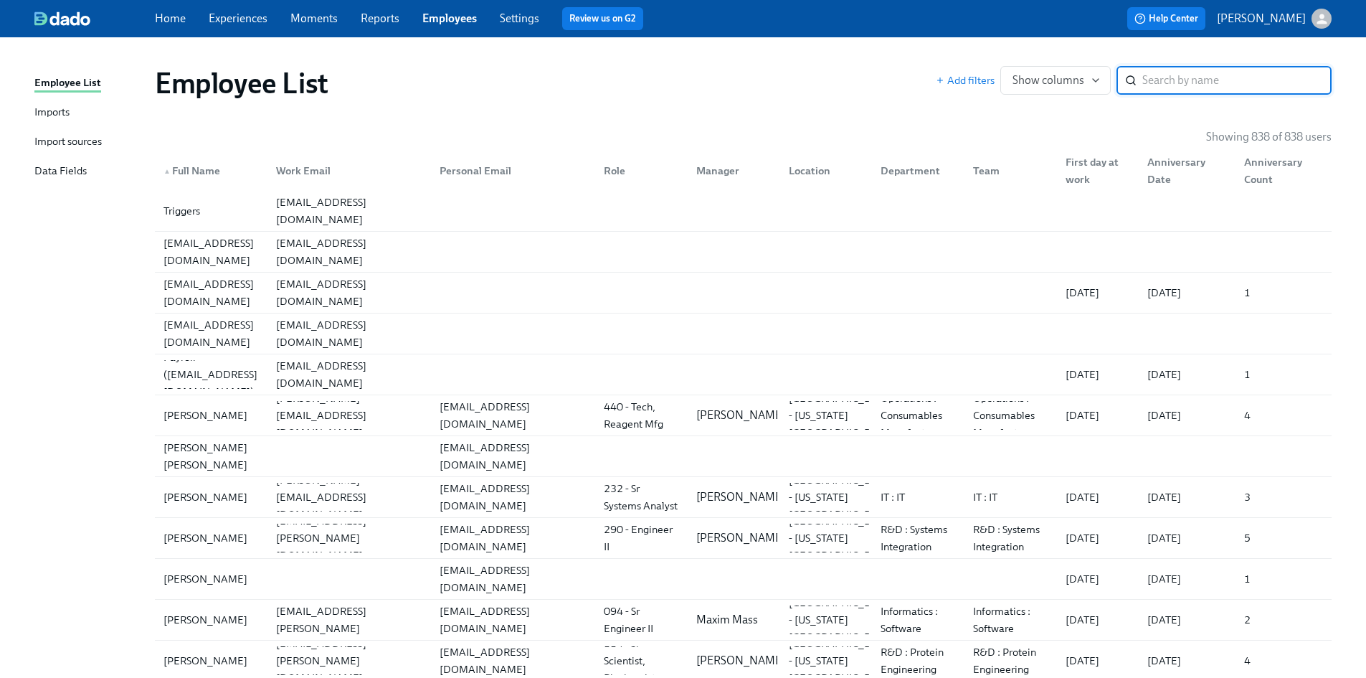
click at [1188, 83] on input "search" at bounding box center [1236, 80] width 189 height 29
click at [1185, 79] on input "search" at bounding box center [1236, 80] width 189 height 29
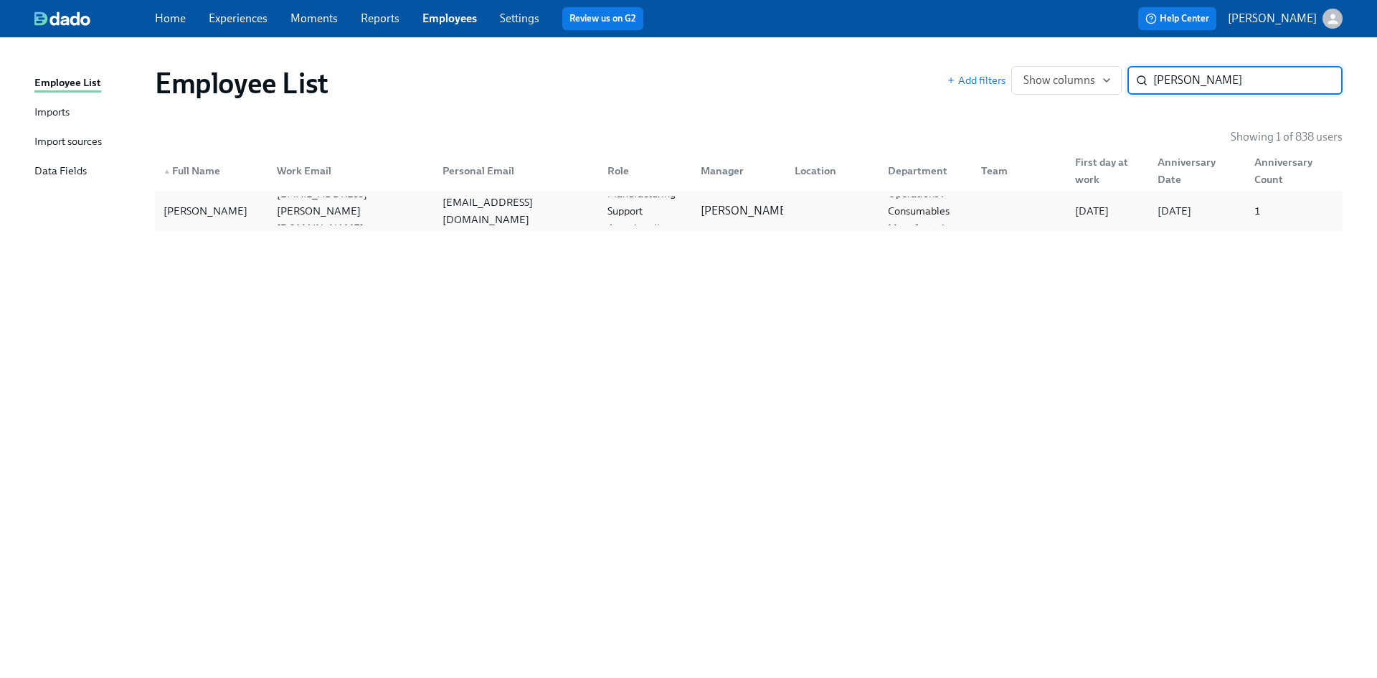
type input "devon lee"
click at [194, 208] on div "Devon Lee" at bounding box center [205, 210] width 95 height 17
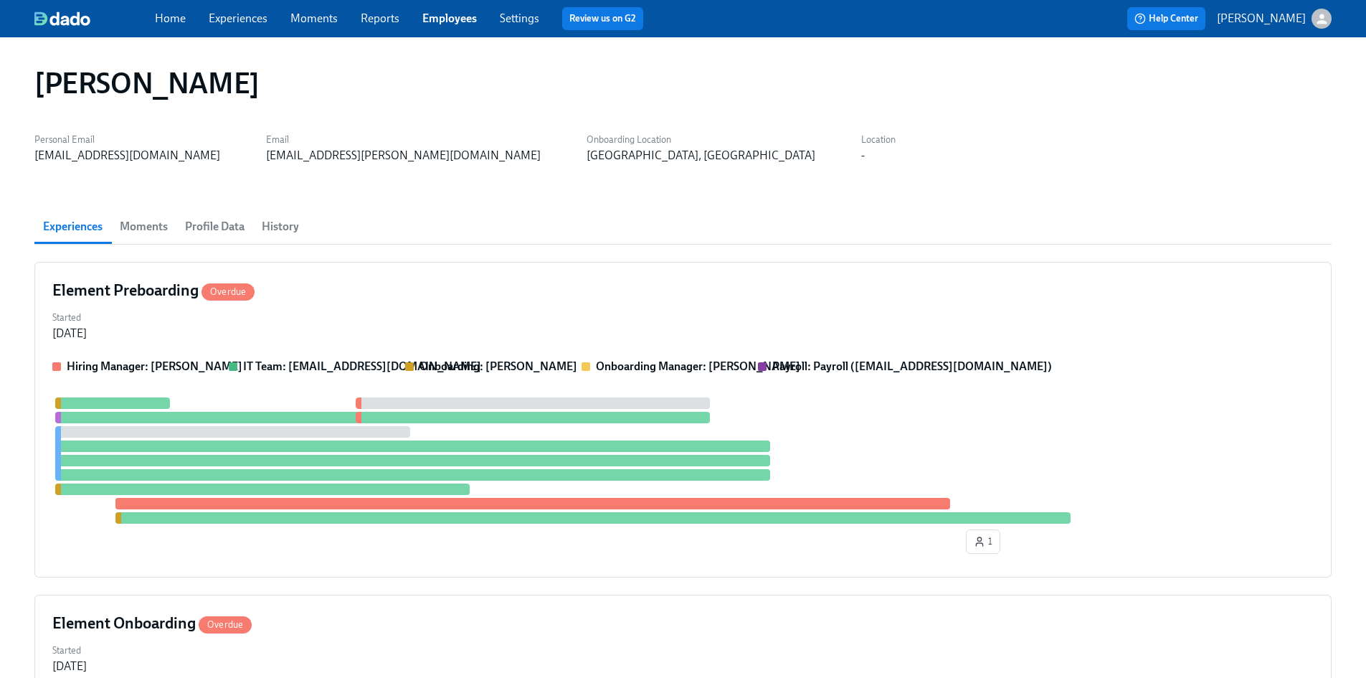
click at [220, 226] on span "Profile Data" at bounding box center [215, 227] width 60 height 20
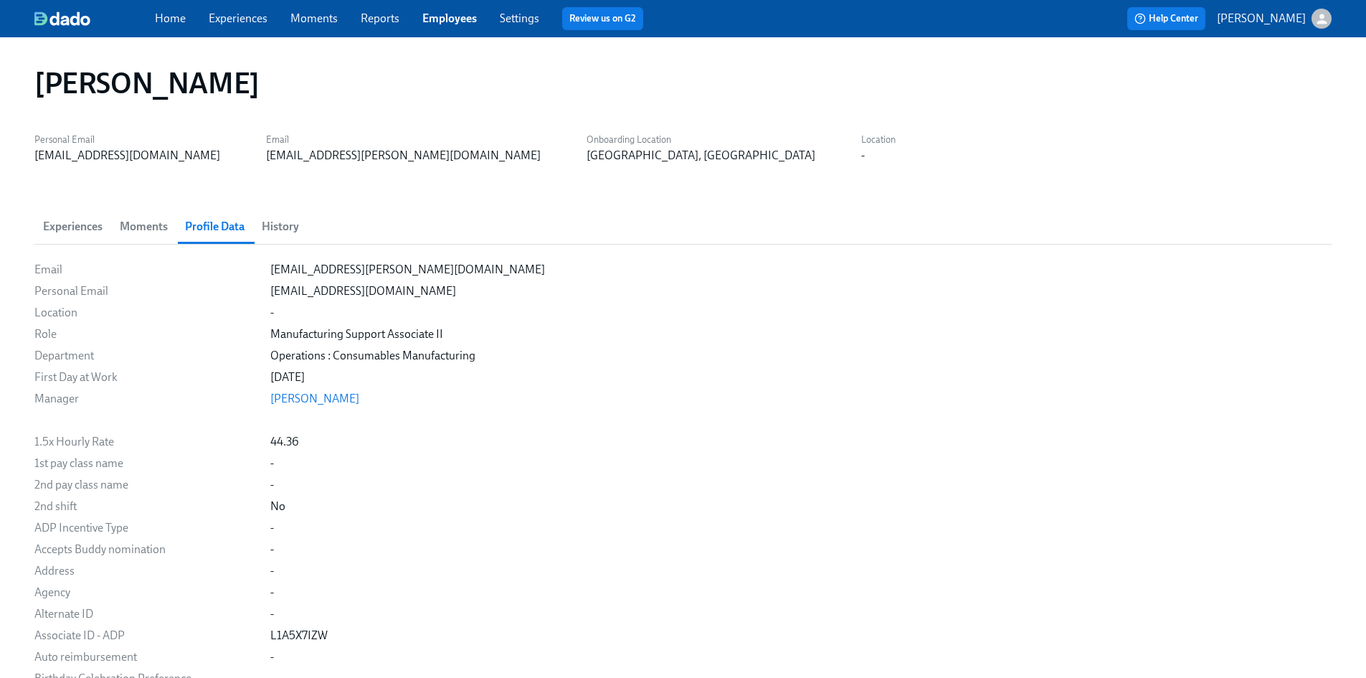
click at [813, 102] on div "Devon Lee" at bounding box center [683, 82] width 1320 height 57
click at [291, 229] on span "History" at bounding box center [280, 227] width 37 height 20
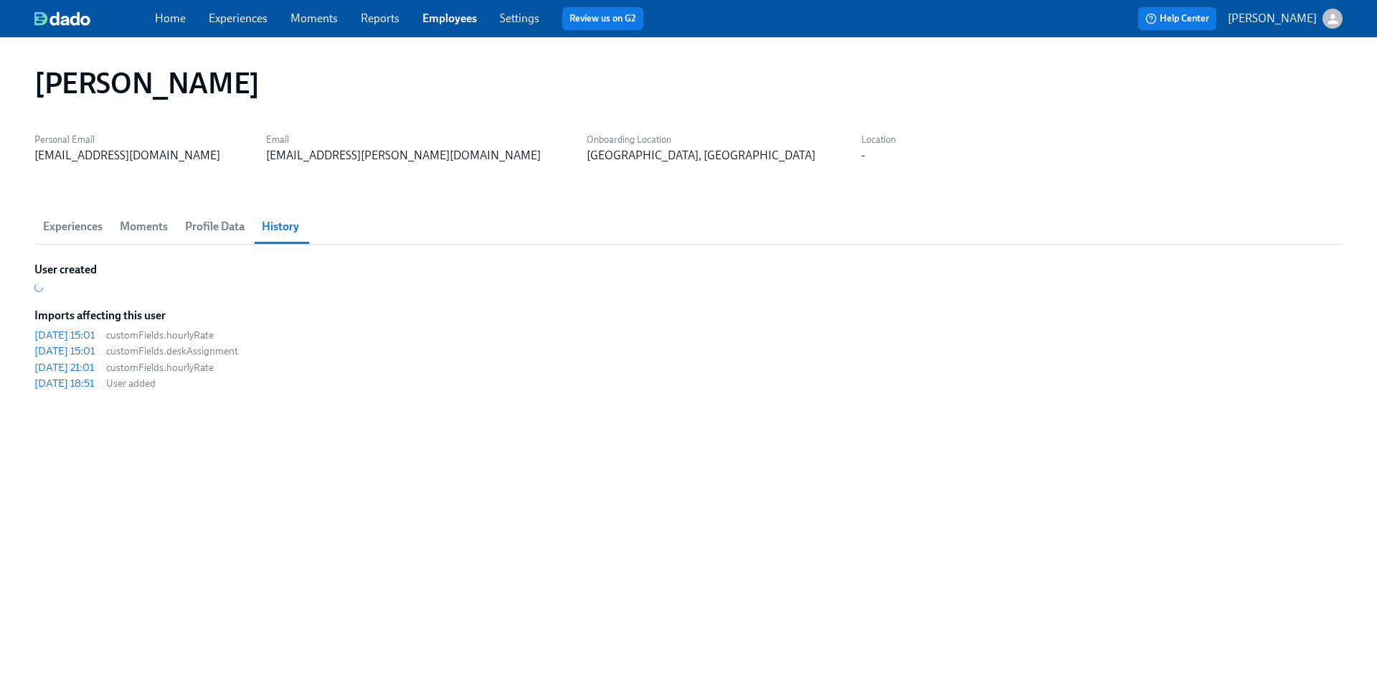
click at [85, 226] on span "Experiences" at bounding box center [73, 227] width 60 height 20
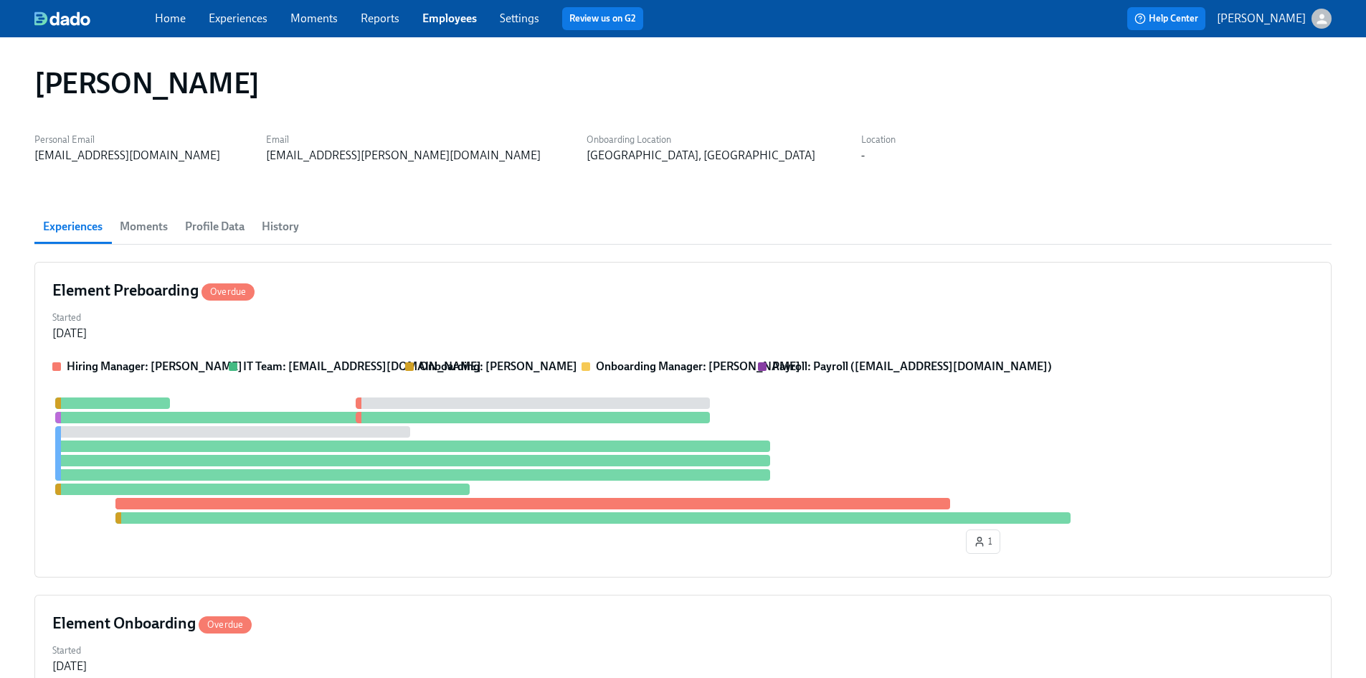
click at [204, 229] on span "Profile Data" at bounding box center [215, 227] width 60 height 20
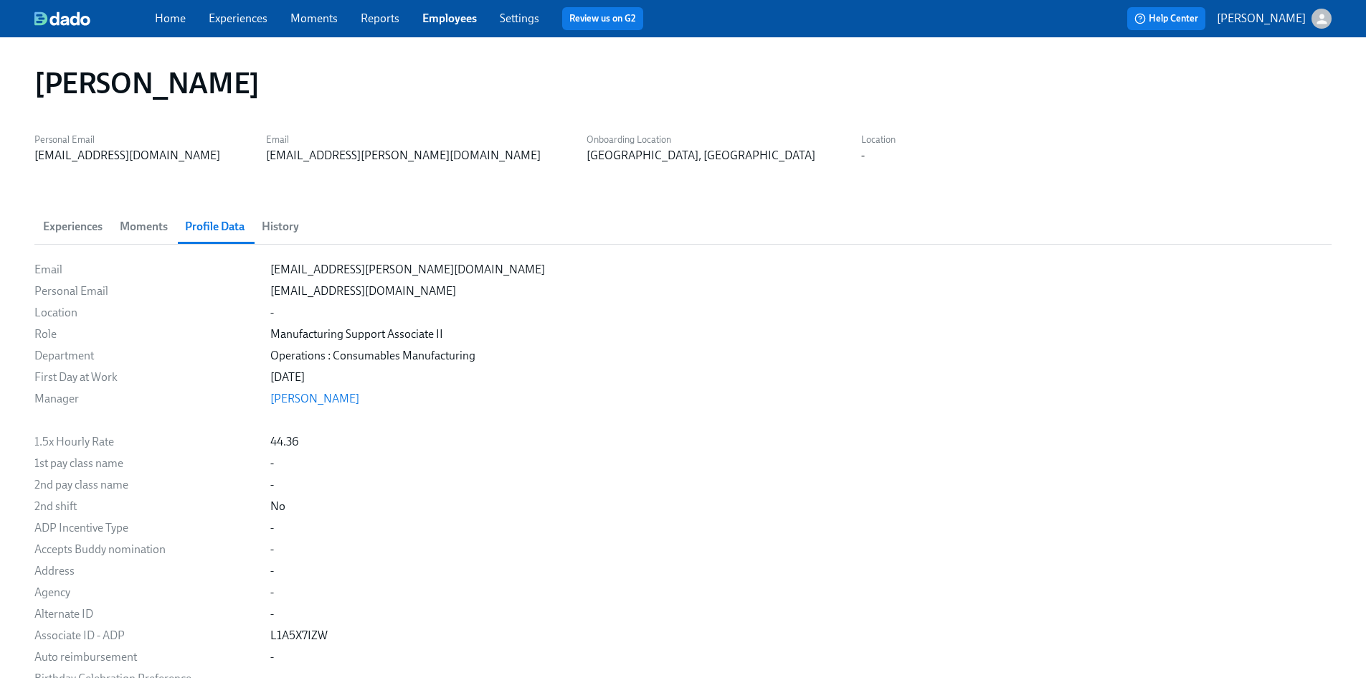
click at [445, 18] on link "Employees" at bounding box center [449, 18] width 54 height 14
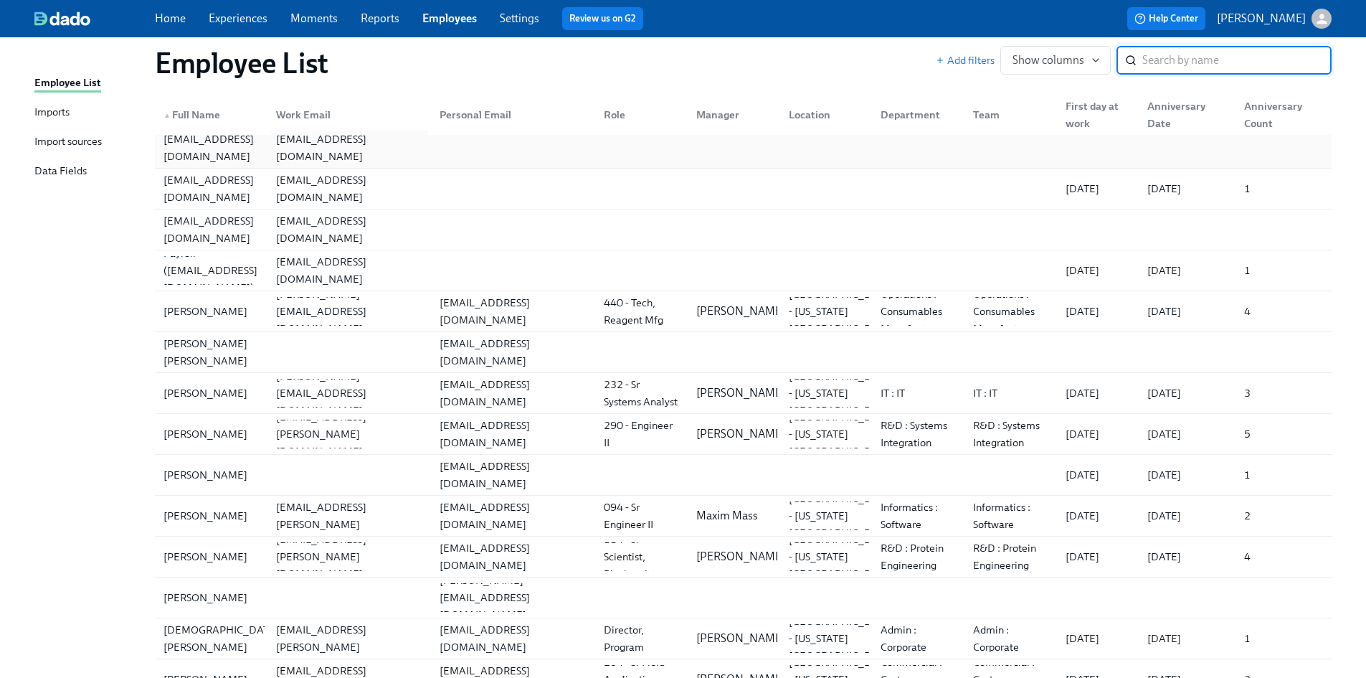
scroll to position [215, 0]
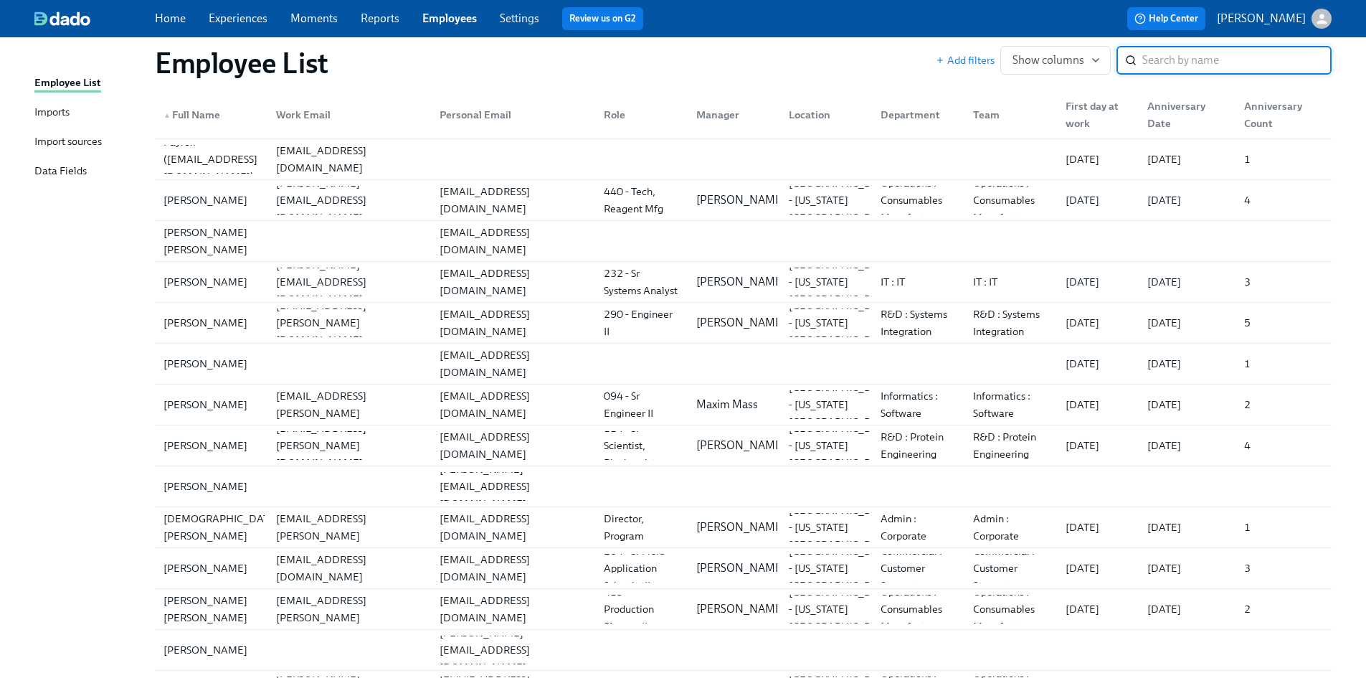
click at [66, 179] on div "Data Fields" at bounding box center [60, 172] width 52 height 18
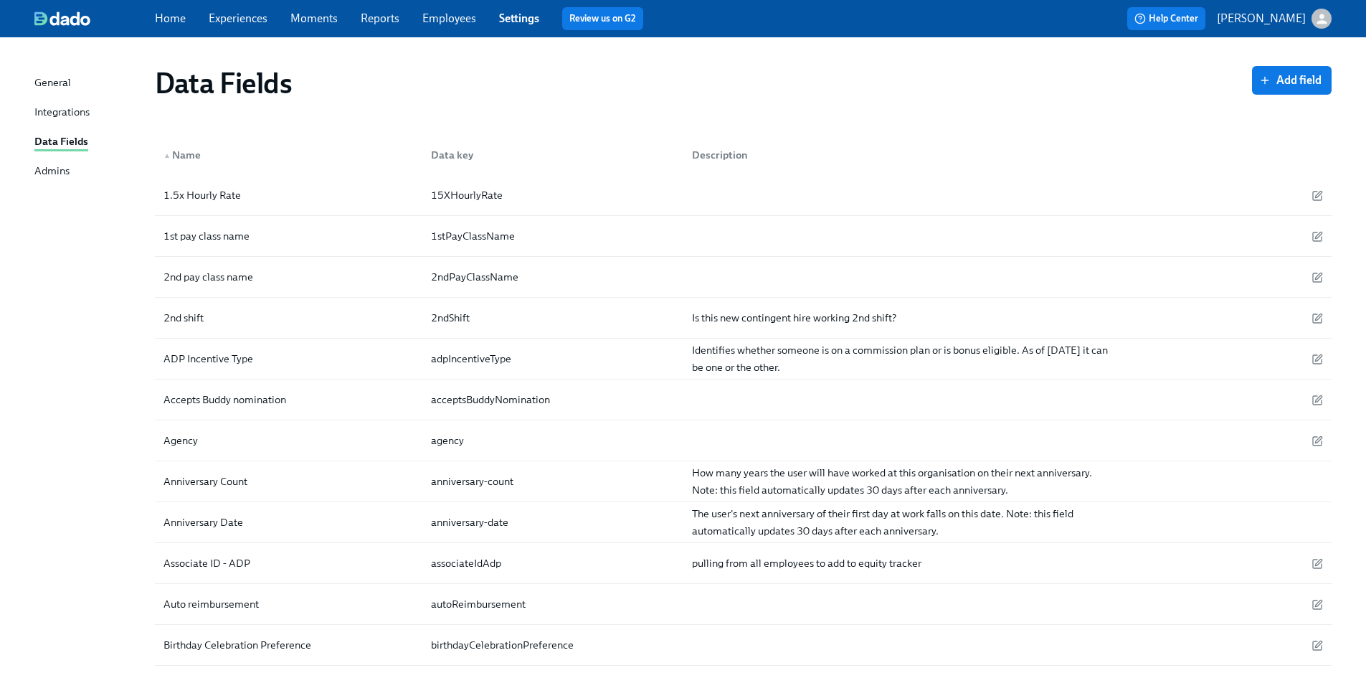
click at [634, 79] on div "Data Fields" at bounding box center [703, 83] width 1097 height 34
click at [1314, 318] on icon "button" at bounding box center [1316, 318] width 11 height 11
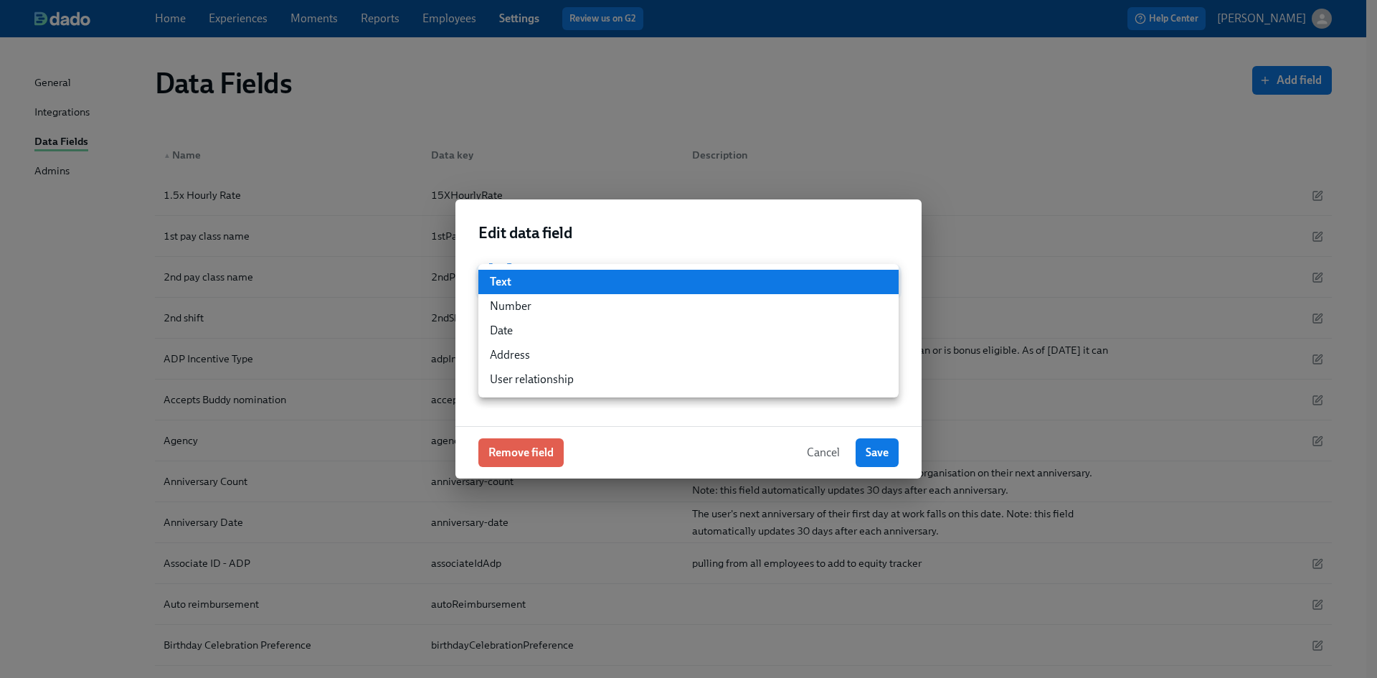
click at [801, 287] on li "Text" at bounding box center [688, 282] width 420 height 24
click at [803, 283] on li "Text" at bounding box center [688, 282] width 420 height 24
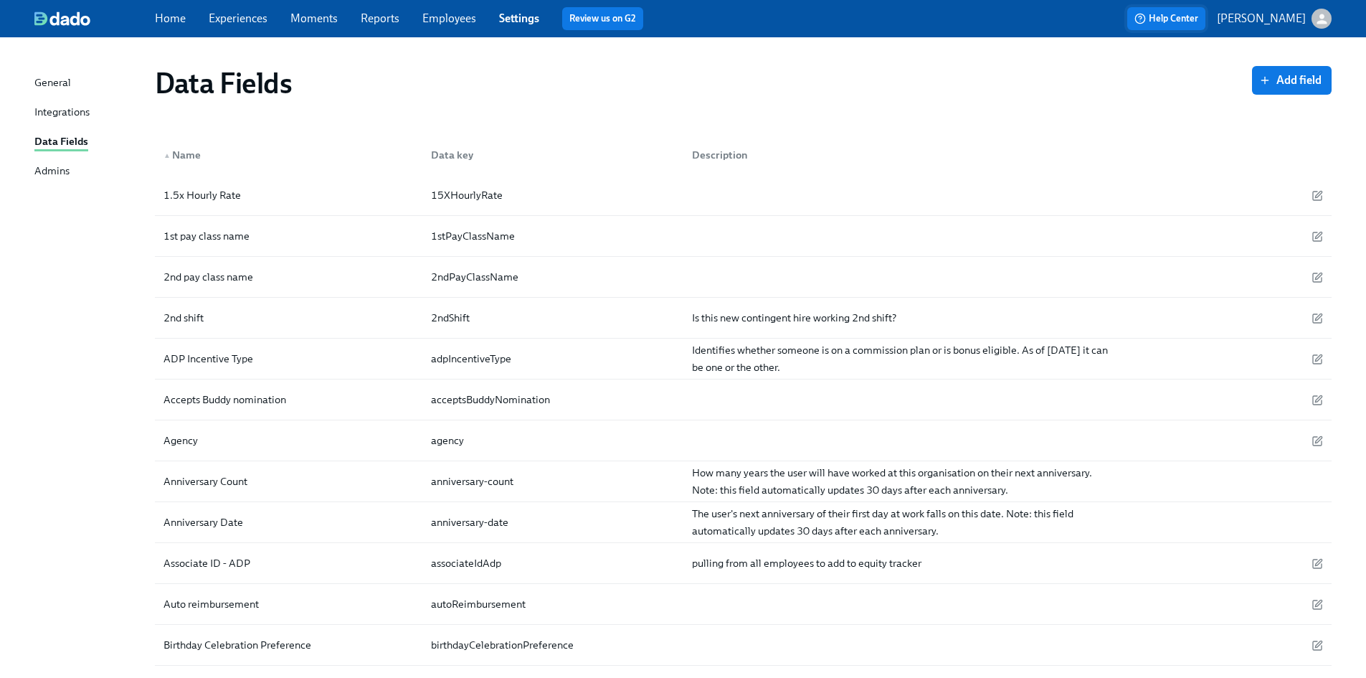
click at [1200, 29] on button "Help Center" at bounding box center [1166, 18] width 78 height 23
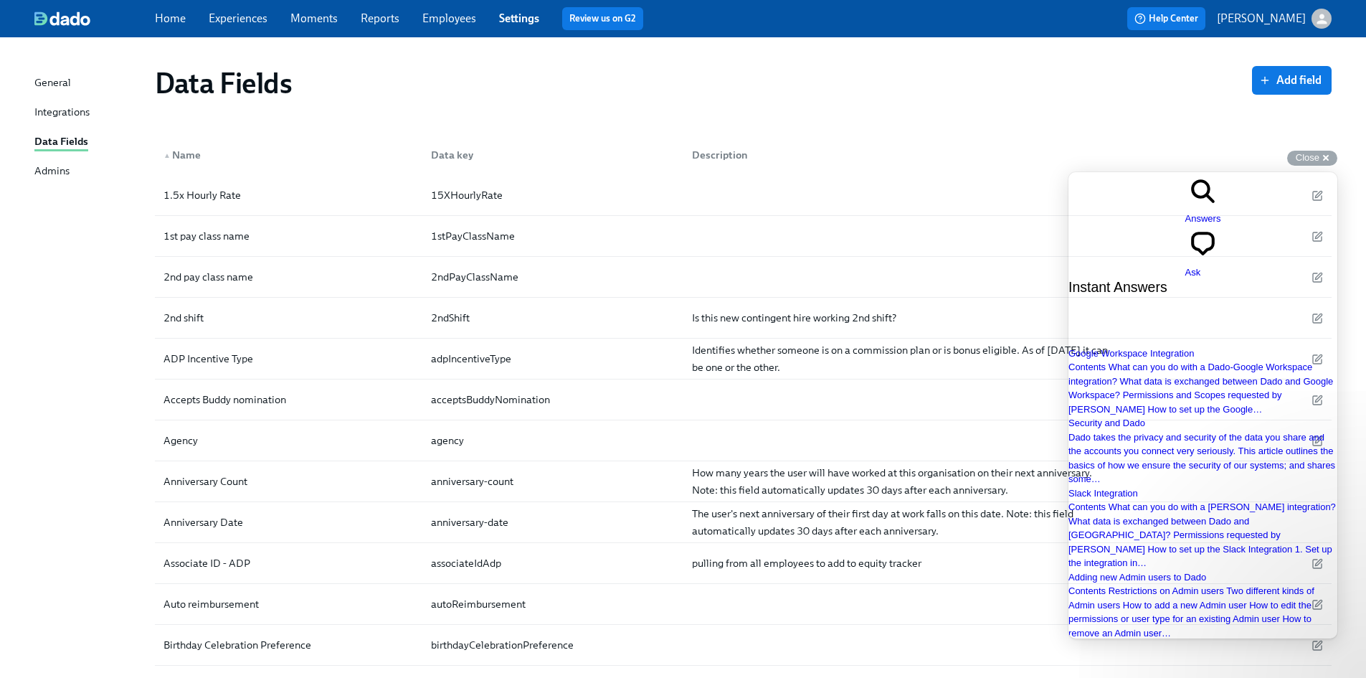
type input "radio button"
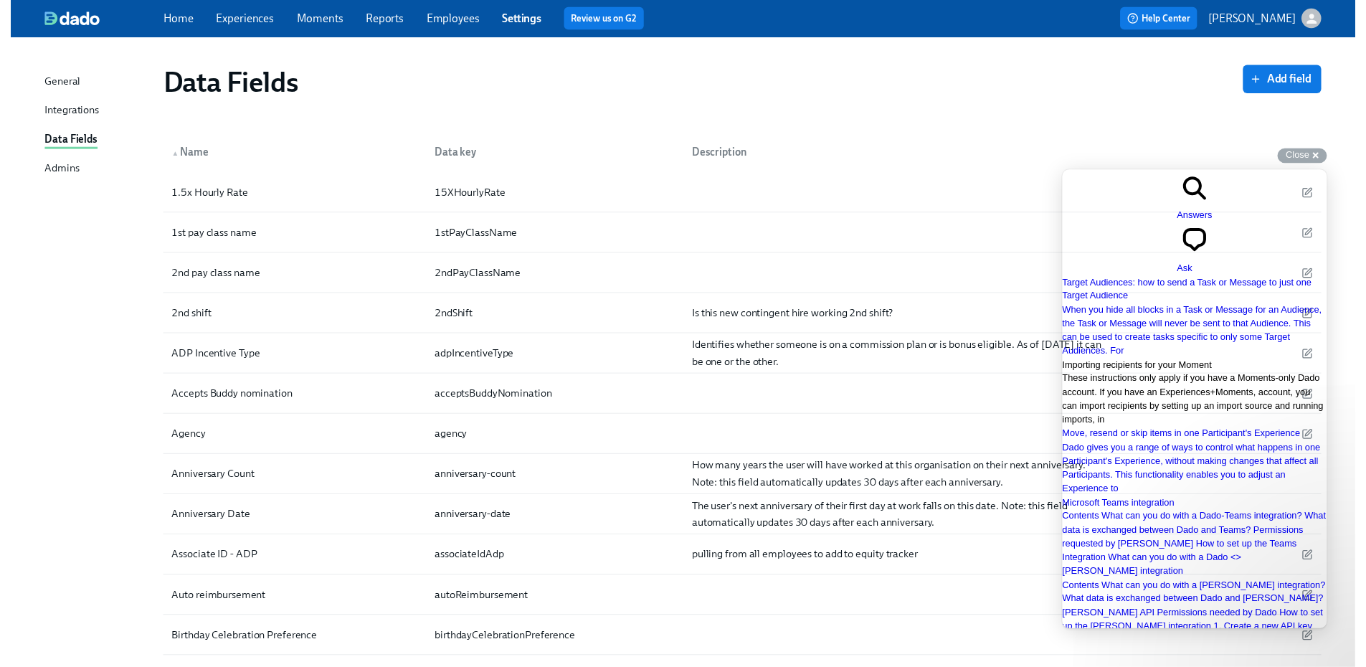
scroll to position [359, 0]
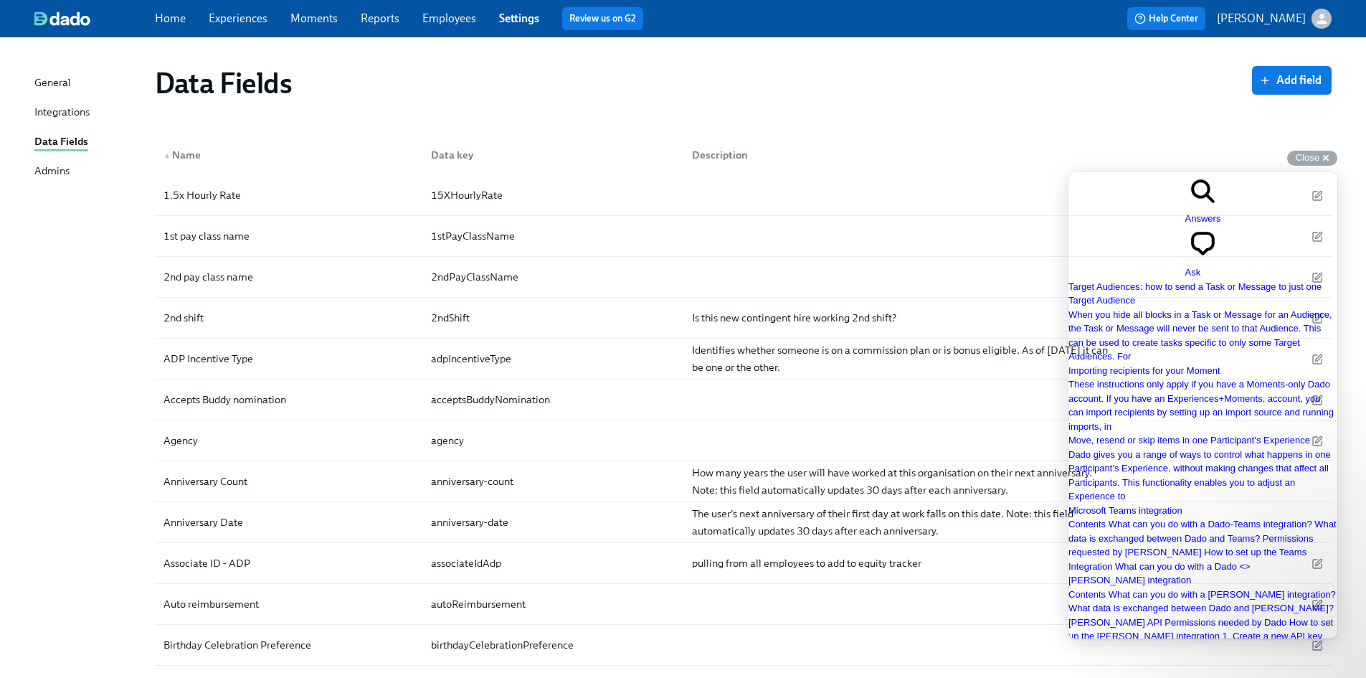
click at [239, 16] on link "Experiences" at bounding box center [238, 18] width 59 height 14
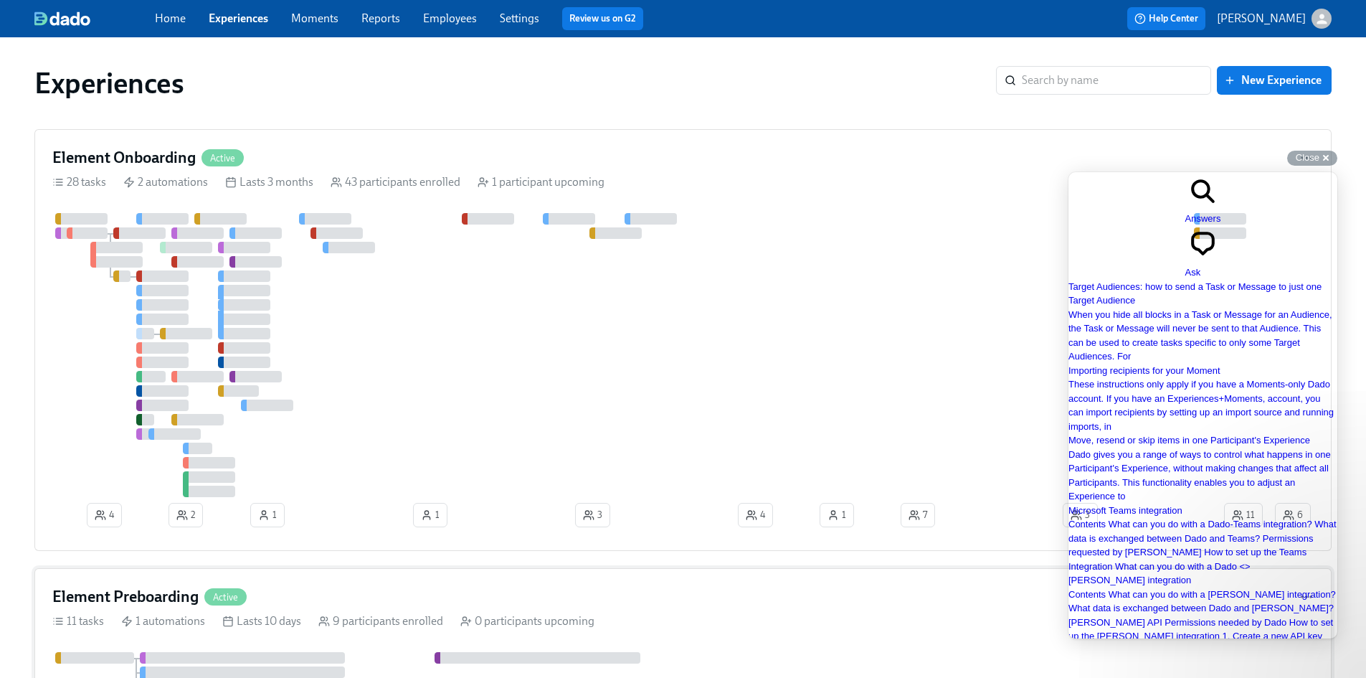
click at [179, 589] on h4 "Element Preboarding" at bounding box center [125, 597] width 146 height 22
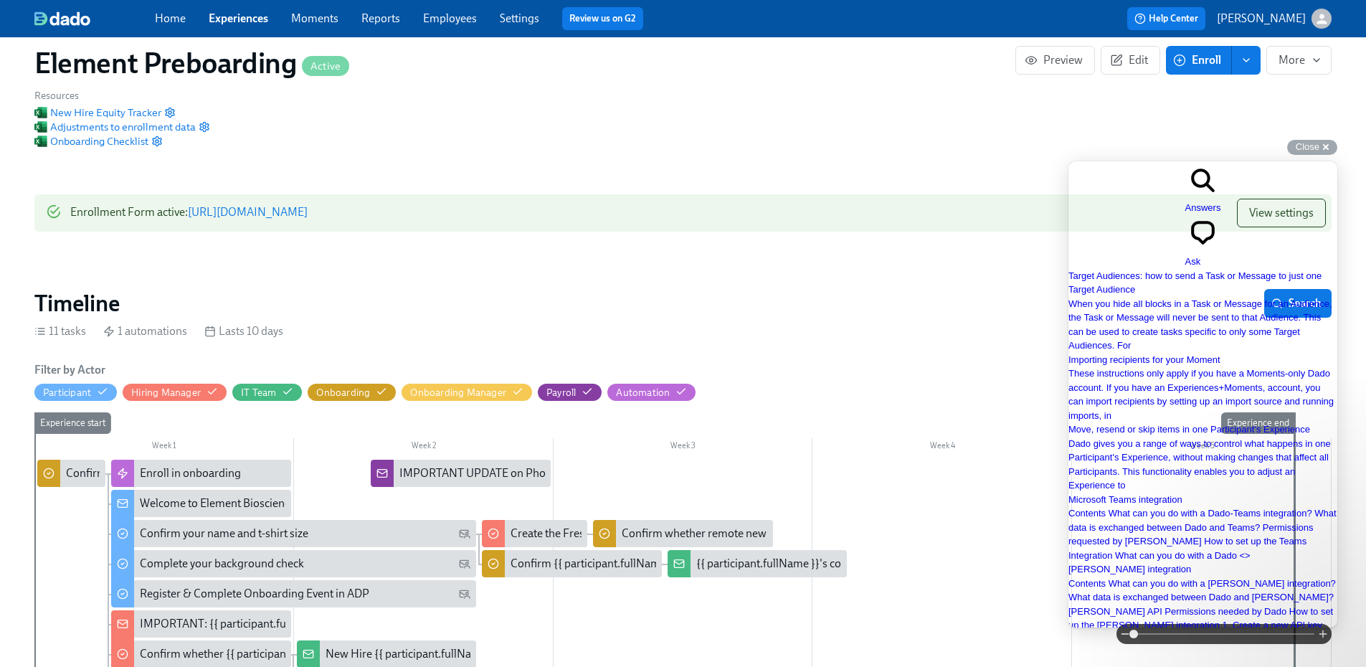
scroll to position [215, 0]
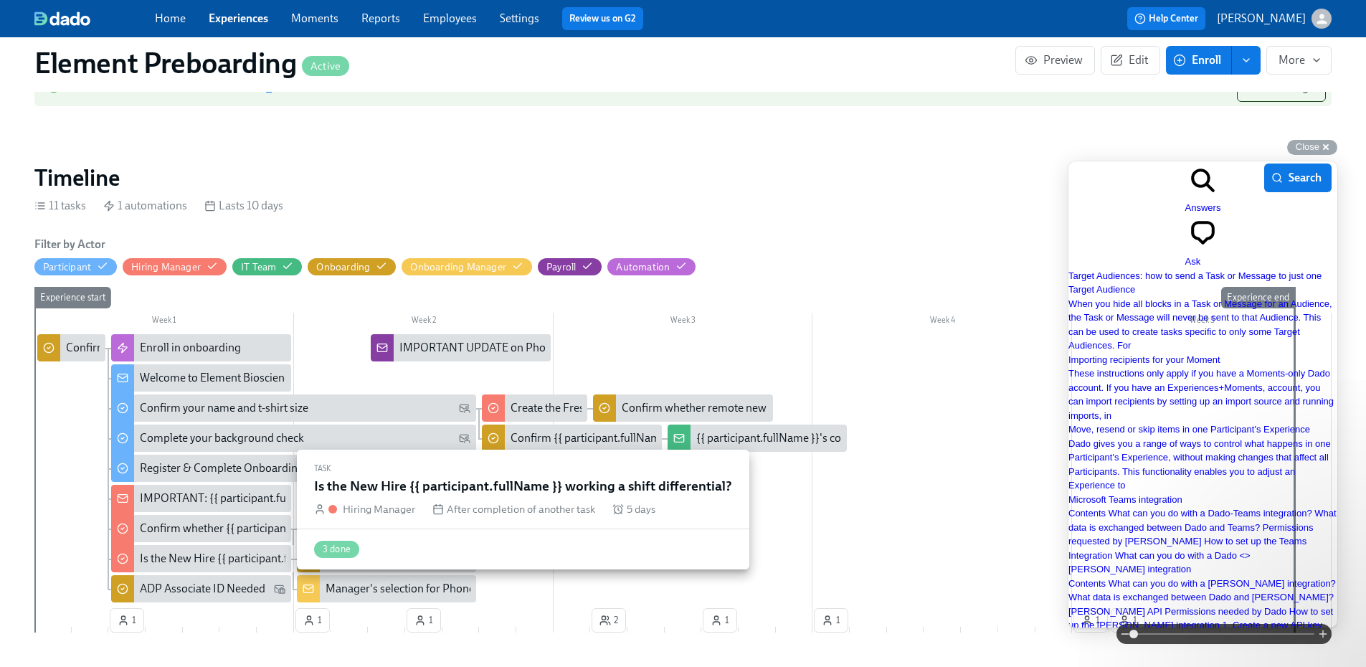
click at [213, 551] on div "Is the New Hire {{ participant.fullName }} working a shift differential?" at bounding box center [308, 559] width 336 height 16
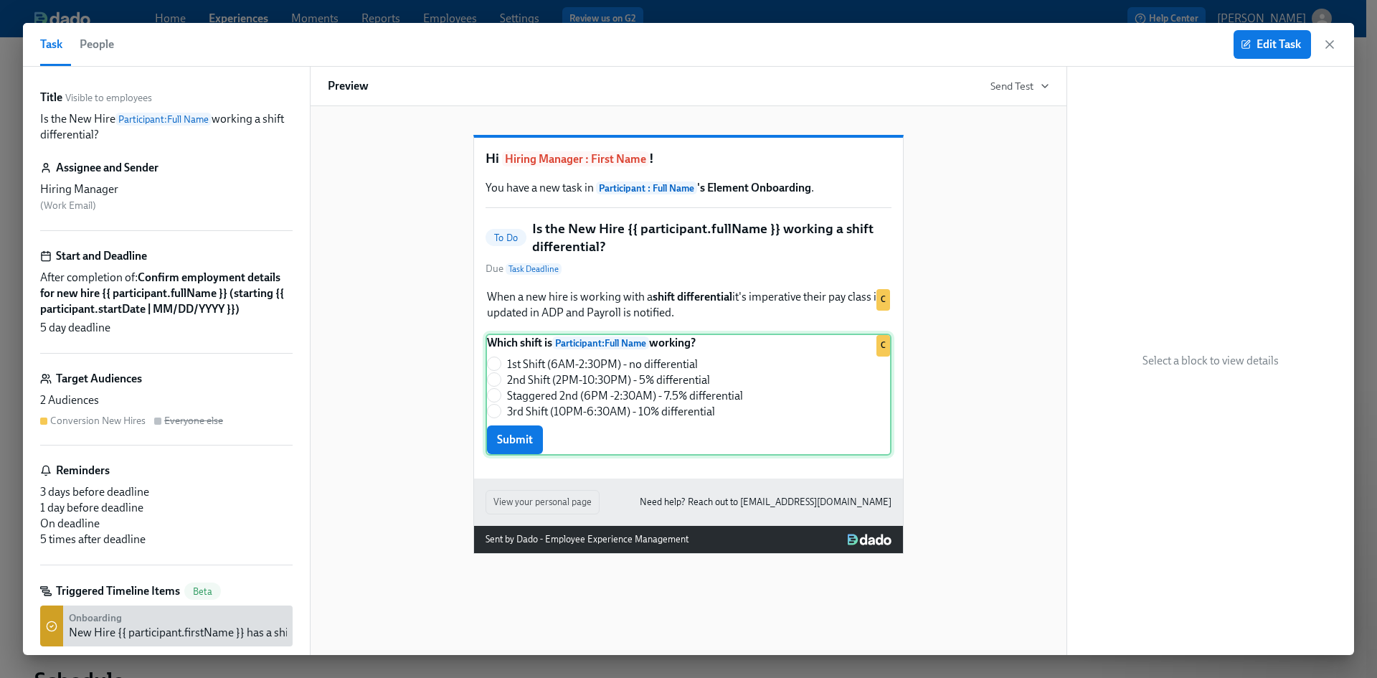
click at [733, 397] on div "Which shift is Participant : Full Name working? 1st Shift (6AM-2:30PM) - no dif…" at bounding box center [688, 394] width 406 height 122
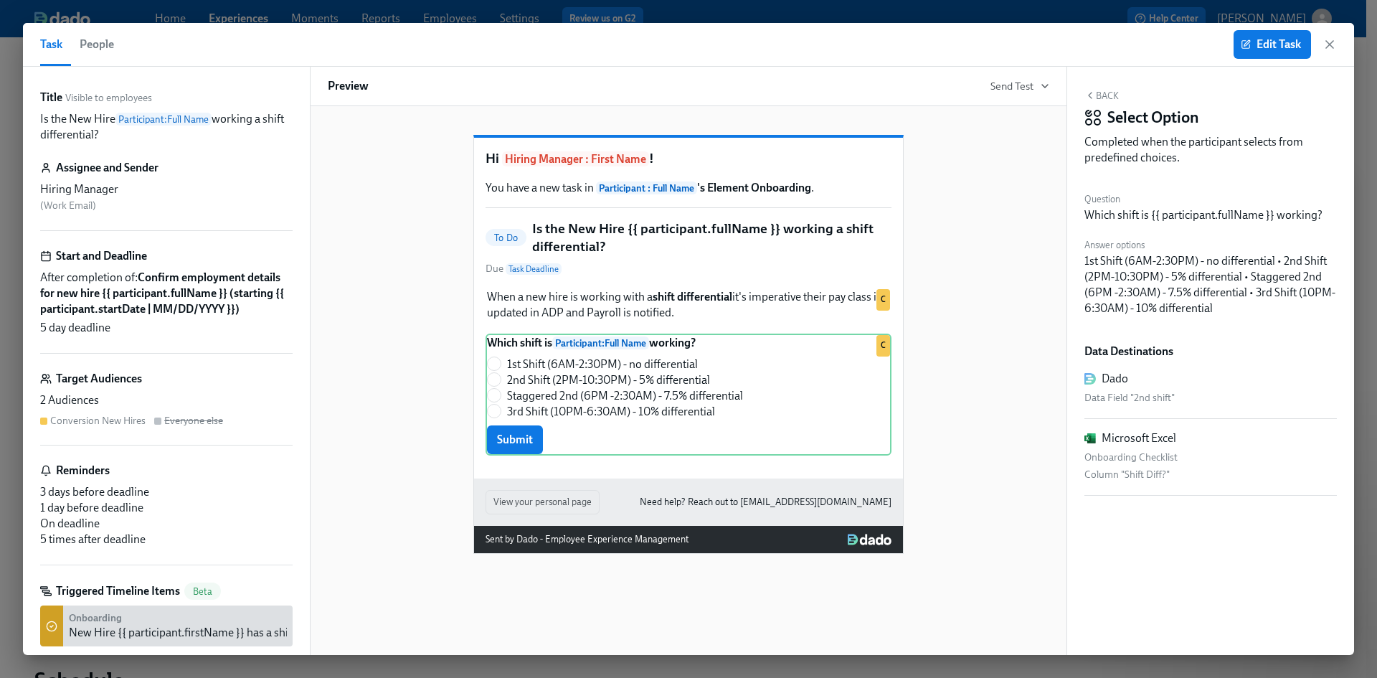
click at [1337, 45] on div "Task People Edit Task" at bounding box center [688, 45] width 1331 height 44
click at [1329, 49] on icon "button" at bounding box center [1329, 44] width 14 height 14
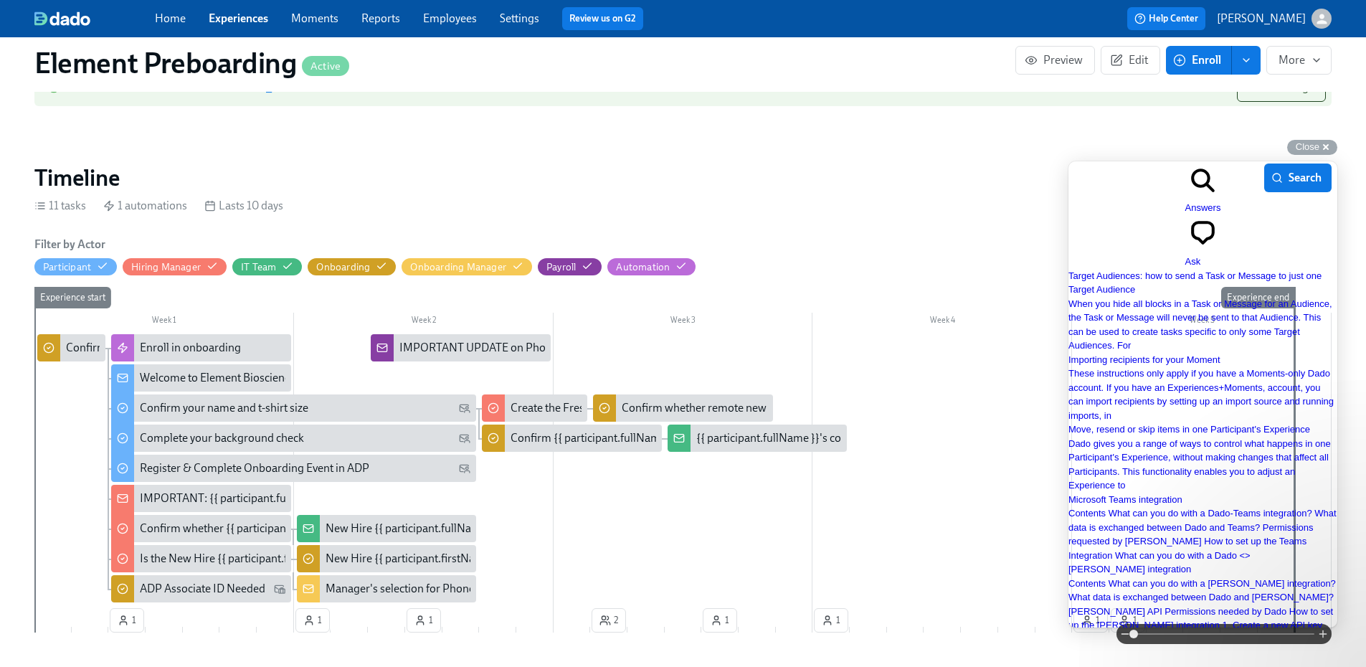
scroll to position [934, 0]
drag, startPoint x: 1138, startPoint y: 614, endPoint x: 2112, endPoint y: 773, distance: 986.6
click at [1068, 612] on html "Go back search-medium Answers chat-square Ask Target Audiences: how to send a T…" at bounding box center [1202, 452] width 269 height 582
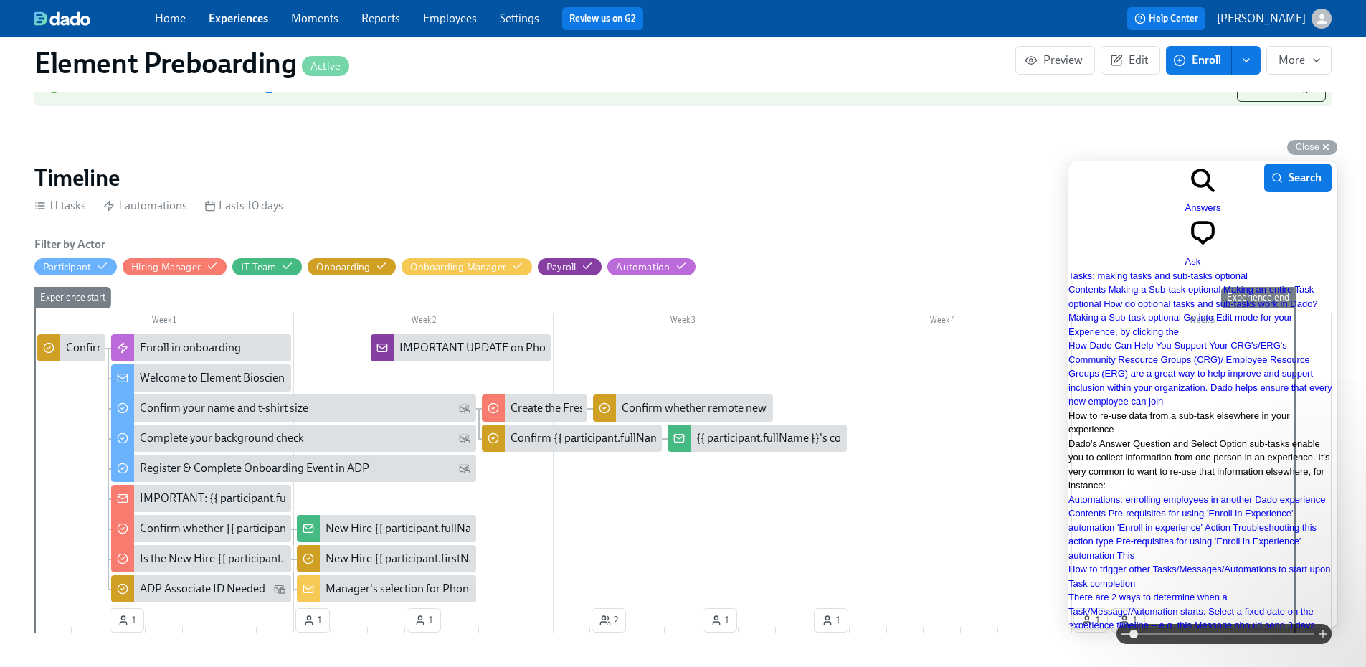
scroll to position [0, 0]
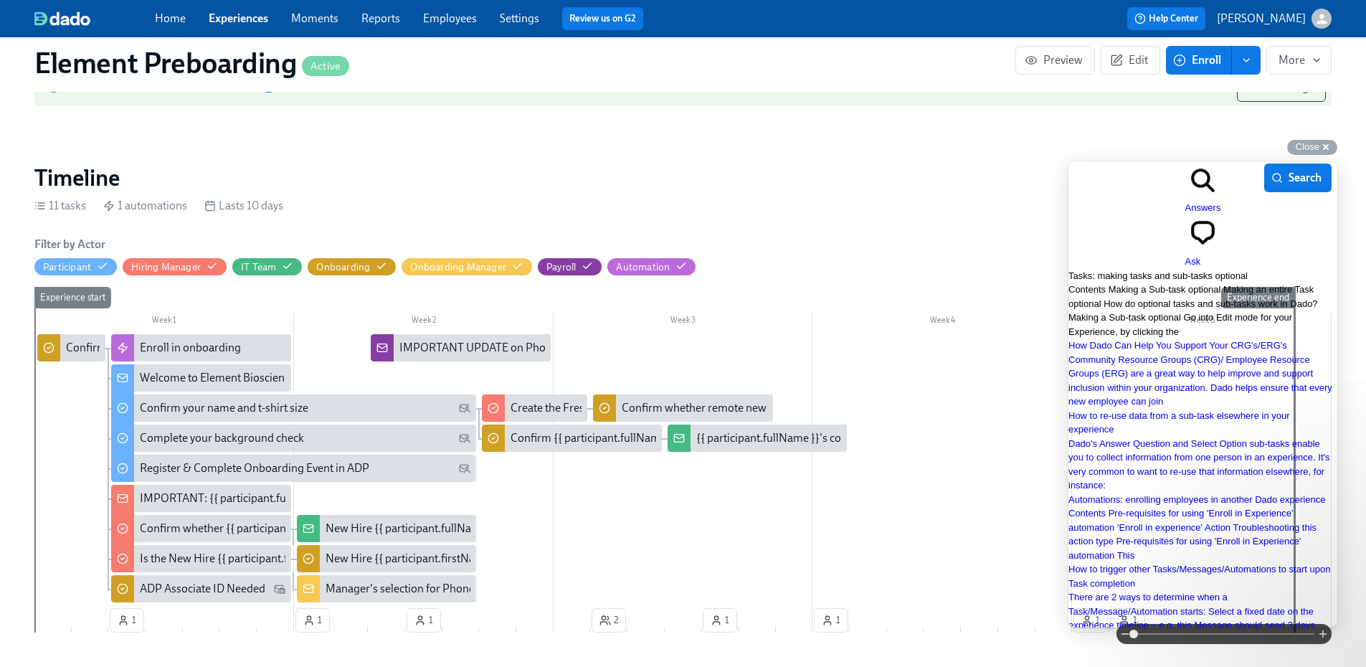
click at [1220, 284] on span "Contents Making a Sub-task optional Making an entire Task optional How do optio…" at bounding box center [1193, 310] width 250 height 53
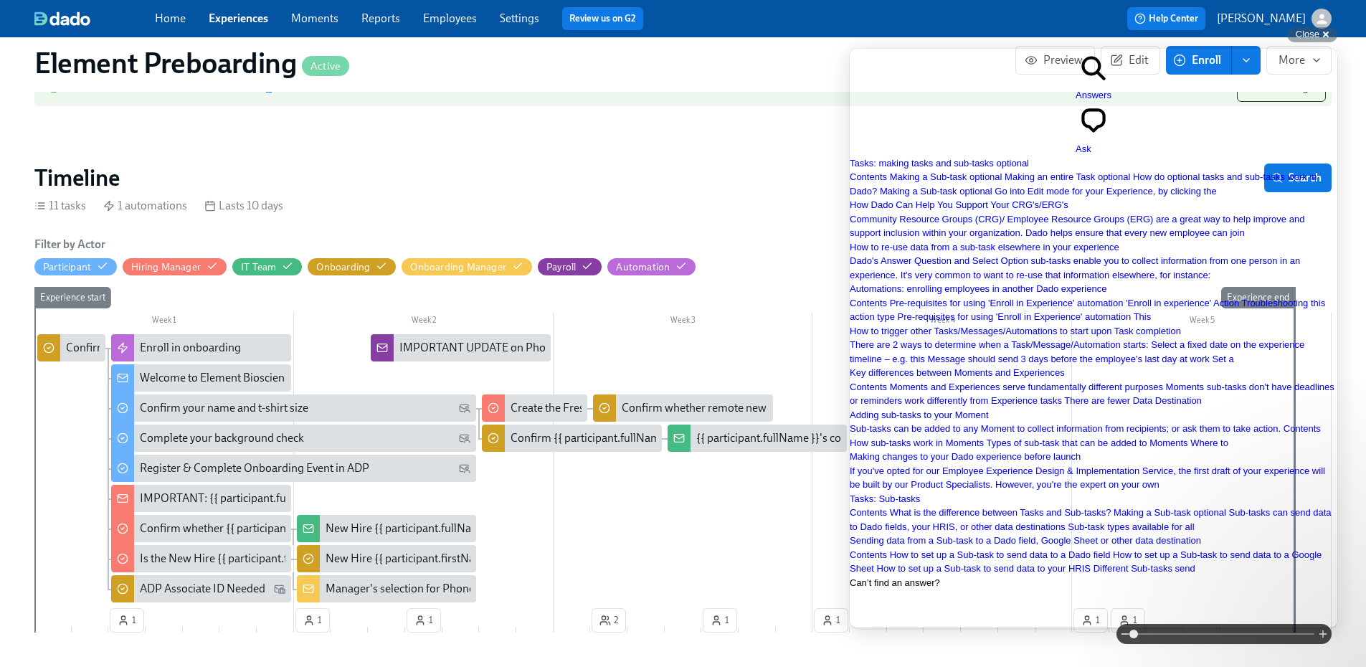
scroll to position [502, 0]
drag, startPoint x: 1304, startPoint y: 70, endPoint x: 2154, endPoint y: 107, distance: 851.2
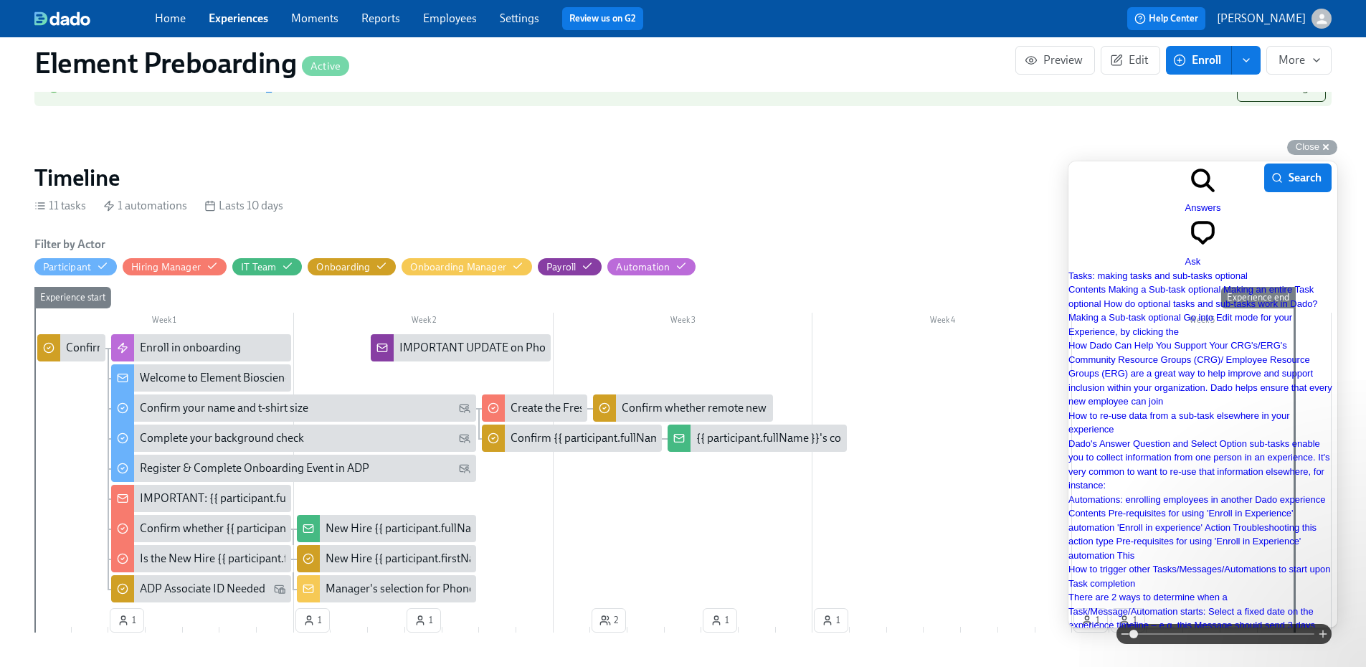
scroll to position [1020, 0]
drag, startPoint x: 1152, startPoint y: 612, endPoint x: 1037, endPoint y: 612, distance: 114.7
click at [1068, 612] on html "Go back search-medium Answers chat-square Ask Tasks: making tasks and sub-tasks…" at bounding box center [1202, 452] width 269 height 582
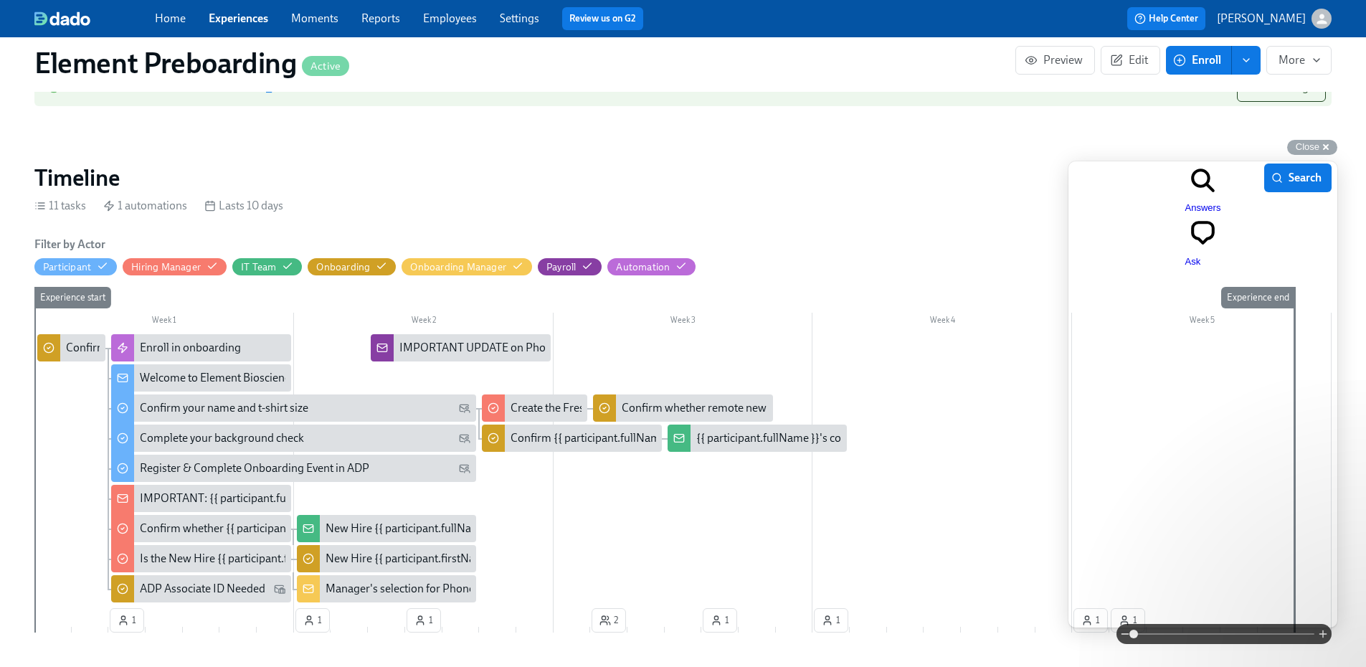
scroll to position [7, 0]
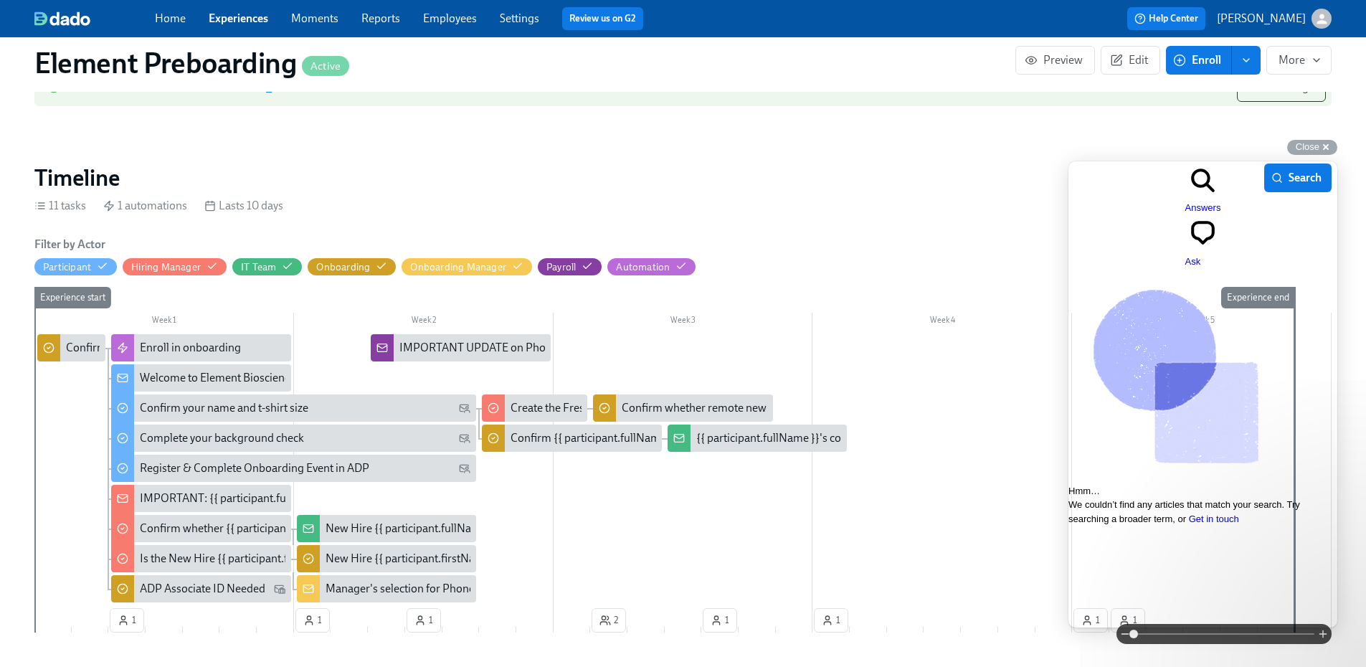
type input "subtask"
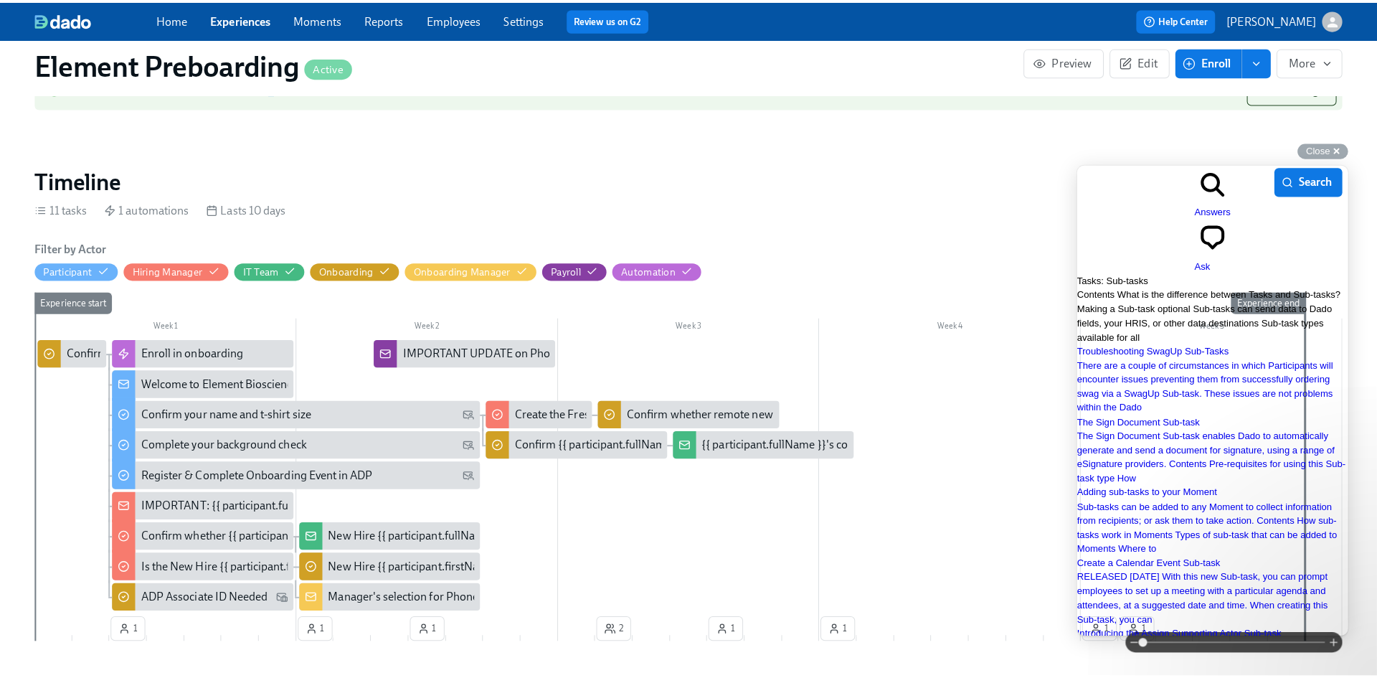
scroll to position [0, 0]
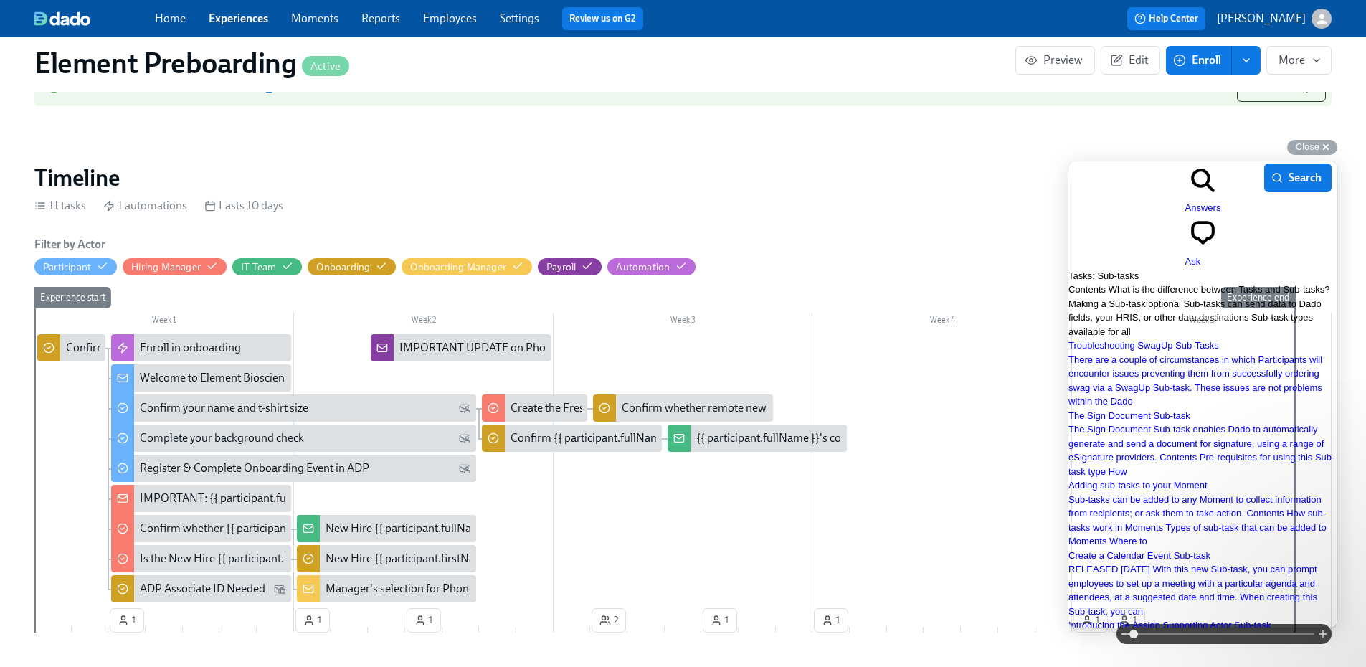
click at [1159, 284] on span "Contents What is the difference between Tasks and Sub-tasks? Making a Sub-task …" at bounding box center [1198, 310] width 261 height 53
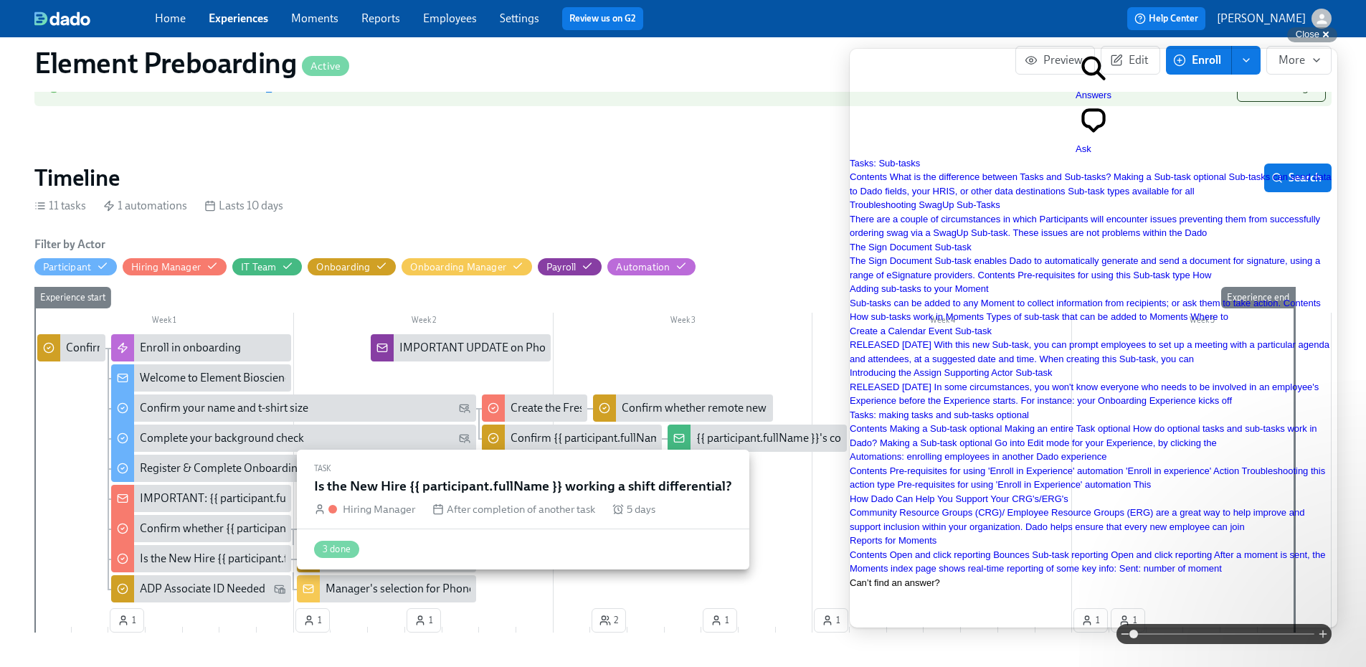
click at [214, 551] on div "Is the New Hire {{ participant.fullName }} working a shift differential?" at bounding box center [308, 559] width 336 height 16
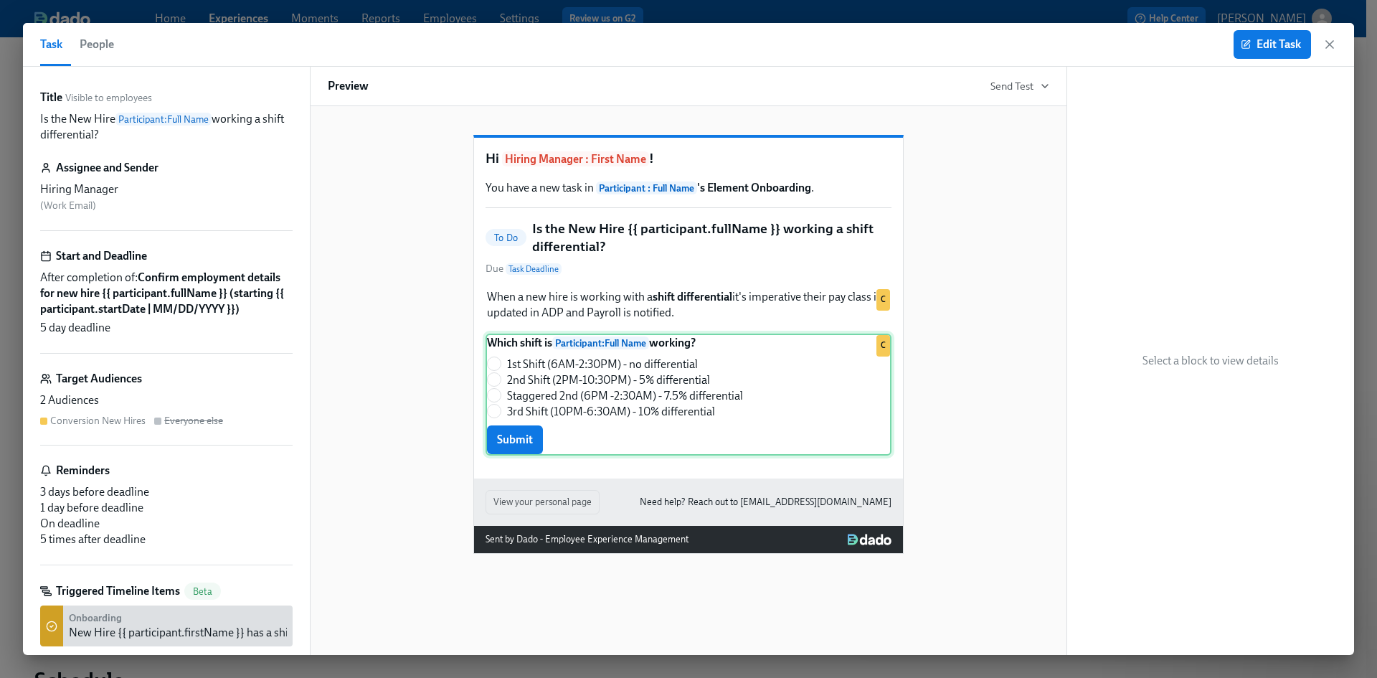
click at [663, 383] on div "Which shift is Participant : Full Name working? 1st Shift (6AM-2:30PM) - no dif…" at bounding box center [688, 394] width 406 height 122
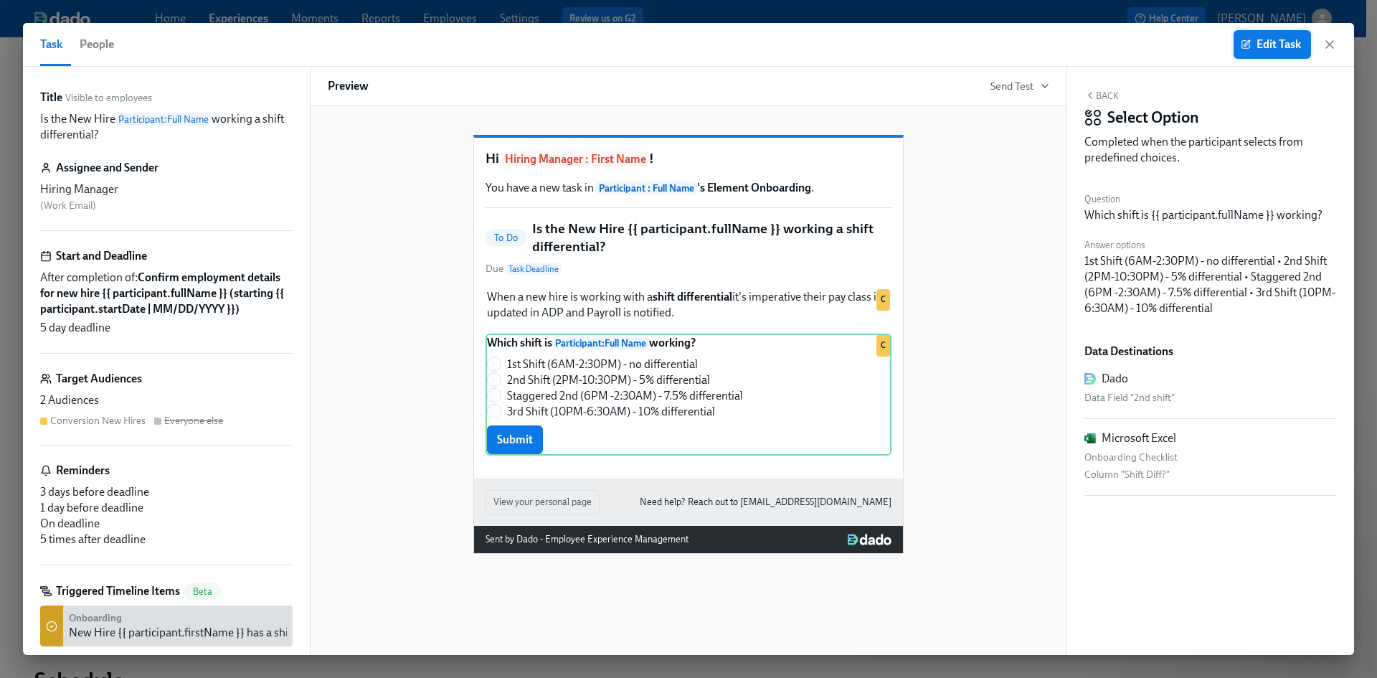
click at [1275, 49] on span "Edit Task" at bounding box center [1271, 44] width 57 height 14
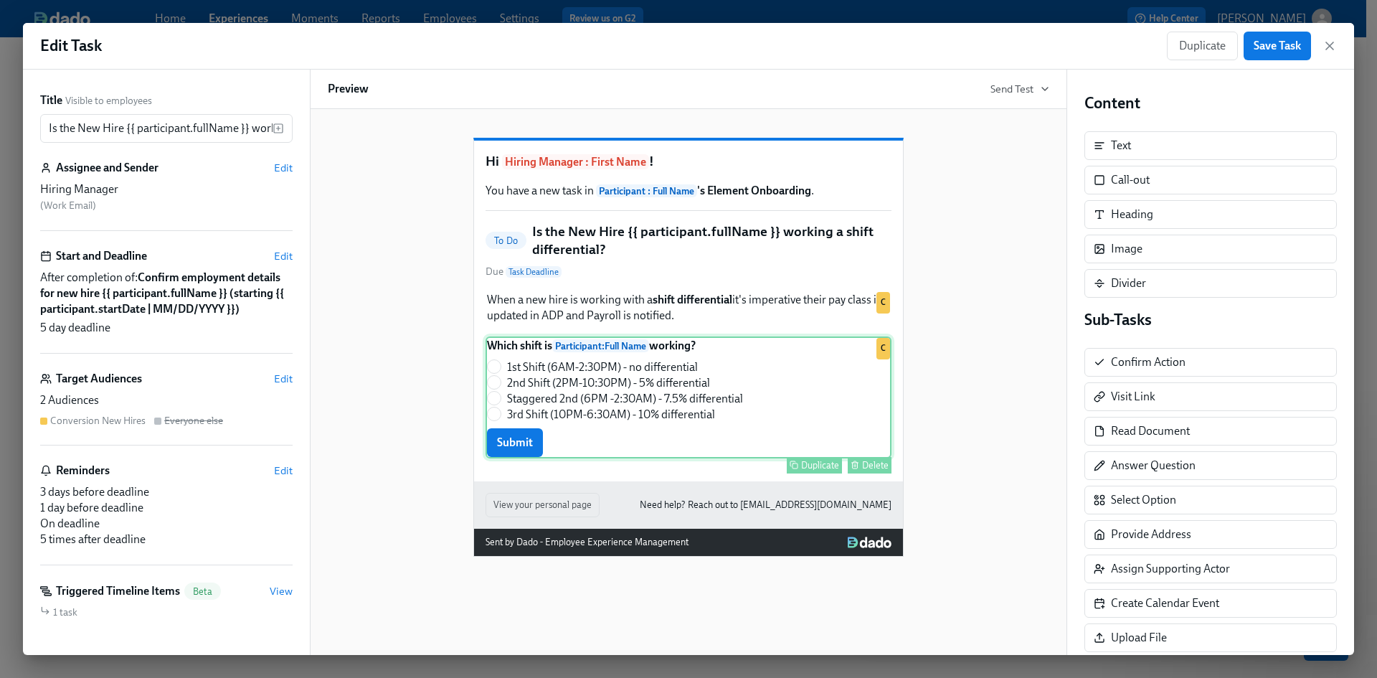
click at [690, 408] on div "Which shift is Participant : Full Name working? 1st Shift (6AM-2:30PM) - no dif…" at bounding box center [688, 397] width 406 height 122
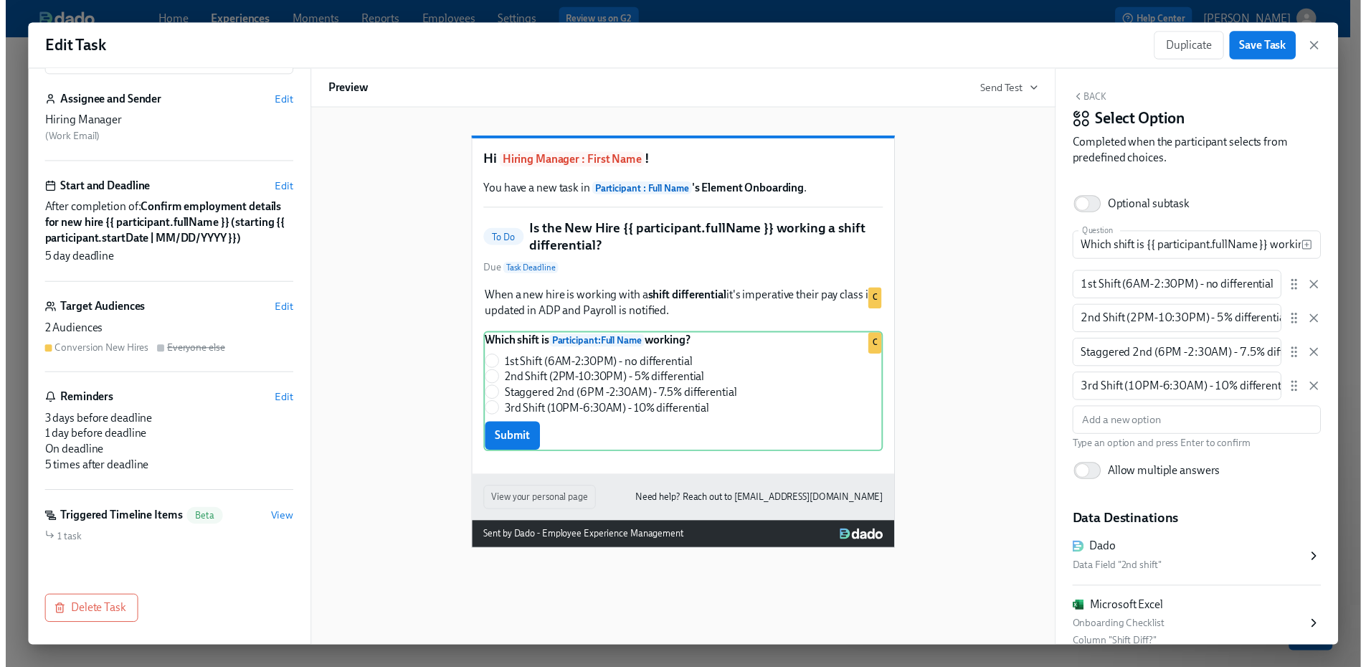
scroll to position [83, 0]
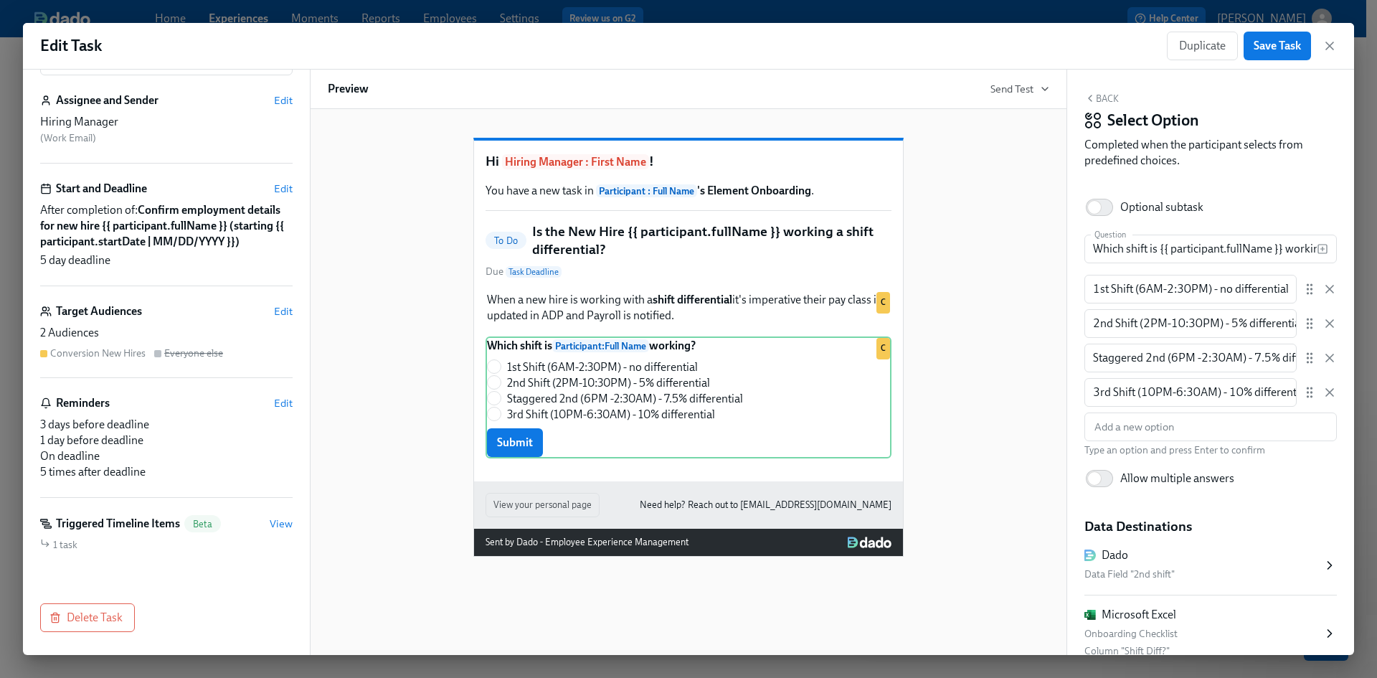
click at [109, 528] on h6 "Triggered Timeline Items" at bounding box center [118, 524] width 124 height 16
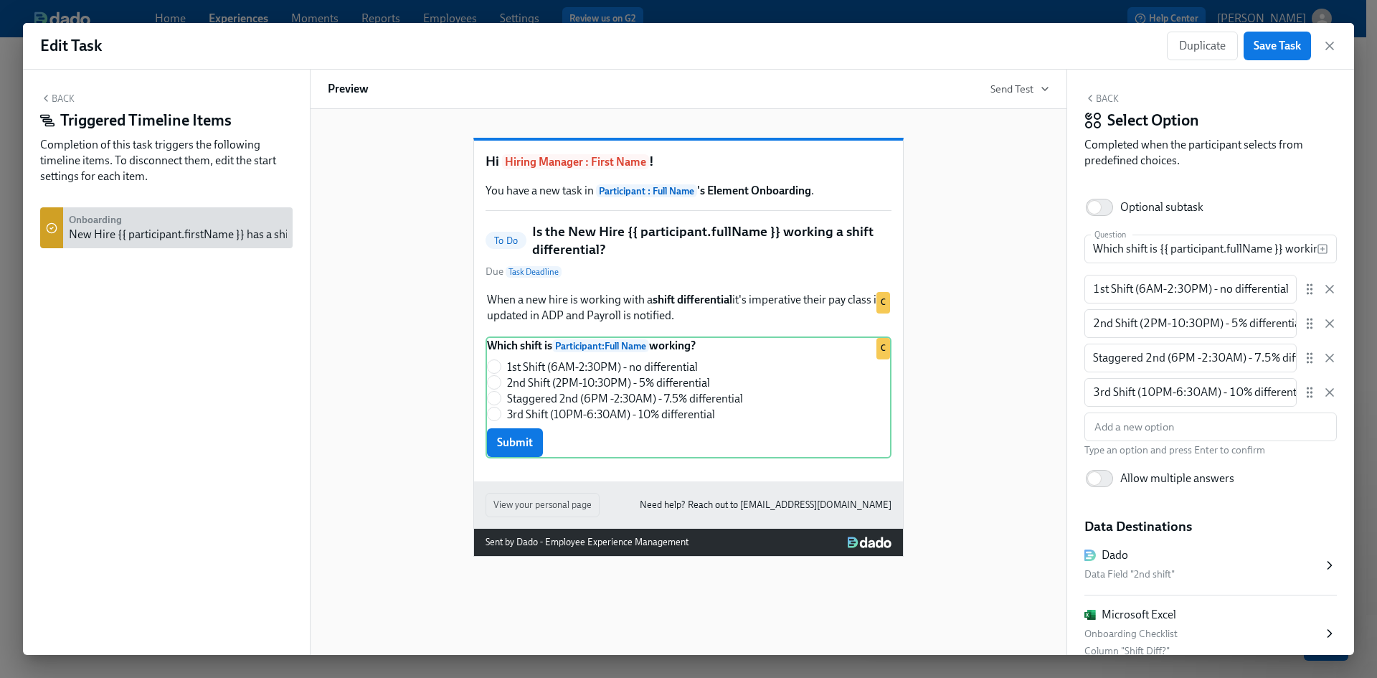
click at [160, 239] on div "New Hire {{ participant.firstName }} has a shift differential:" at bounding box center [211, 235] width 285 height 16
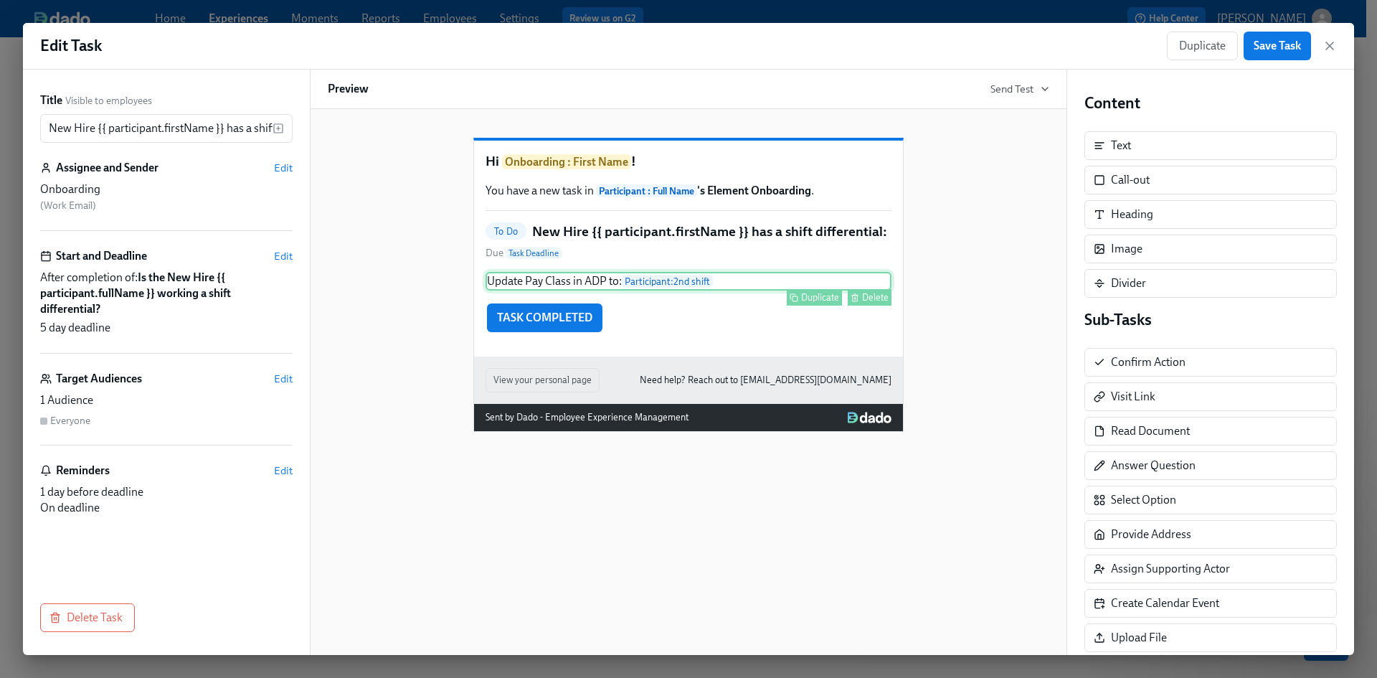
click at [675, 290] on div "Update Pay Class in ADP to: Participant : 2nd shift Duplicate Delete" at bounding box center [688, 281] width 406 height 19
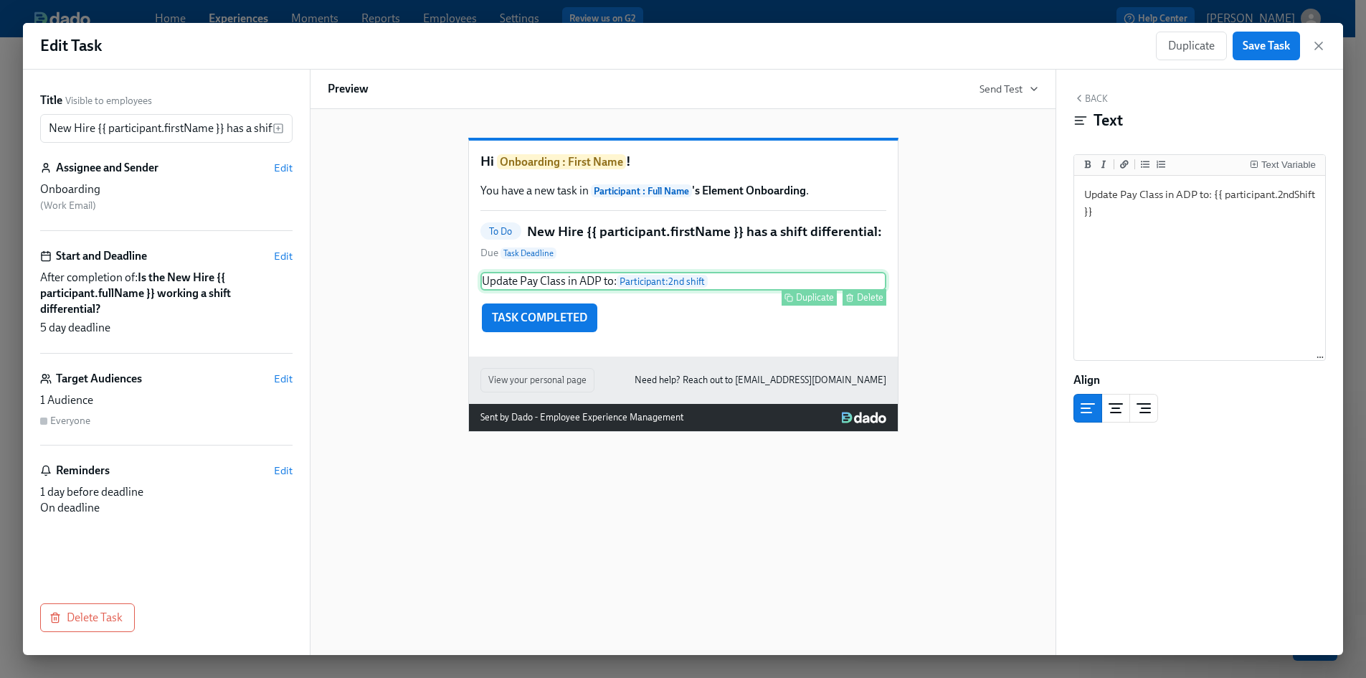
click at [701, 290] on div "Update Pay Class in ADP to: Participant : 2nd shift Duplicate Delete" at bounding box center [683, 281] width 406 height 19
drag, startPoint x: 1319, startPoint y: 46, endPoint x: 435, endPoint y: 22, distance: 883.7
click at [1319, 46] on icon "button" at bounding box center [1318, 45] width 7 height 7
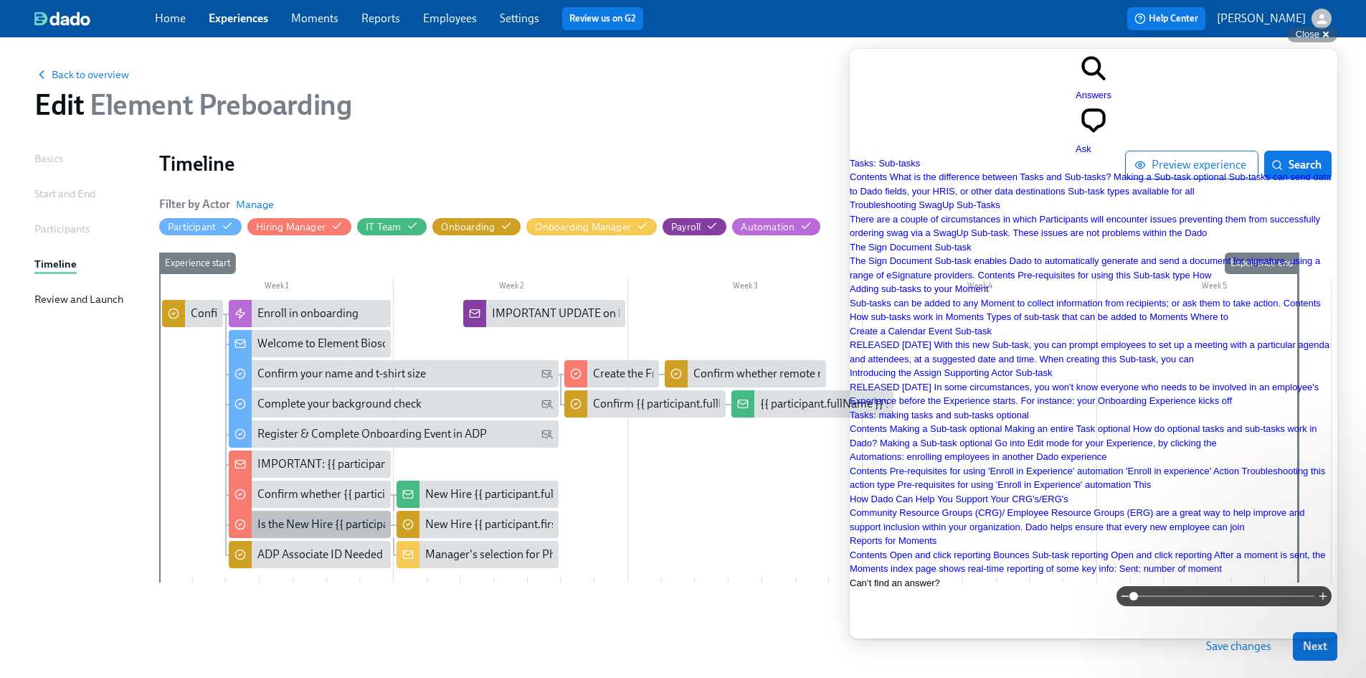
click at [316, 521] on div "Is the New Hire {{ participant.fullName }} working a shift differential?" at bounding box center [425, 524] width 336 height 16
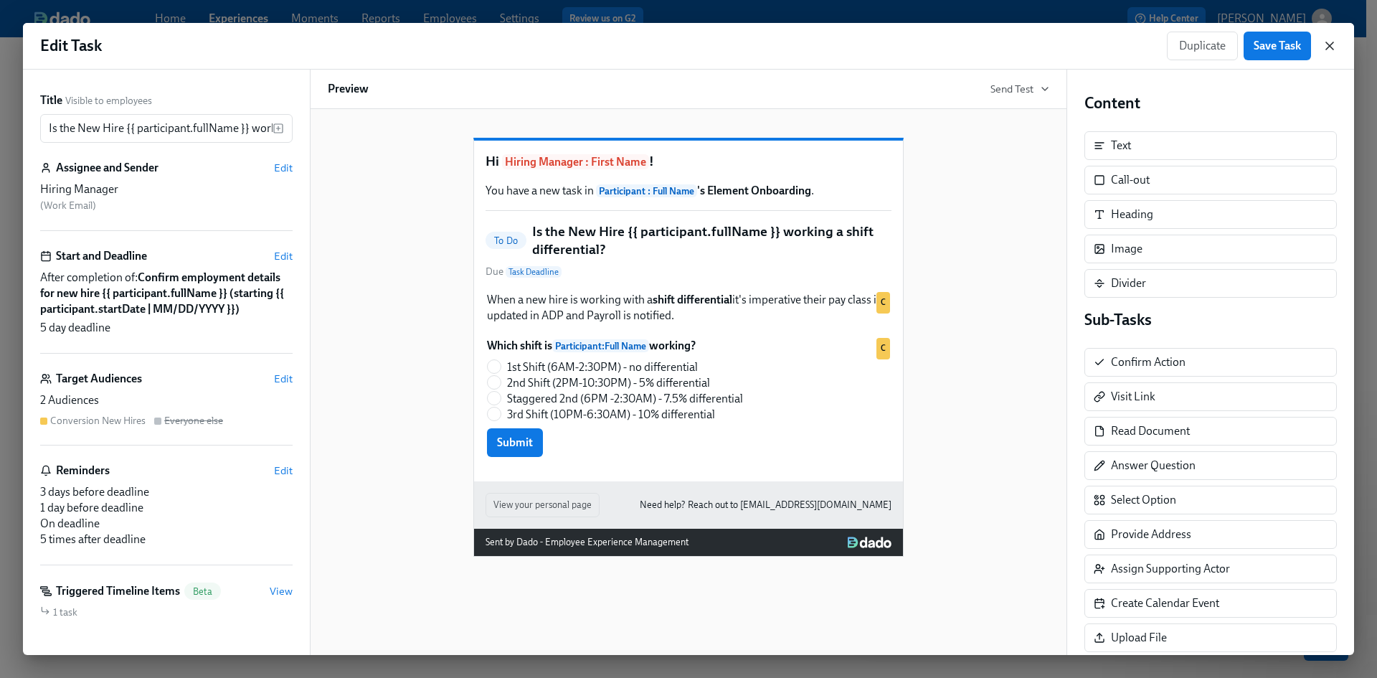
click at [1325, 46] on icon "button" at bounding box center [1329, 46] width 14 height 14
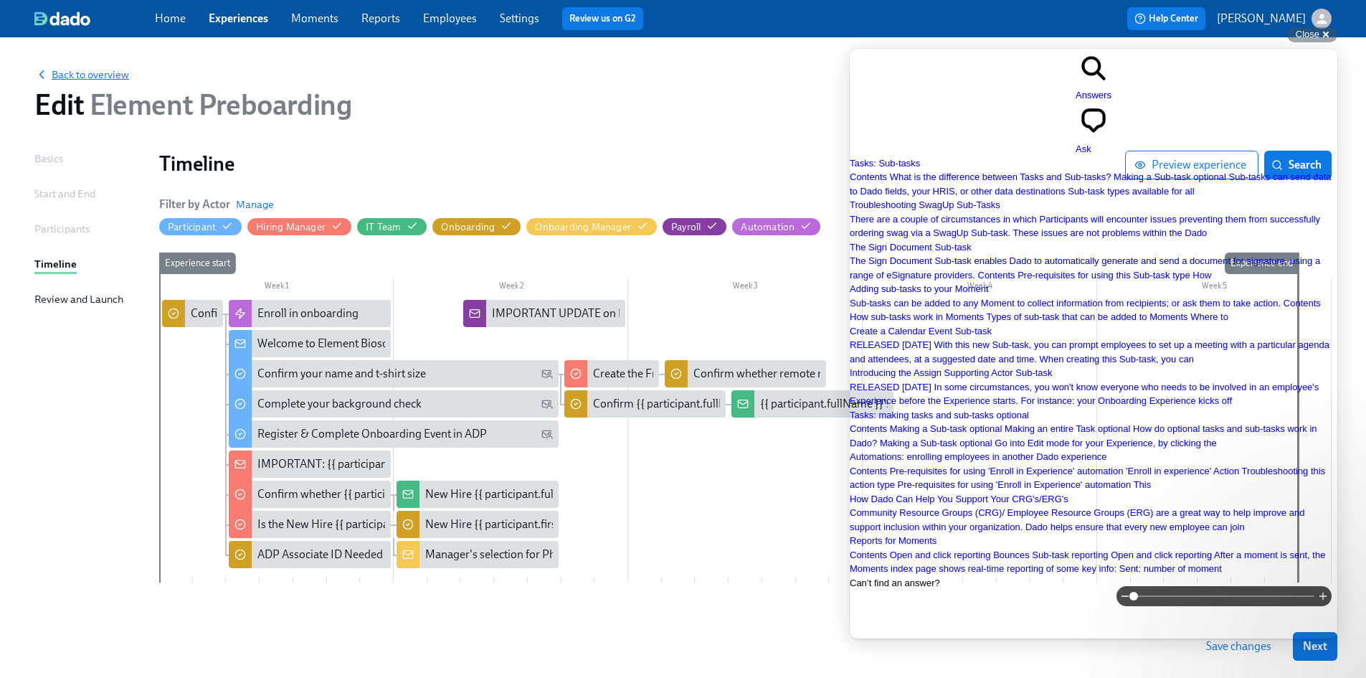
click at [62, 71] on span "Back to overview" at bounding box center [81, 74] width 95 height 14
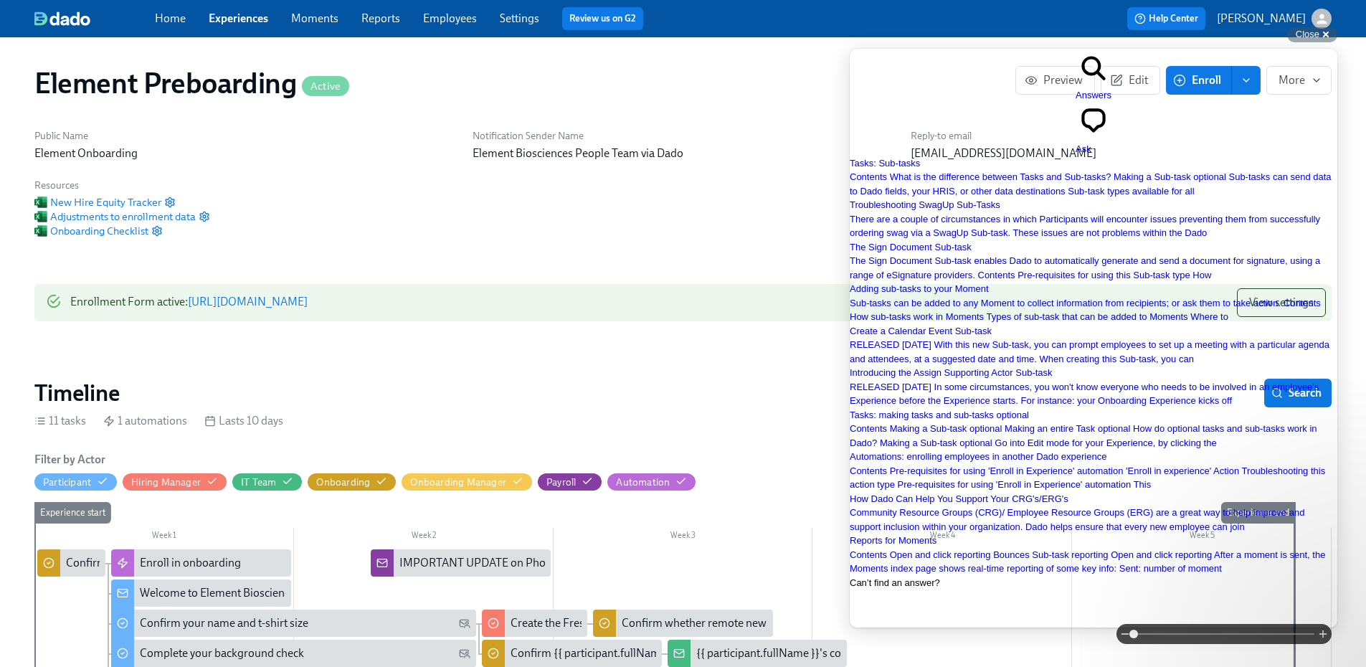
scroll to position [0, 2090]
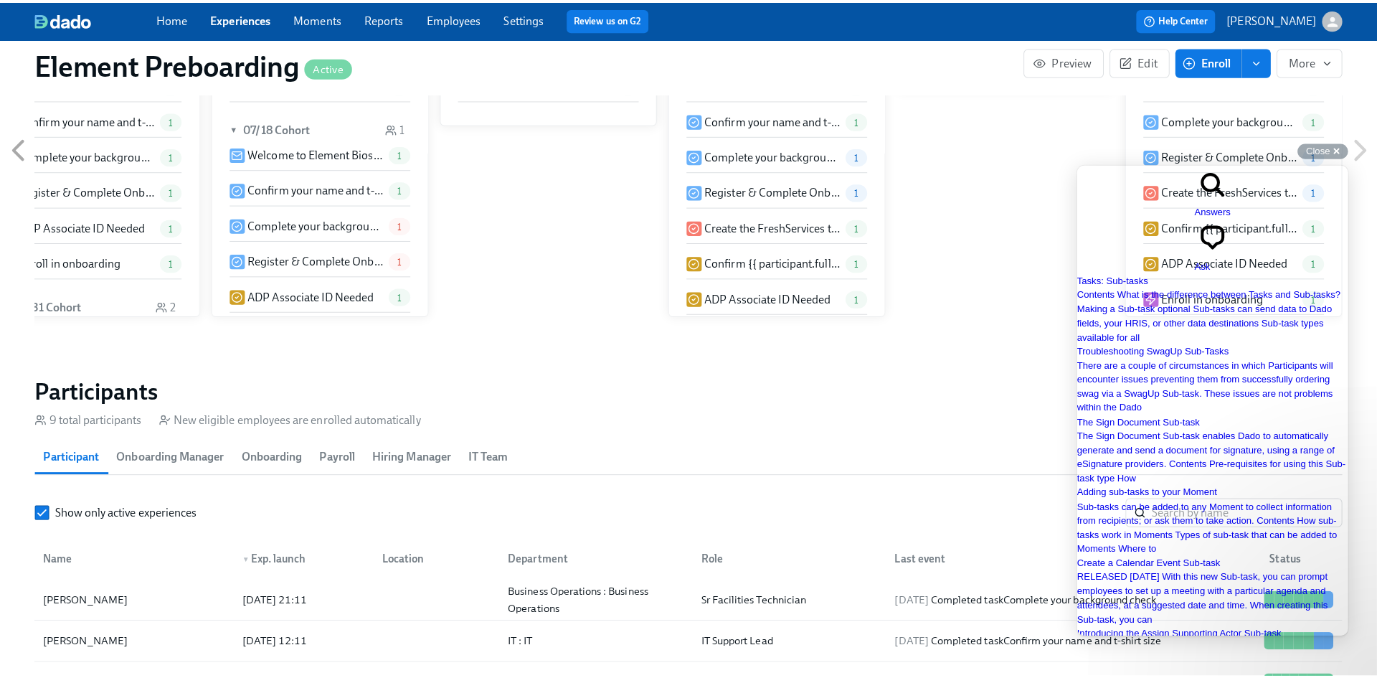
scroll to position [1147, 0]
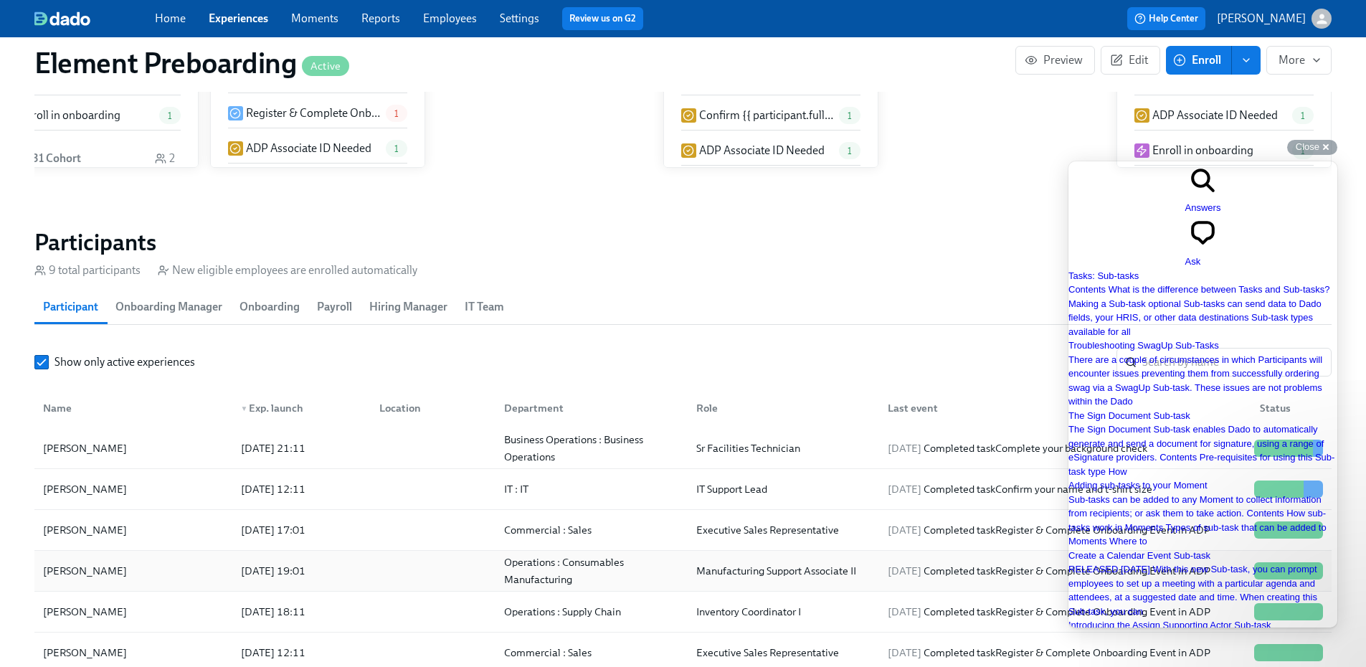
click at [72, 562] on div "Devon Lee" at bounding box center [84, 570] width 95 height 17
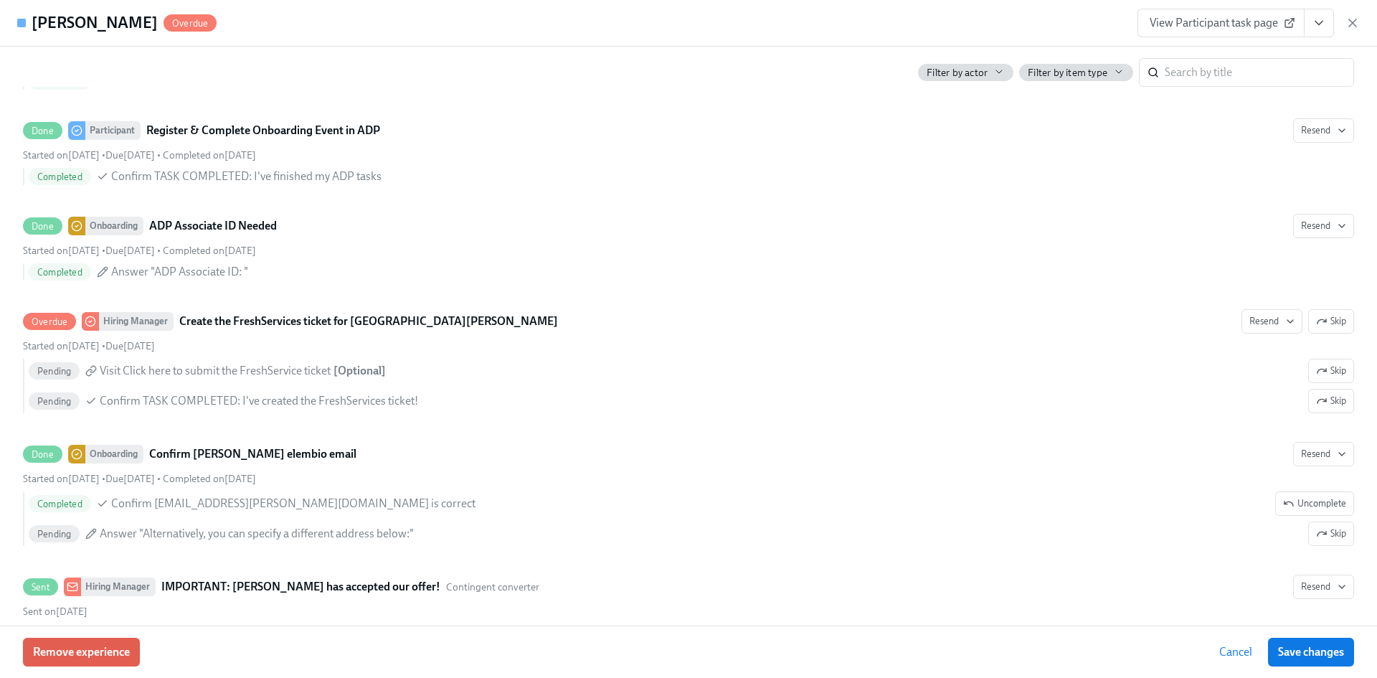
scroll to position [1124, 0]
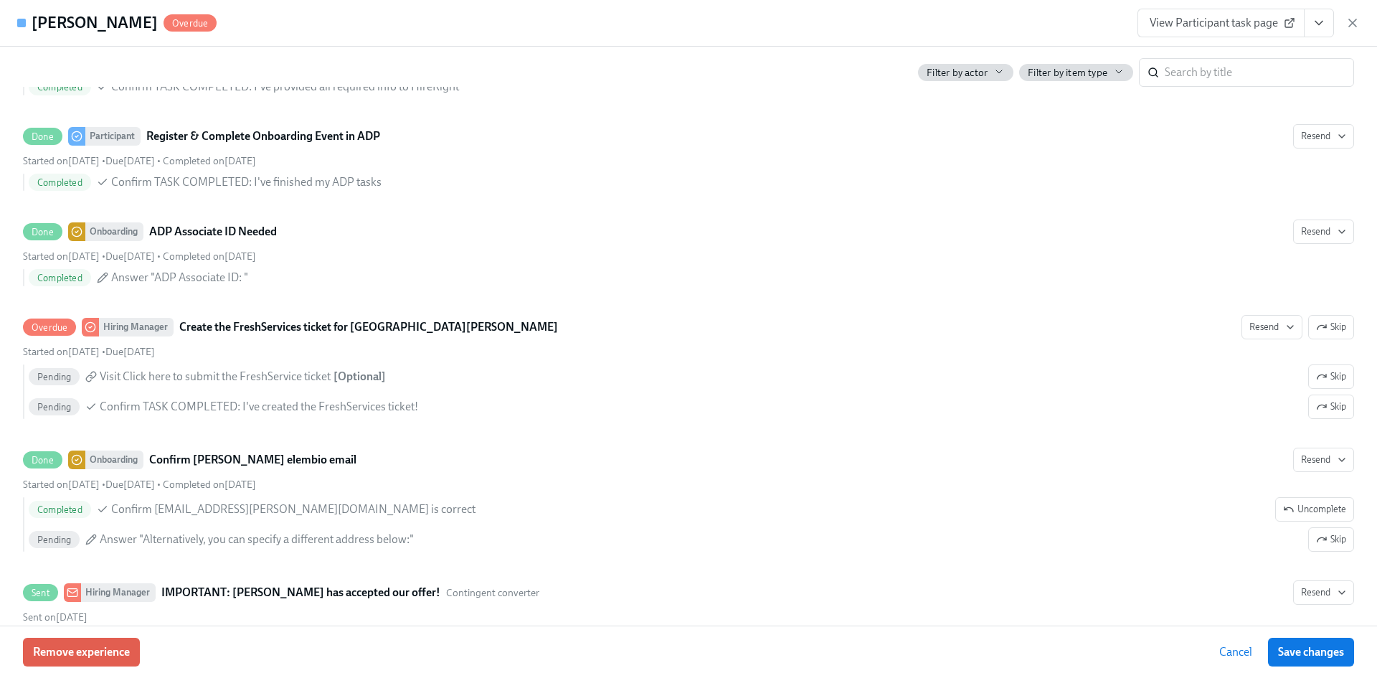
click at [1322, 22] on icon "View task page" at bounding box center [1318, 23] width 14 height 14
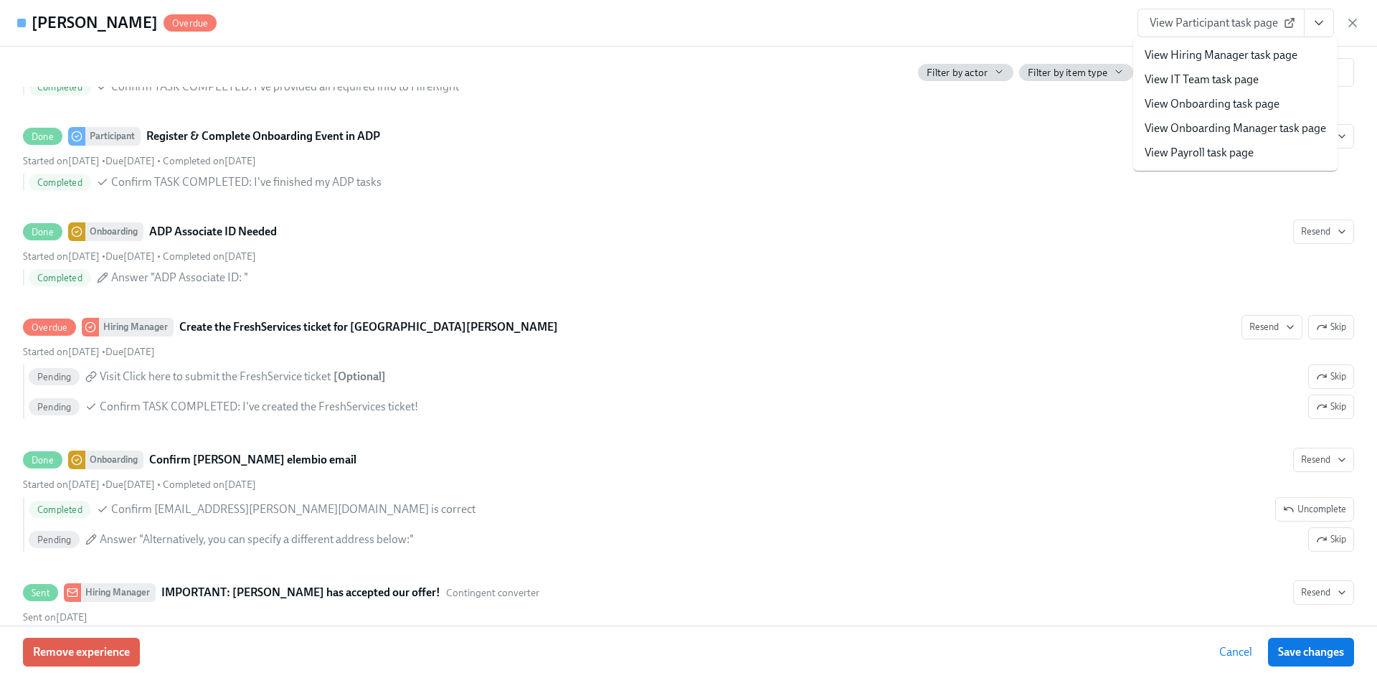
click at [1254, 49] on link "View Hiring Manager task page" at bounding box center [1220, 55] width 153 height 16
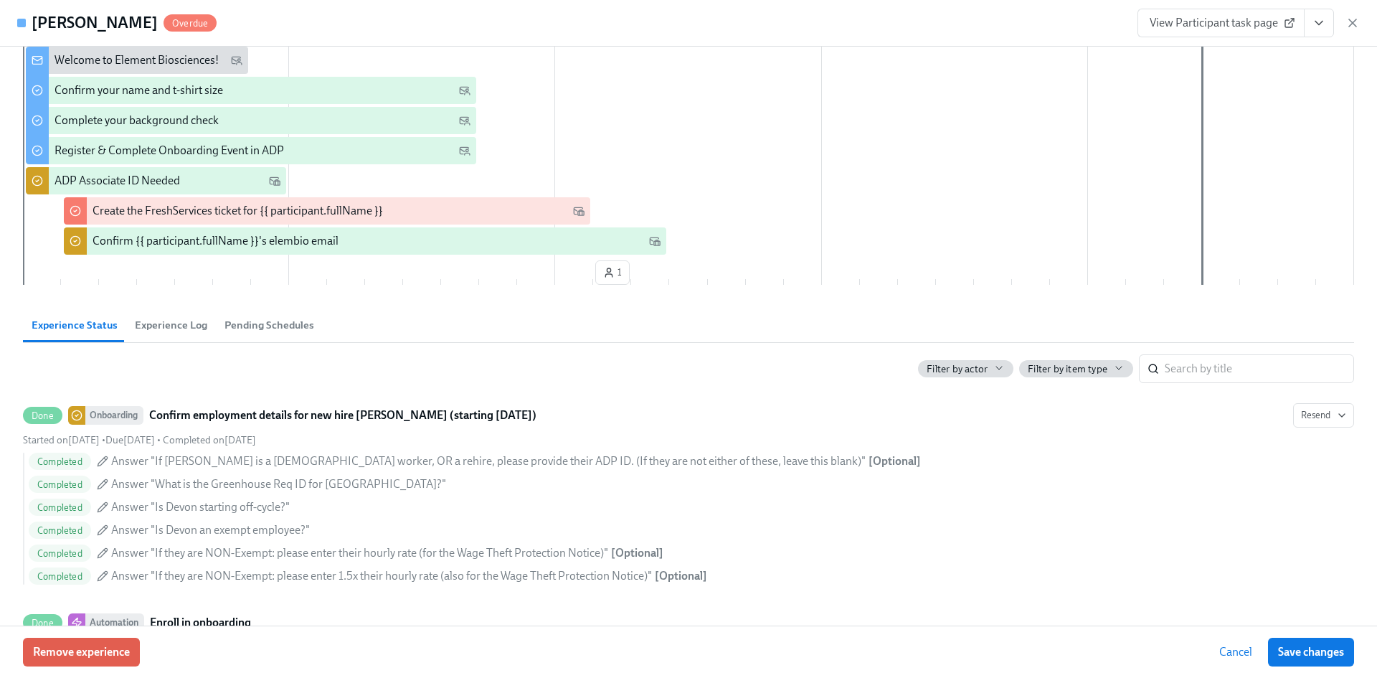
scroll to position [0, 0]
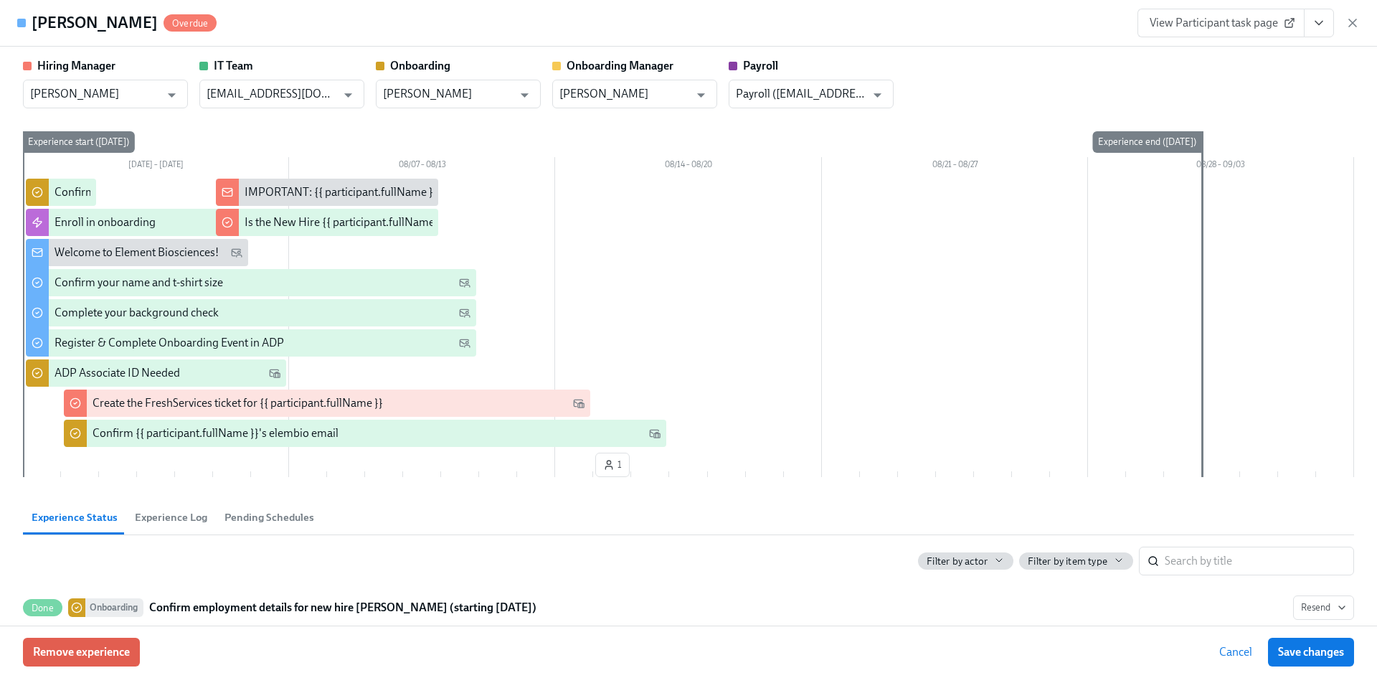
drag, startPoint x: 176, startPoint y: 523, endPoint x: 183, endPoint y: 518, distance: 8.4
click at [176, 523] on span "Experience Log" at bounding box center [171, 517] width 72 height 16
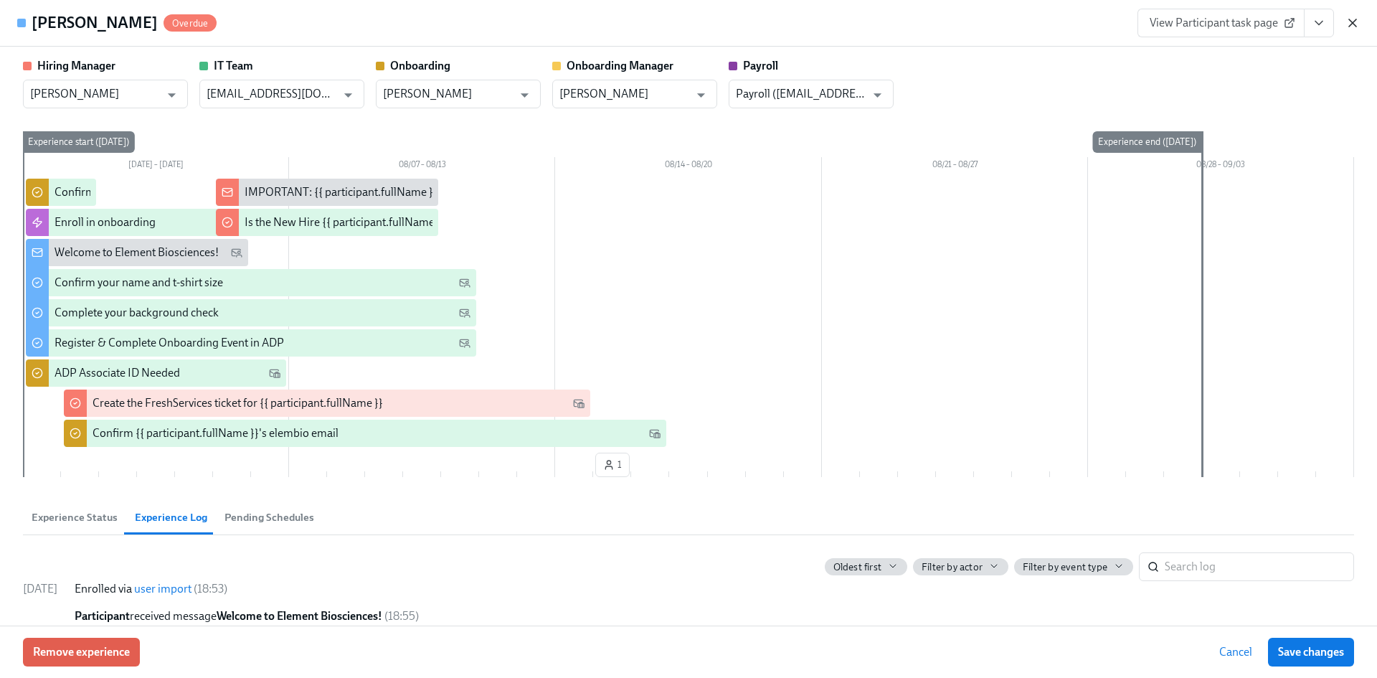
click at [1355, 24] on icon "button" at bounding box center [1352, 23] width 14 height 14
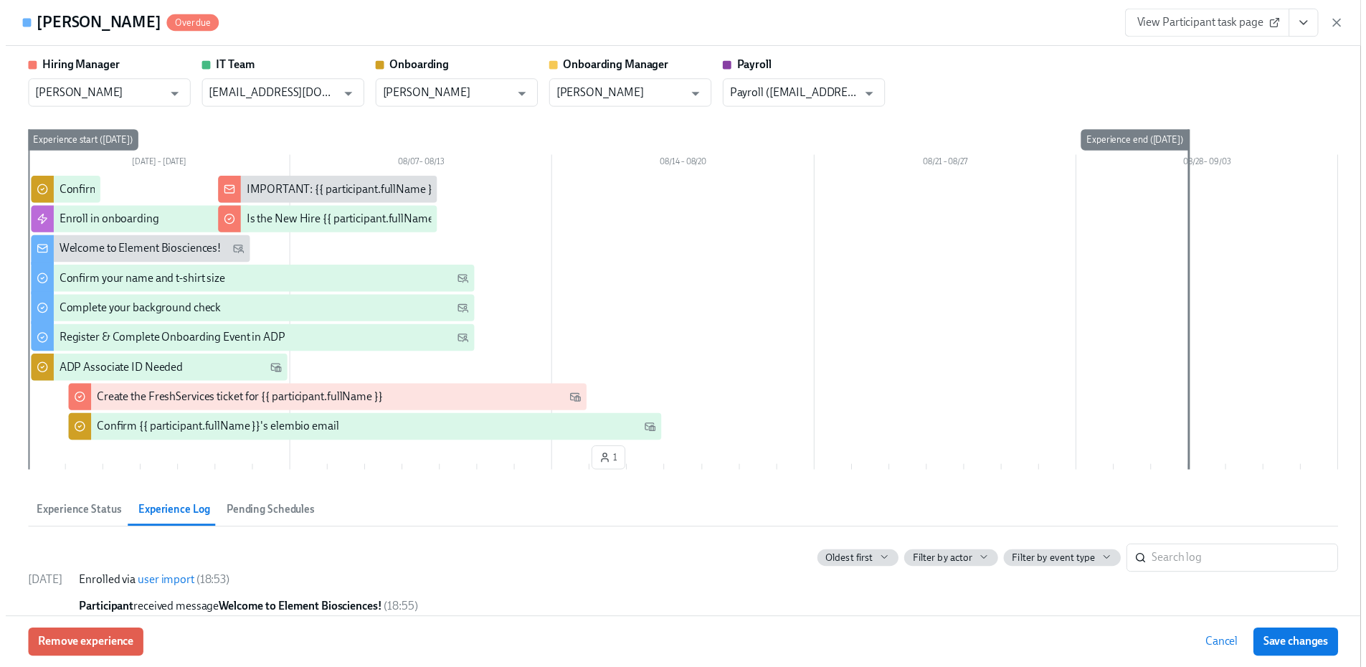
scroll to position [0, 2079]
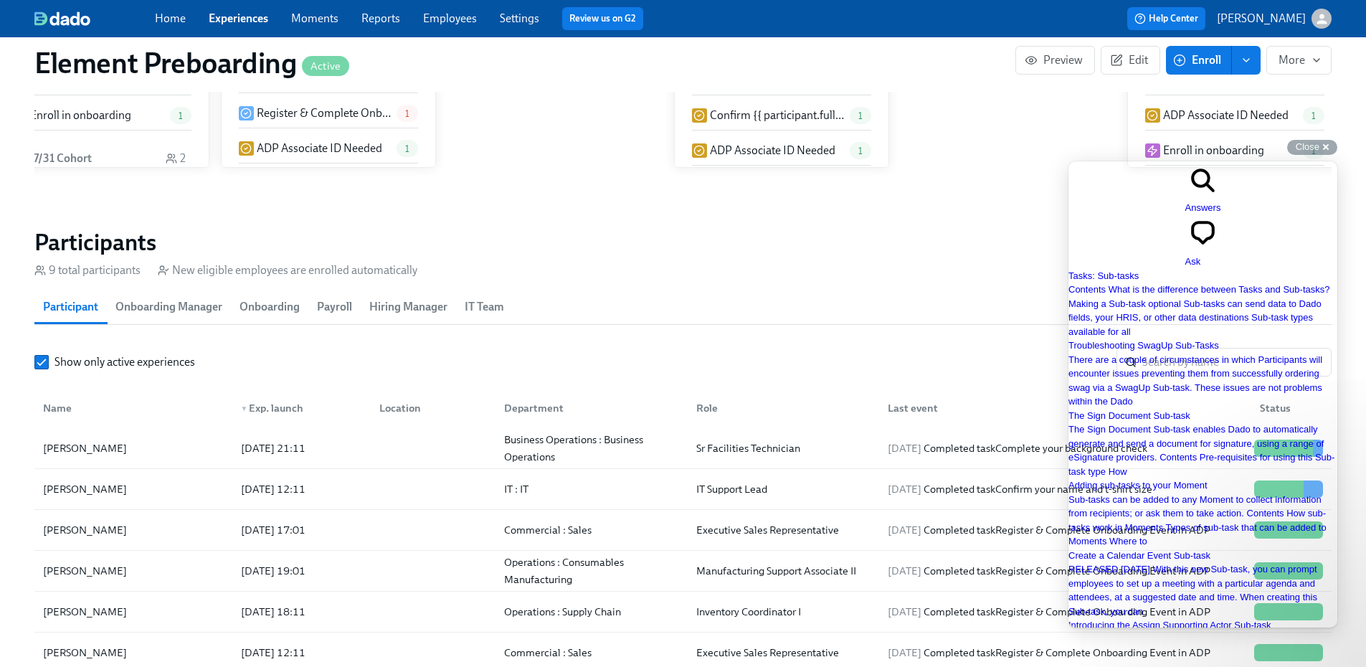
click at [459, 22] on link "Employees" at bounding box center [450, 18] width 54 height 14
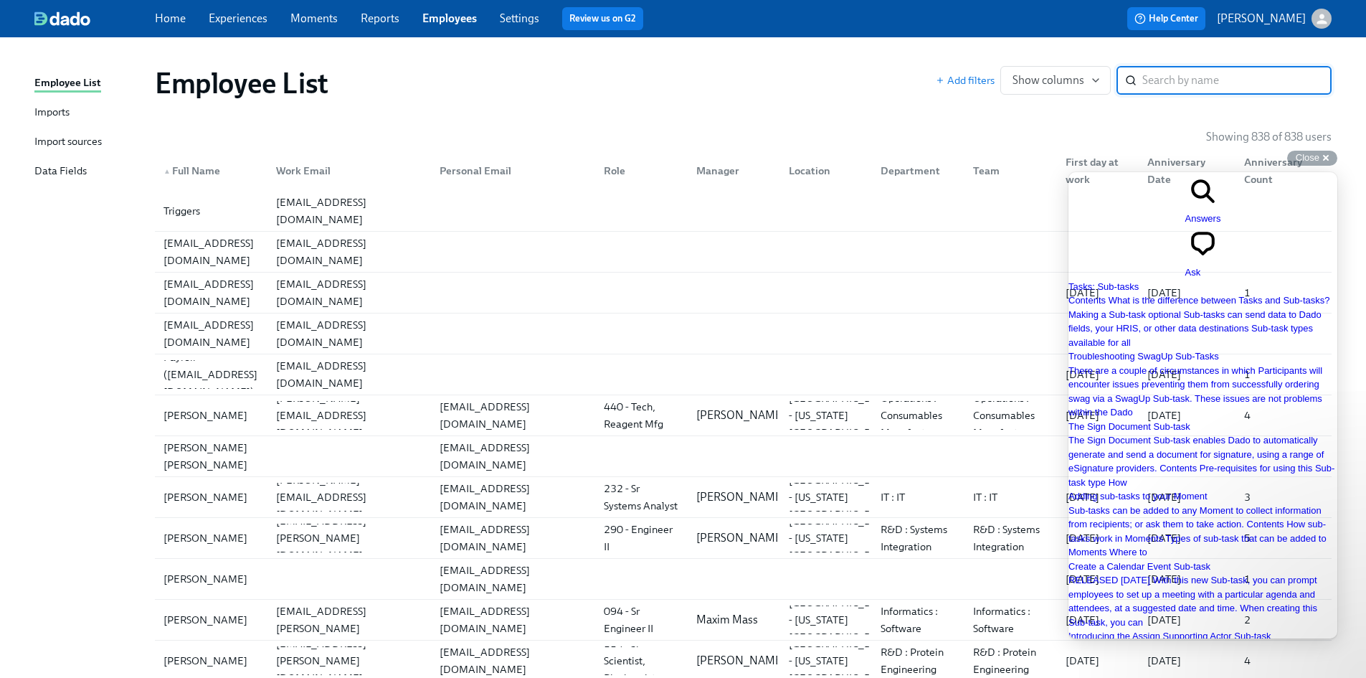
click at [1203, 80] on input "search" at bounding box center [1236, 80] width 189 height 29
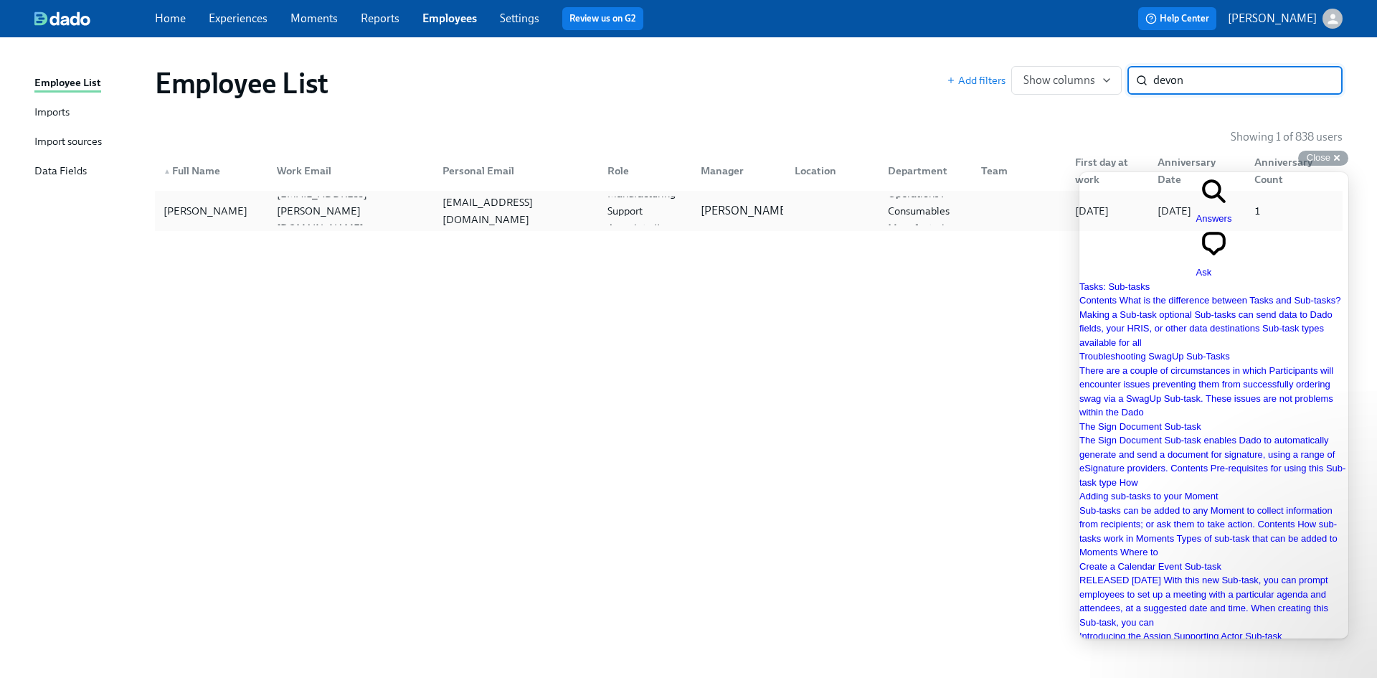
type input "devon"
click at [181, 213] on div "Devon Lee" at bounding box center [205, 210] width 95 height 17
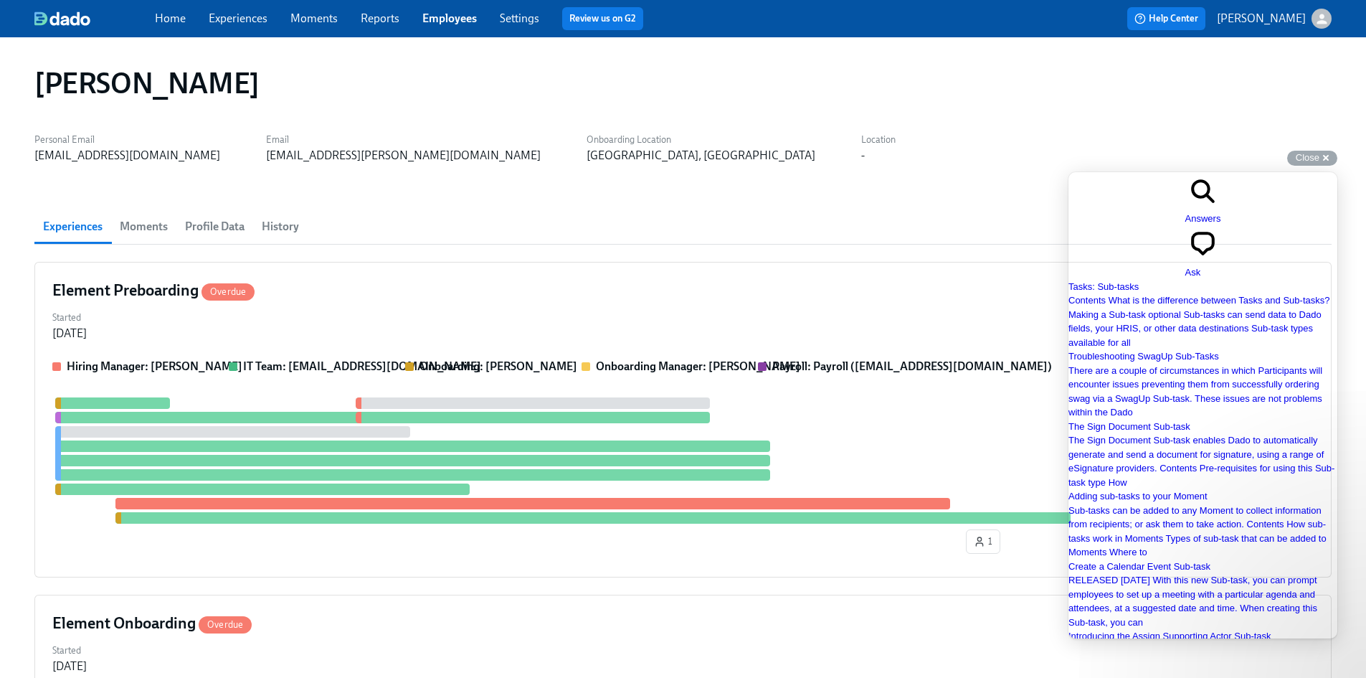
click at [239, 228] on span "Profile Data" at bounding box center [215, 227] width 60 height 20
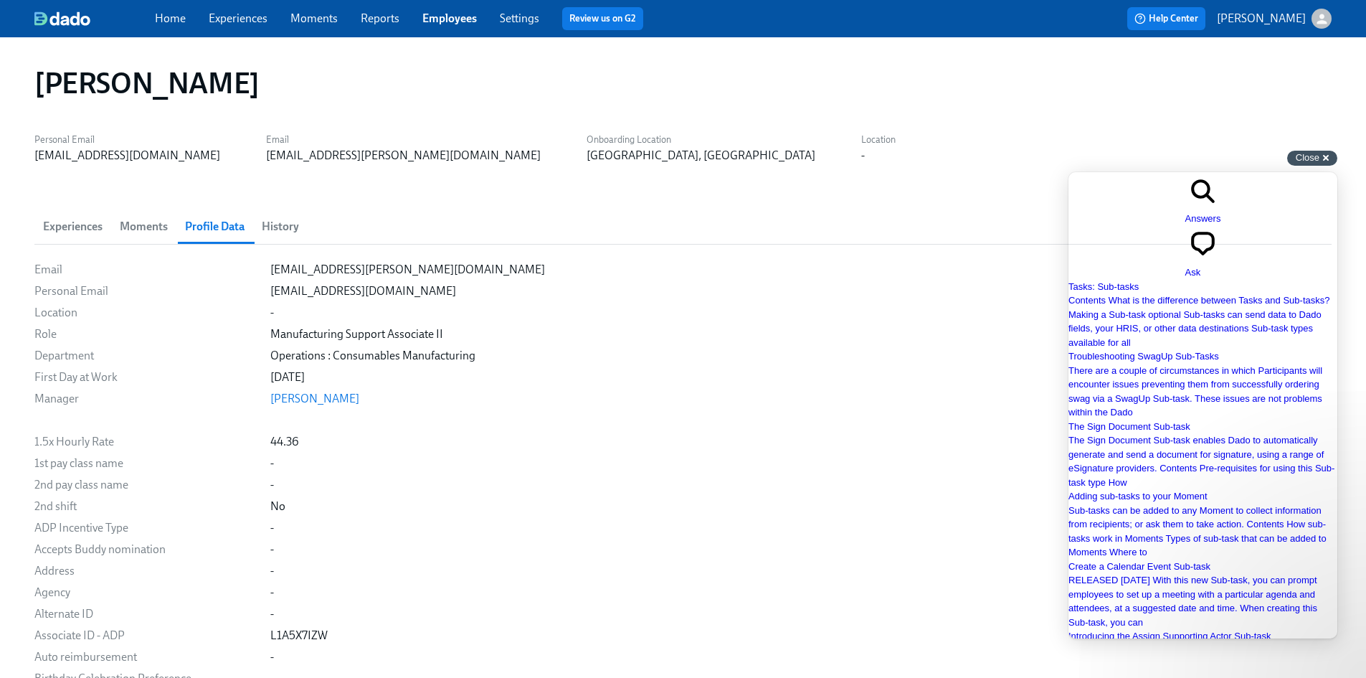
click at [1309, 160] on span "Close" at bounding box center [1308, 157] width 24 height 11
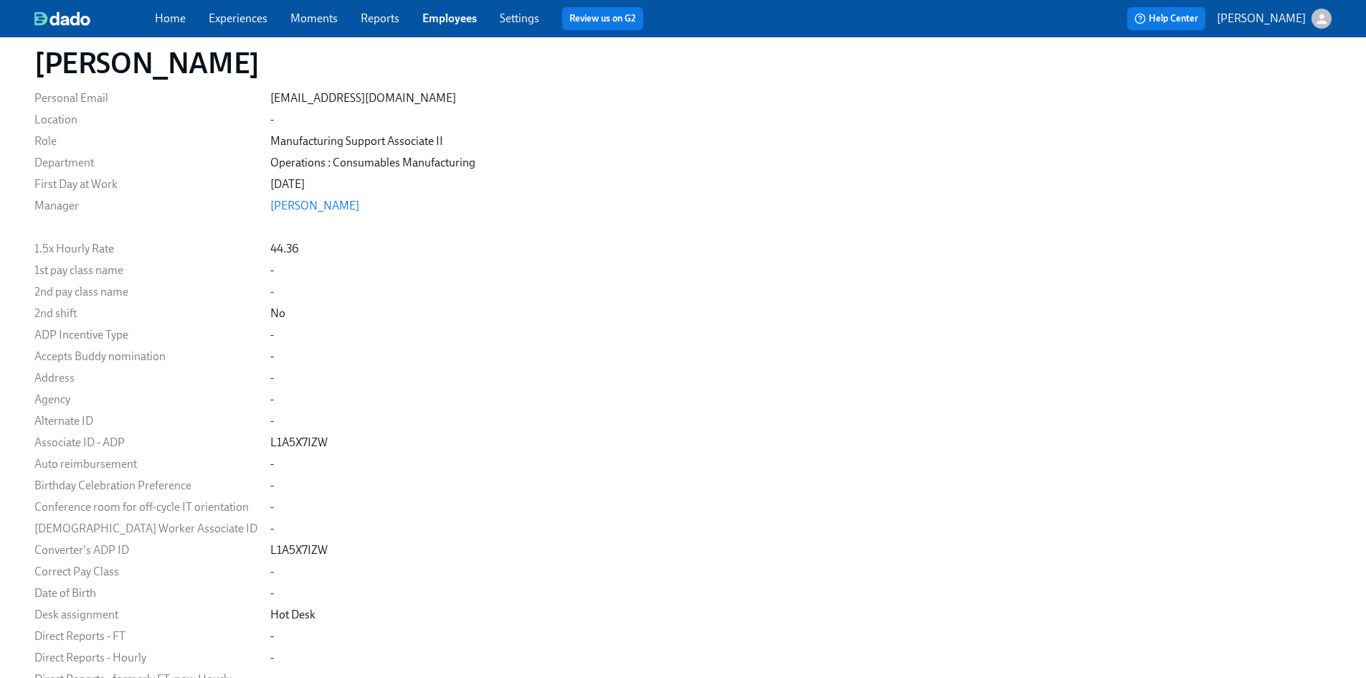
scroll to position [110, 0]
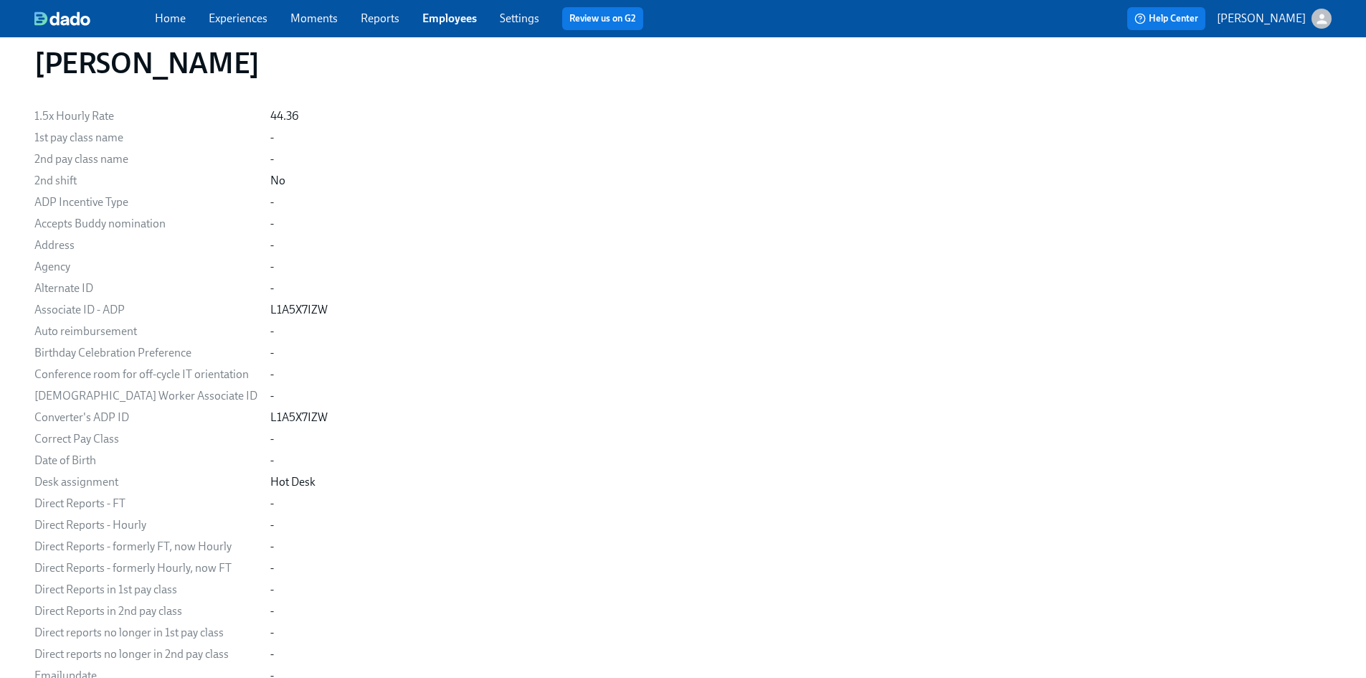
scroll to position [469, 0]
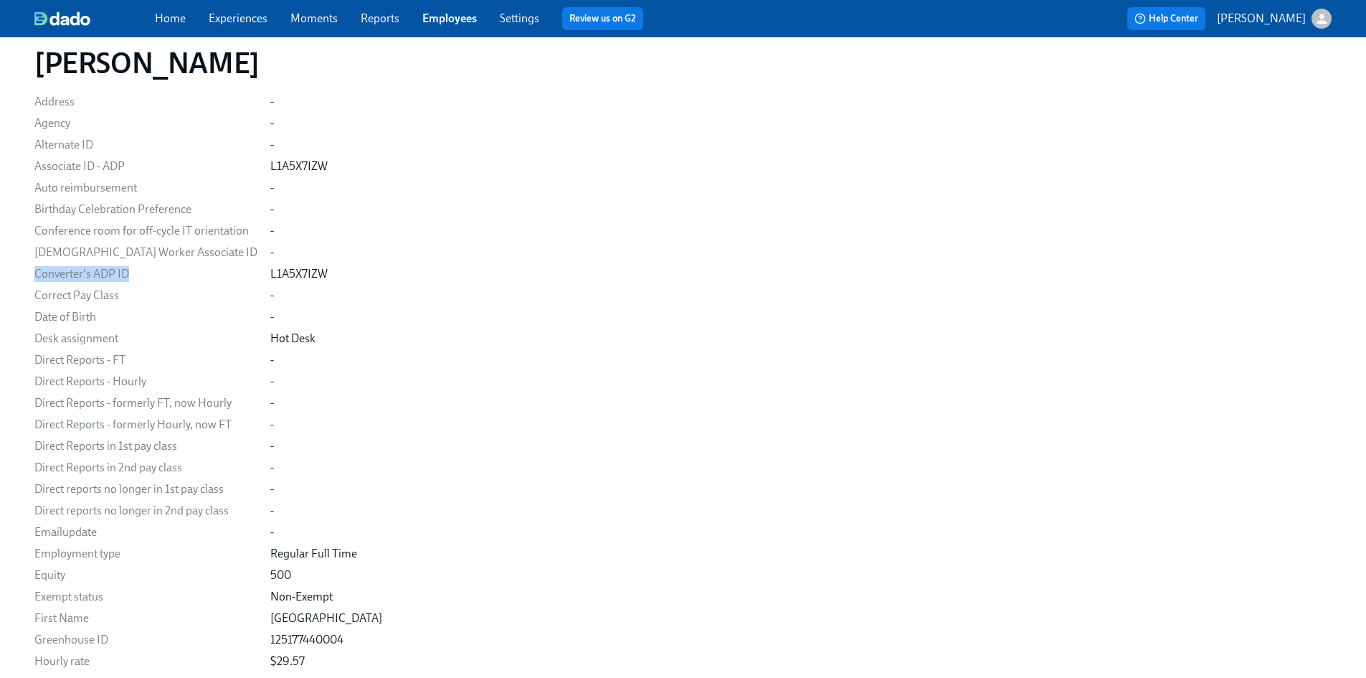
drag, startPoint x: 133, startPoint y: 272, endPoint x: 36, endPoint y: 272, distance: 96.8
click at [36, 272] on div "Converter's ADP ID" at bounding box center [146, 274] width 224 height 16
copy div "Converter's ADP ID"
click at [460, 18] on link "Employees" at bounding box center [449, 18] width 54 height 14
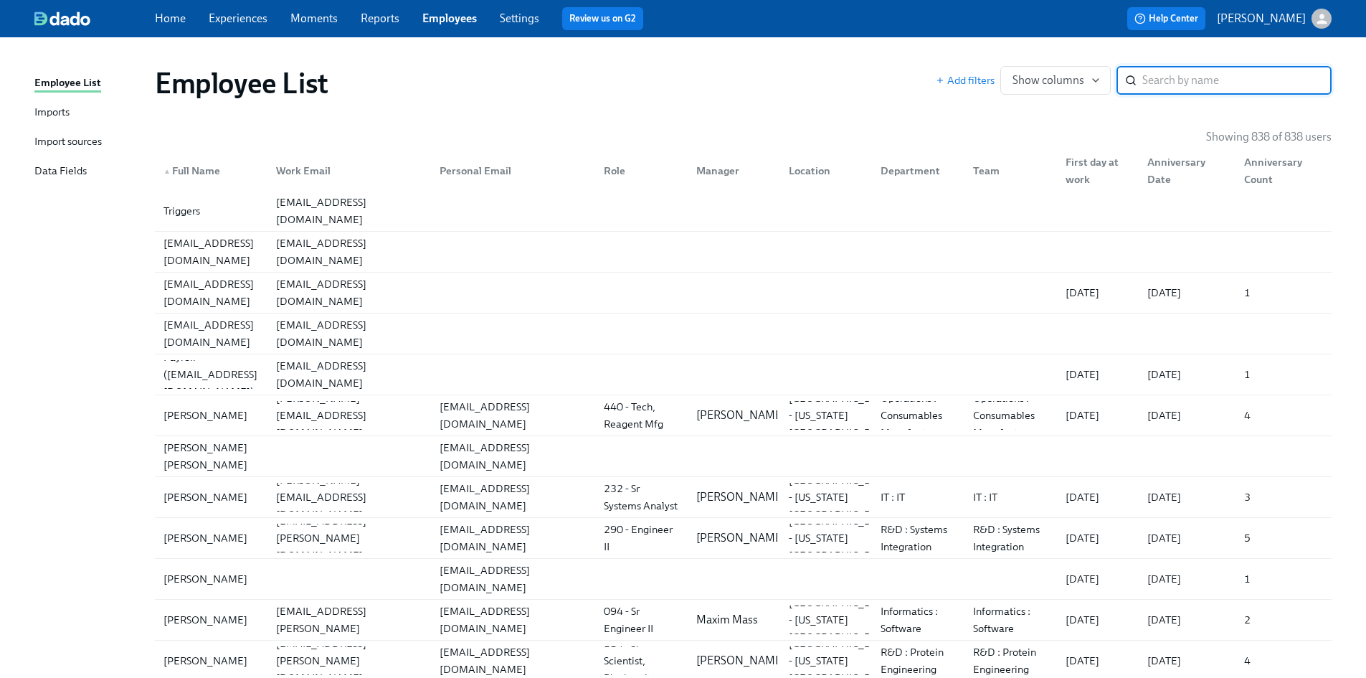
paste input "Eric Hnath"
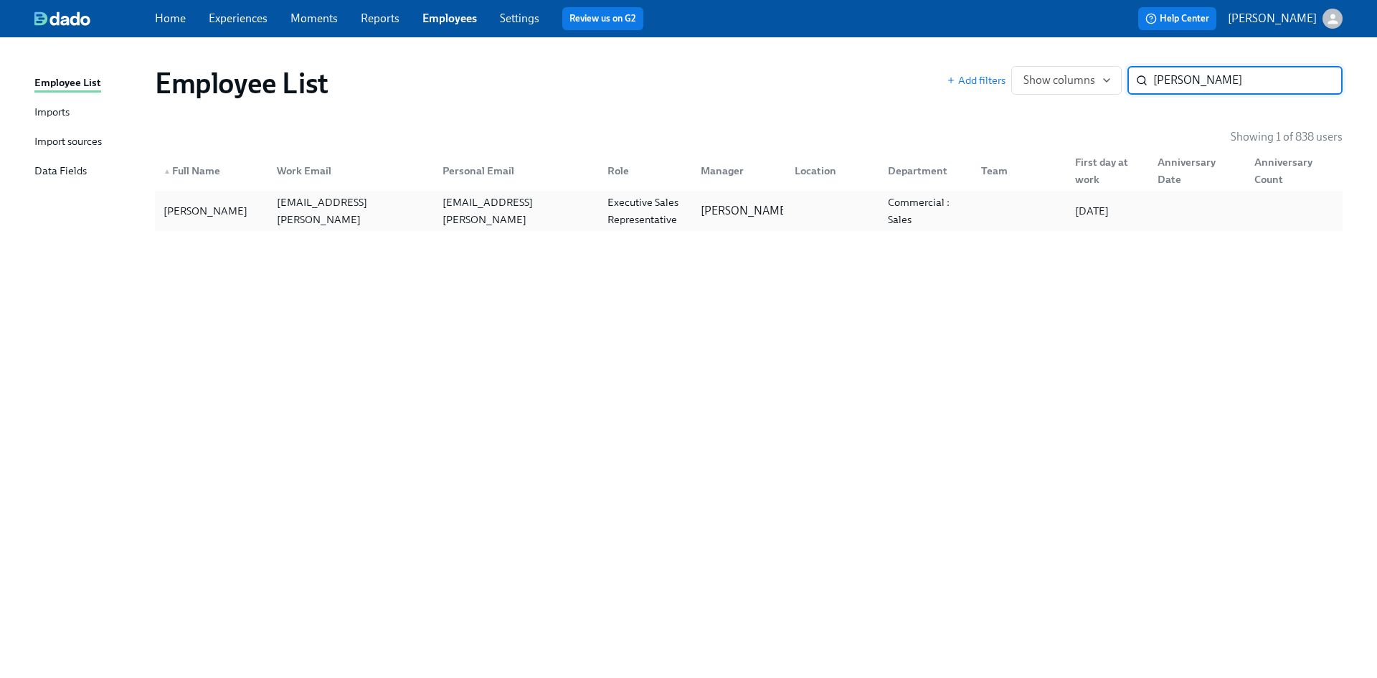
type input "Eric Hnath"
click at [181, 212] on div "Eric Hnath" at bounding box center [205, 210] width 95 height 17
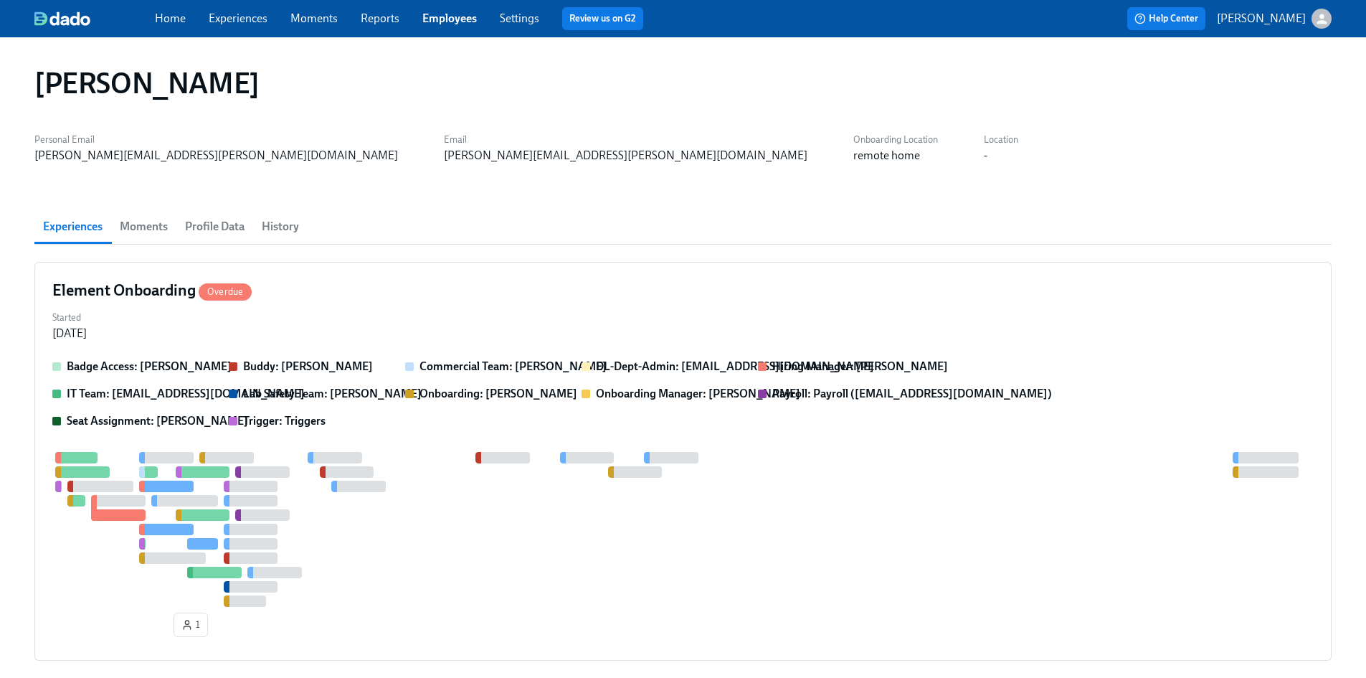
click at [223, 225] on span "Profile Data" at bounding box center [215, 227] width 60 height 20
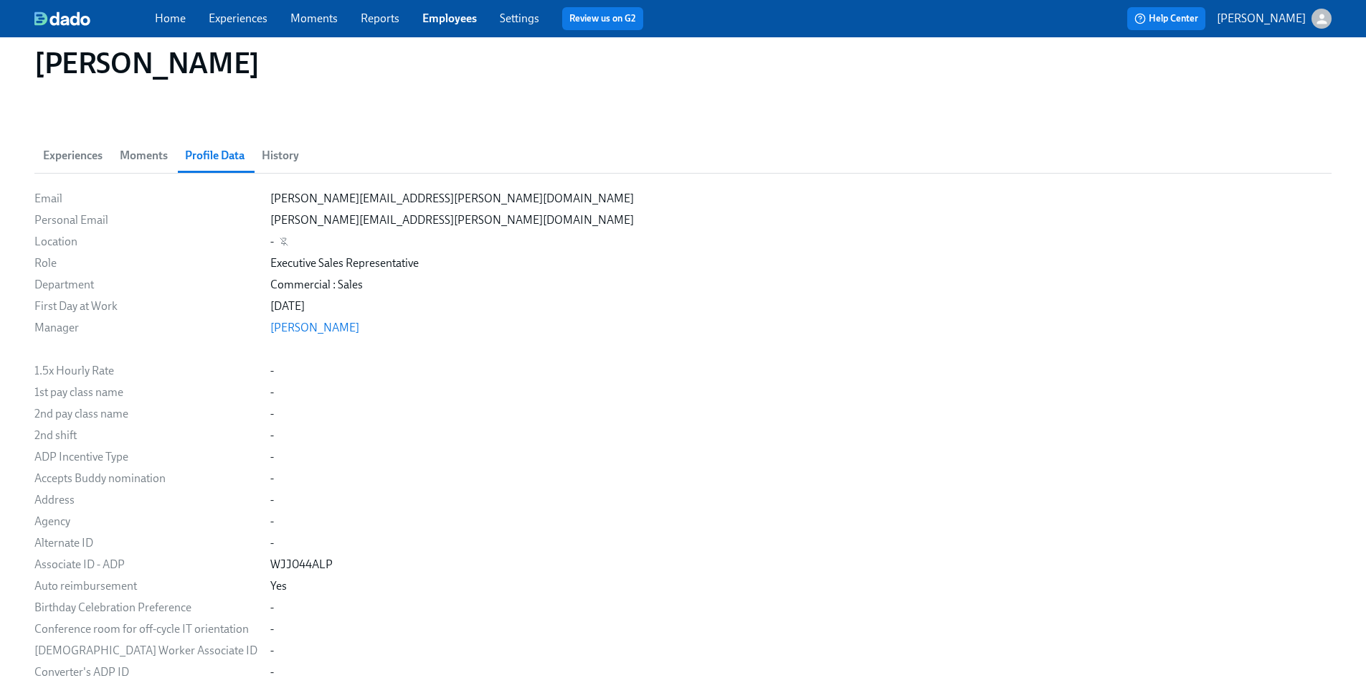
scroll to position [39, 0]
